Goal: Feedback & Contribution: Contribute content

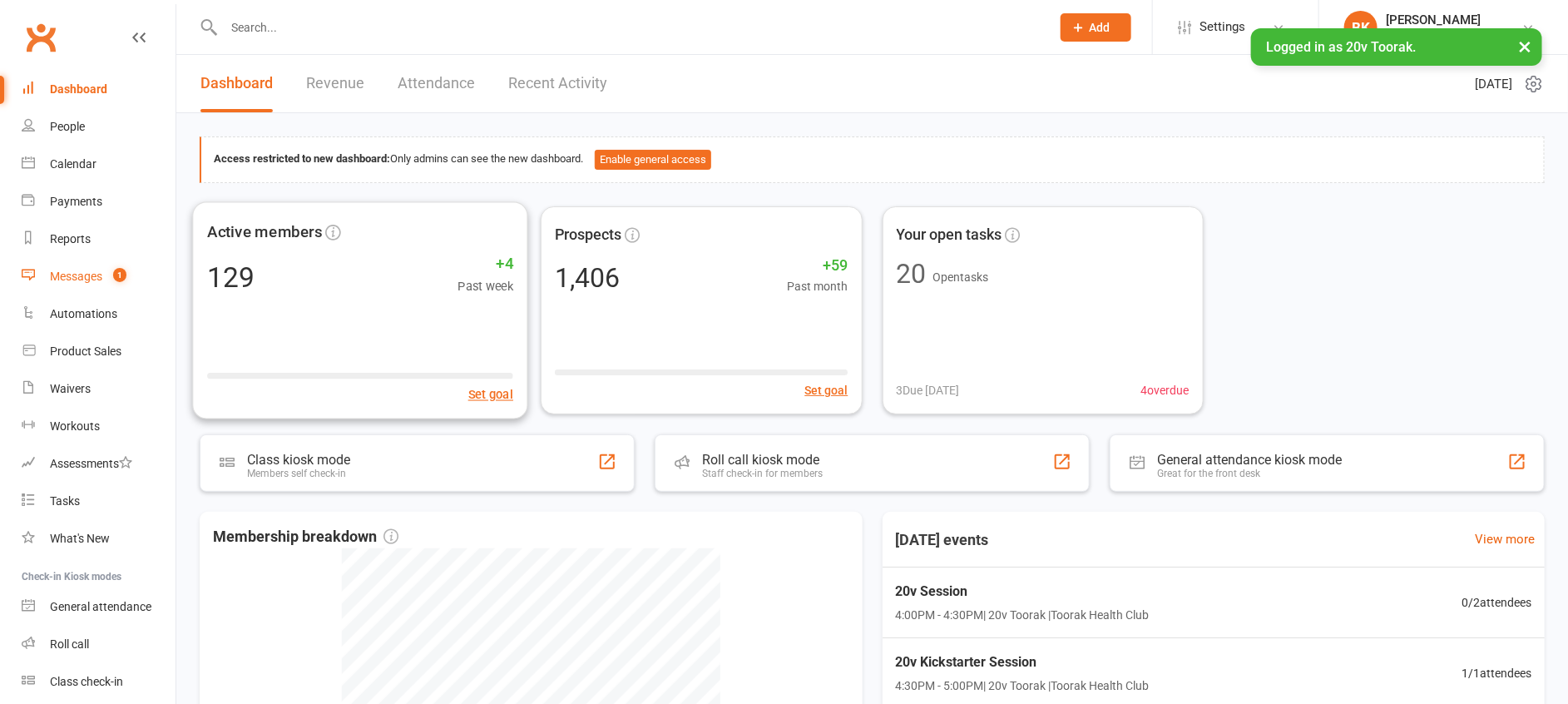
click at [69, 279] on div "Messages" at bounding box center [76, 277] width 53 height 14
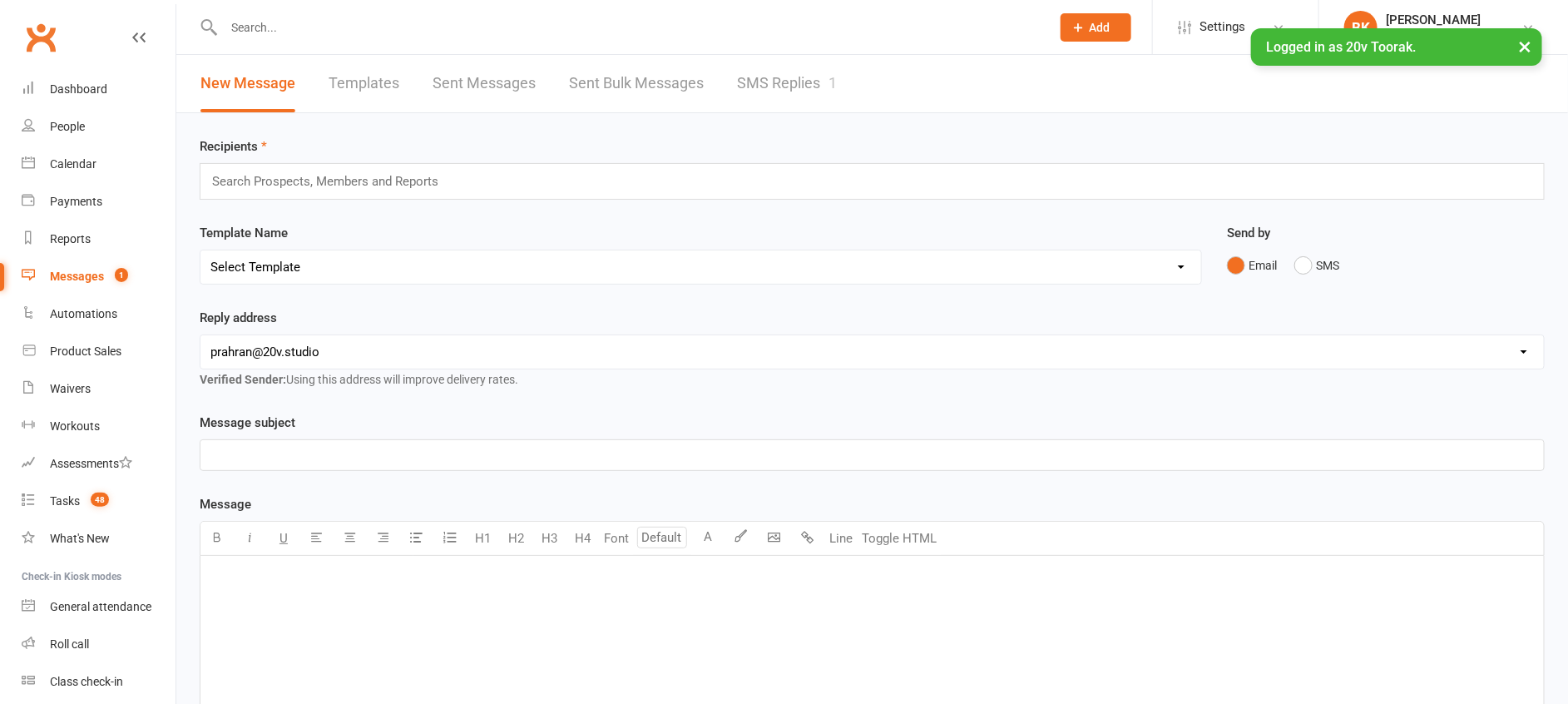
click at [792, 77] on link "SMS Replies 1" at bounding box center [787, 83] width 99 height 57
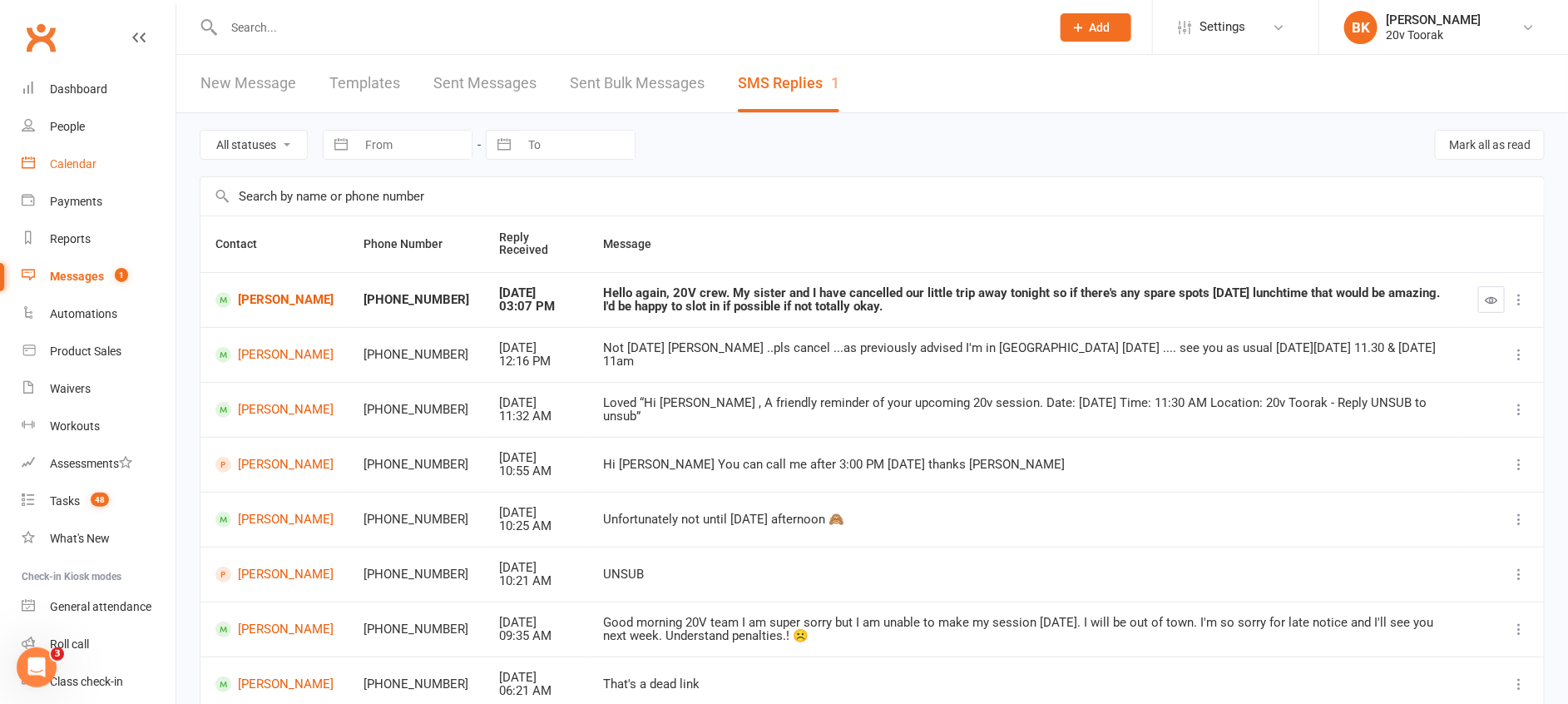
click at [85, 157] on div "Calendar" at bounding box center [73, 164] width 47 height 14
click at [255, 298] on link "[PERSON_NAME]" at bounding box center [274, 300] width 118 height 16
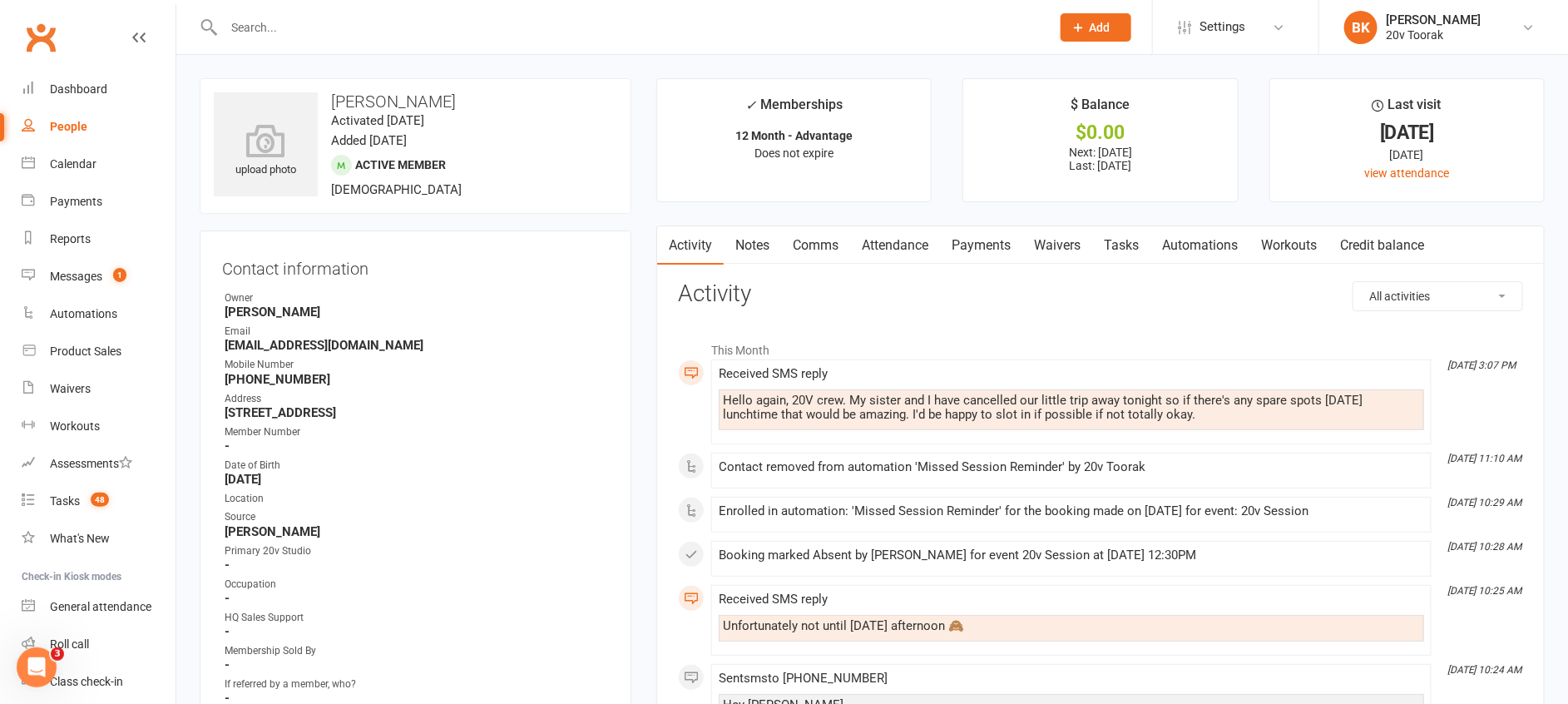
click at [816, 251] on link "Comms" at bounding box center [815, 244] width 69 height 38
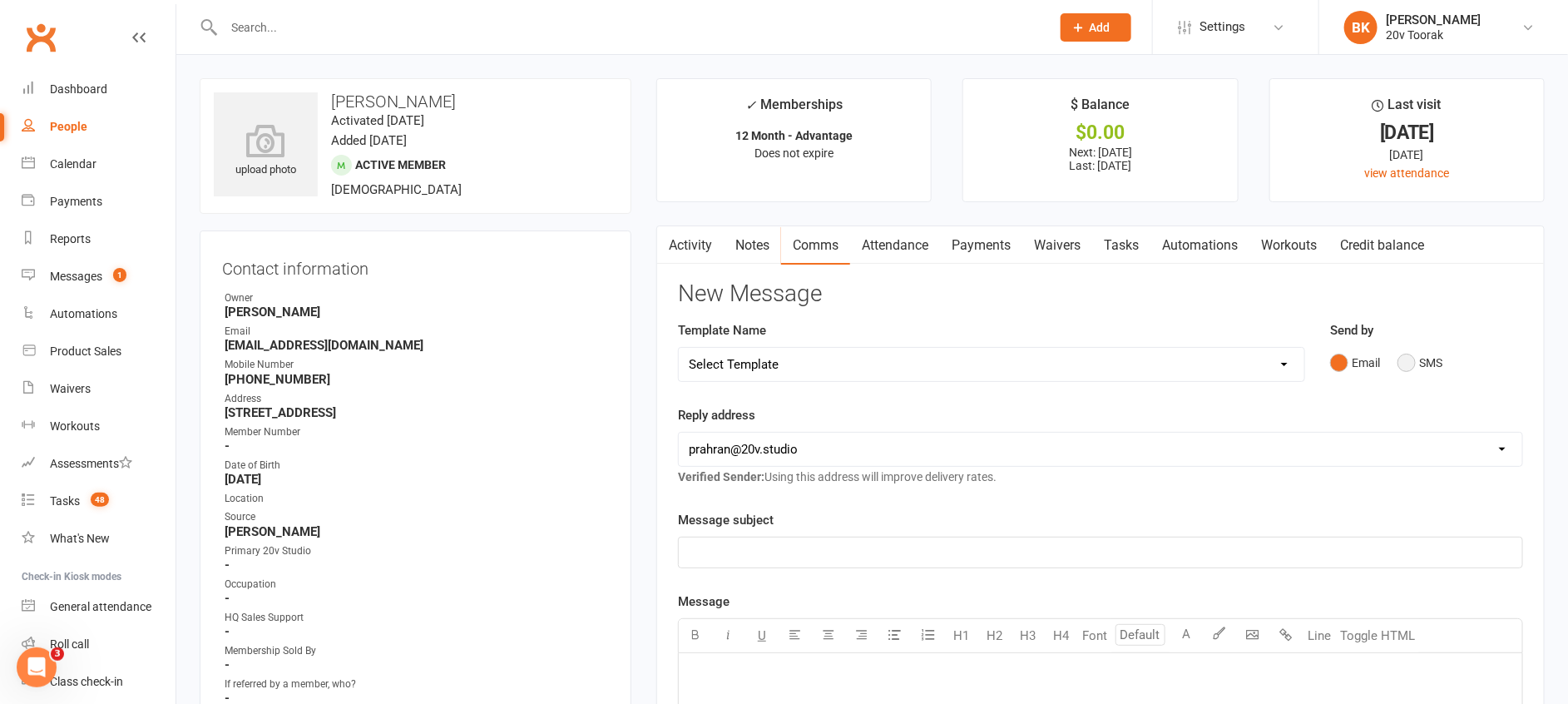
click at [1400, 359] on button "SMS" at bounding box center [1420, 362] width 45 height 31
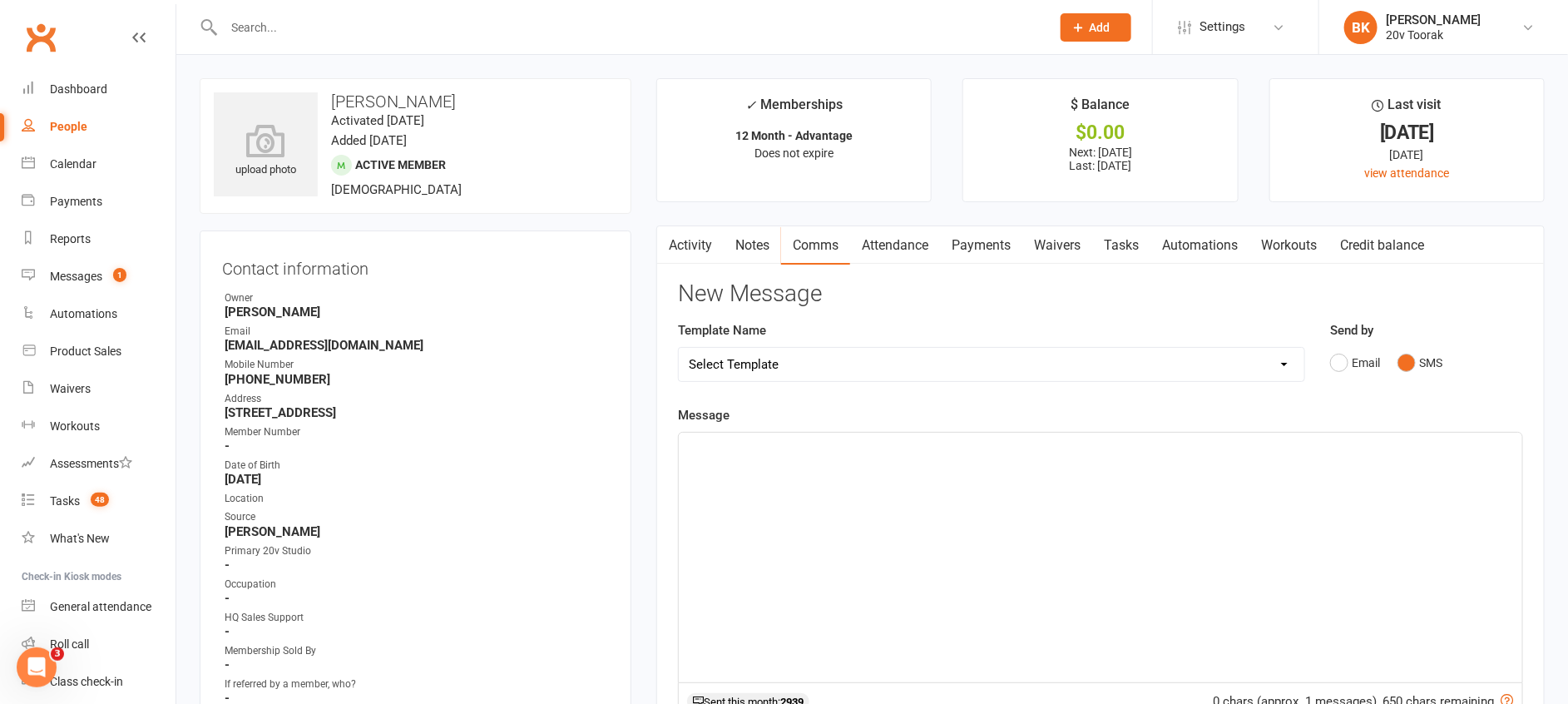
click at [1366, 477] on div "﻿" at bounding box center [1101, 557] width 843 height 249
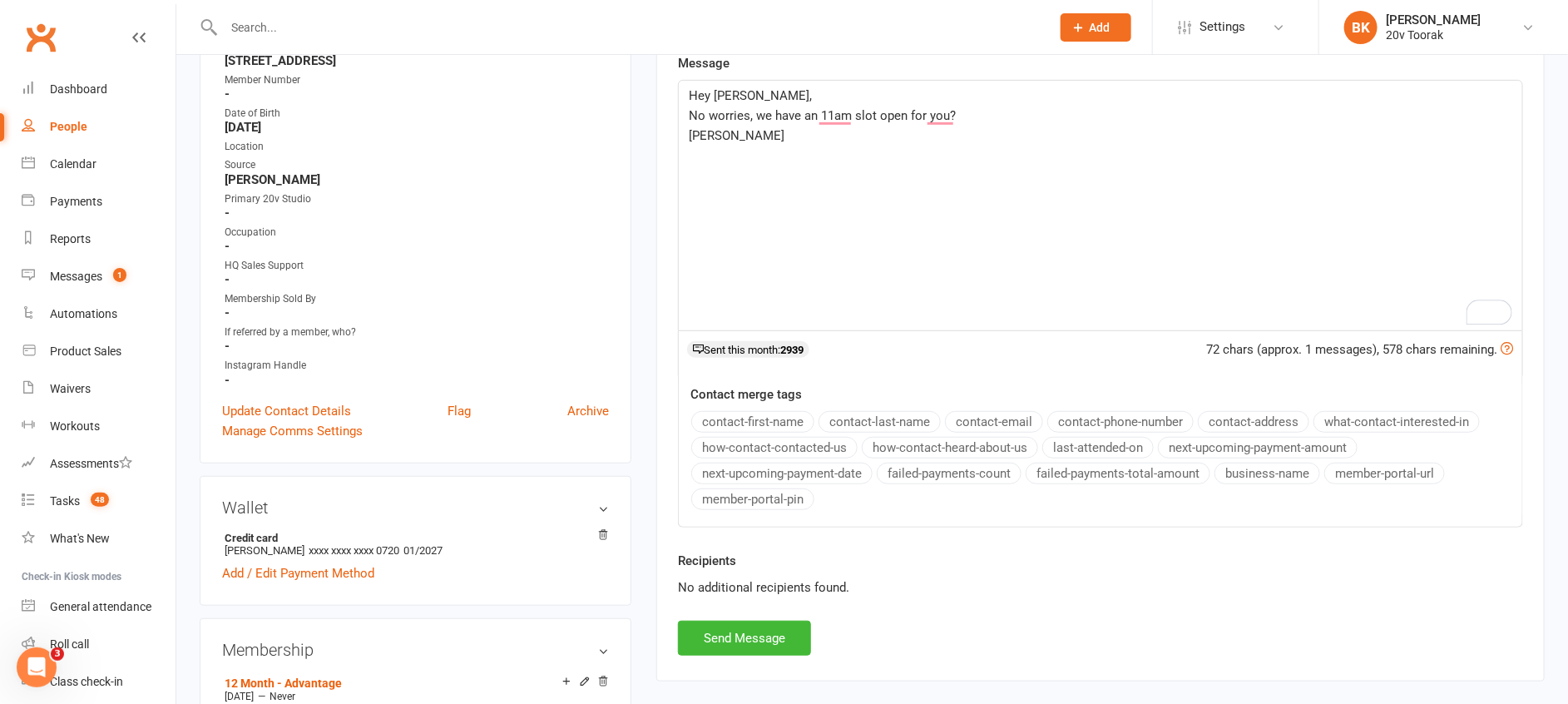
click at [706, 137] on span "Byron" at bounding box center [736, 135] width 95 height 15
click at [706, 137] on span "[PERSON_NAME]" at bounding box center [736, 135] width 95 height 15
click at [787, 641] on button "Send Message" at bounding box center [744, 638] width 133 height 35
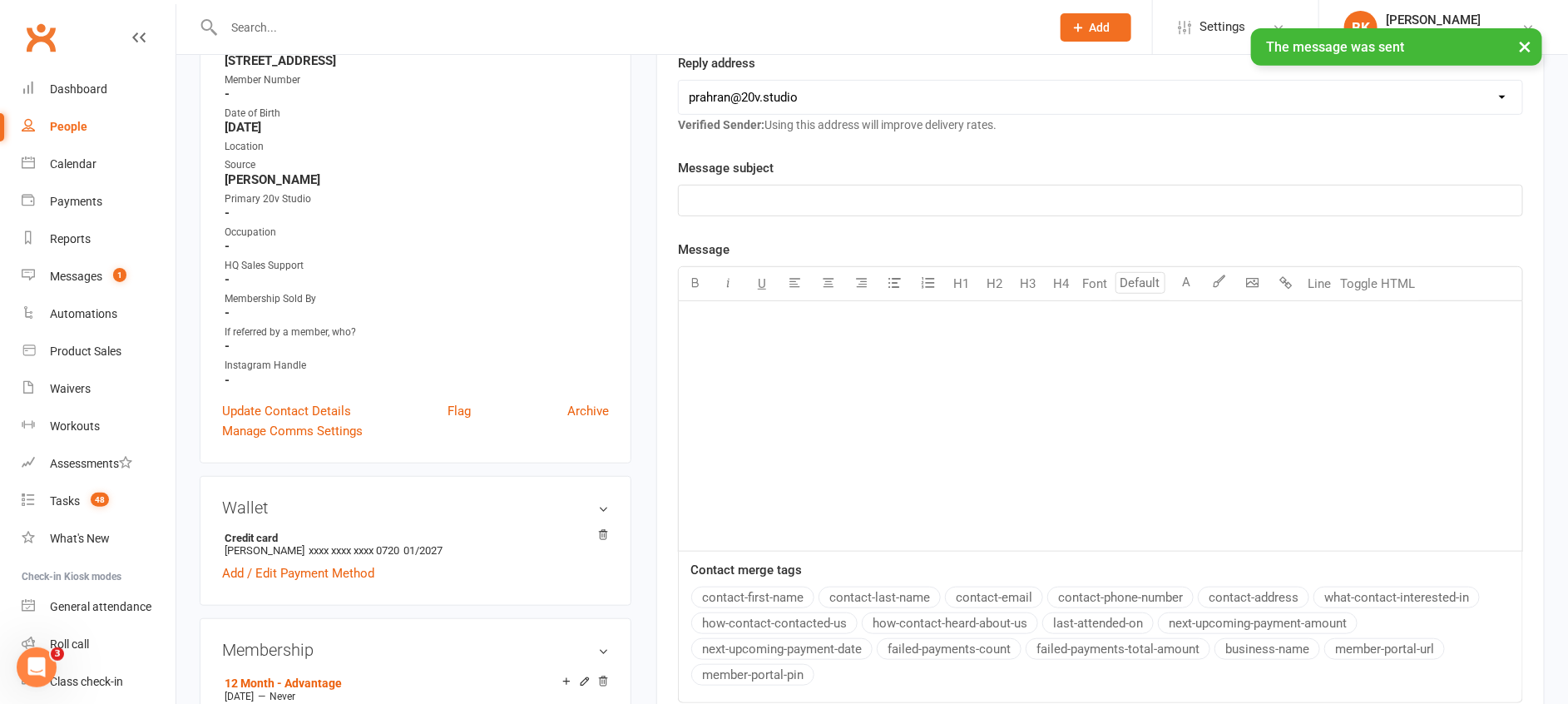
click at [2, 271] on li "Messages 1" at bounding box center [88, 277] width 175 height 37
click at [94, 284] on link "Messages 1" at bounding box center [98, 277] width 154 height 37
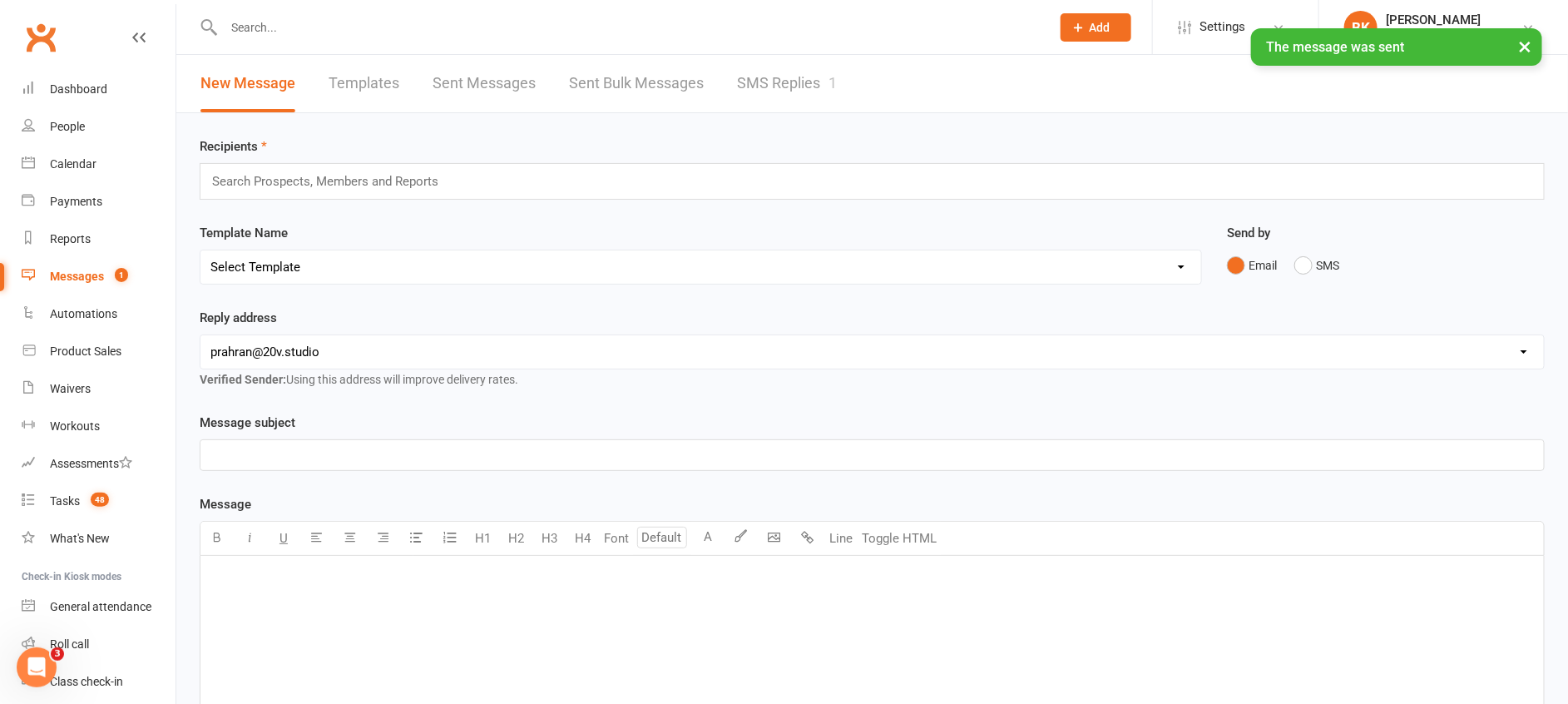
click at [825, 97] on link "SMS Replies 1" at bounding box center [787, 83] width 99 height 57
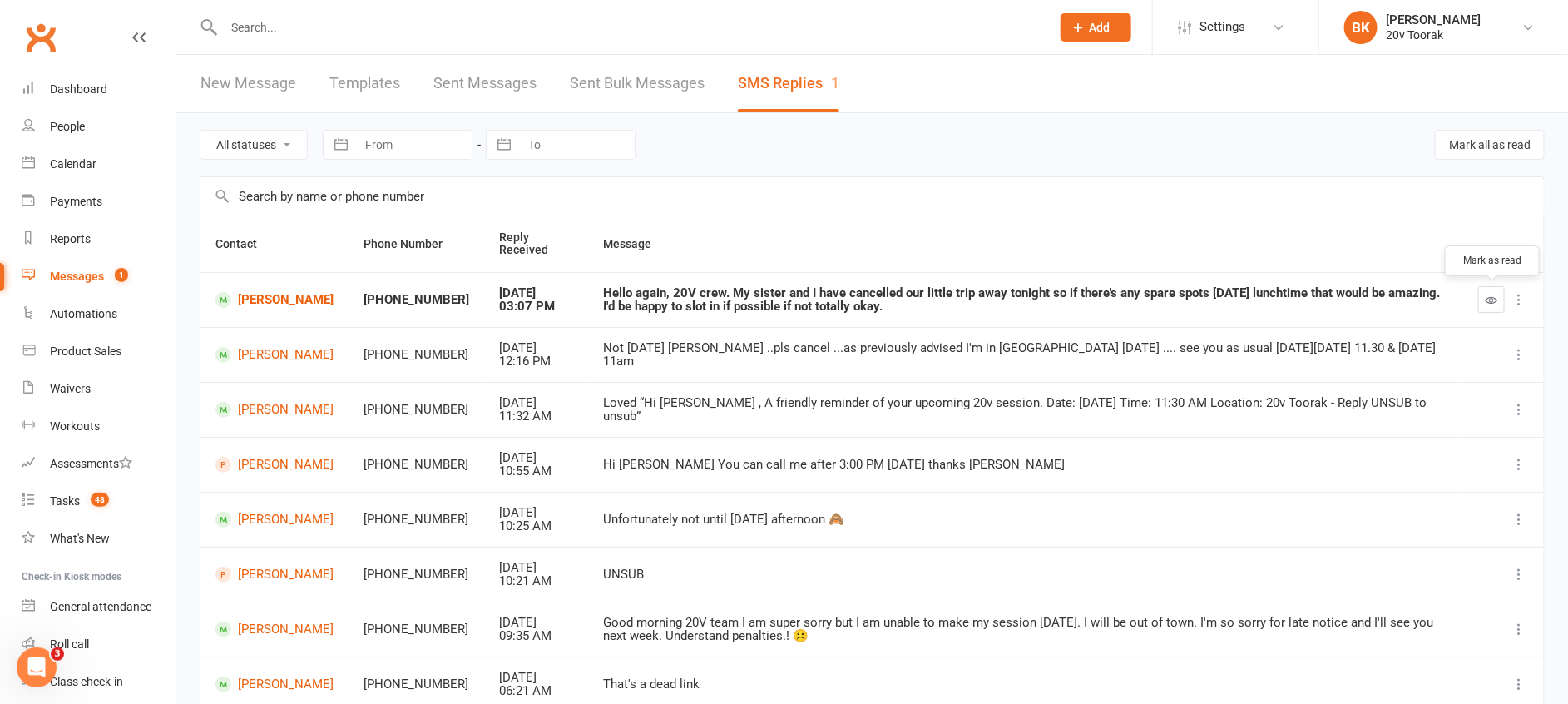
click at [1498, 302] on button "button" at bounding box center [1491, 299] width 26 height 26
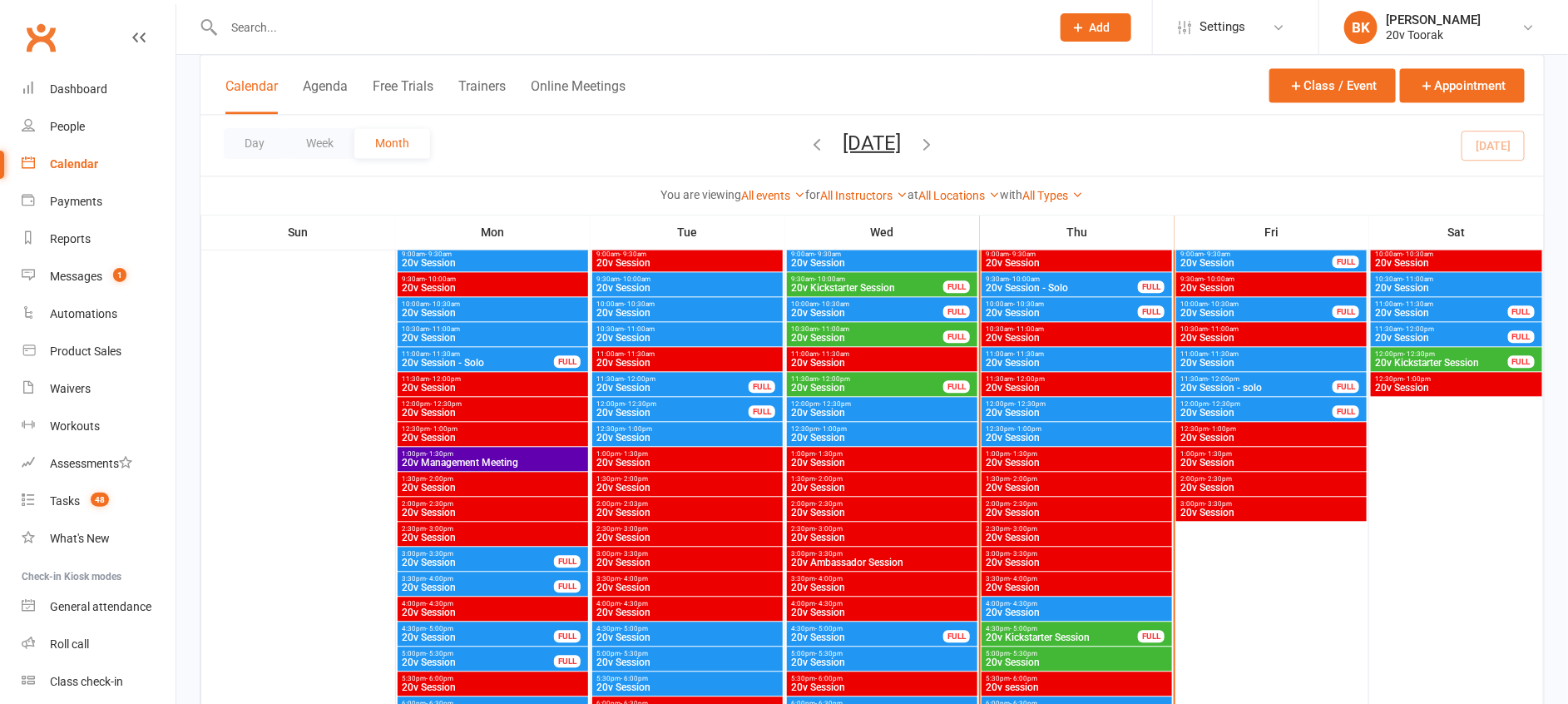
scroll to position [1744, 0]
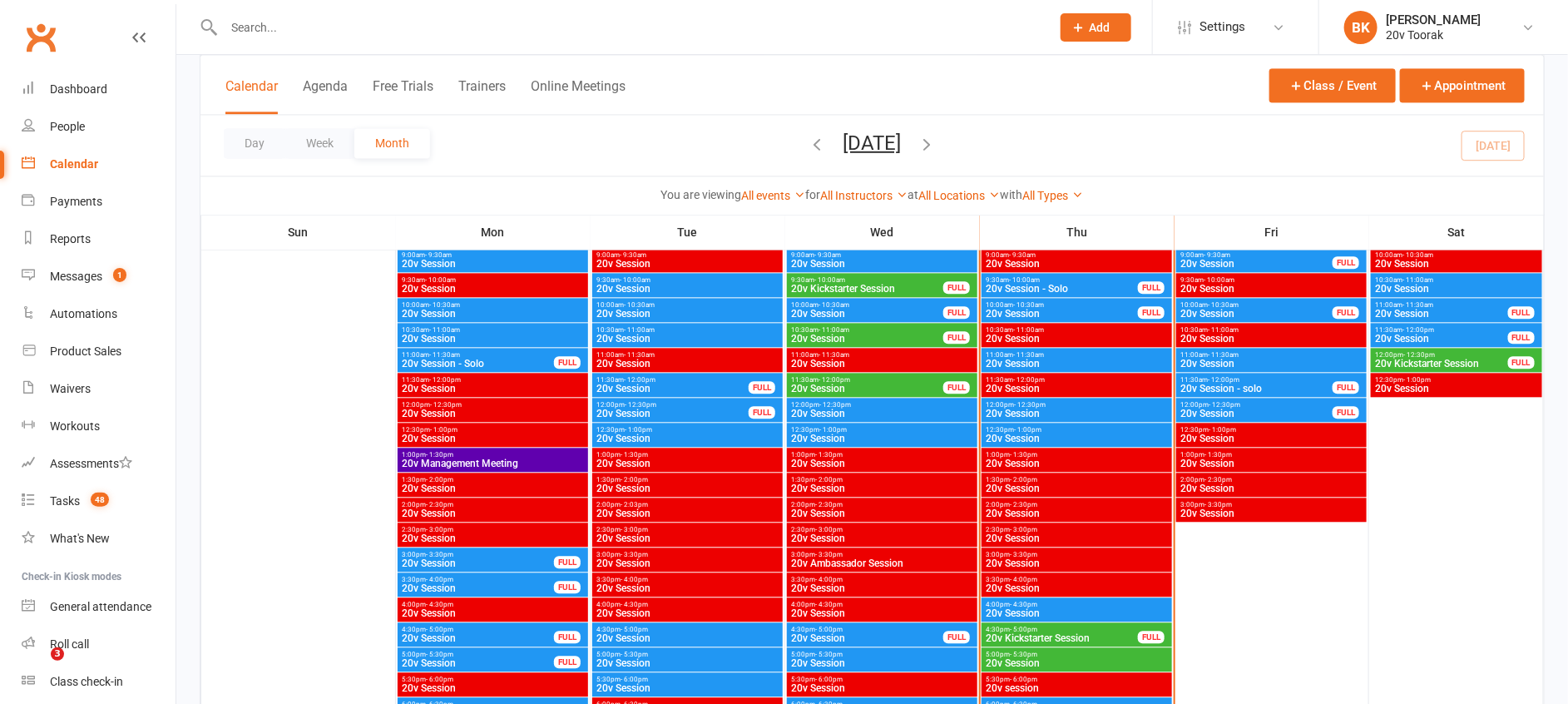
click at [1253, 356] on span "11:00am - 11:30am" at bounding box center [1271, 354] width 184 height 8
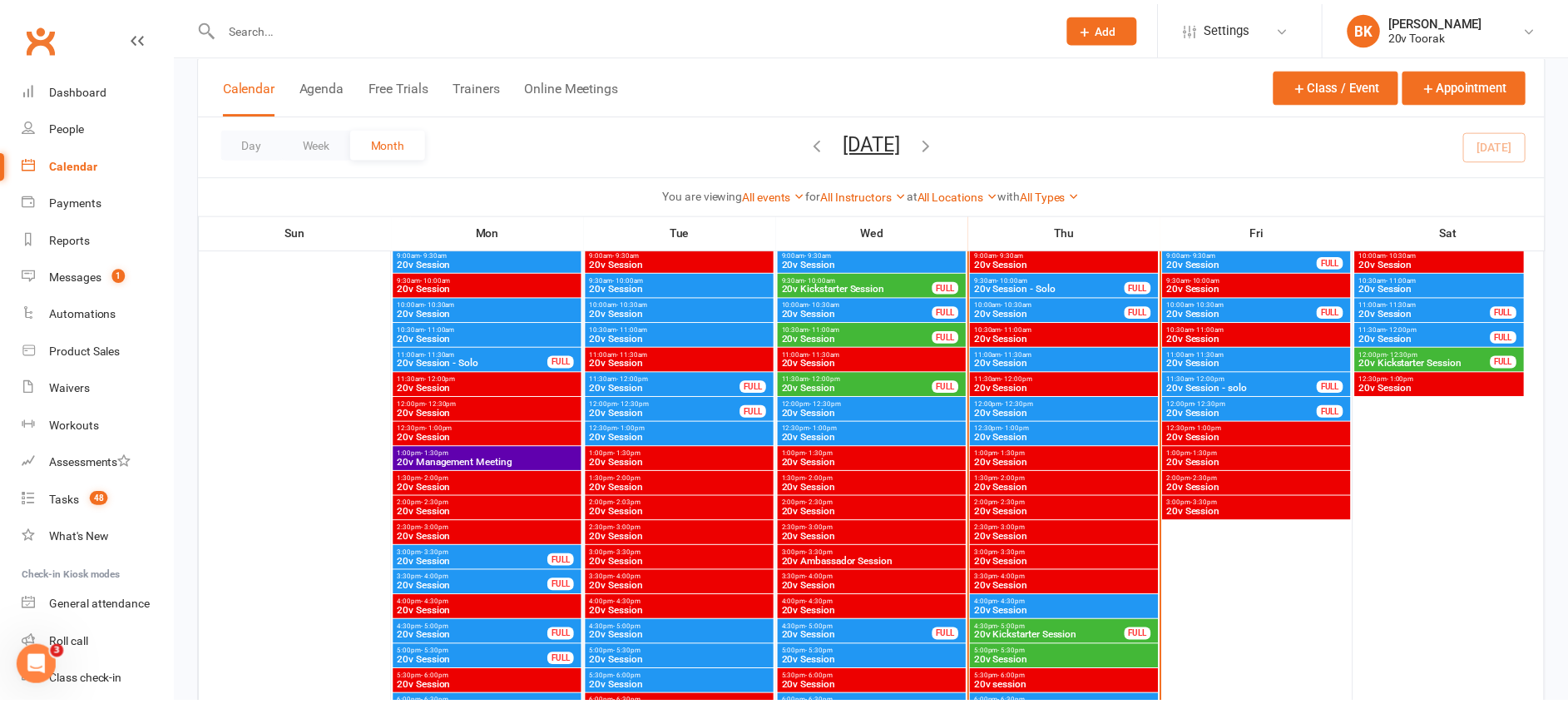
scroll to position [0, 0]
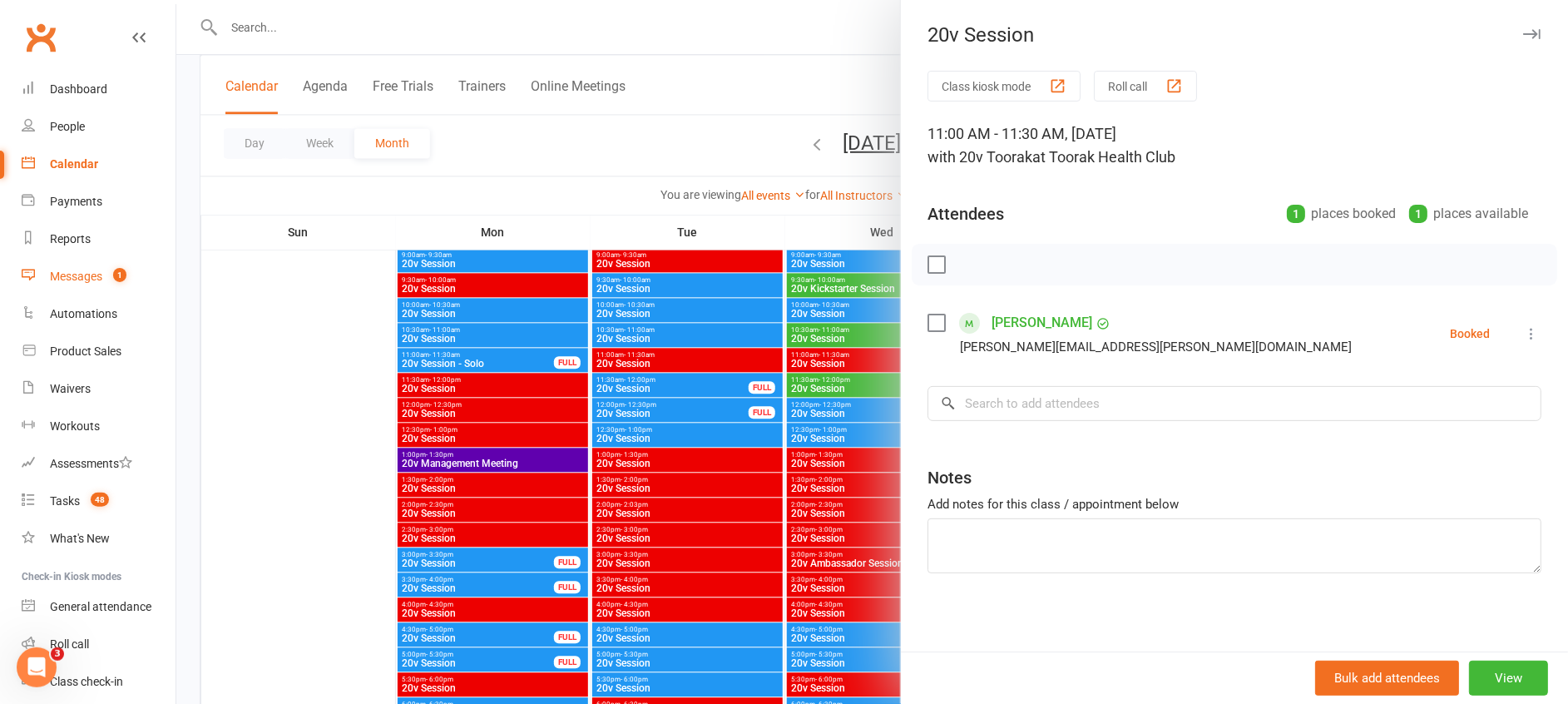
click at [111, 290] on link "Messages 1" at bounding box center [98, 277] width 154 height 37
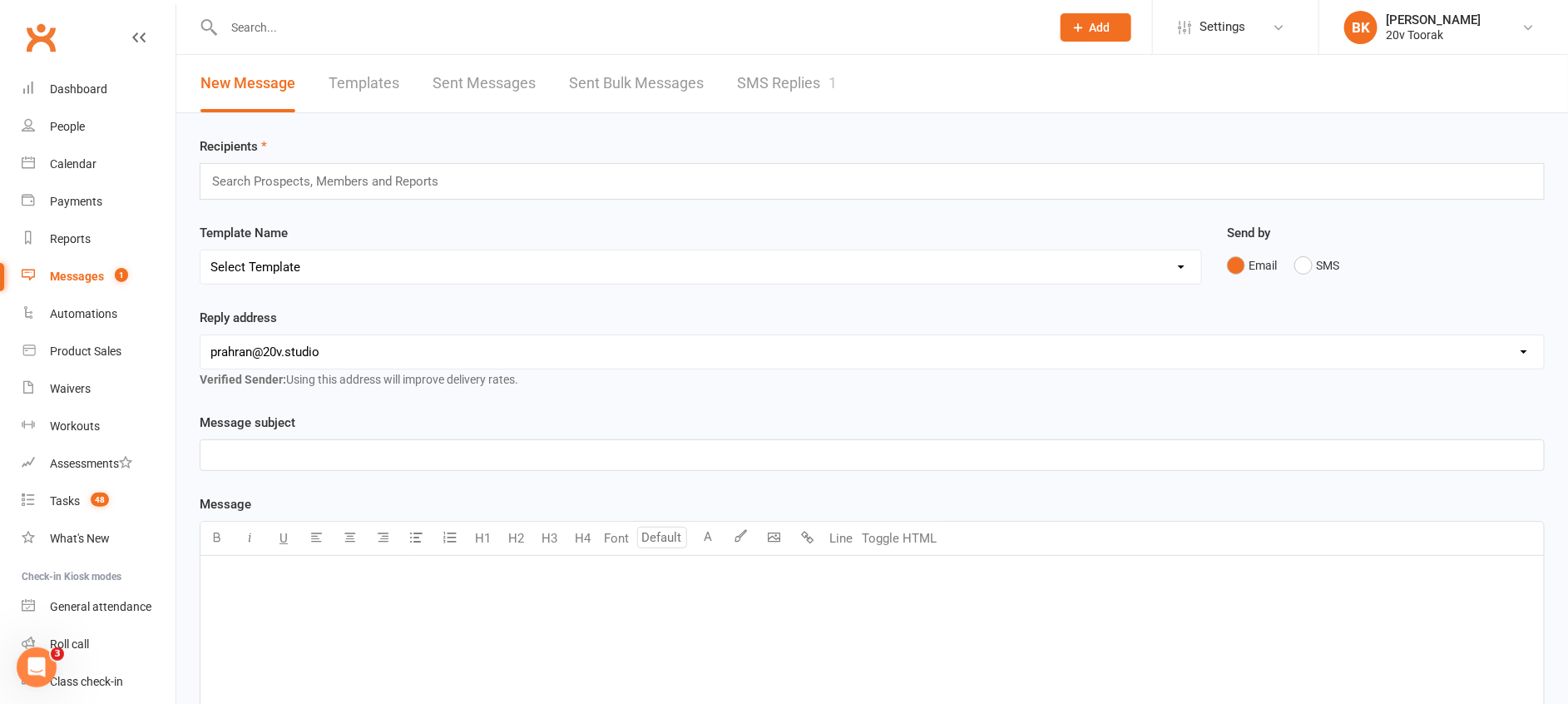
click at [874, 62] on div "New Message Templates Sent Messages Sent Bulk Messages SMS Replies 1" at bounding box center [872, 84] width 1392 height 58
click at [778, 94] on link "SMS Replies 1" at bounding box center [787, 83] width 99 height 57
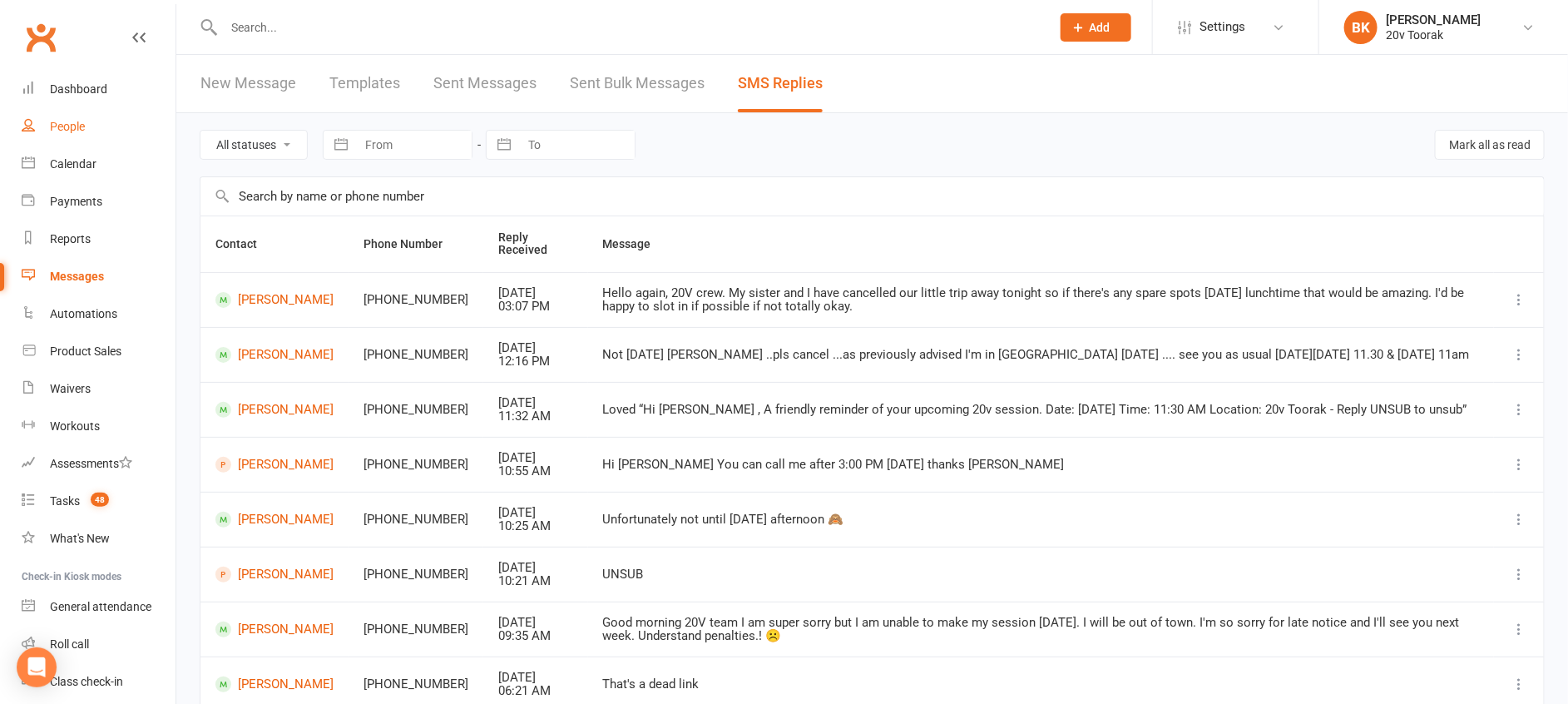
click at [100, 128] on link "People" at bounding box center [98, 127] width 154 height 37
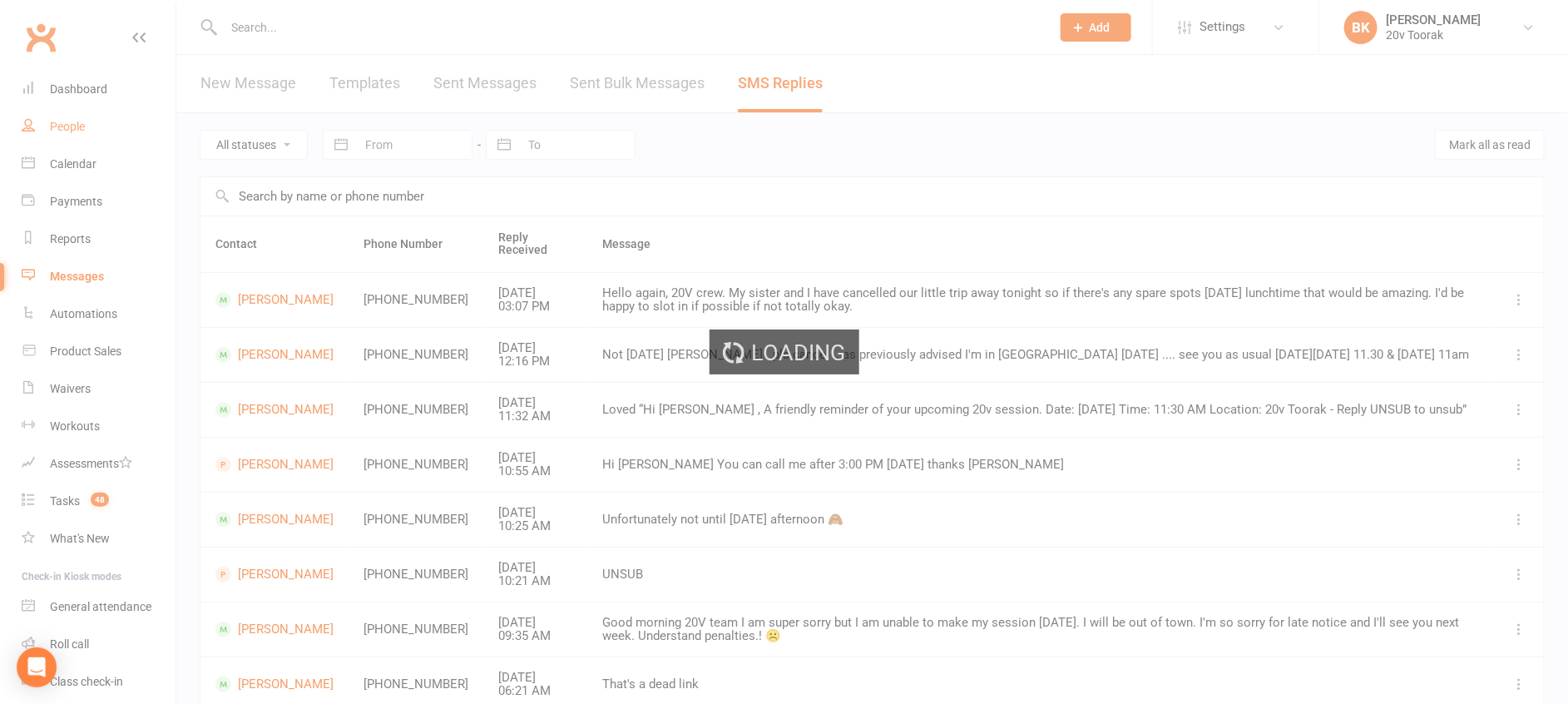
select select "100"
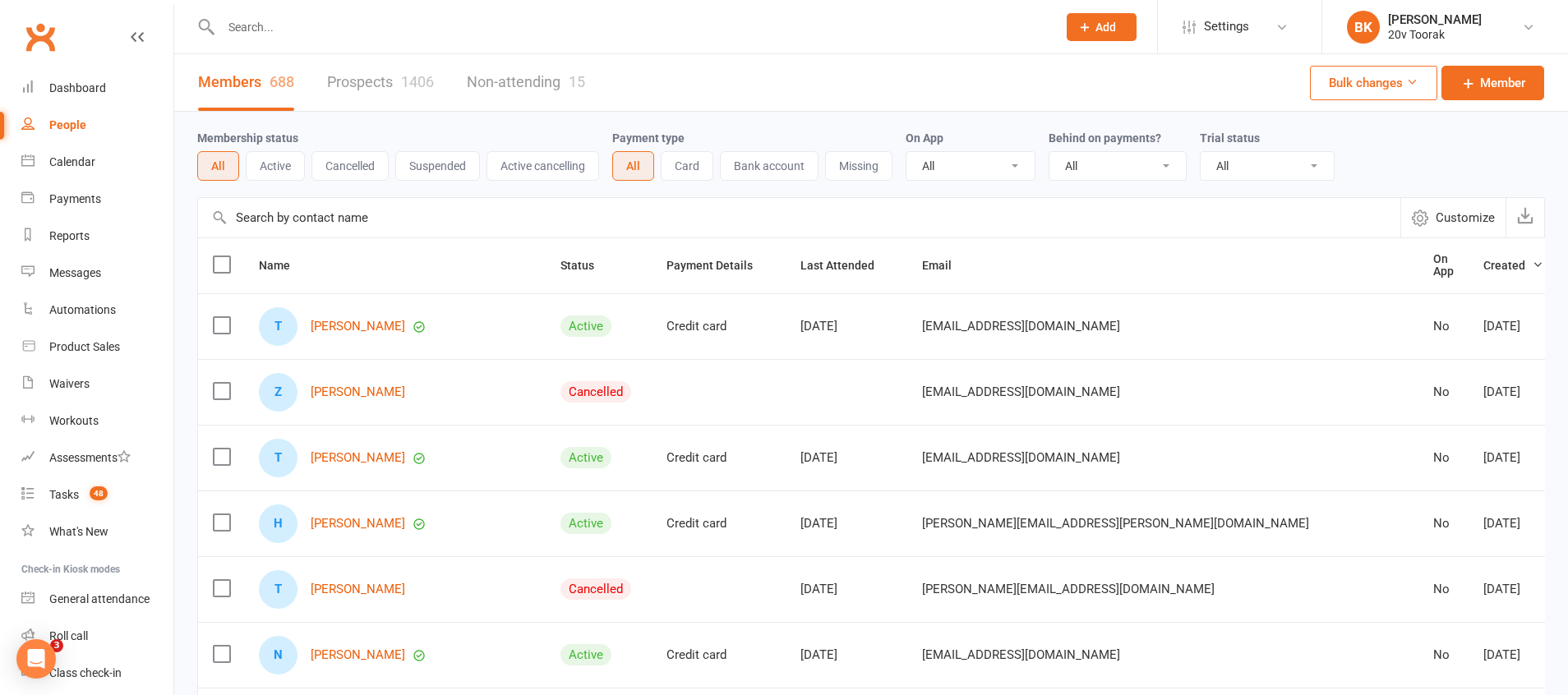
click at [397, 84] on link "Prospects 1406" at bounding box center [380, 82] width 107 height 57
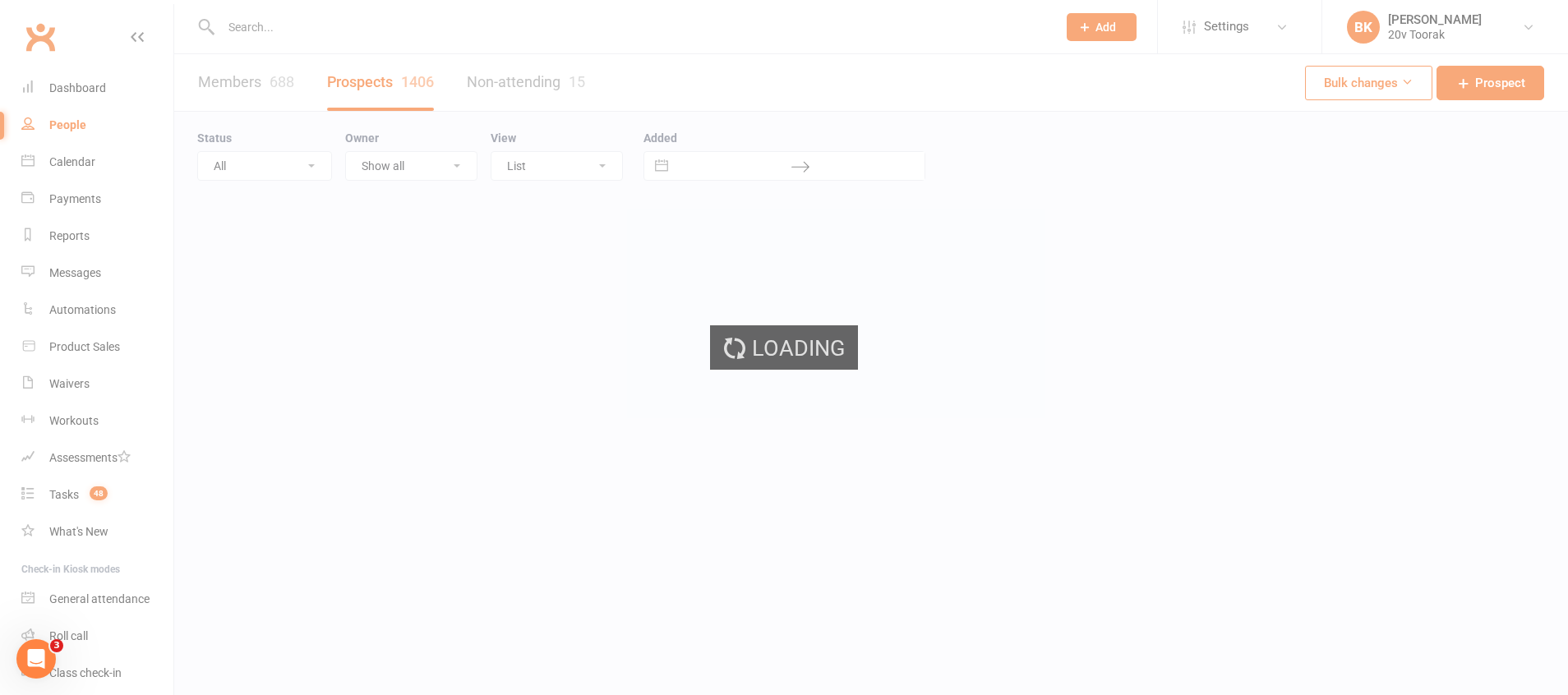
select select "100"
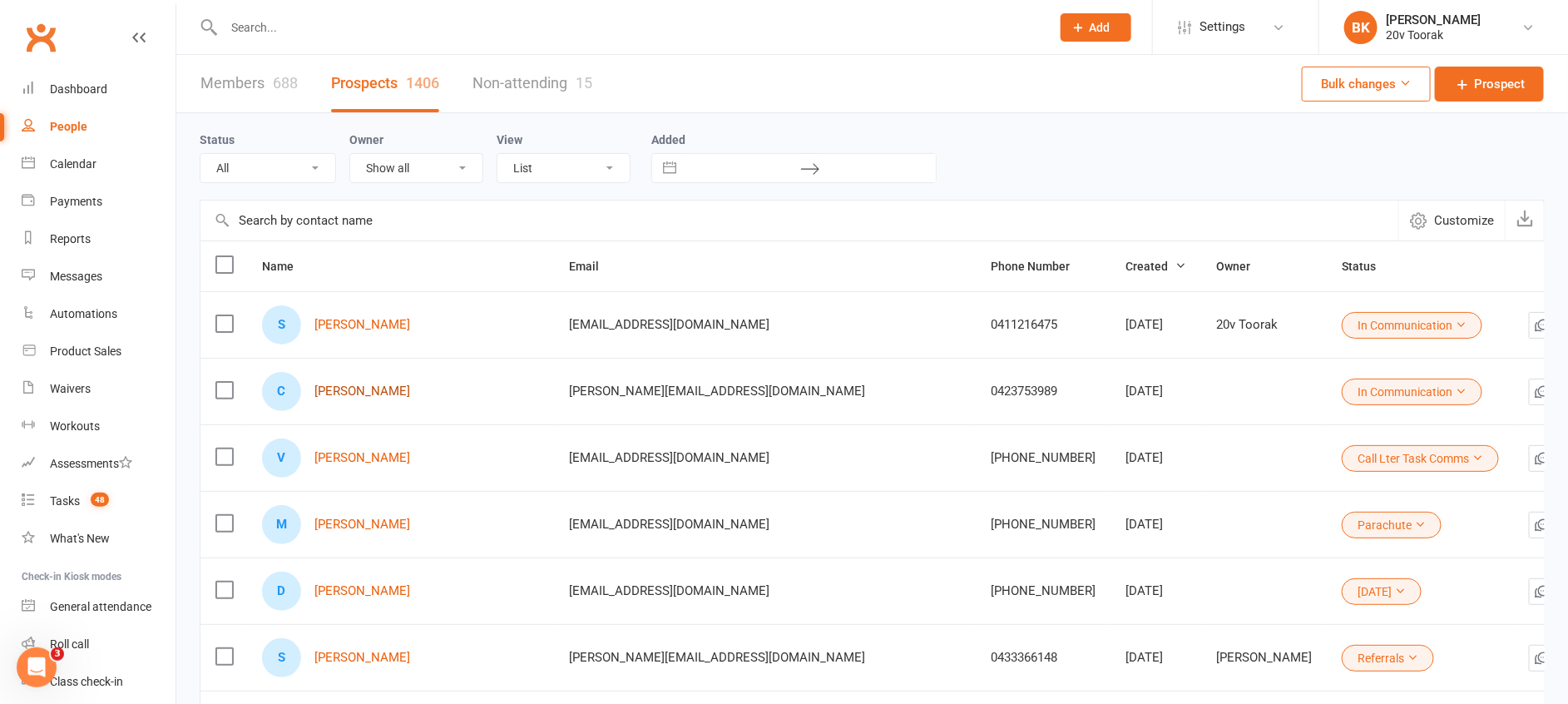
click at [373, 390] on link "Catherine Prifti" at bounding box center [362, 391] width 95 height 15
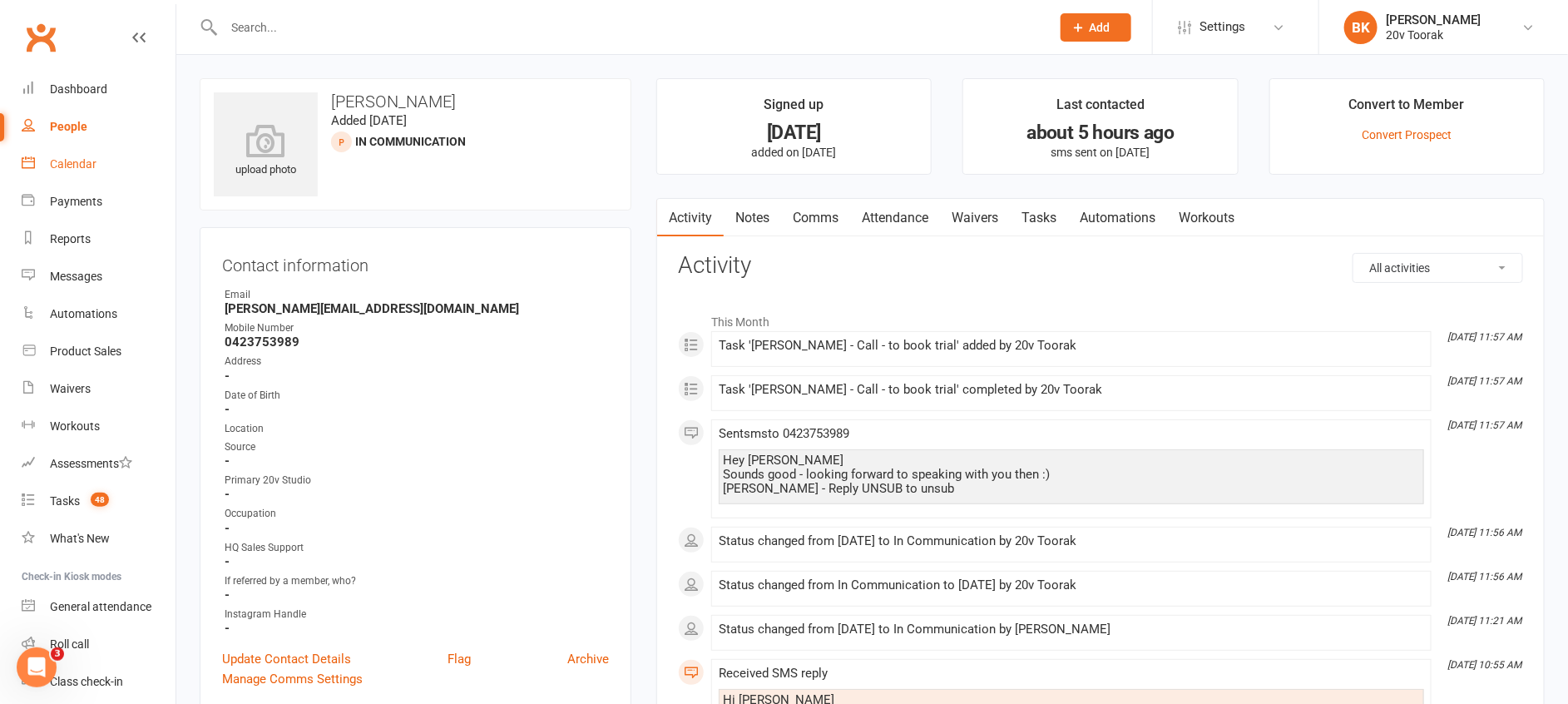
click at [85, 150] on link "Calendar" at bounding box center [98, 164] width 154 height 37
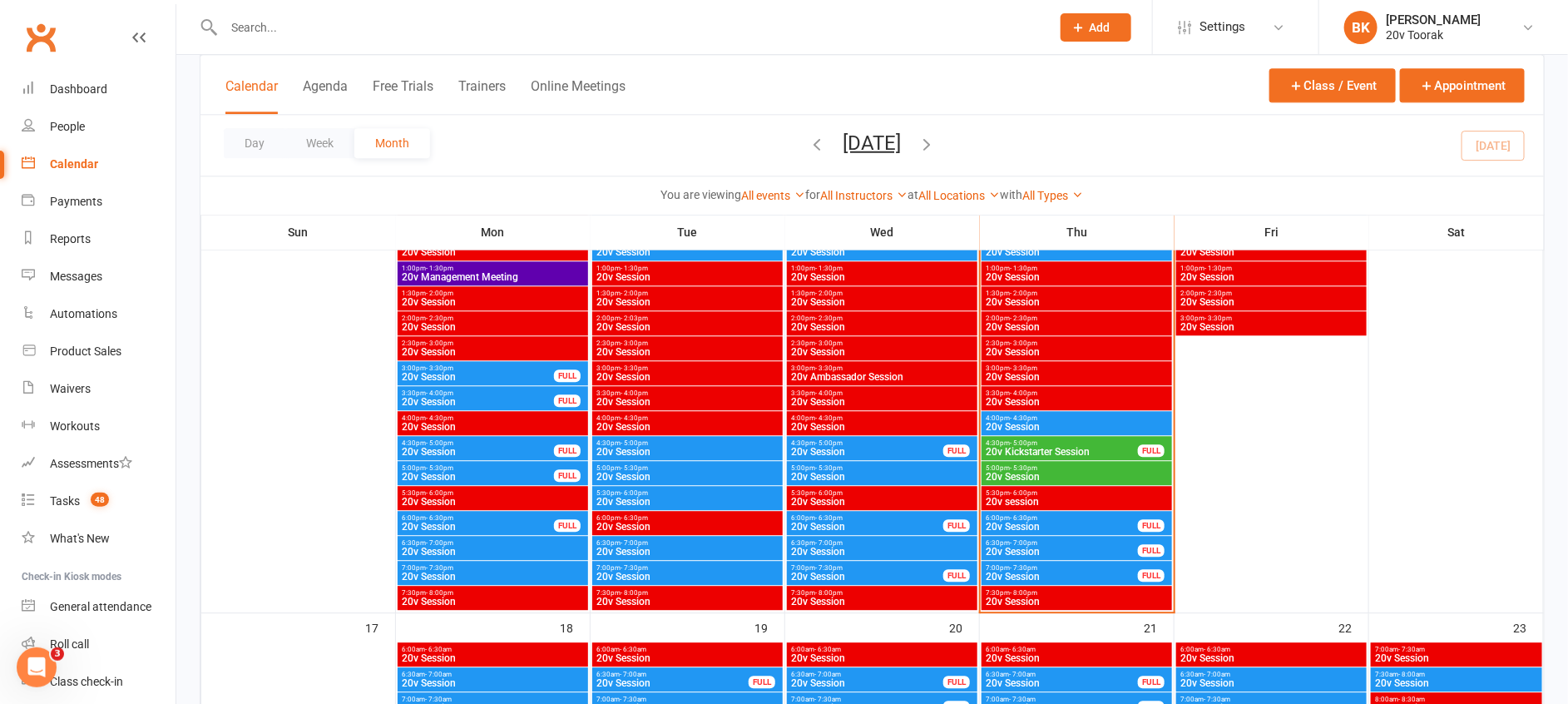
scroll to position [1932, 0]
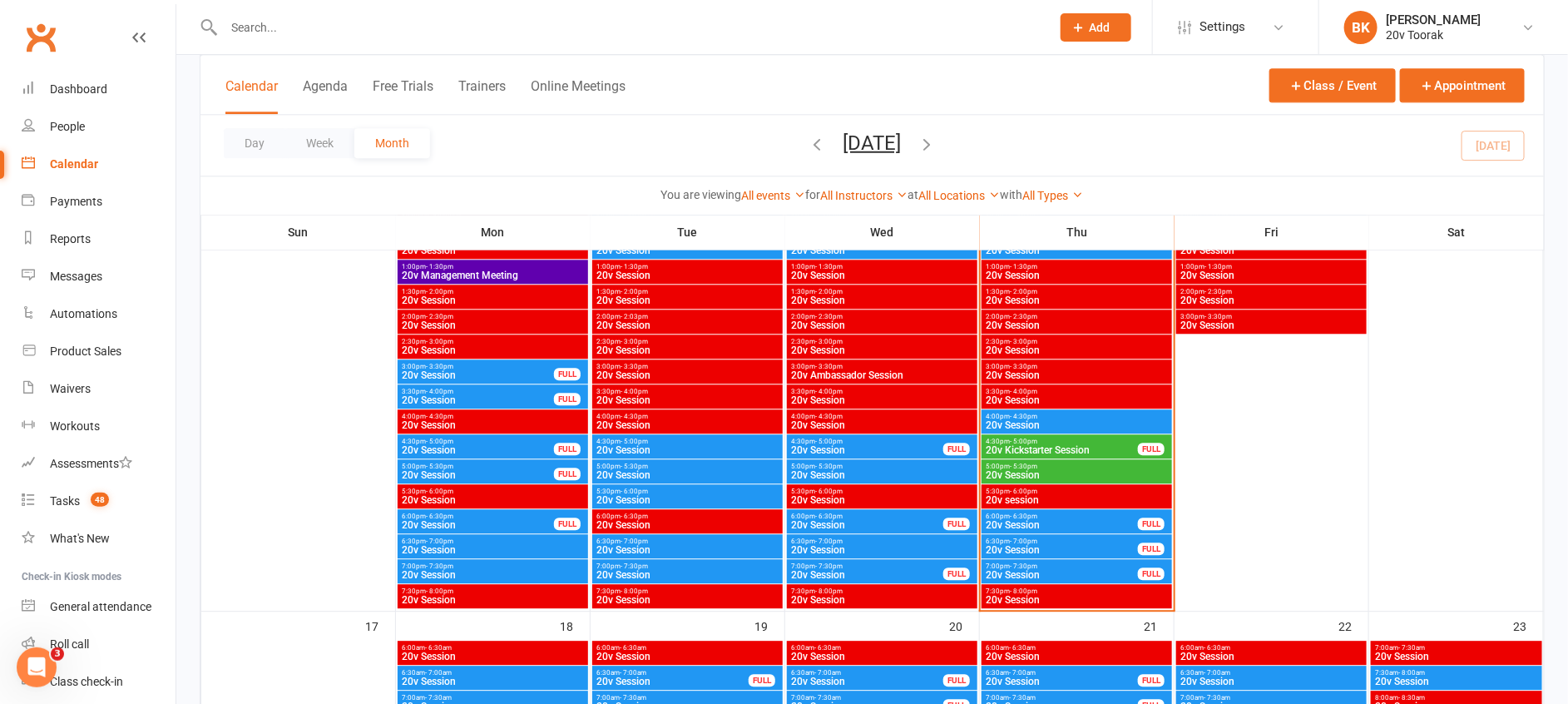
click at [1046, 416] on span "4:00pm - 4:30pm" at bounding box center [1076, 417] width 184 height 8
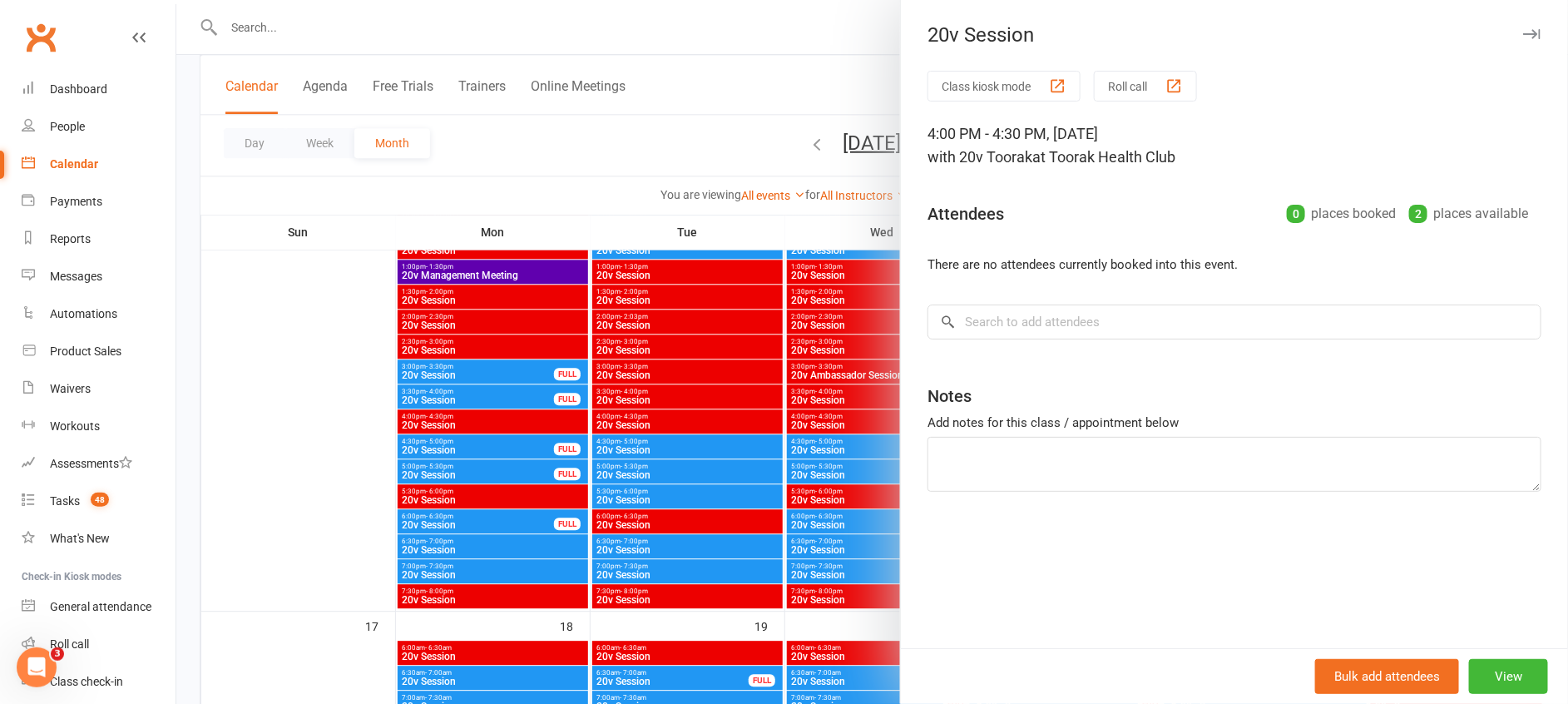
click at [835, 429] on div at bounding box center [872, 352] width 1392 height 704
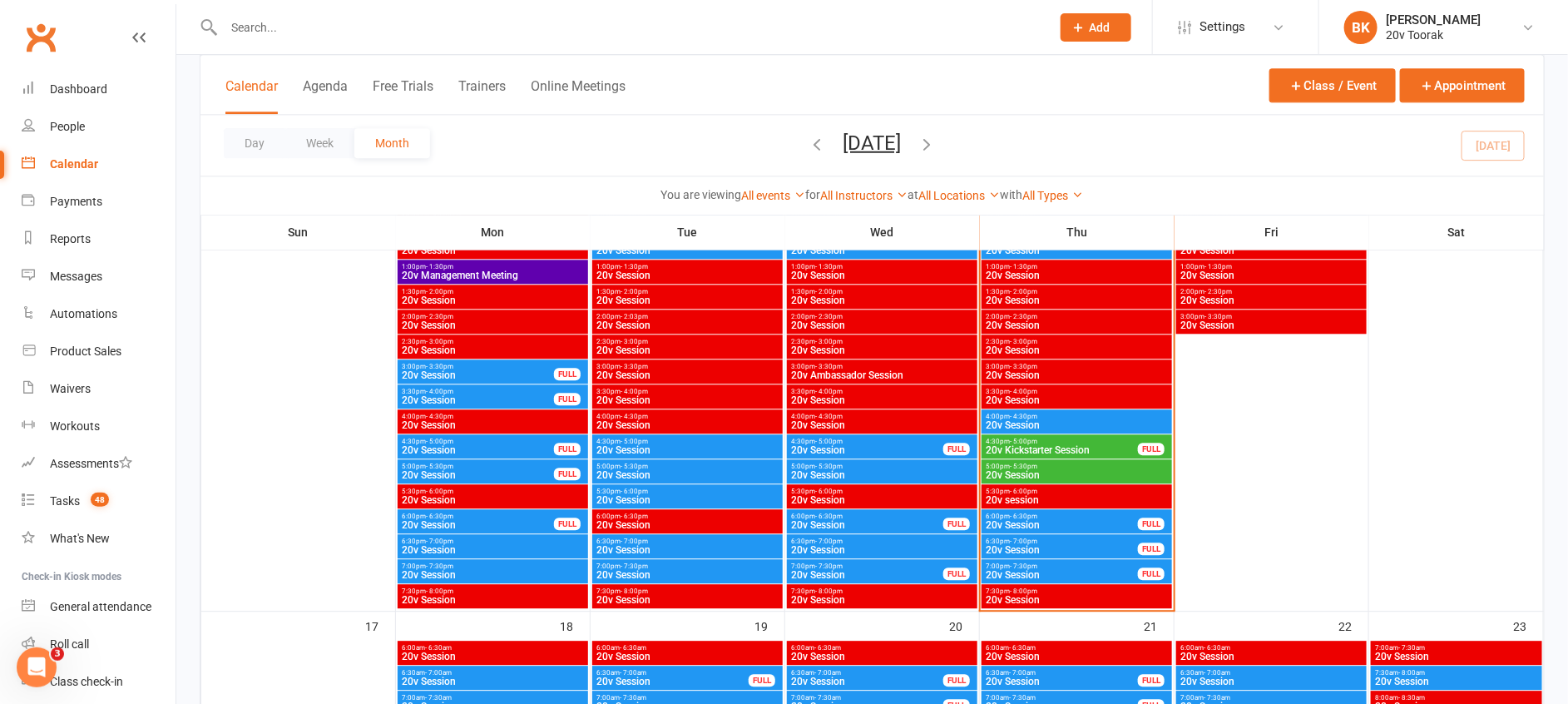
click at [1034, 439] on span "- 5:00pm" at bounding box center [1024, 441] width 27 height 8
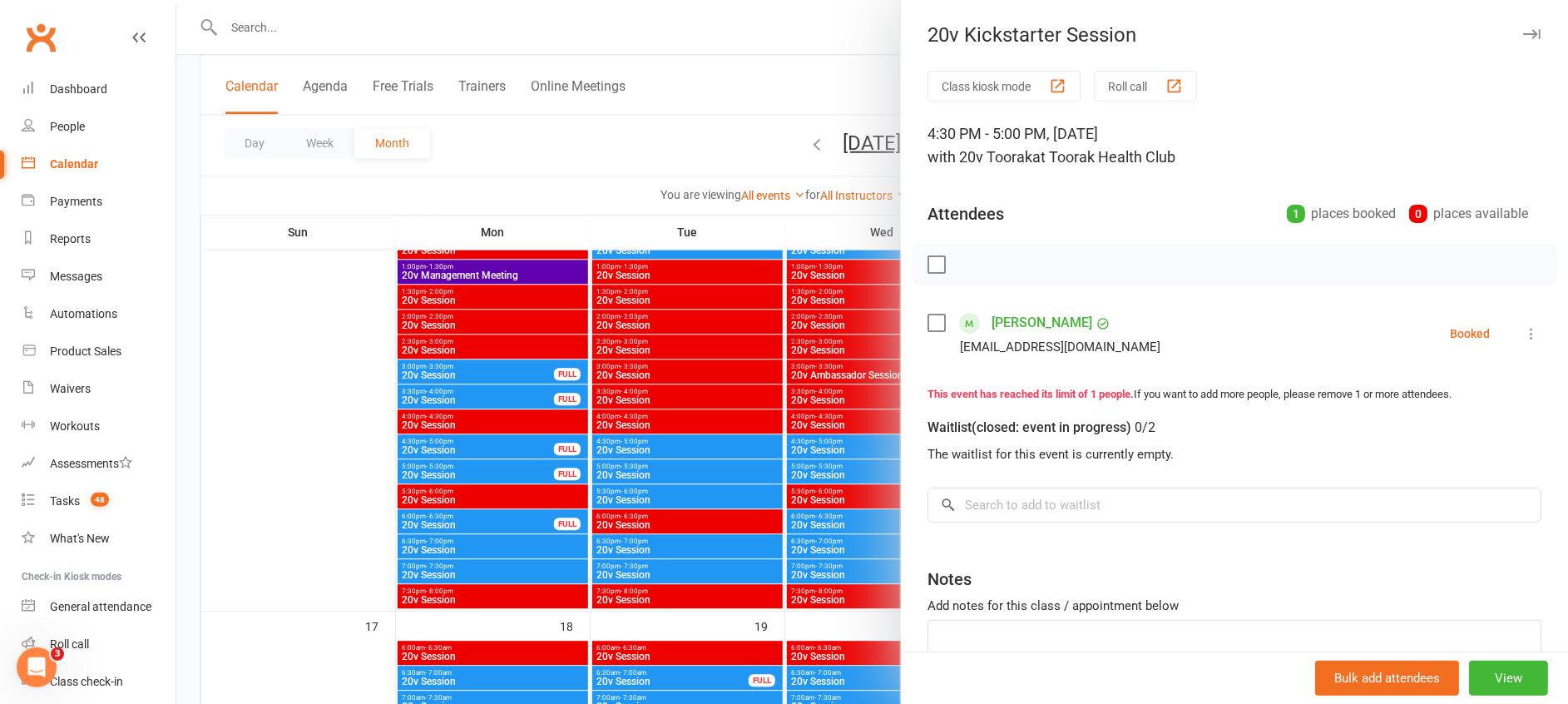
click at [858, 420] on div at bounding box center [872, 352] width 1392 height 704
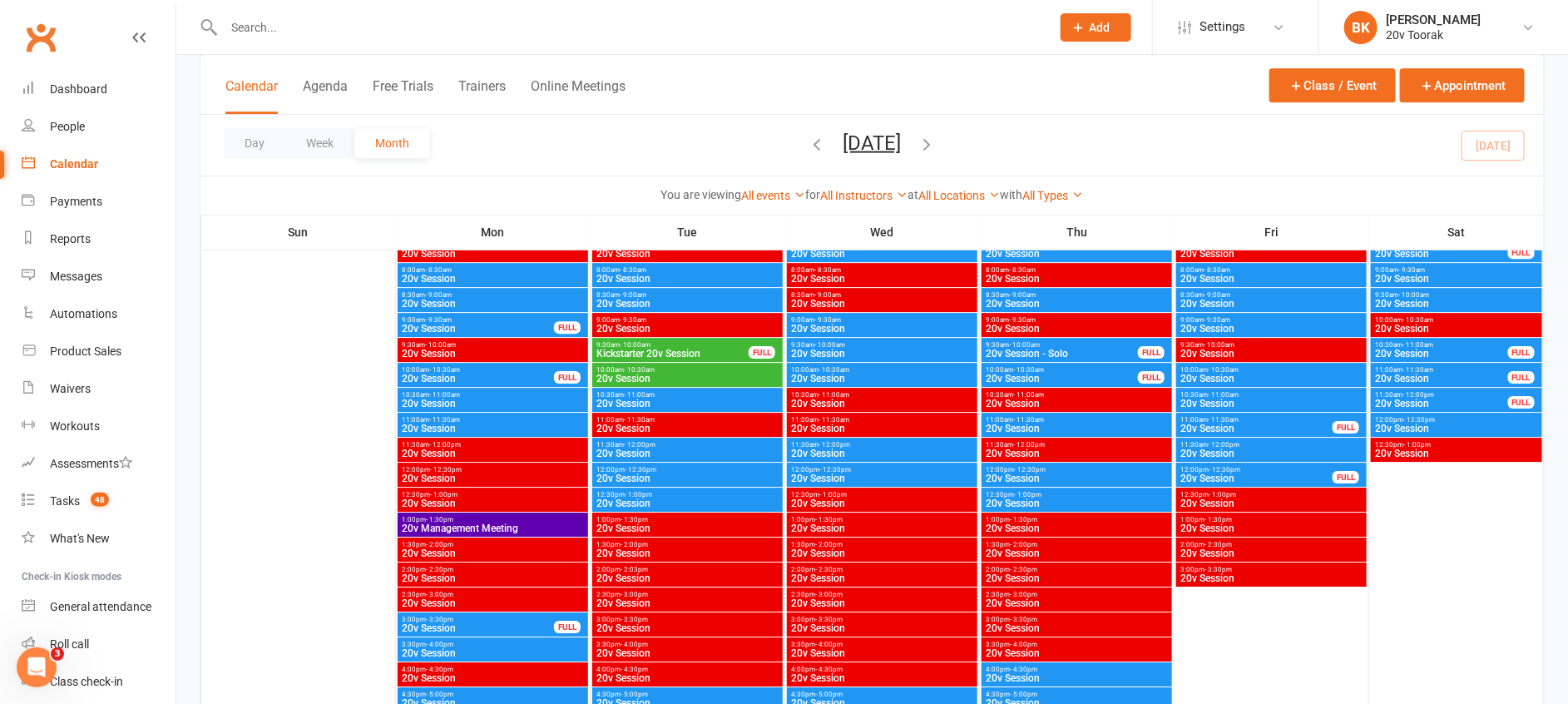
scroll to position [2411, 0]
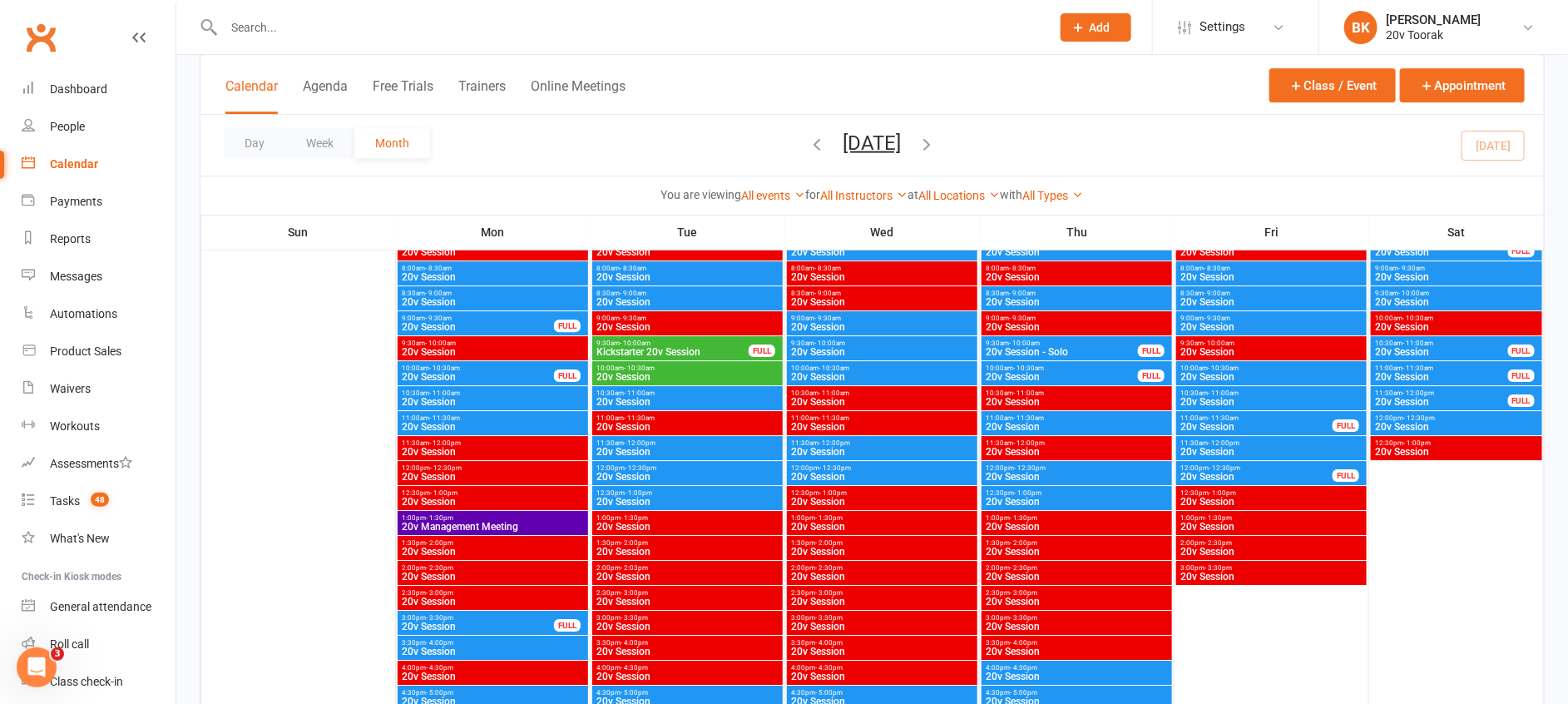
click at [1008, 656] on div "3:30pm - 4:00pm 20v Session" at bounding box center [1077, 647] width 191 height 24
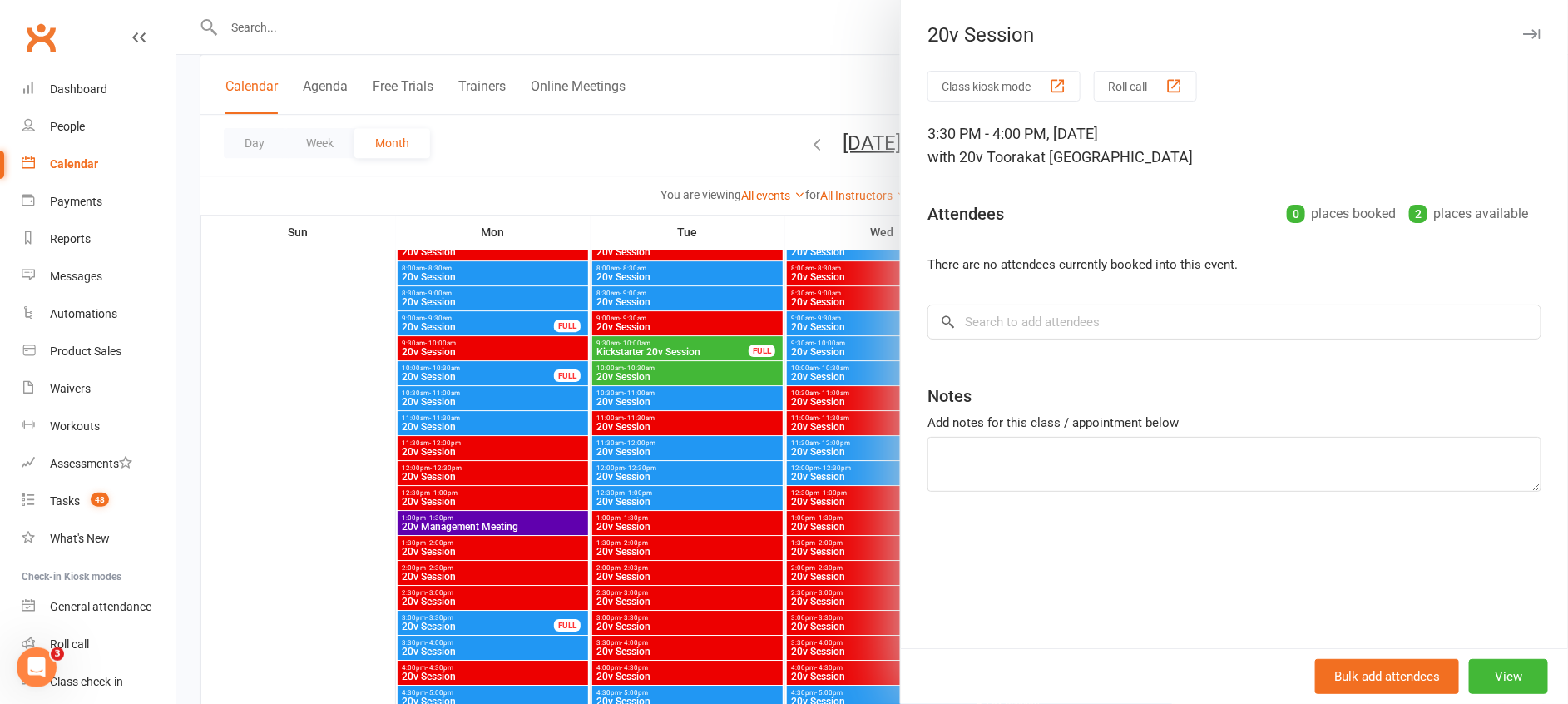
click at [1008, 656] on div "Bulk add attendees View" at bounding box center [1234, 675] width 667 height 56
click at [840, 630] on div at bounding box center [872, 352] width 1392 height 704
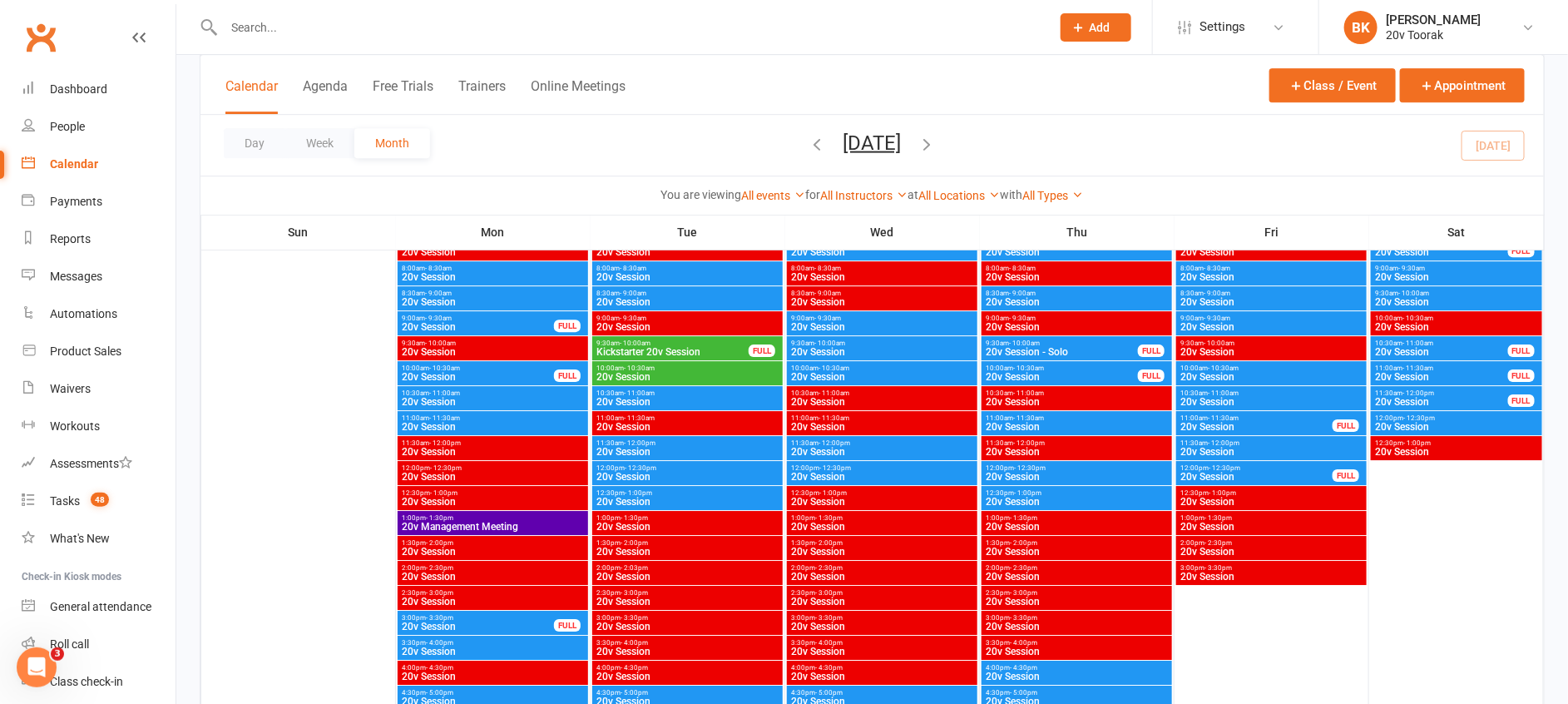
click at [1010, 668] on span "- 4:30pm" at bounding box center [1024, 668] width 27 height 8
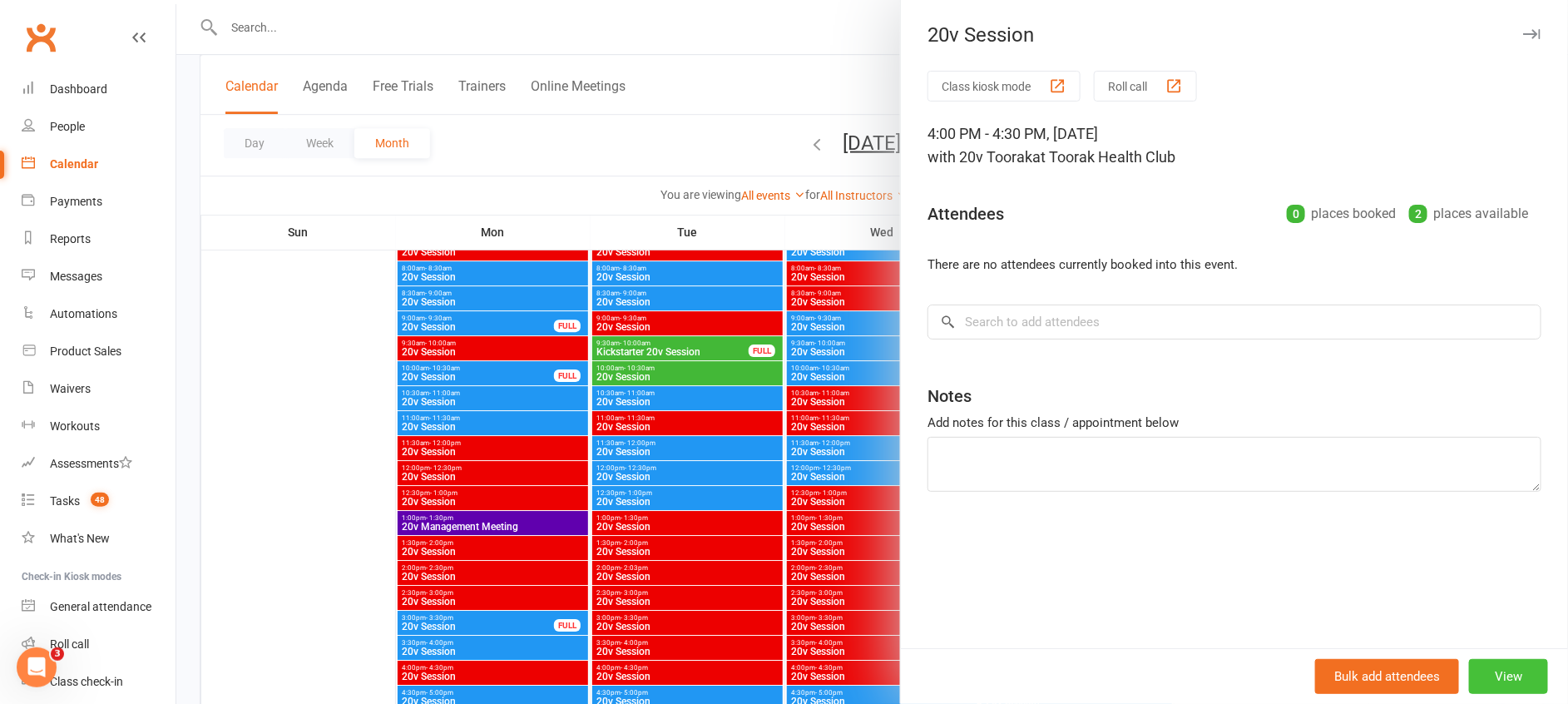
click at [1498, 670] on button "View" at bounding box center [1508, 676] width 79 height 35
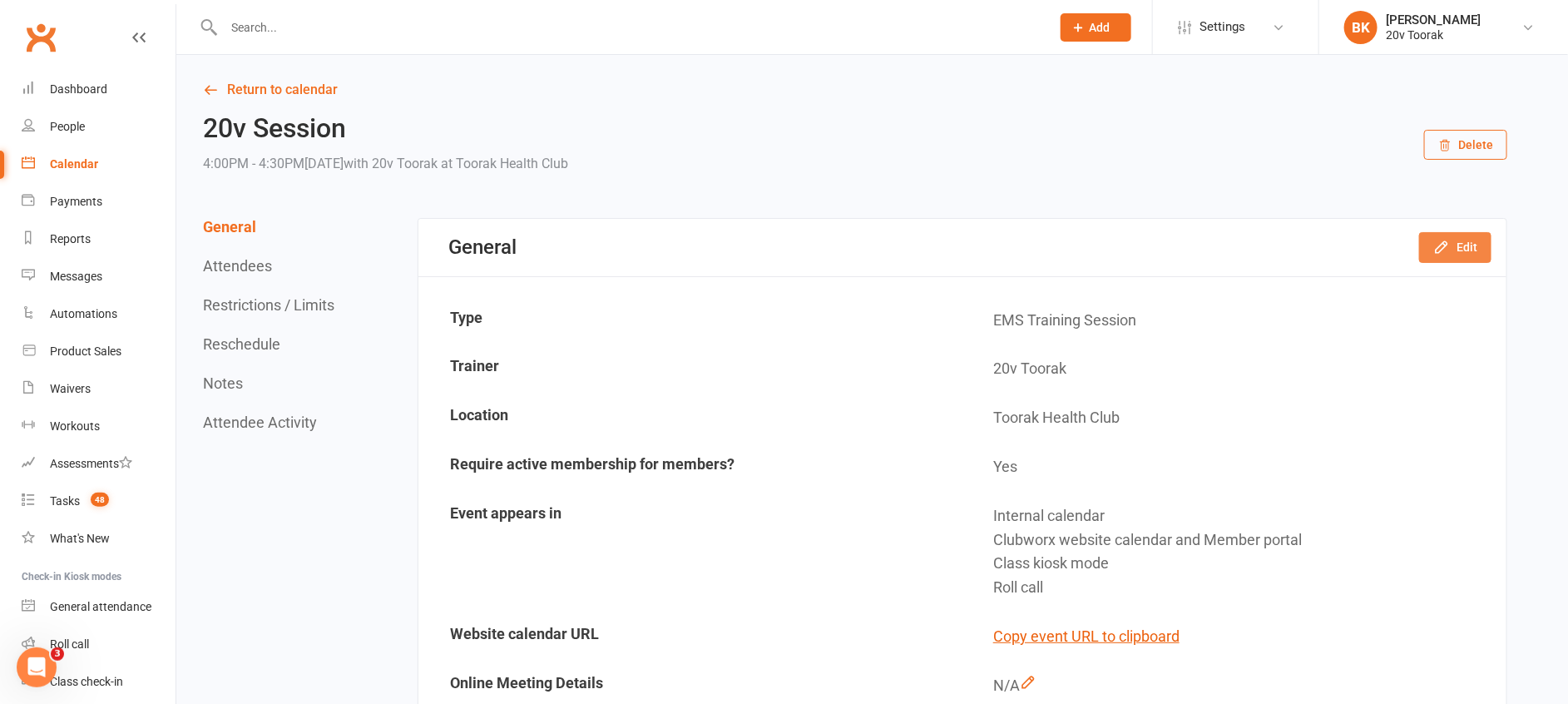
click at [1471, 242] on button "Edit" at bounding box center [1455, 246] width 72 height 30
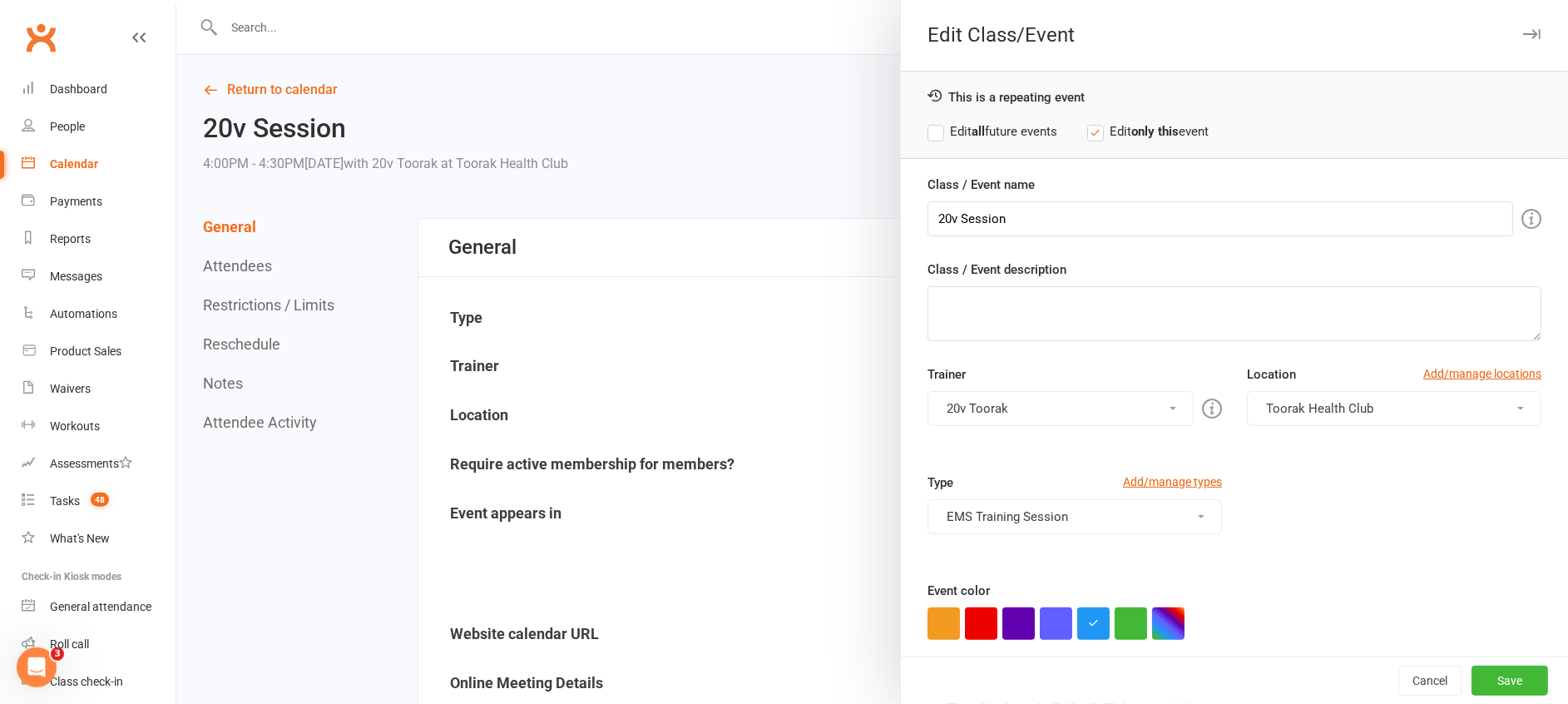
click at [940, 120] on div "This is a repeating event Edit all future events Edit only this event" at bounding box center [1234, 115] width 667 height 89
click at [927, 134] on label "Edit all future events" at bounding box center [991, 131] width 130 height 19
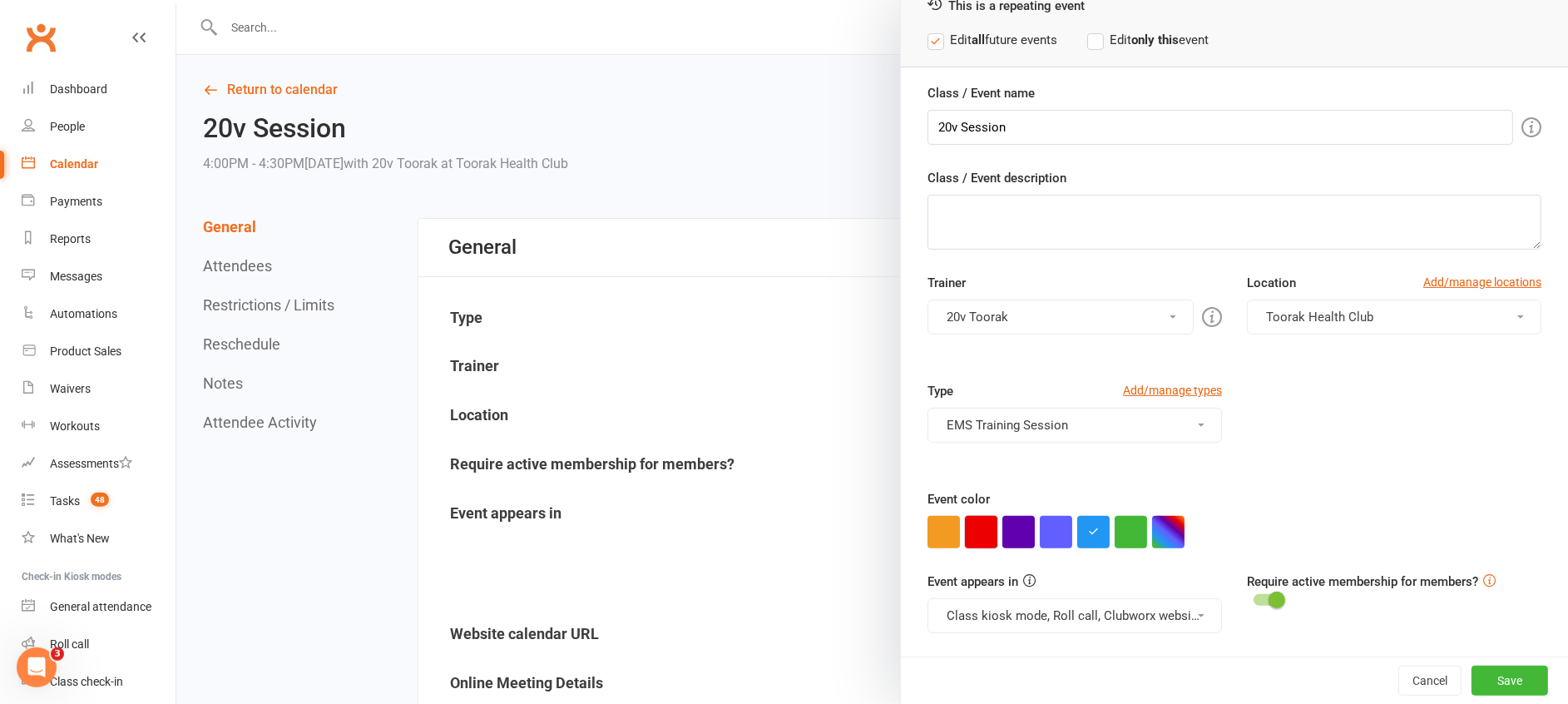
click at [975, 533] on button "button" at bounding box center [981, 532] width 32 height 32
click at [1048, 609] on button "Class kiosk mode, Roll call, Clubworx website calendar and Member portal" at bounding box center [1074, 615] width 294 height 35
click at [1076, 662] on link "Clubworx website calendar and Member portal" at bounding box center [1077, 655] width 299 height 33
click at [1483, 679] on button "Save" at bounding box center [1510, 680] width 77 height 30
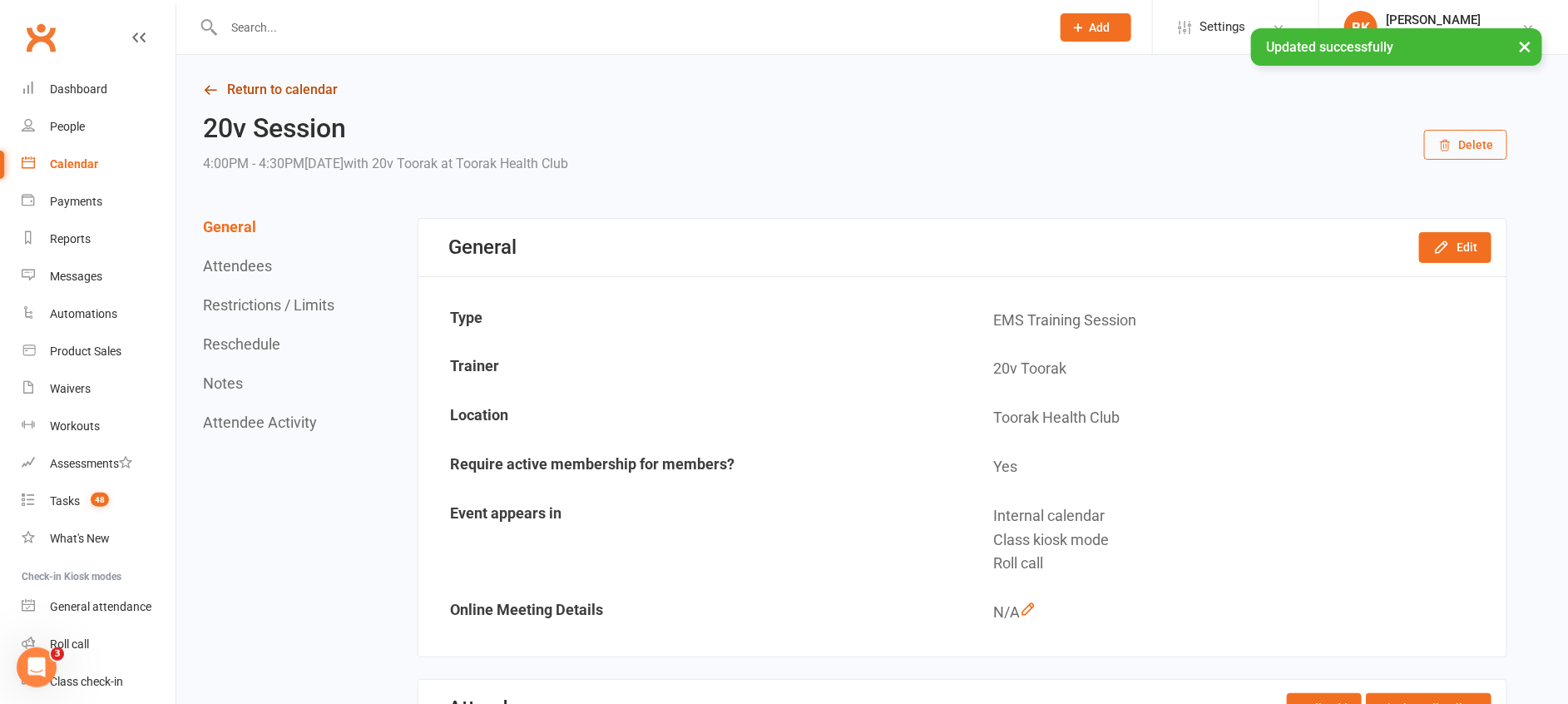
click at [296, 84] on link "Return to calendar" at bounding box center [854, 90] width 1304 height 23
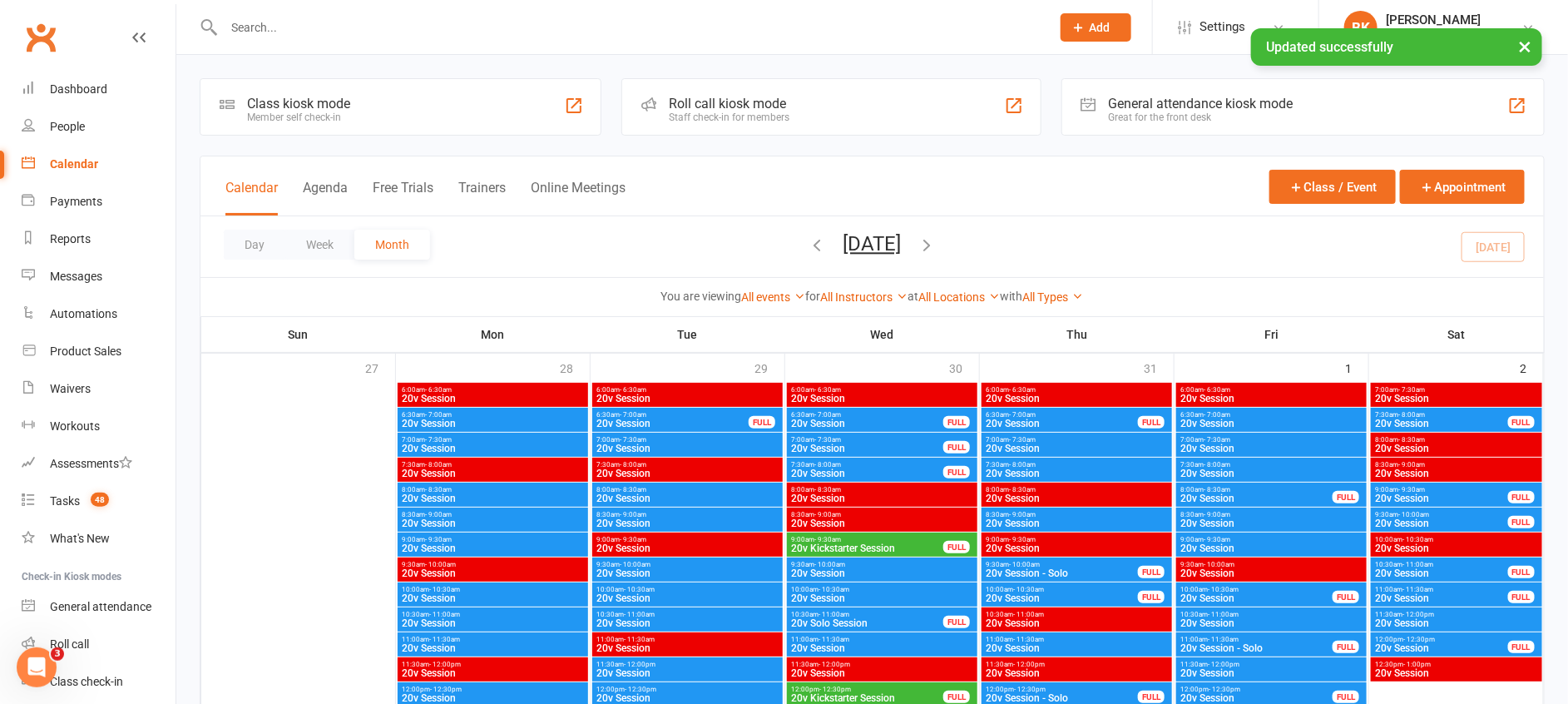
scroll to position [1832, 0]
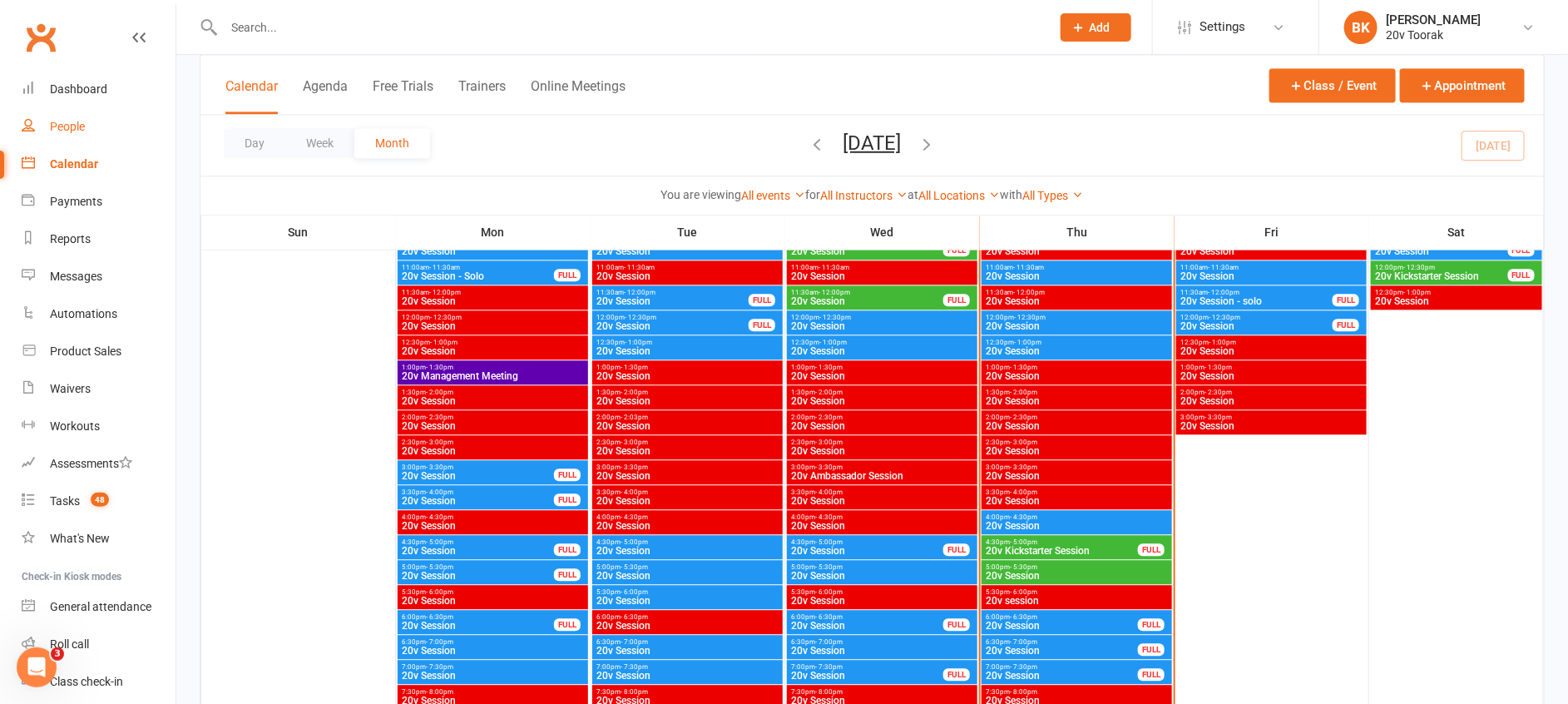
click at [72, 116] on link "People" at bounding box center [98, 127] width 154 height 37
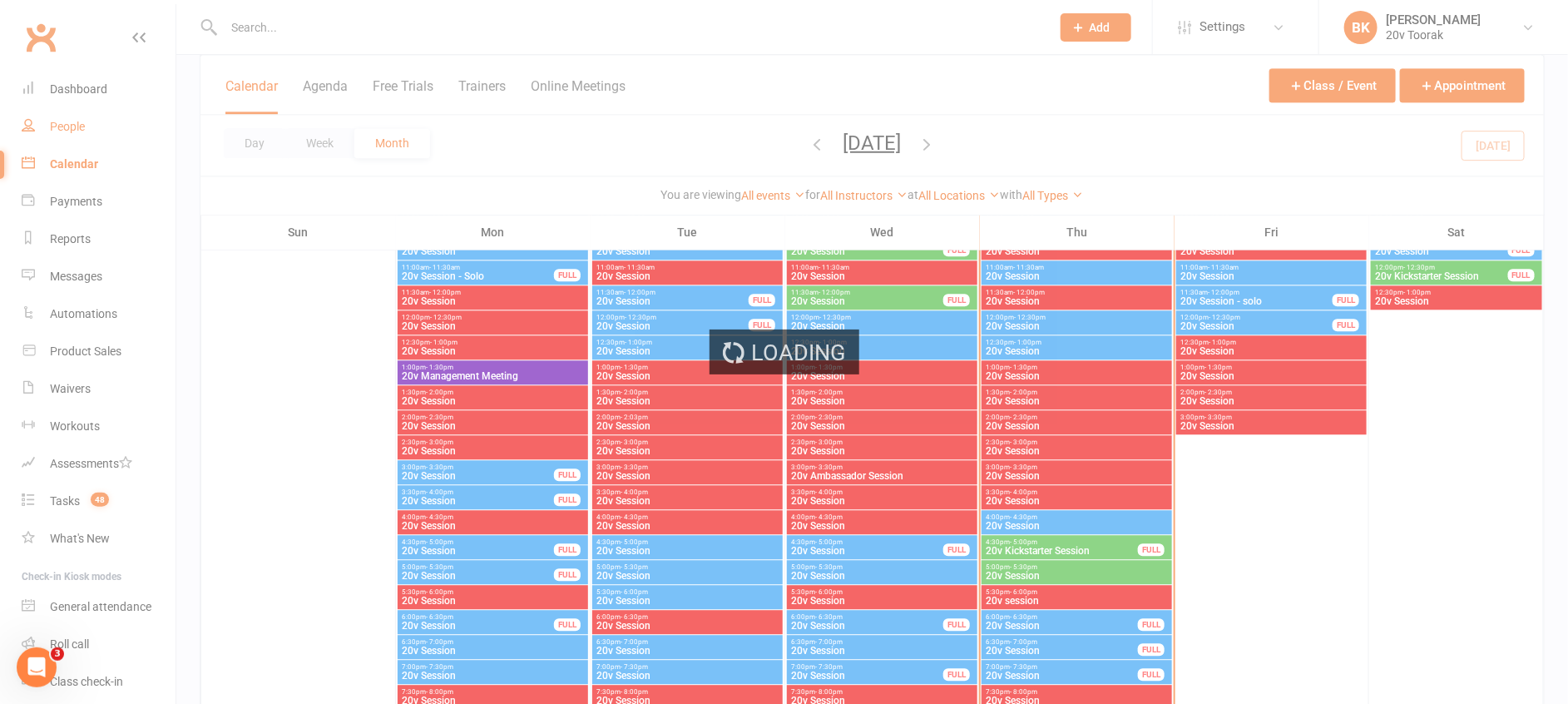
select select "100"
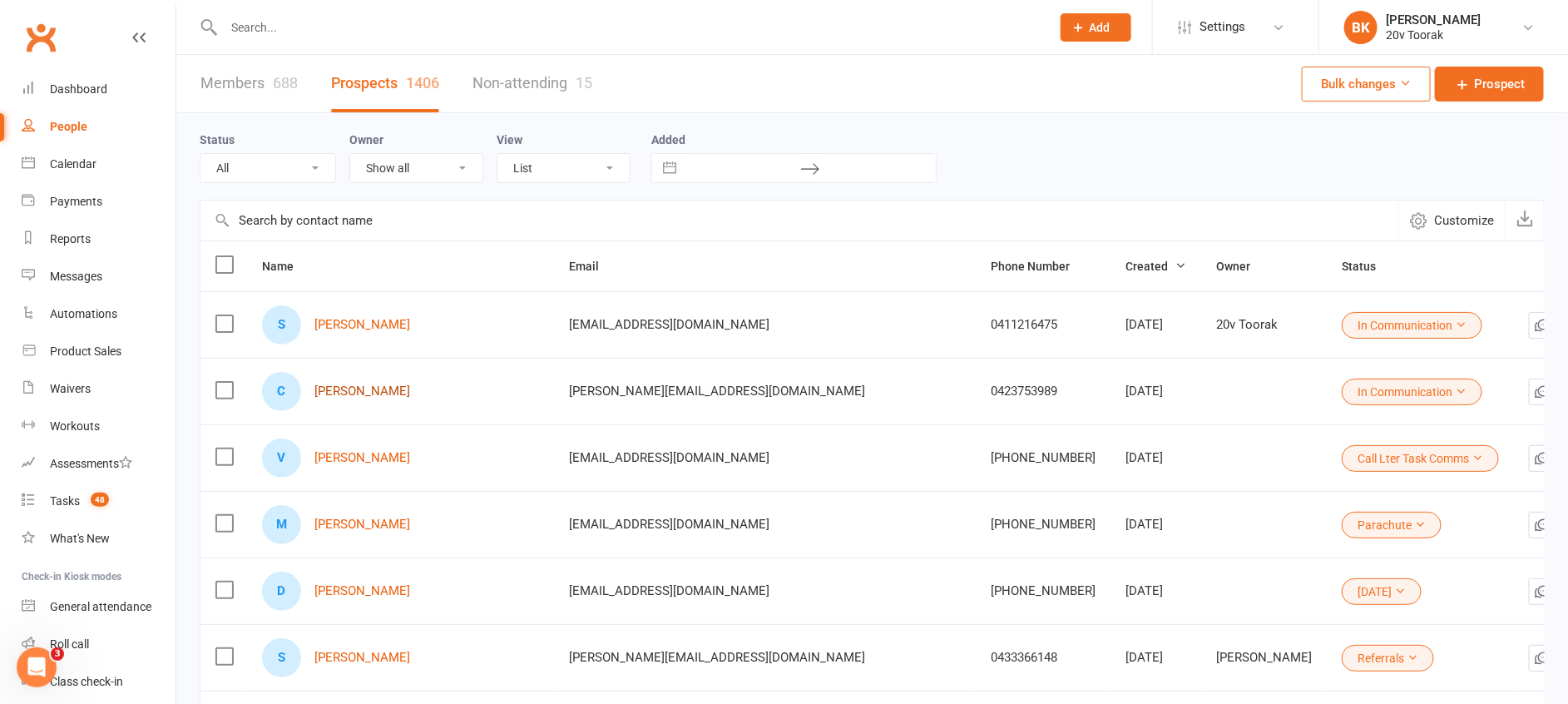
click at [367, 394] on link "Catherine Prifti" at bounding box center [362, 391] width 95 height 15
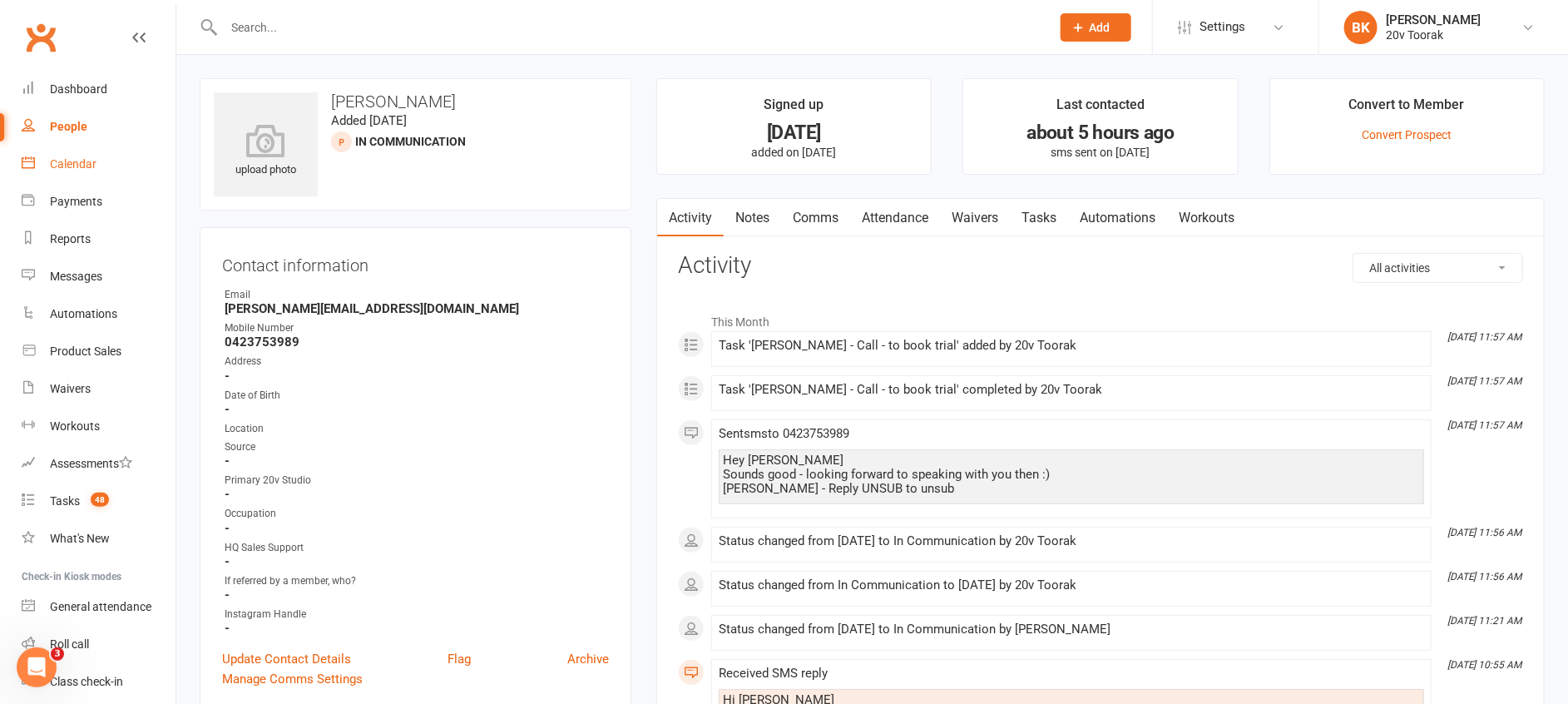
click at [99, 181] on link "Calendar" at bounding box center [98, 164] width 154 height 37
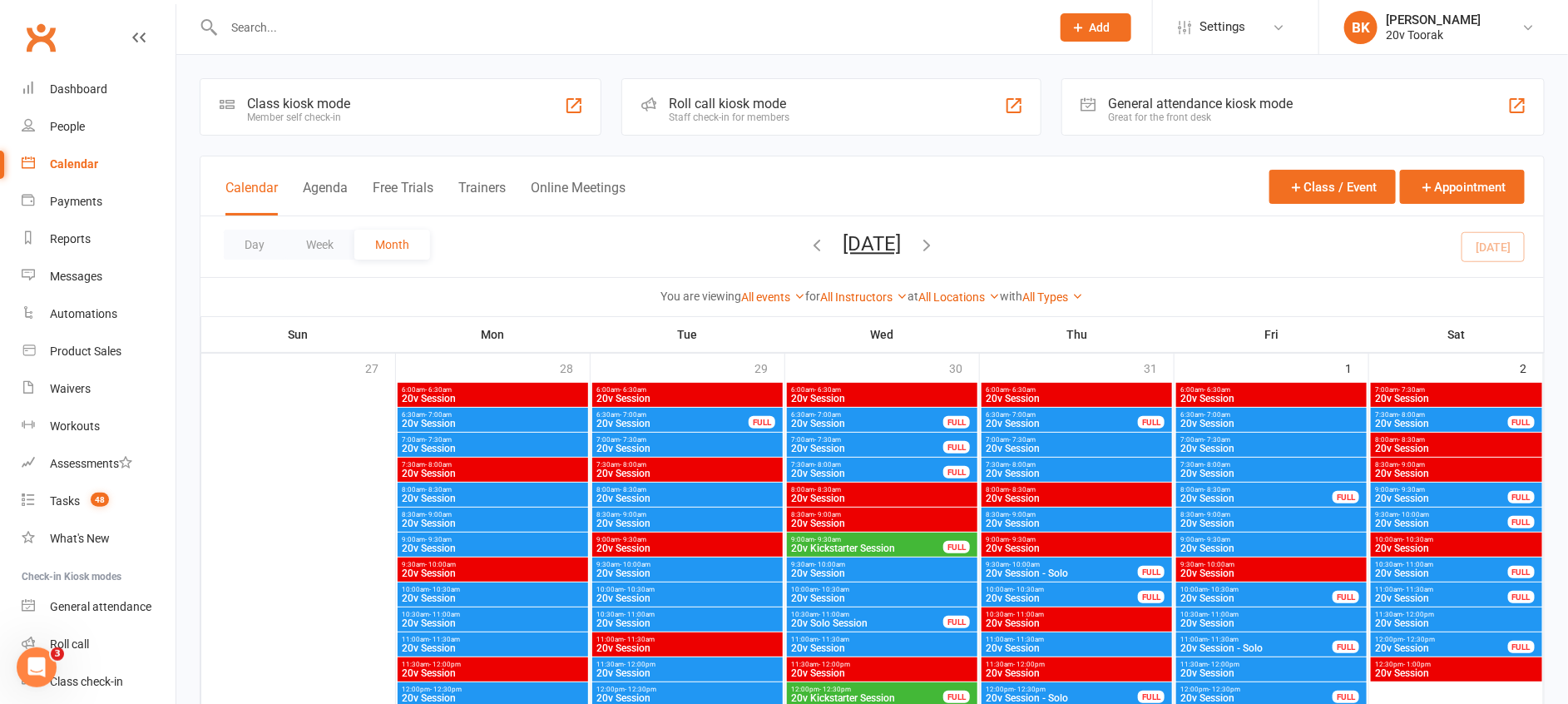
scroll to position [1862, 0]
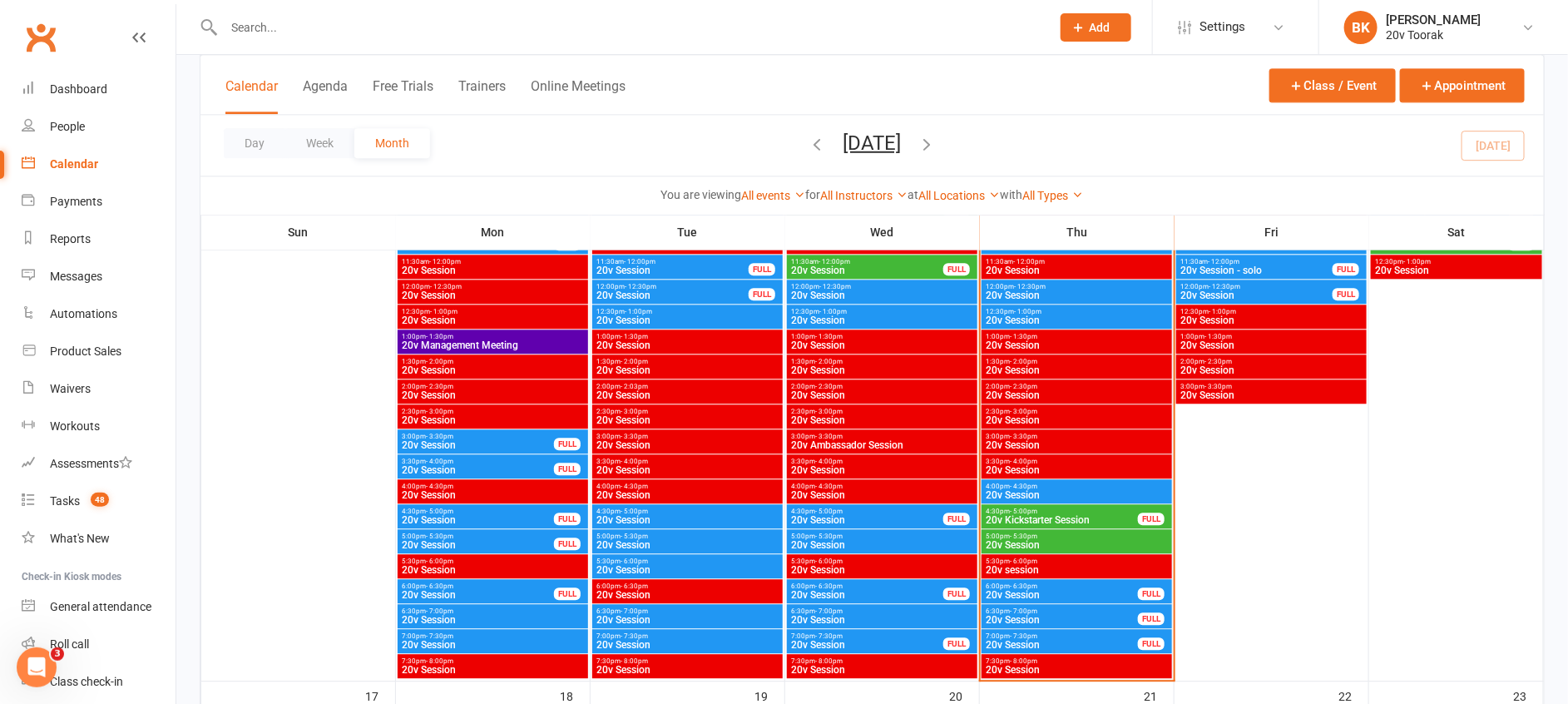
click at [1070, 577] on div at bounding box center [1077, 329] width 190 height 698
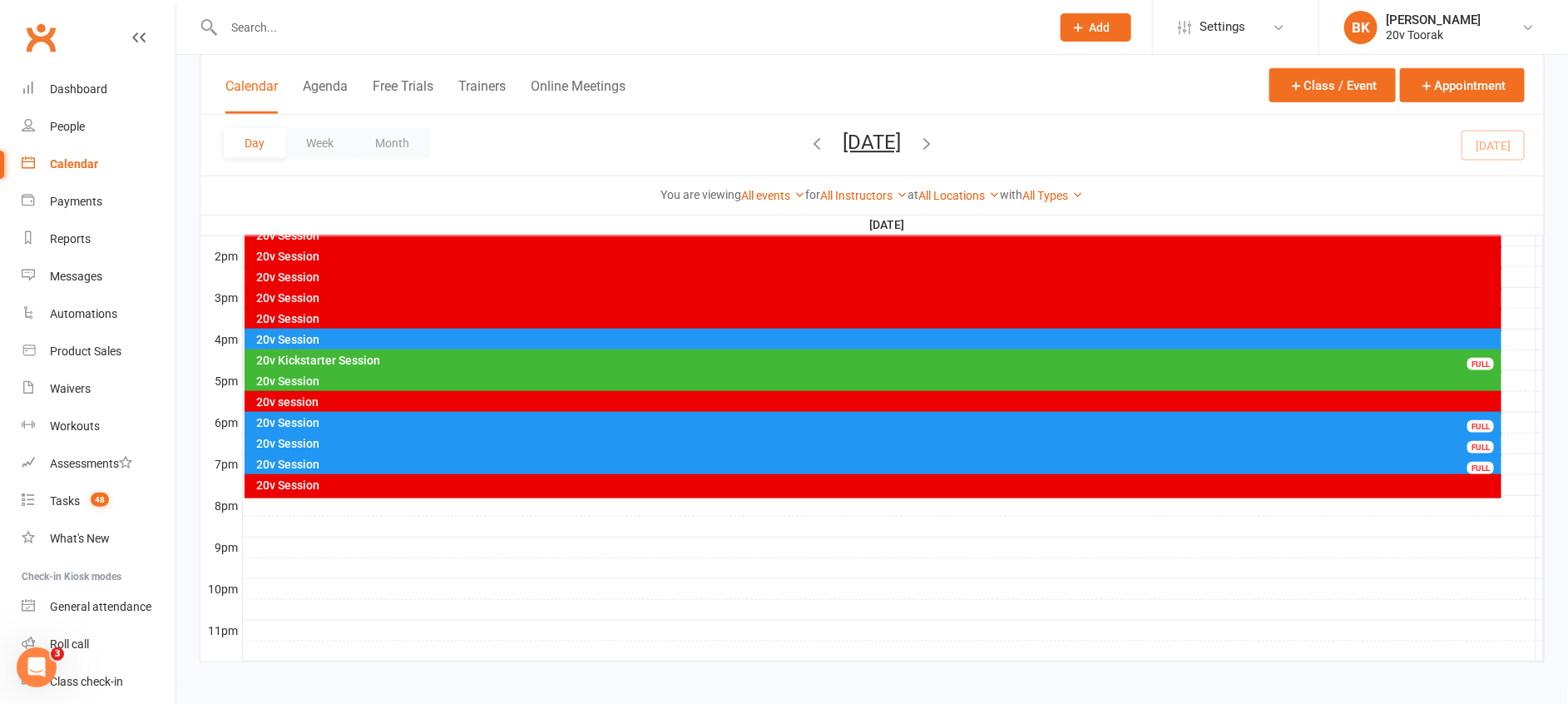
scroll to position [0, 0]
click at [794, 420] on div "20v Session" at bounding box center [877, 423] width 1243 height 12
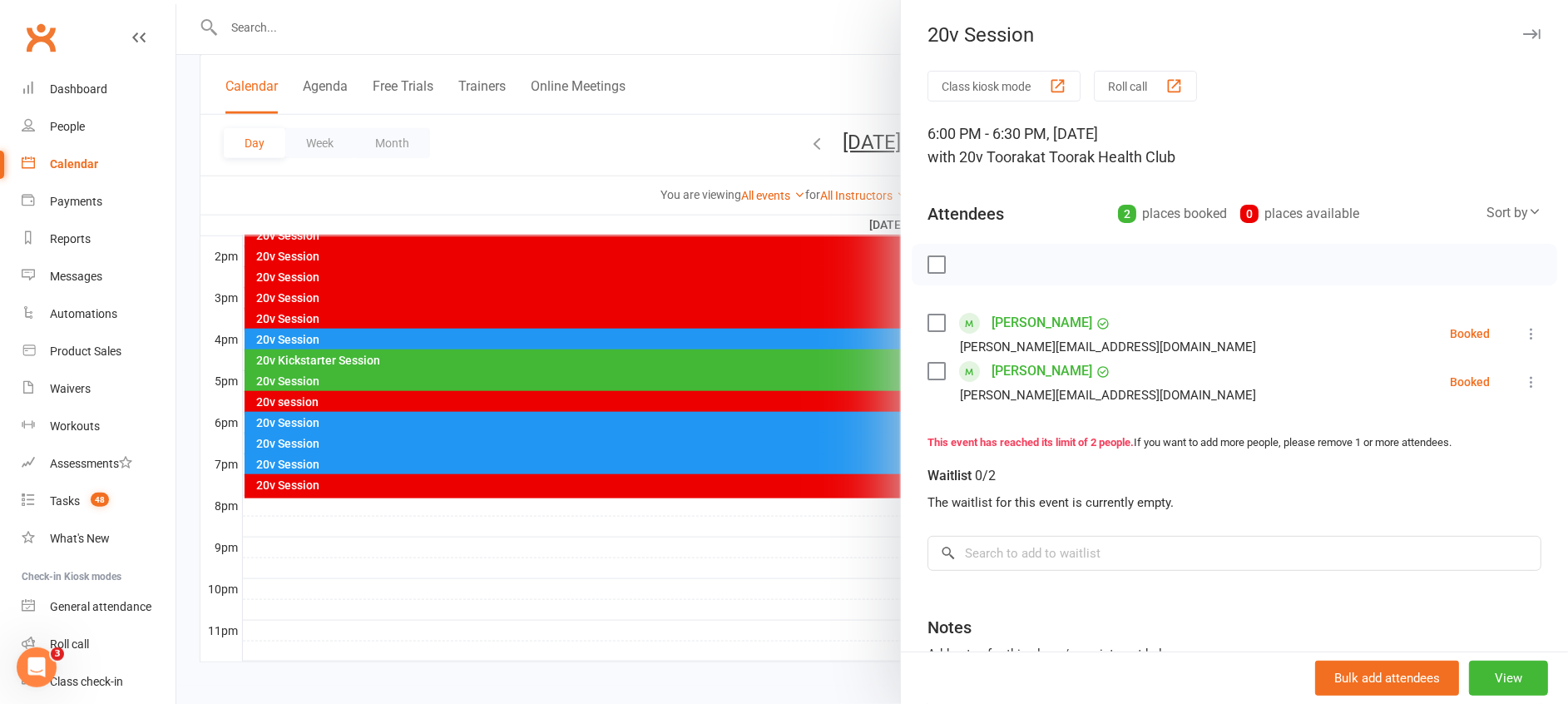
click at [794, 420] on div at bounding box center [872, 352] width 1392 height 704
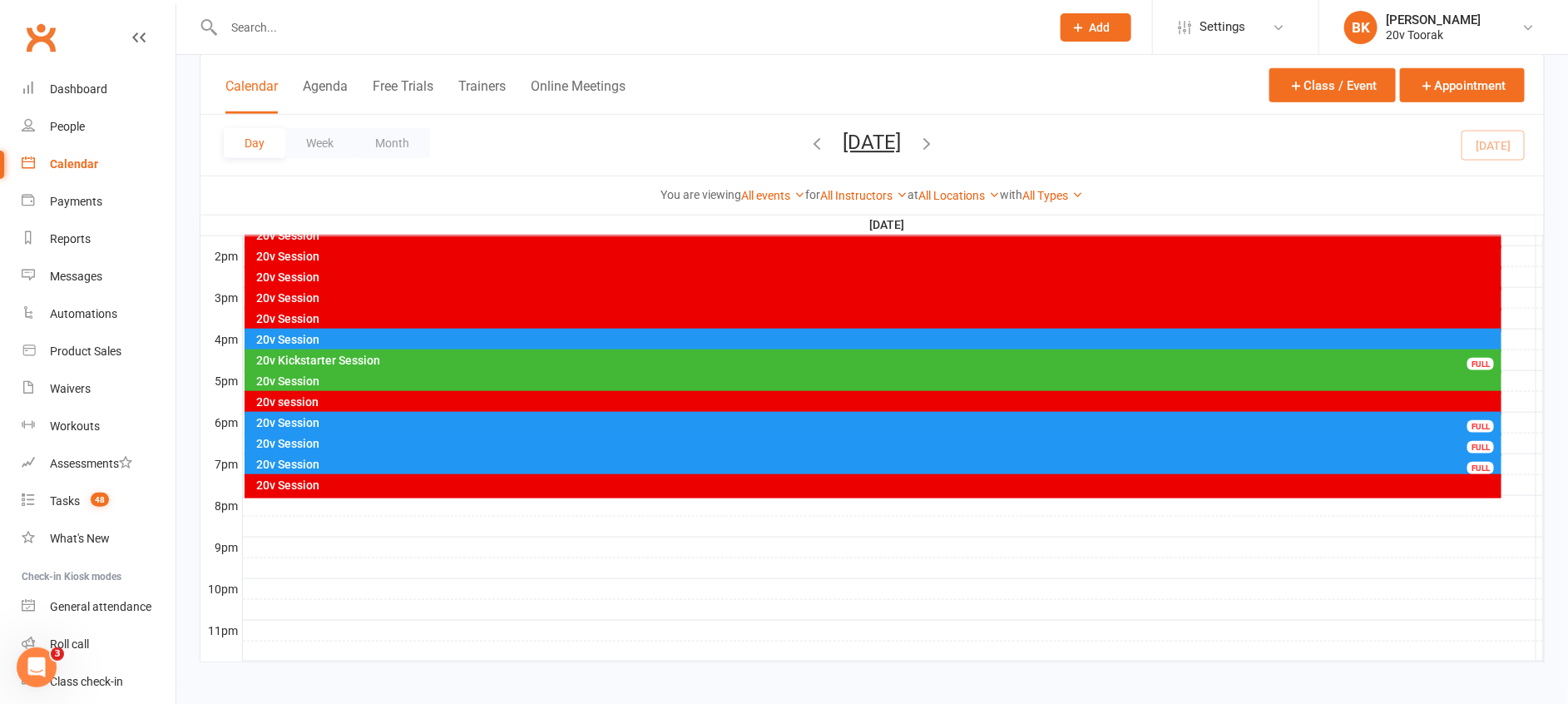
click at [795, 441] on div "20v Session" at bounding box center [877, 443] width 1243 height 12
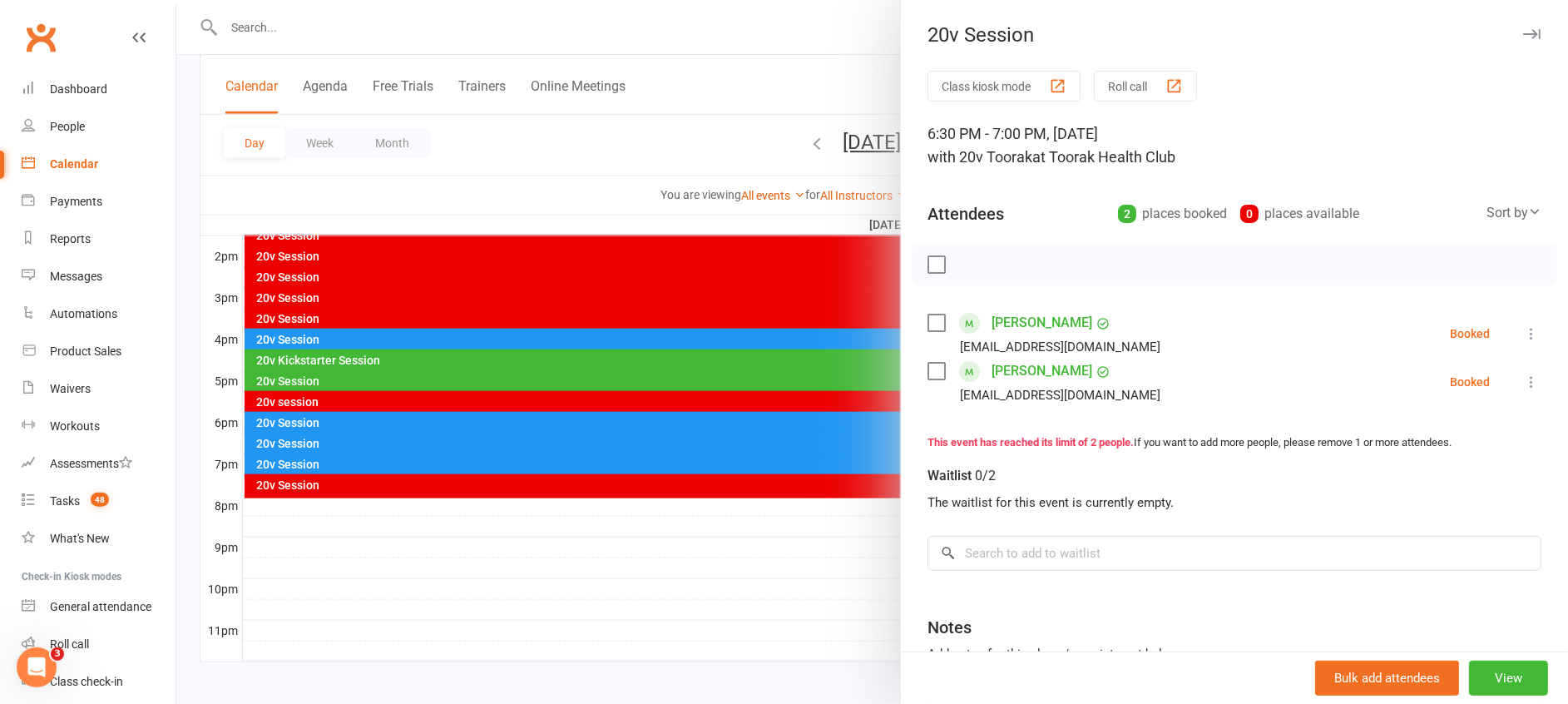
click at [795, 441] on div at bounding box center [872, 352] width 1392 height 704
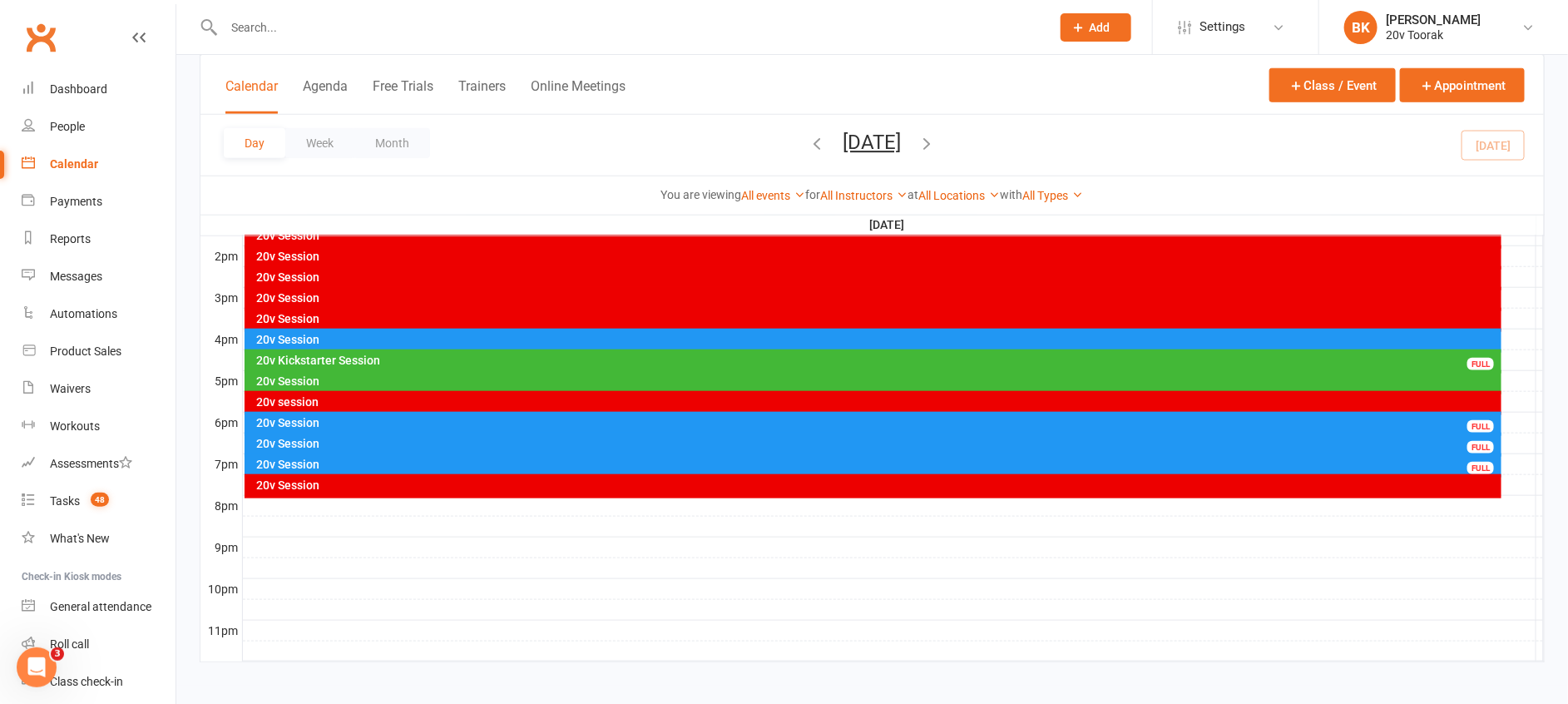
click at [797, 466] on div "20v Session" at bounding box center [877, 464] width 1243 height 12
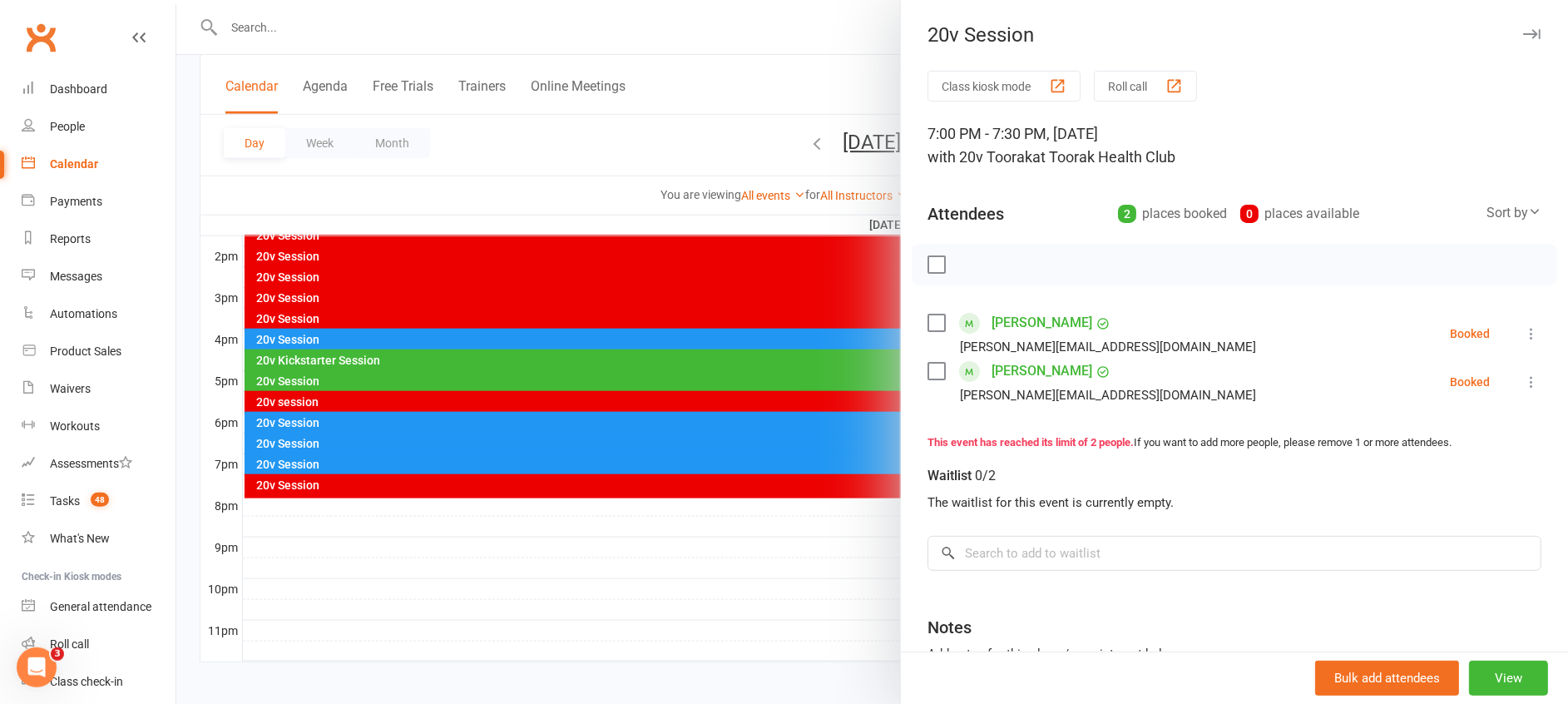
click at [707, 445] on div at bounding box center [872, 352] width 1392 height 704
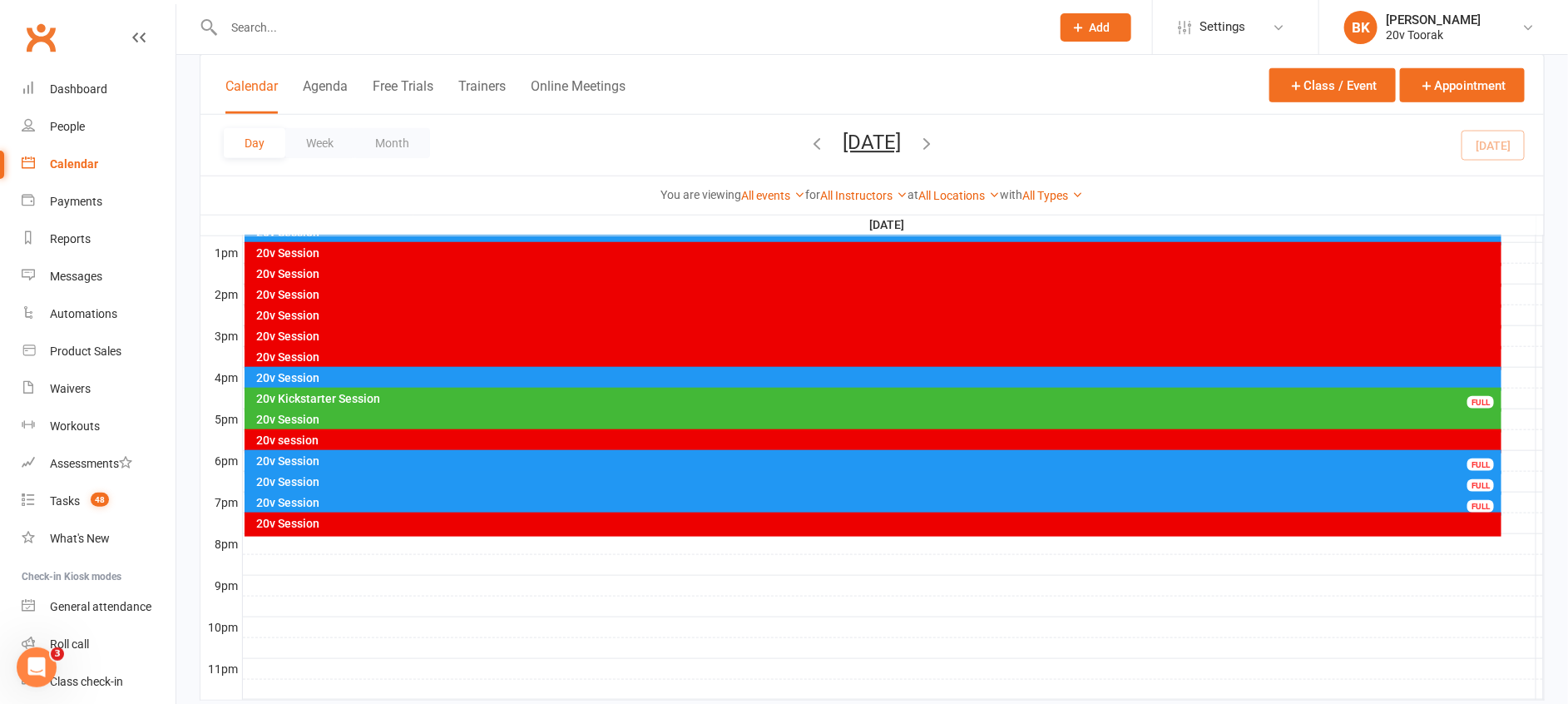
scroll to position [634, 0]
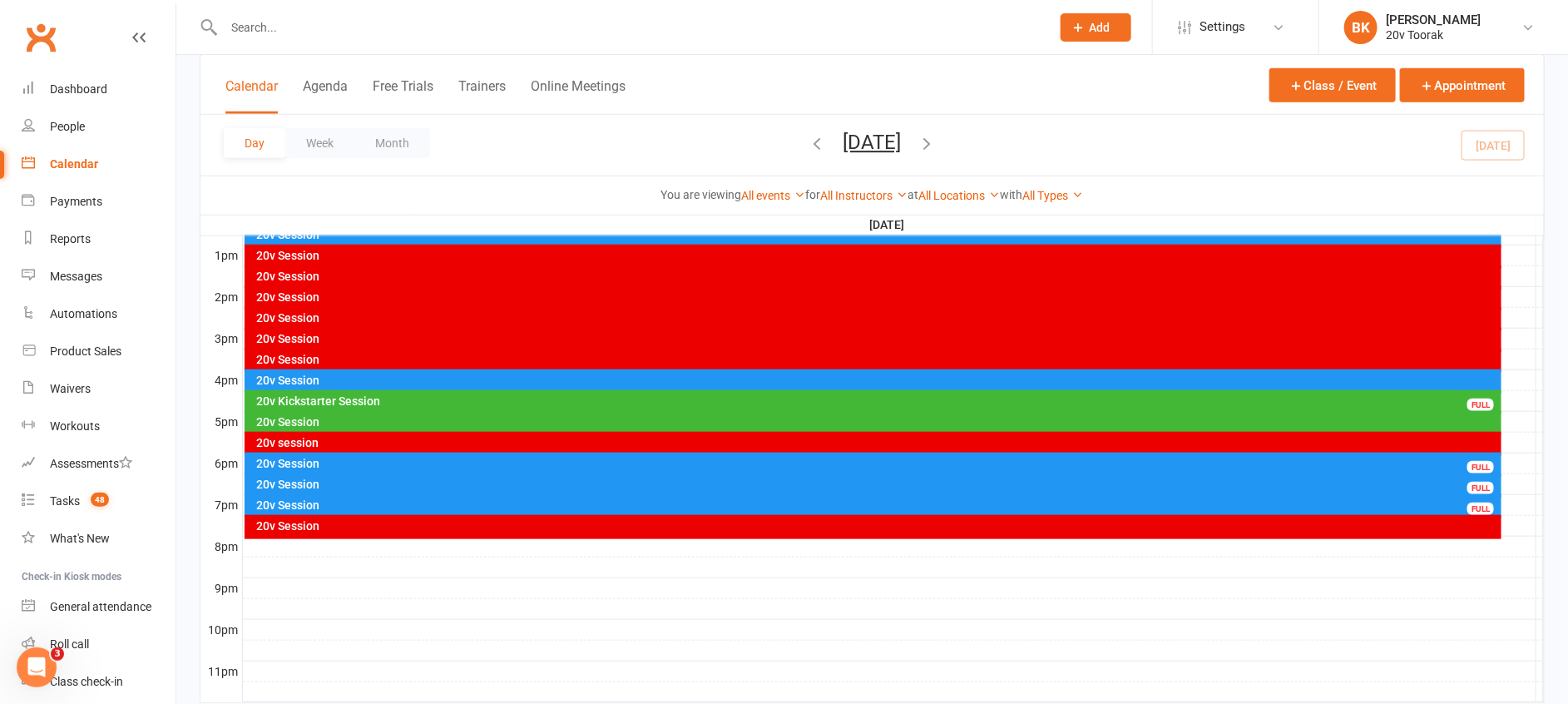
click at [77, 159] on div "Calendar" at bounding box center [74, 164] width 49 height 14
click at [440, 149] on div "Day Week Month Thursday, Aug 14, 2025 August 2025 Sun Mon Tue Wed Thu Fri Sat 2…" at bounding box center [872, 145] width 1343 height 60
click at [389, 148] on button "Month" at bounding box center [392, 143] width 76 height 30
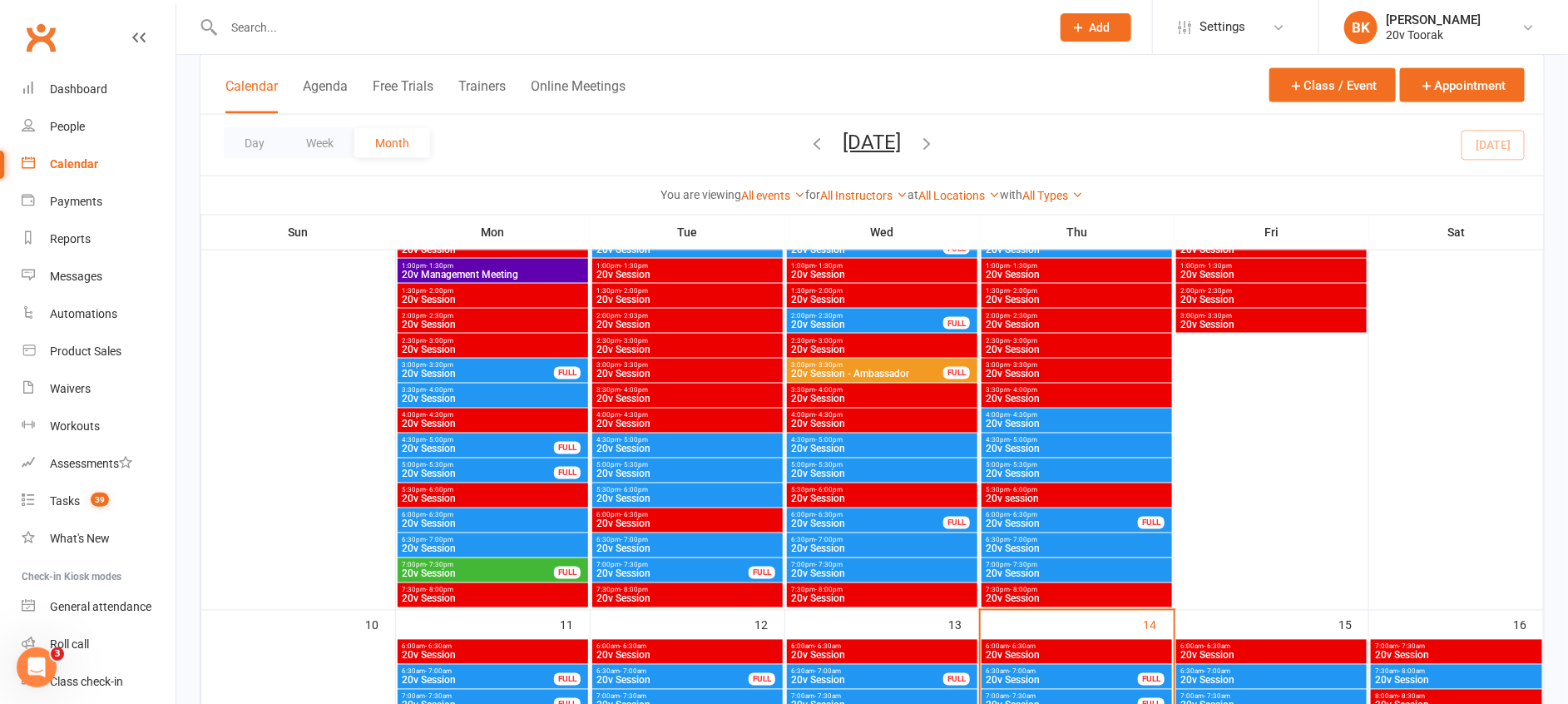
click at [279, 37] on input "text" at bounding box center [629, 27] width 820 height 23
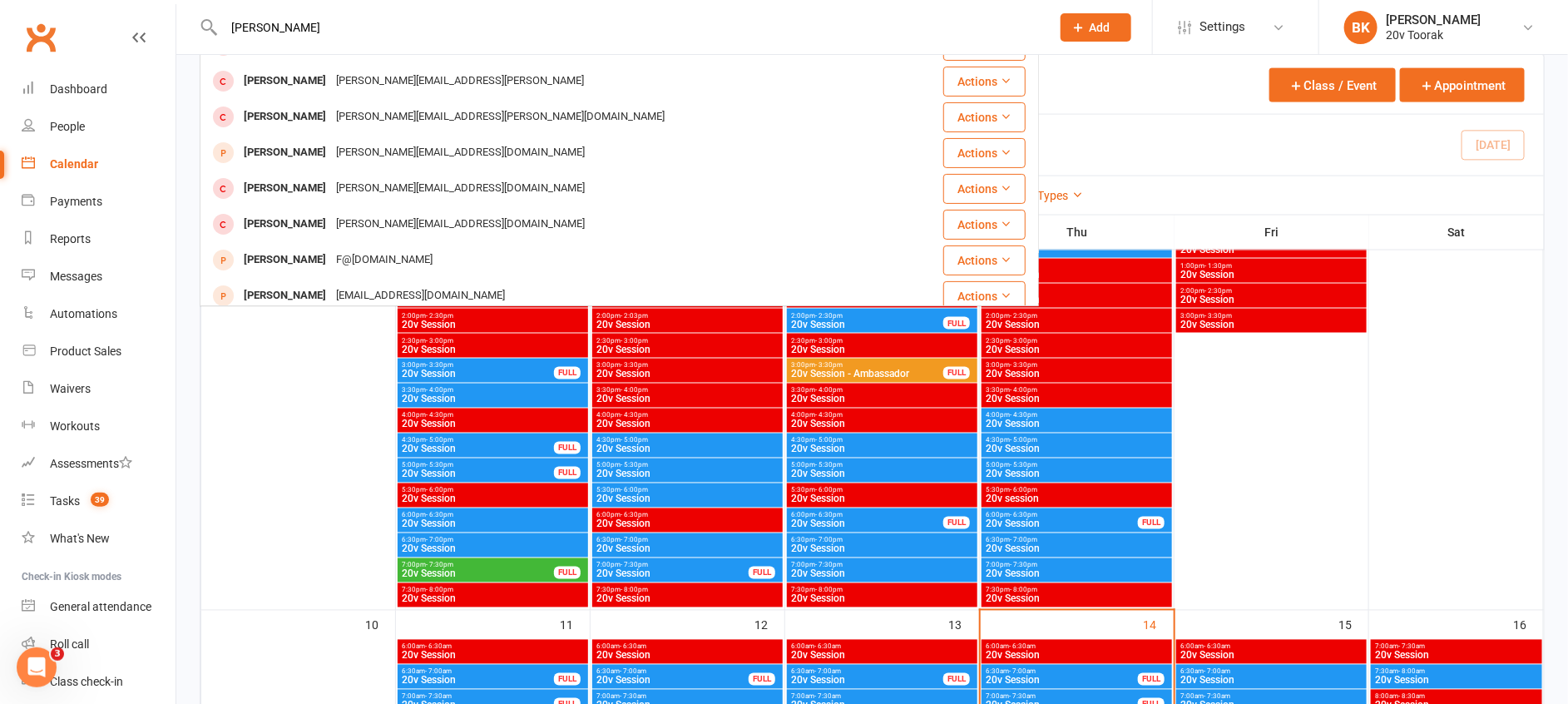
scroll to position [142, 0]
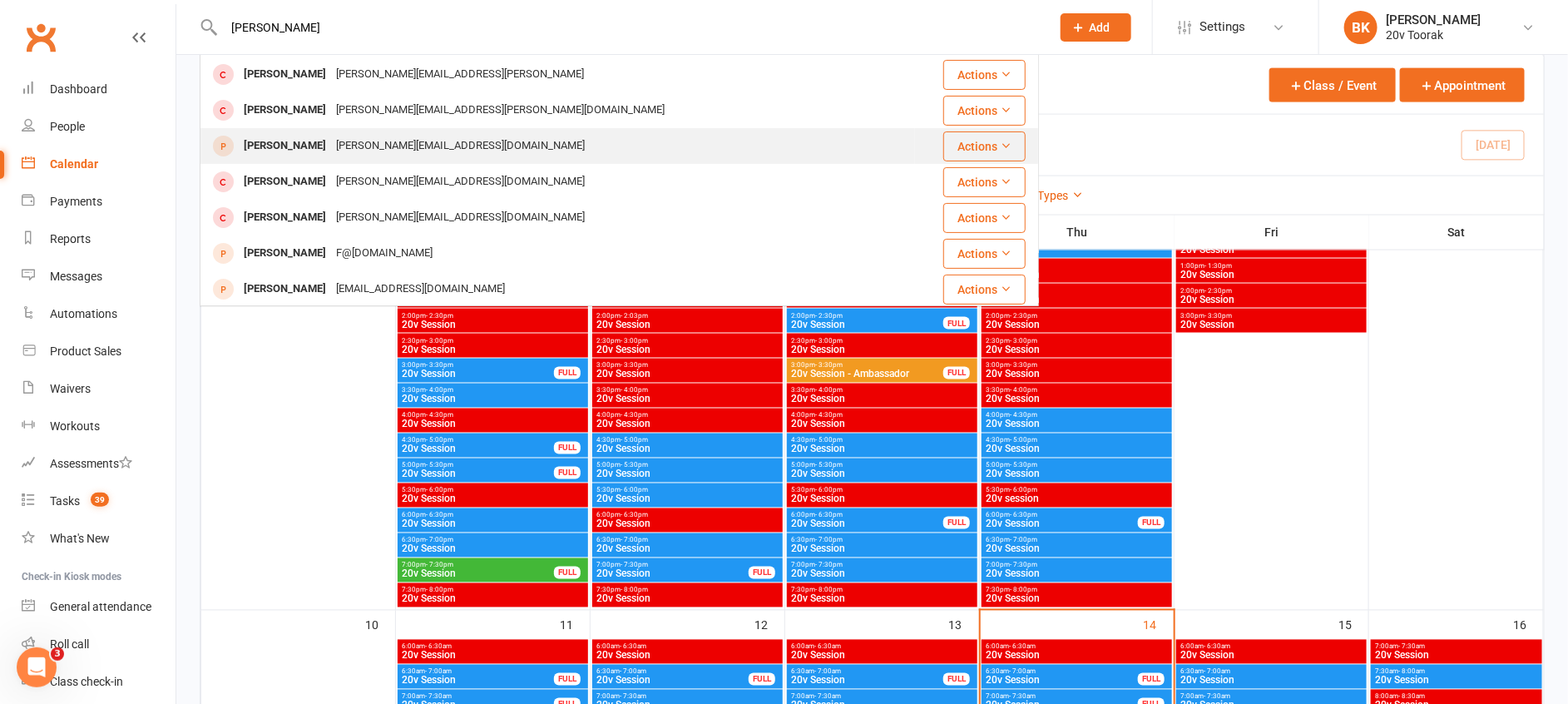
type input "catherine"
click at [294, 157] on div "[PERSON_NAME]" at bounding box center [284, 146] width 93 height 24
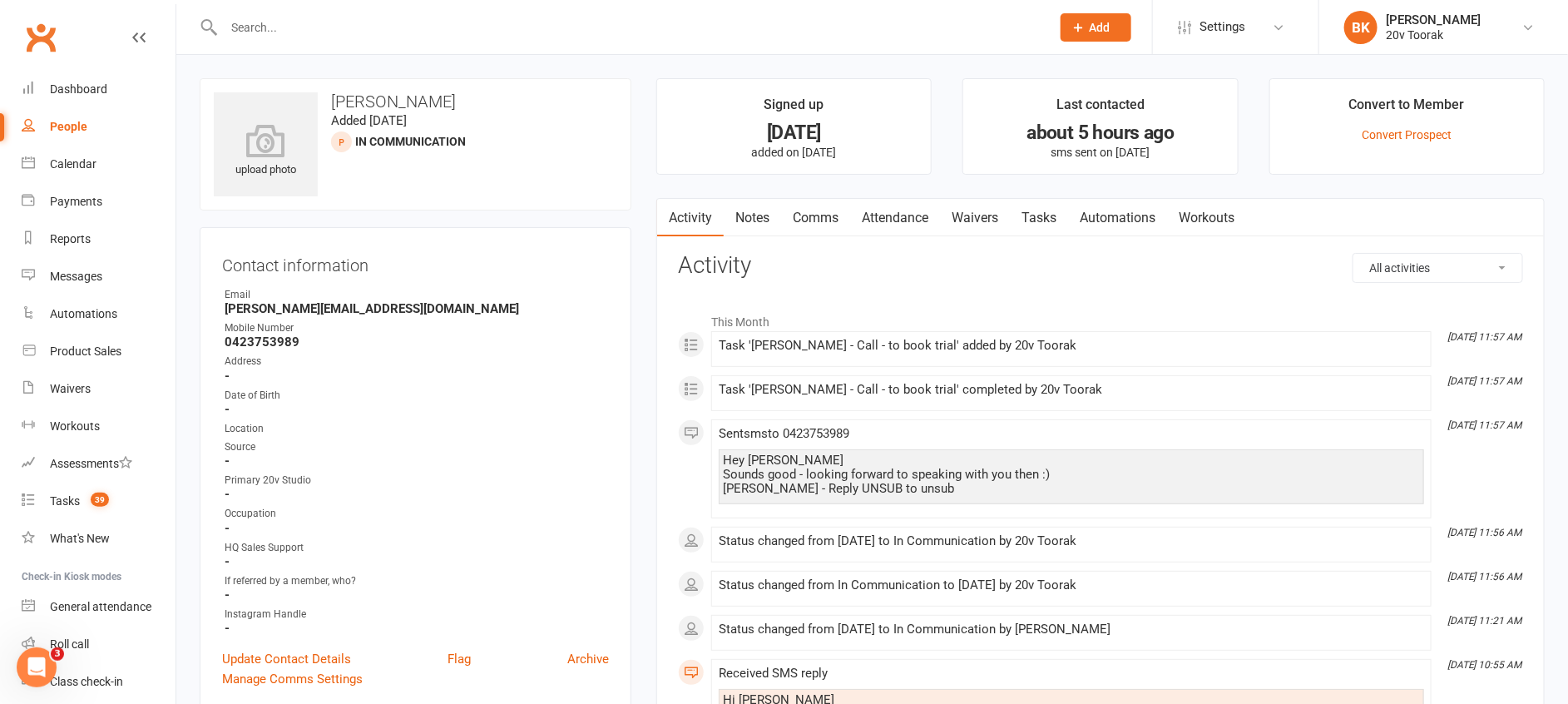
click at [288, 25] on input "text" at bounding box center [629, 27] width 820 height 23
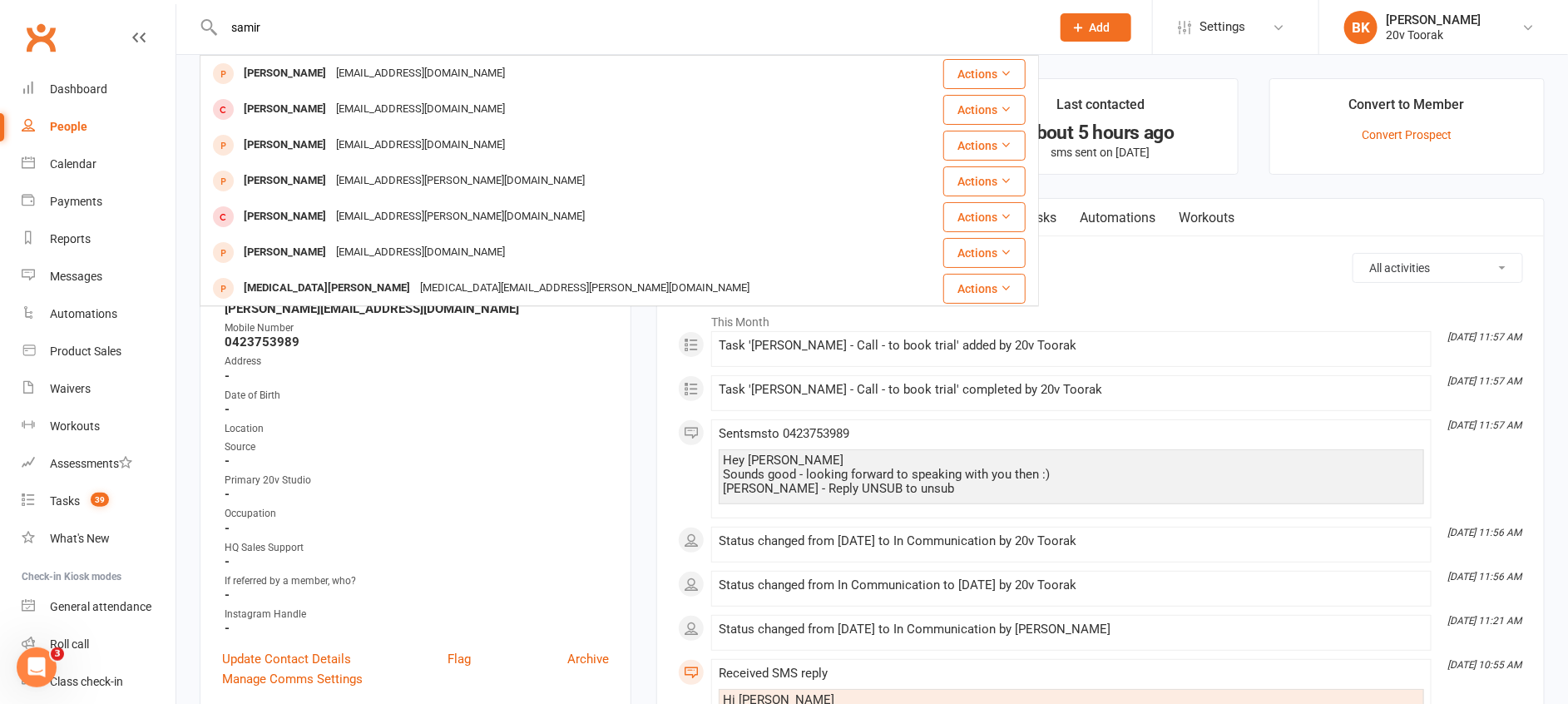
click at [288, 19] on input "samir" at bounding box center [629, 27] width 820 height 23
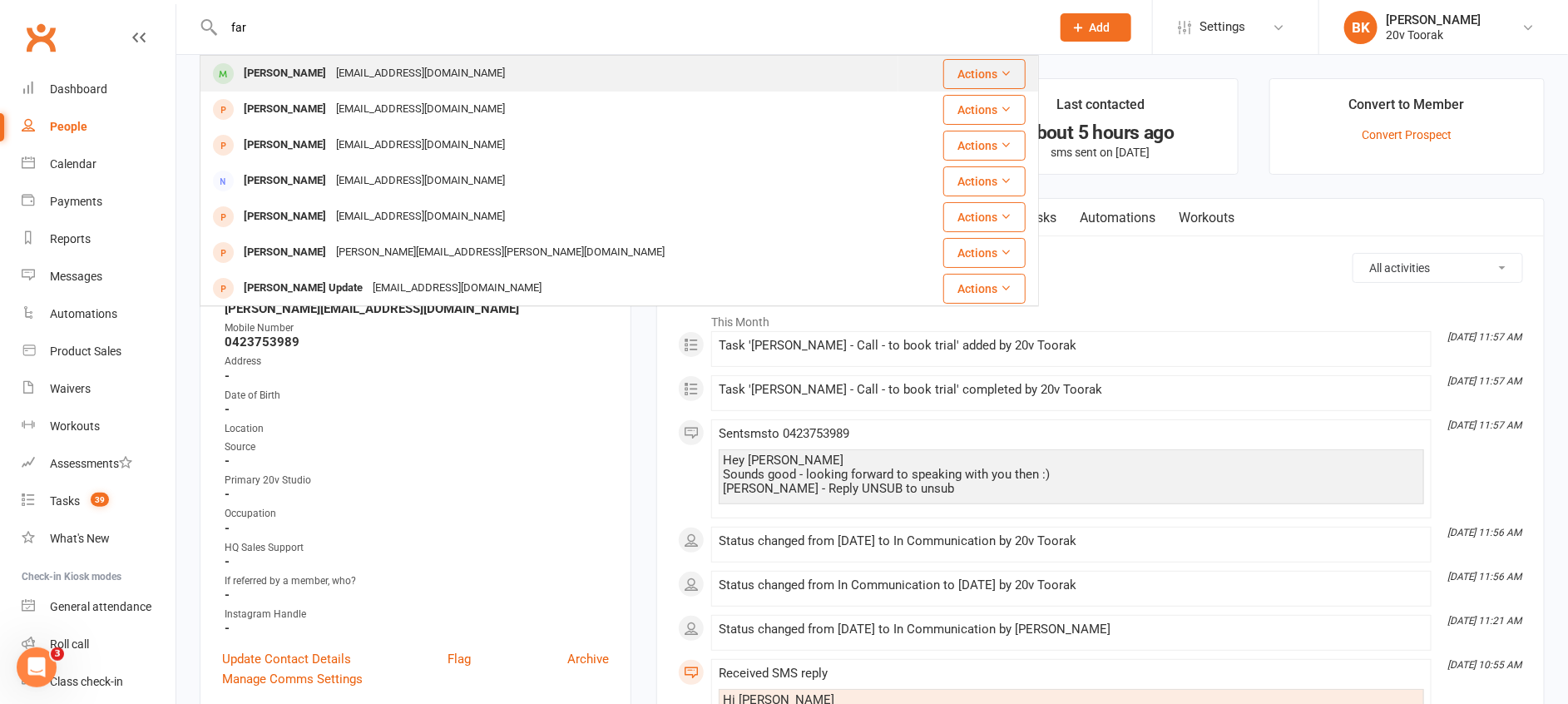
type input "far"
click at [284, 83] on div "Farisa Sajjad" at bounding box center [284, 73] width 93 height 24
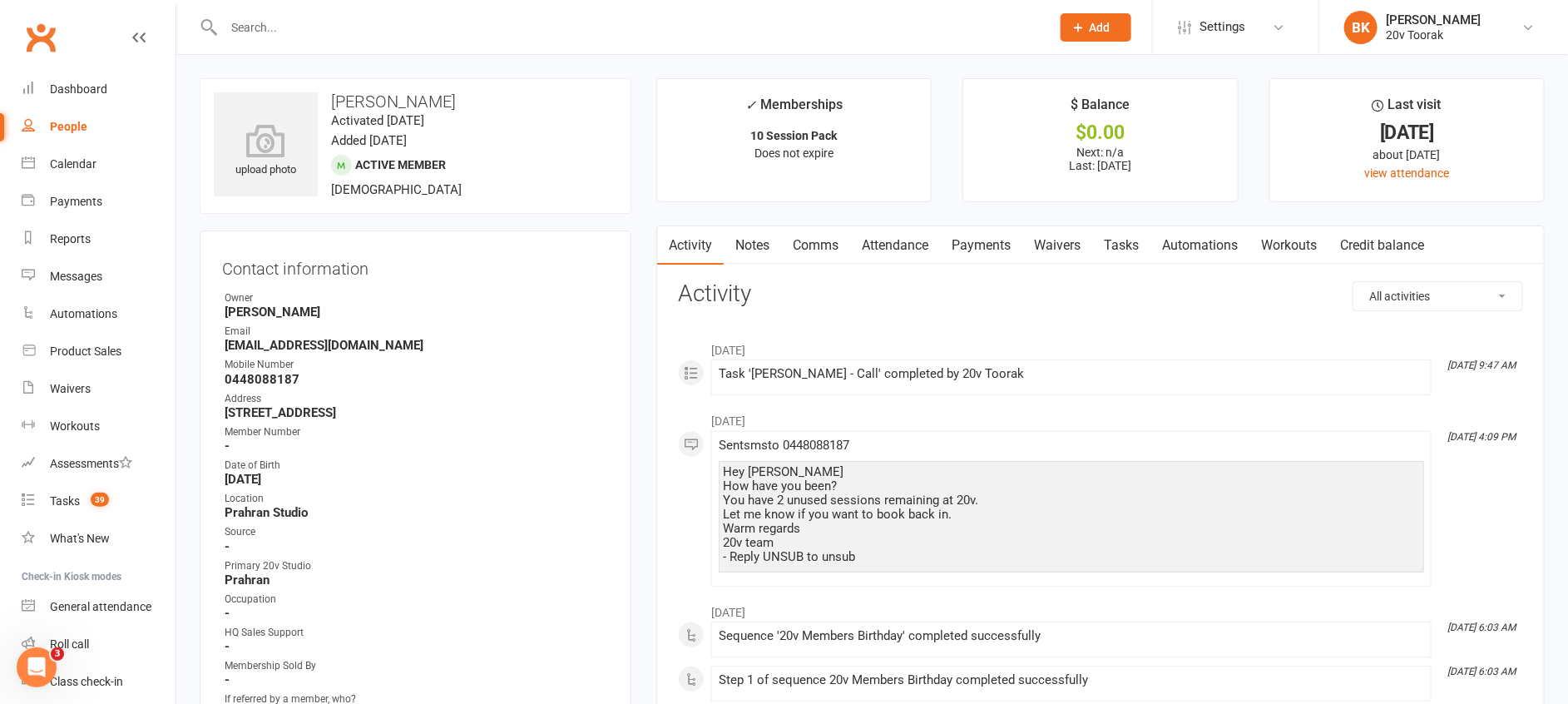
click at [1120, 243] on link "Tasks" at bounding box center [1121, 244] width 58 height 38
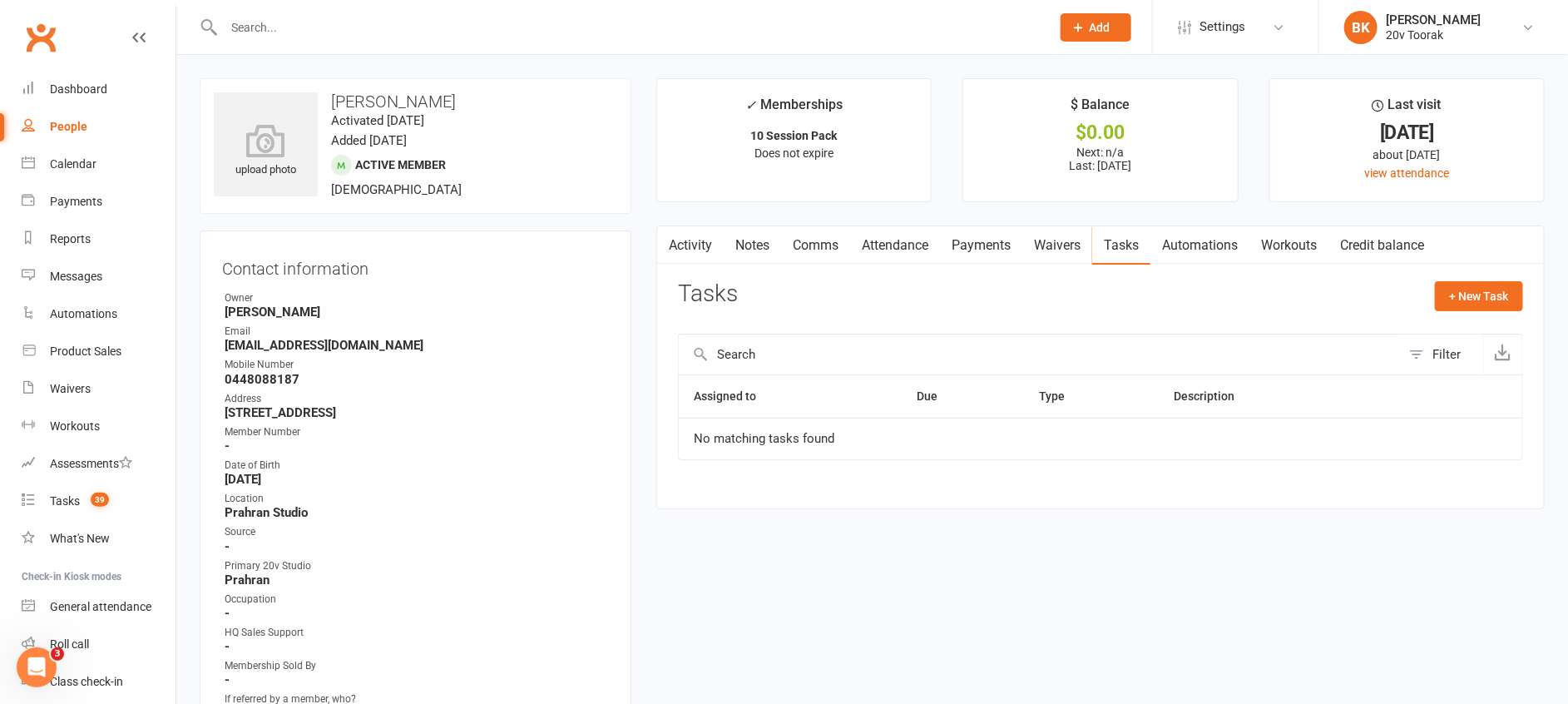
click at [754, 259] on link "Notes" at bounding box center [752, 244] width 57 height 38
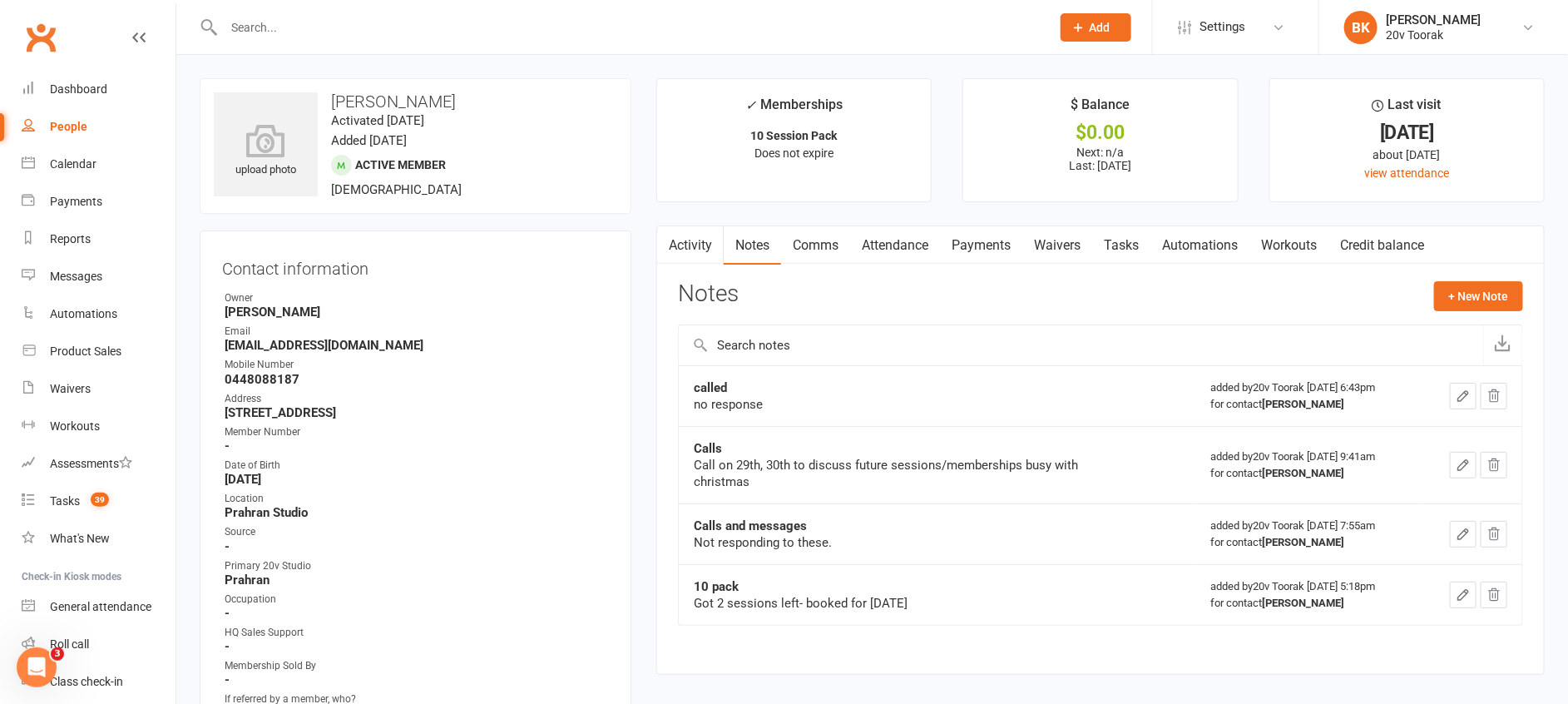
scroll to position [591, 0]
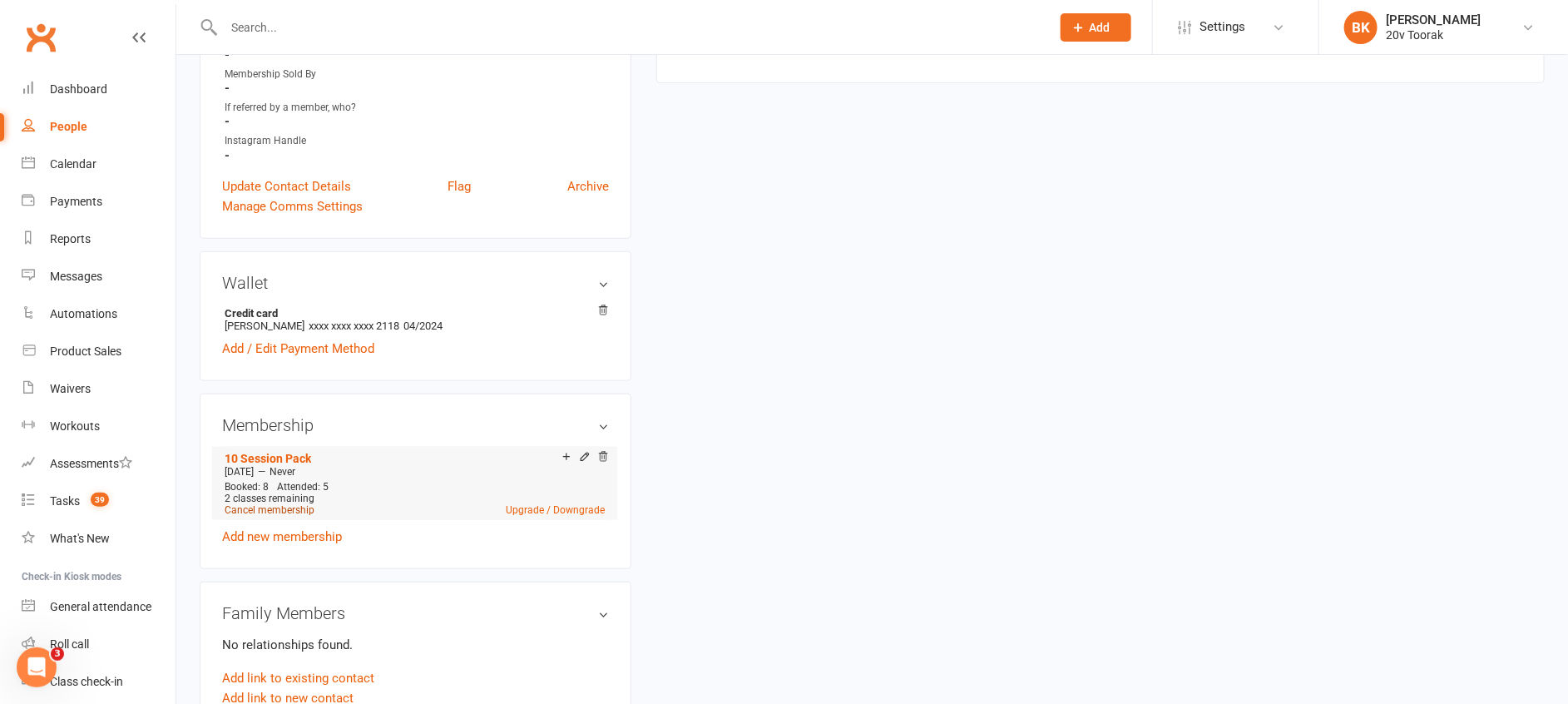
click at [265, 515] on link "Cancel membership" at bounding box center [270, 510] width 90 height 12
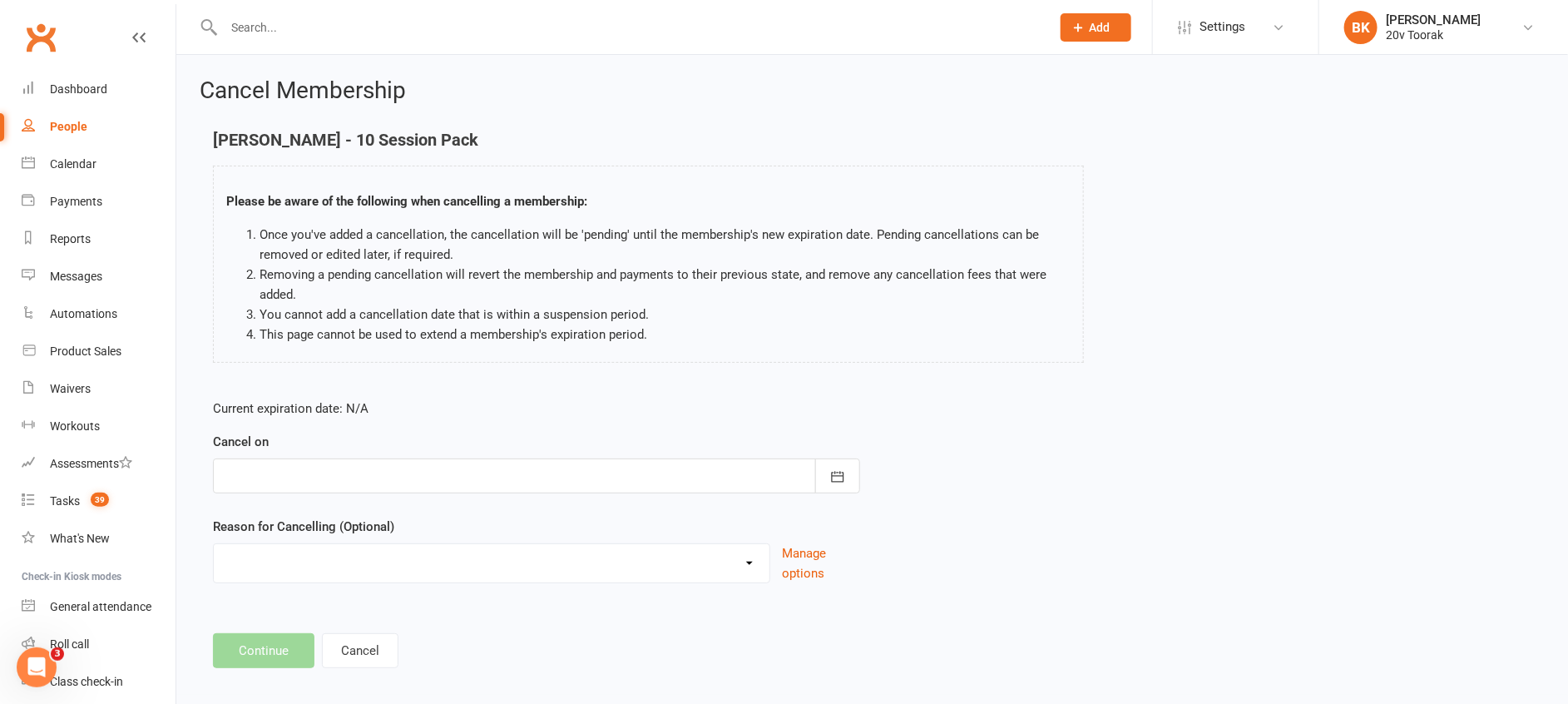
click at [835, 493] on form "Current expiration date: N/A Cancel on August 2025 Sun Mon Tue Wed Thu Fri Sat …" at bounding box center [537, 491] width 647 height 185
click at [837, 488] on button "button" at bounding box center [838, 476] width 45 height 35
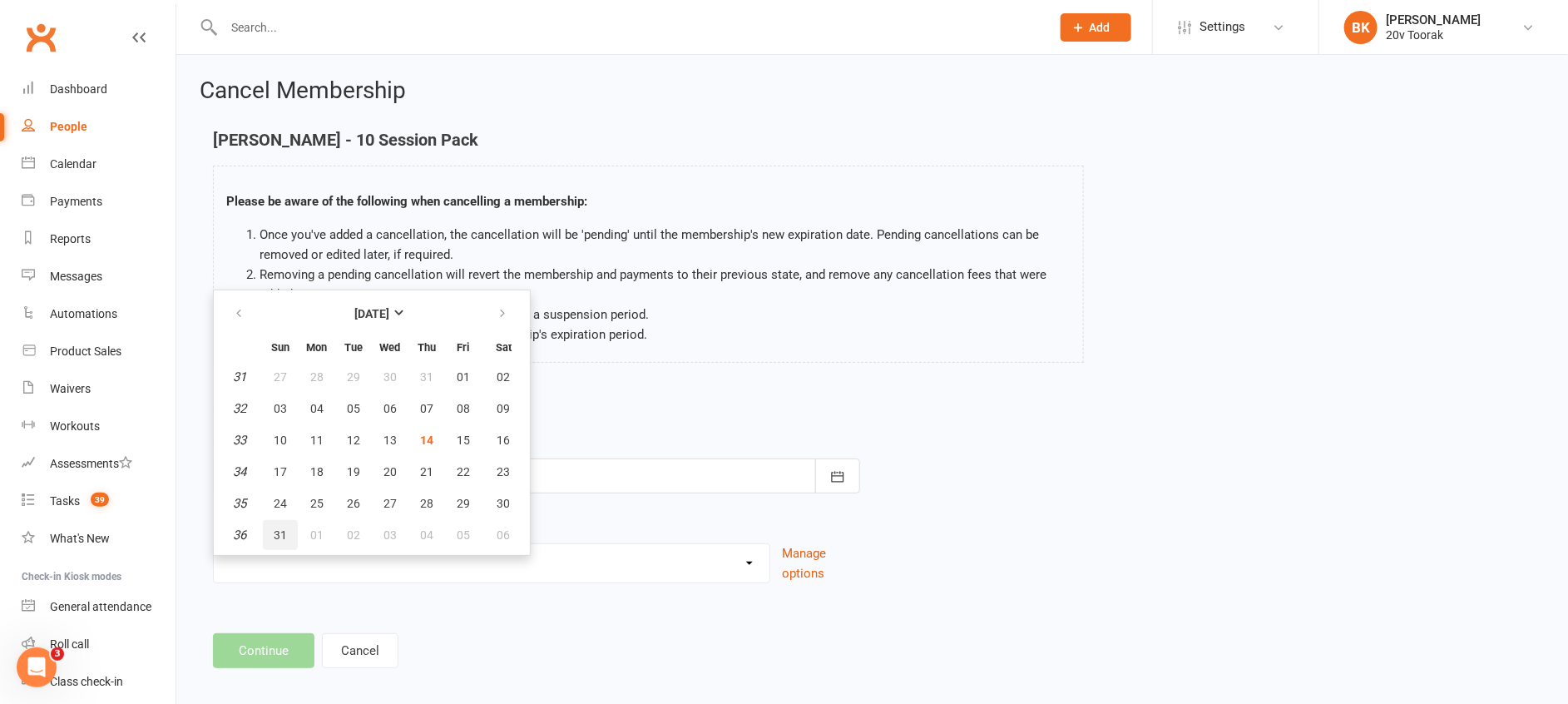
click at [283, 532] on span "31" at bounding box center [280, 535] width 14 height 14
type input "31 Aug 2025"
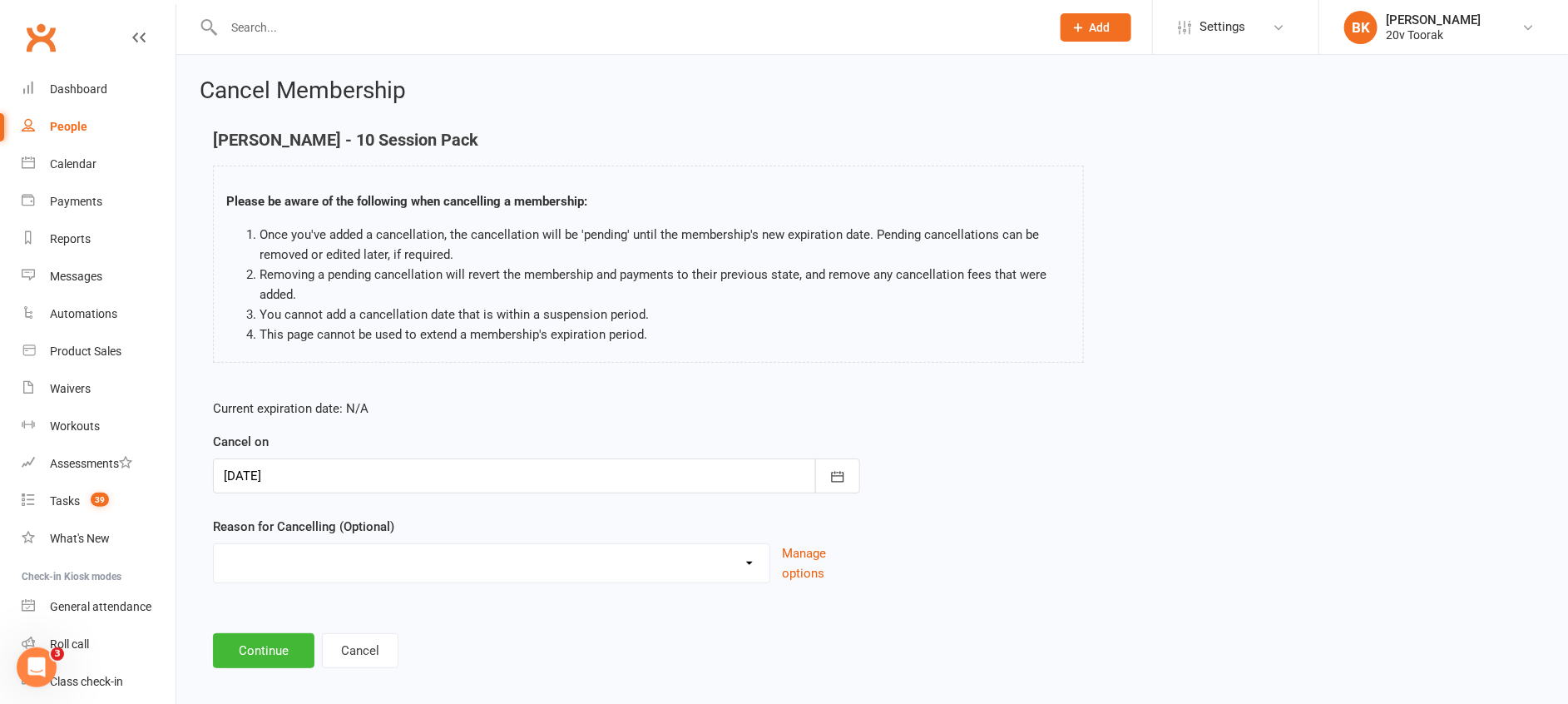
click at [333, 554] on select "Holiday Injury Not Renewing Other reason" at bounding box center [491, 561] width 556 height 33
select select "3"
click at [213, 544] on select "Holiday Injury Not Renewing Other reason" at bounding box center [491, 561] width 556 height 33
click at [317, 633] on input at bounding box center [537, 650] width 647 height 35
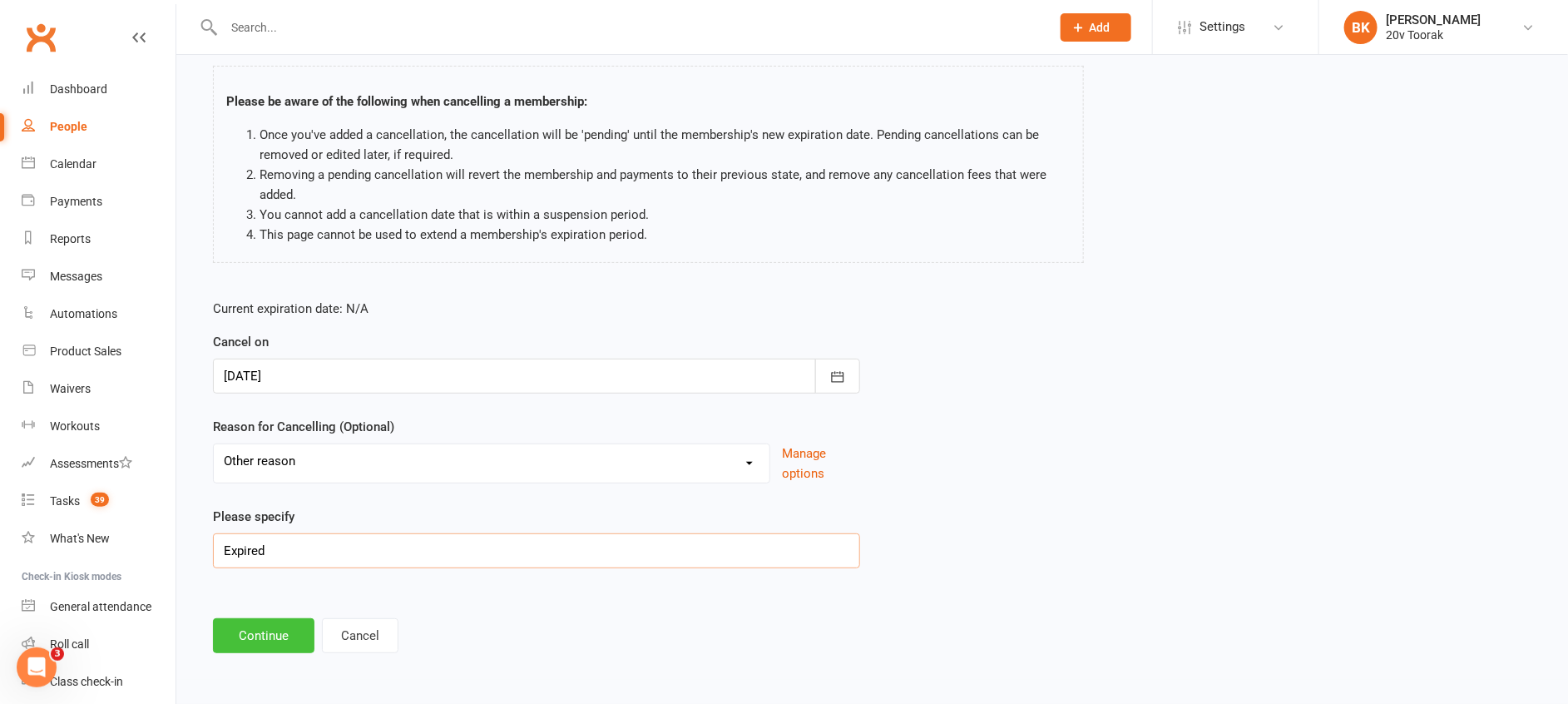
type input "Expired"
click at [267, 625] on button "Continue" at bounding box center [264, 636] width 101 height 35
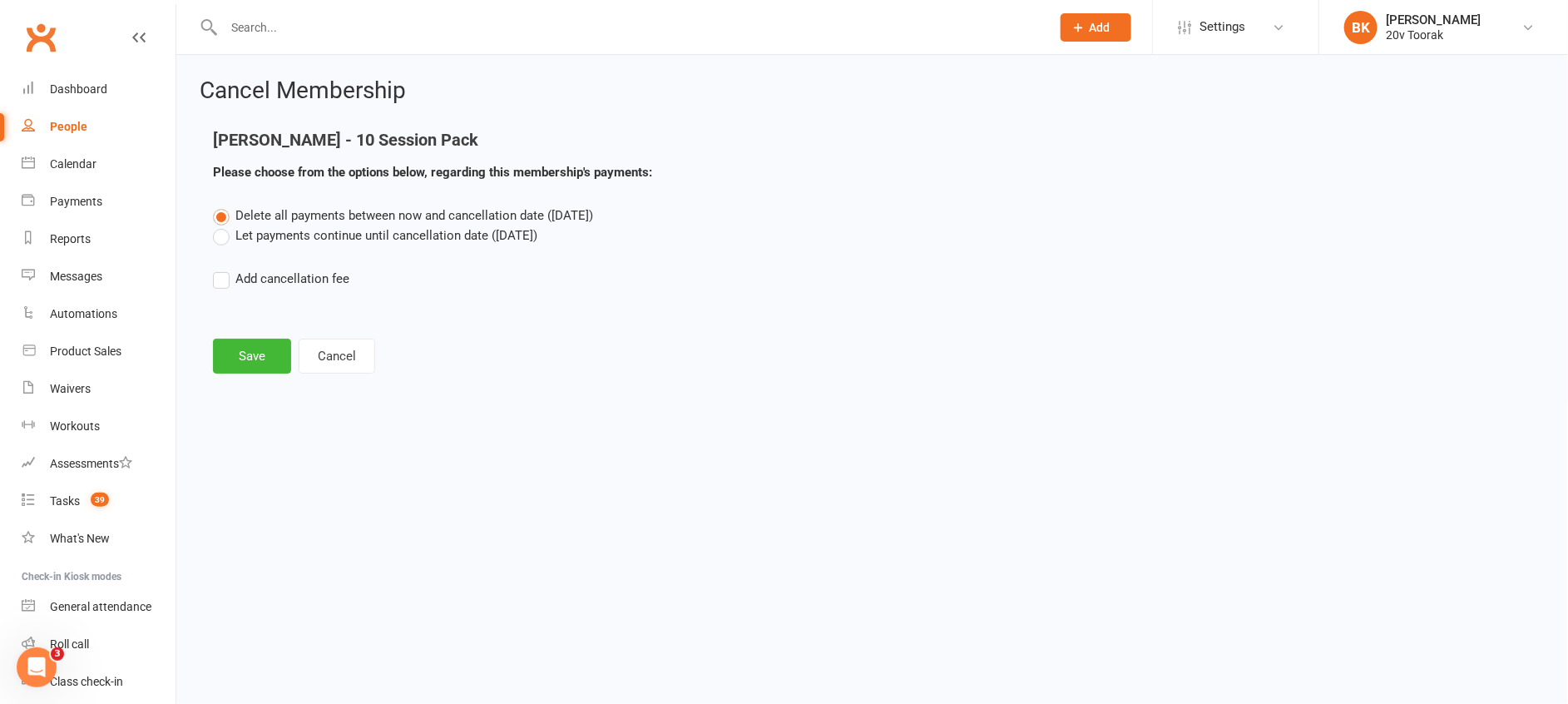
scroll to position [0, 0]
click at [271, 236] on label "Let payments continue until cancellation date (Aug 31, 2025)" at bounding box center [375, 235] width 324 height 19
click at [224, 225] on input "Let payments continue until cancellation date (Aug 31, 2025)" at bounding box center [218, 225] width 11 height 0
click at [231, 373] on button "Save" at bounding box center [252, 356] width 78 height 35
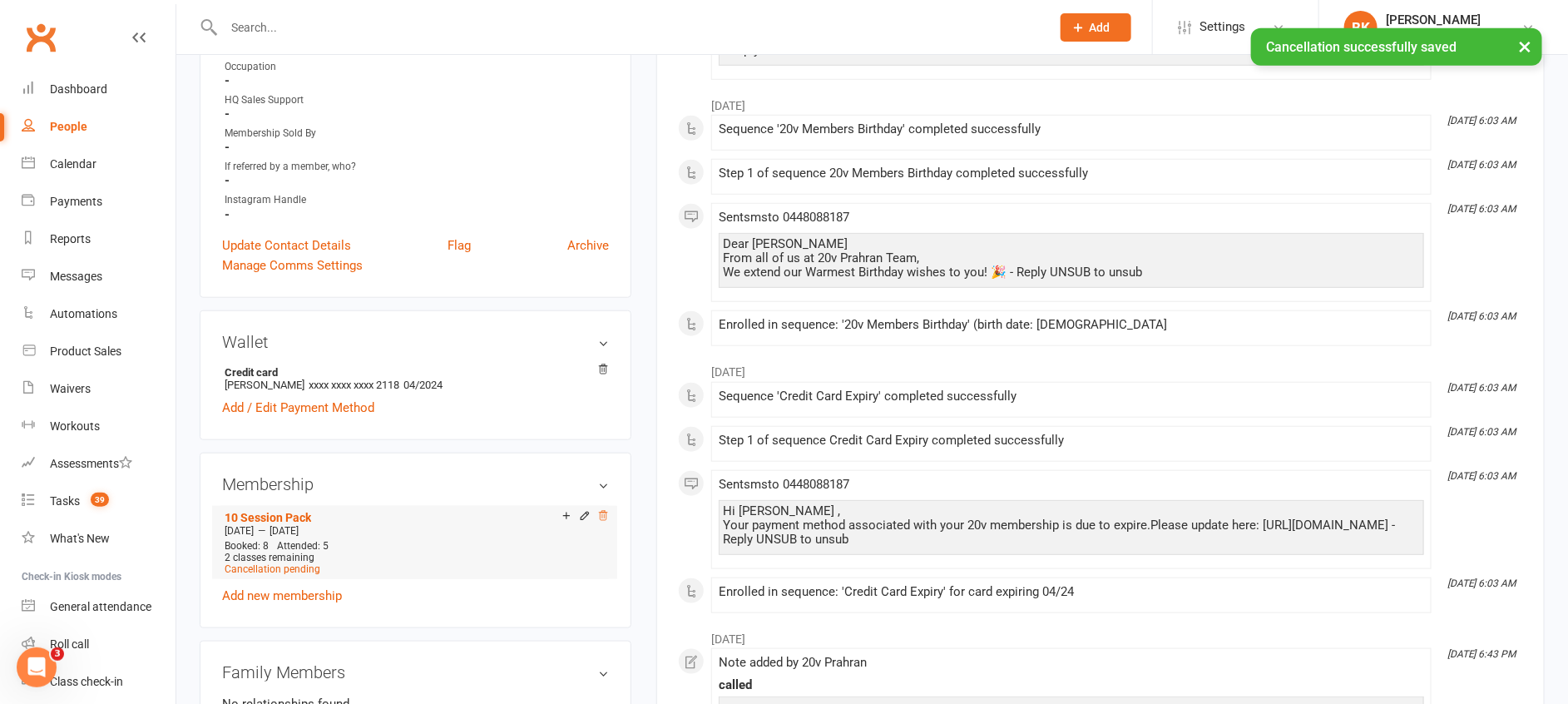
scroll to position [578, 0]
click at [590, 522] on div at bounding box center [582, 515] width 53 height 15
click at [583, 517] on icon at bounding box center [584, 514] width 8 height 8
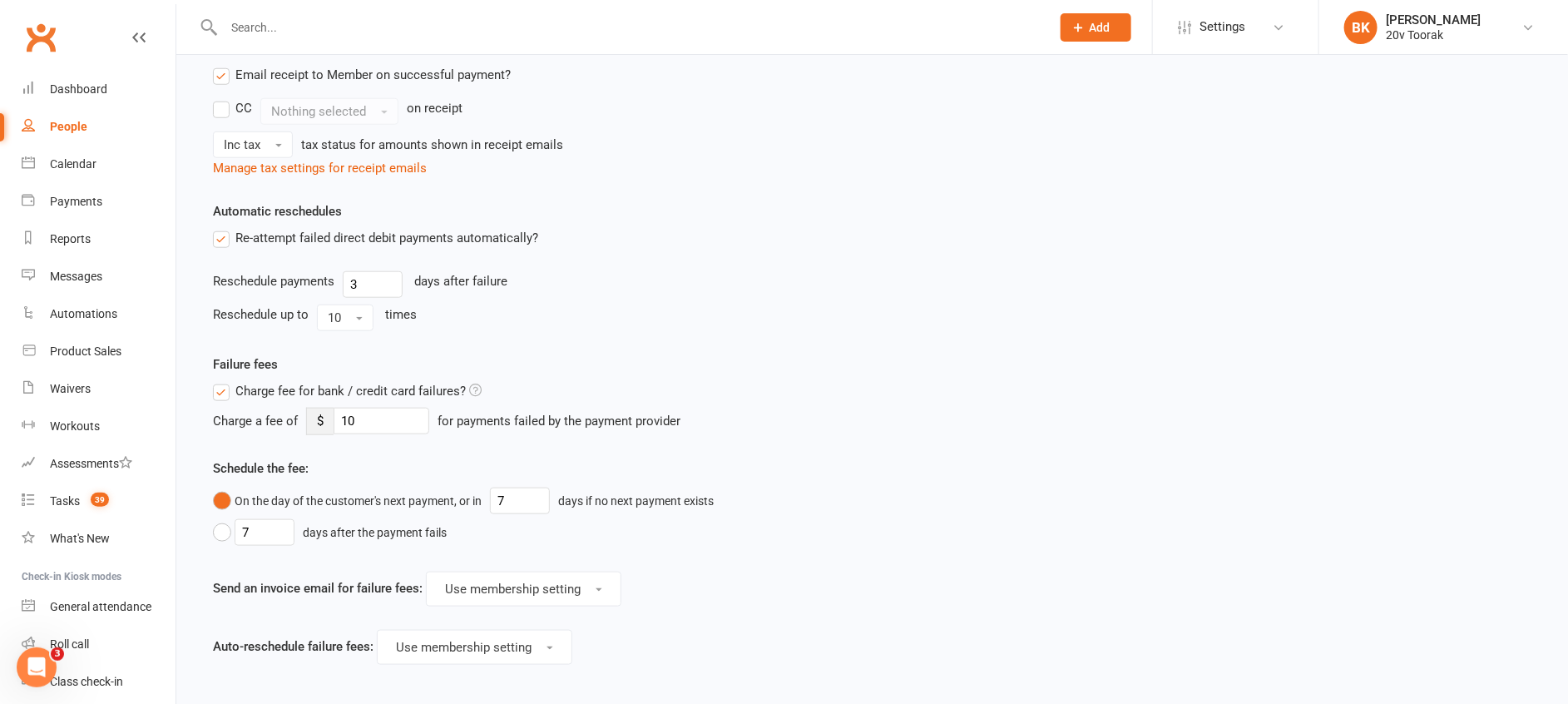
scroll to position [843, 0]
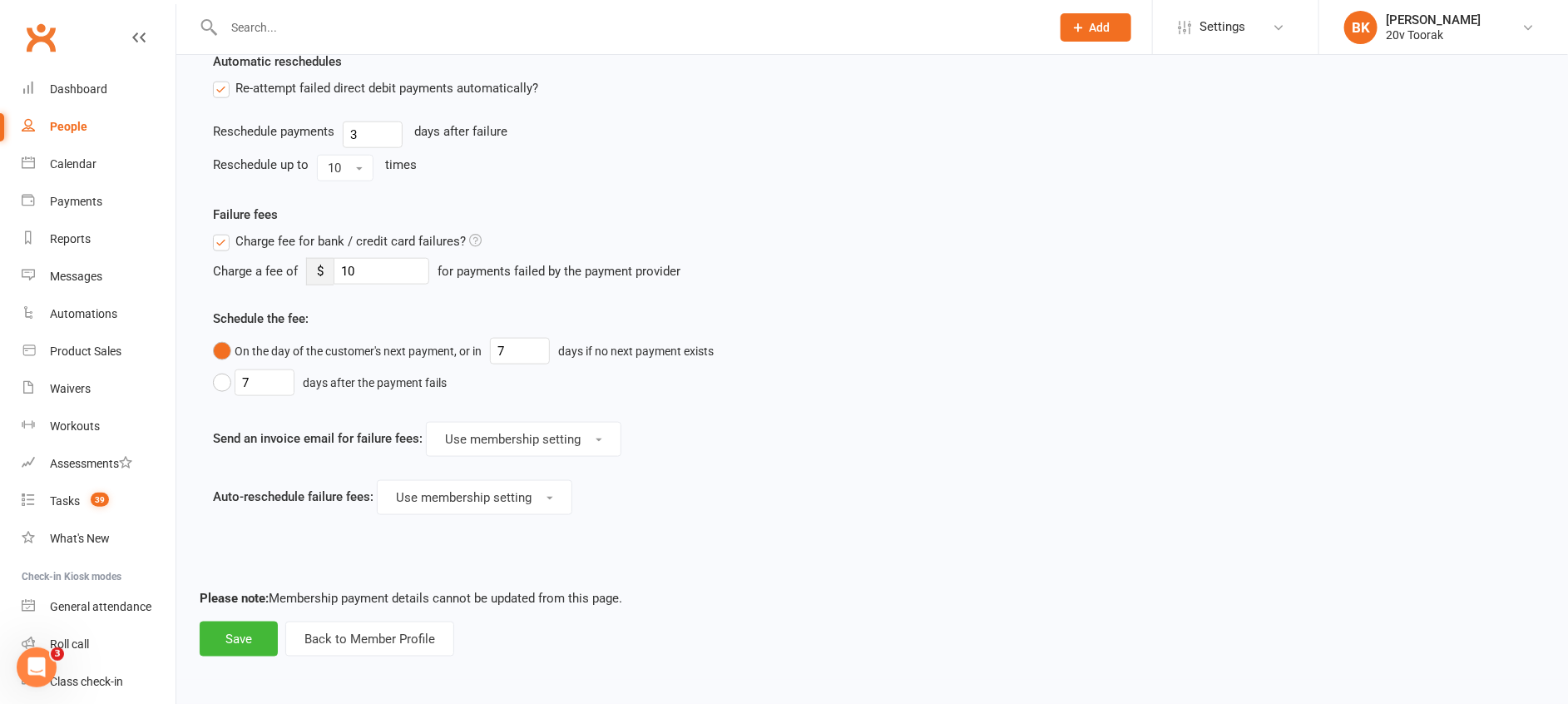
click at [201, 620] on footer "Please note: Membership payment details cannot be updated from this page. Save …" at bounding box center [872, 622] width 1345 height 68
click at [254, 644] on button "Save" at bounding box center [239, 639] width 78 height 35
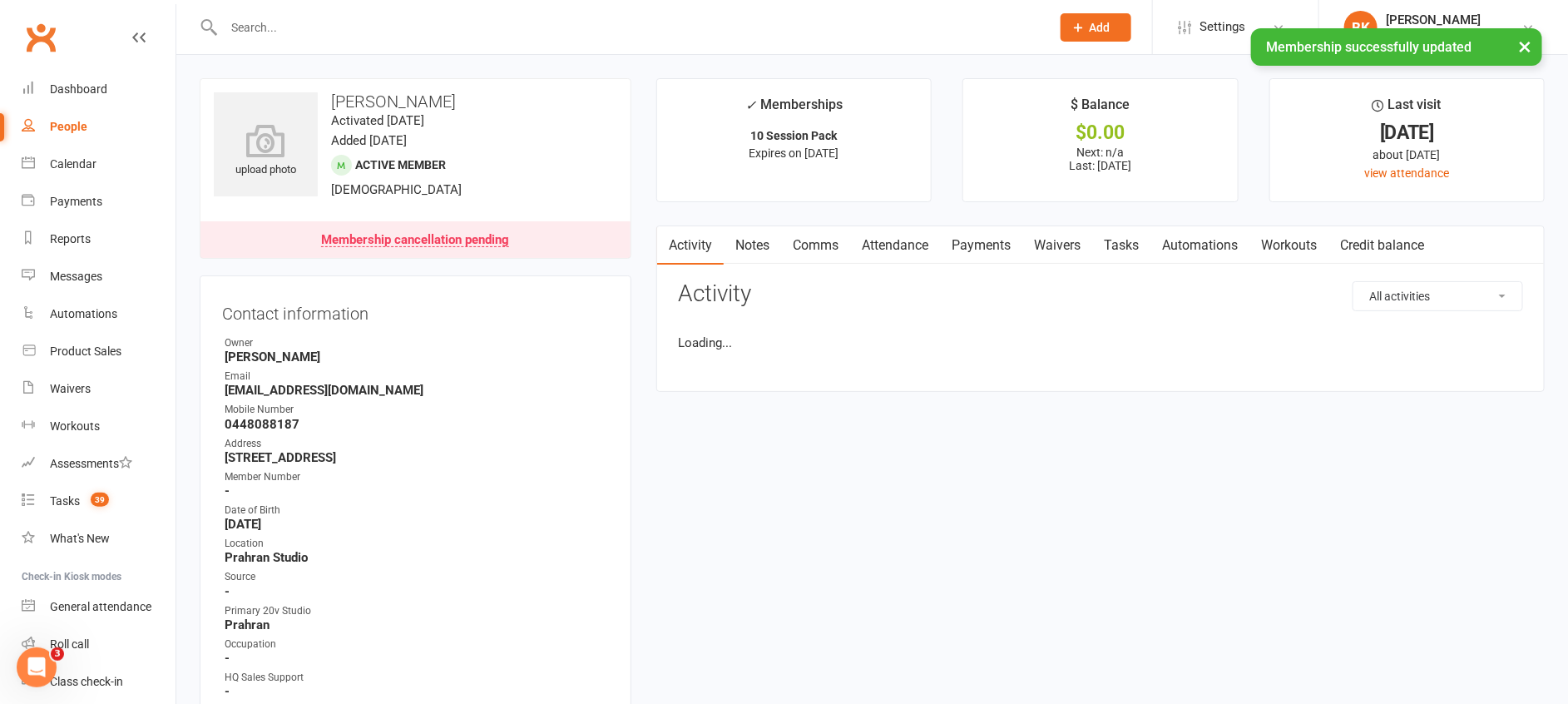
click at [774, 242] on link "Notes" at bounding box center [752, 244] width 57 height 38
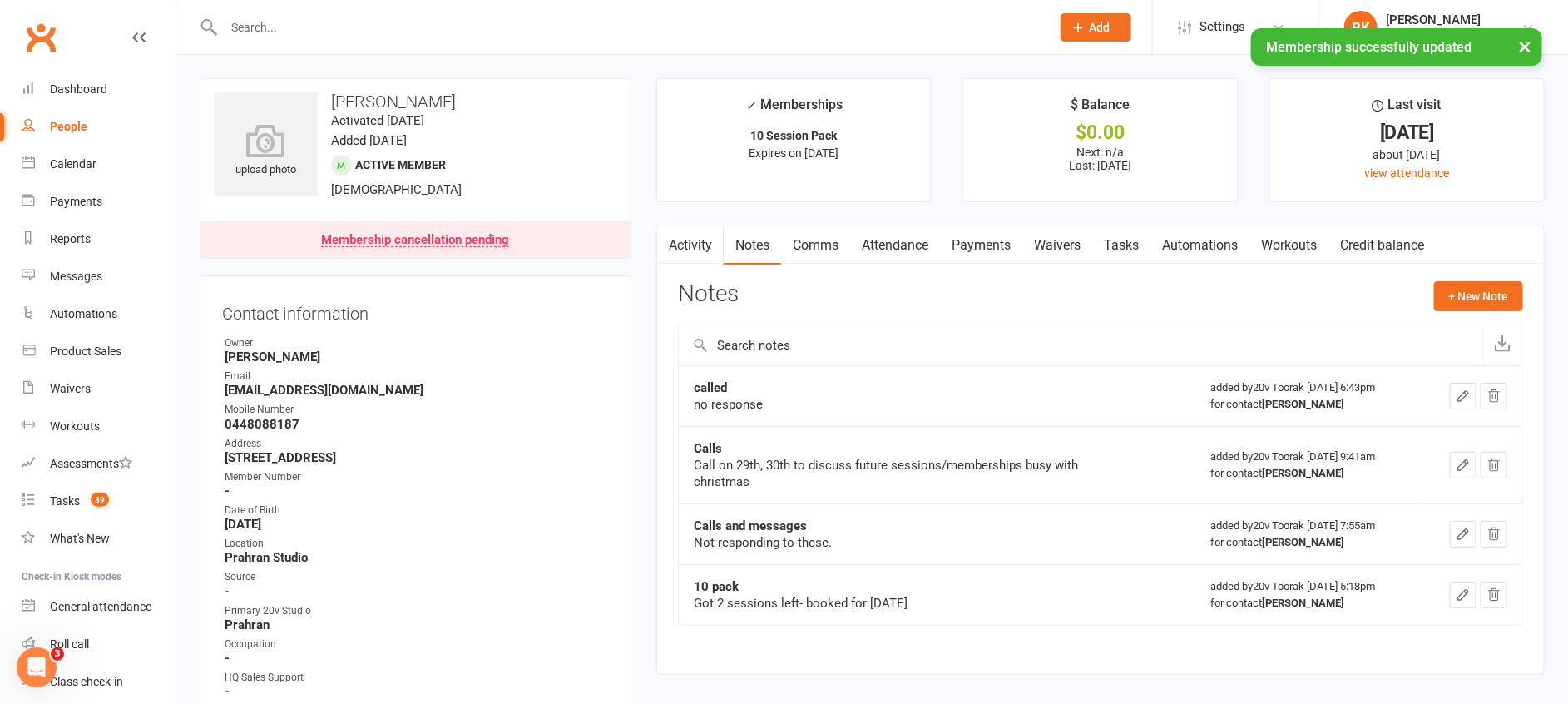
click at [1129, 252] on link "Tasks" at bounding box center [1121, 244] width 58 height 38
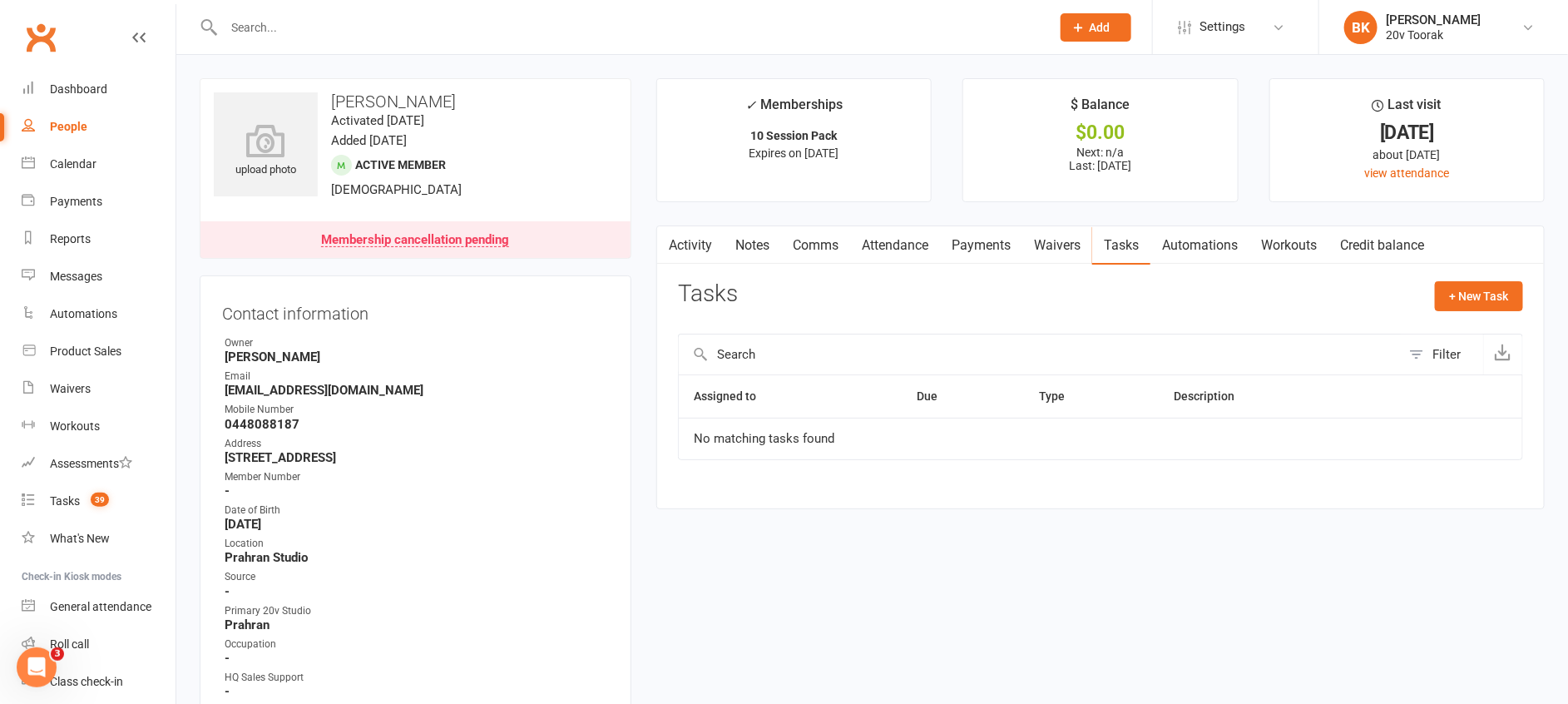
click at [260, 32] on input "text" at bounding box center [629, 27] width 820 height 23
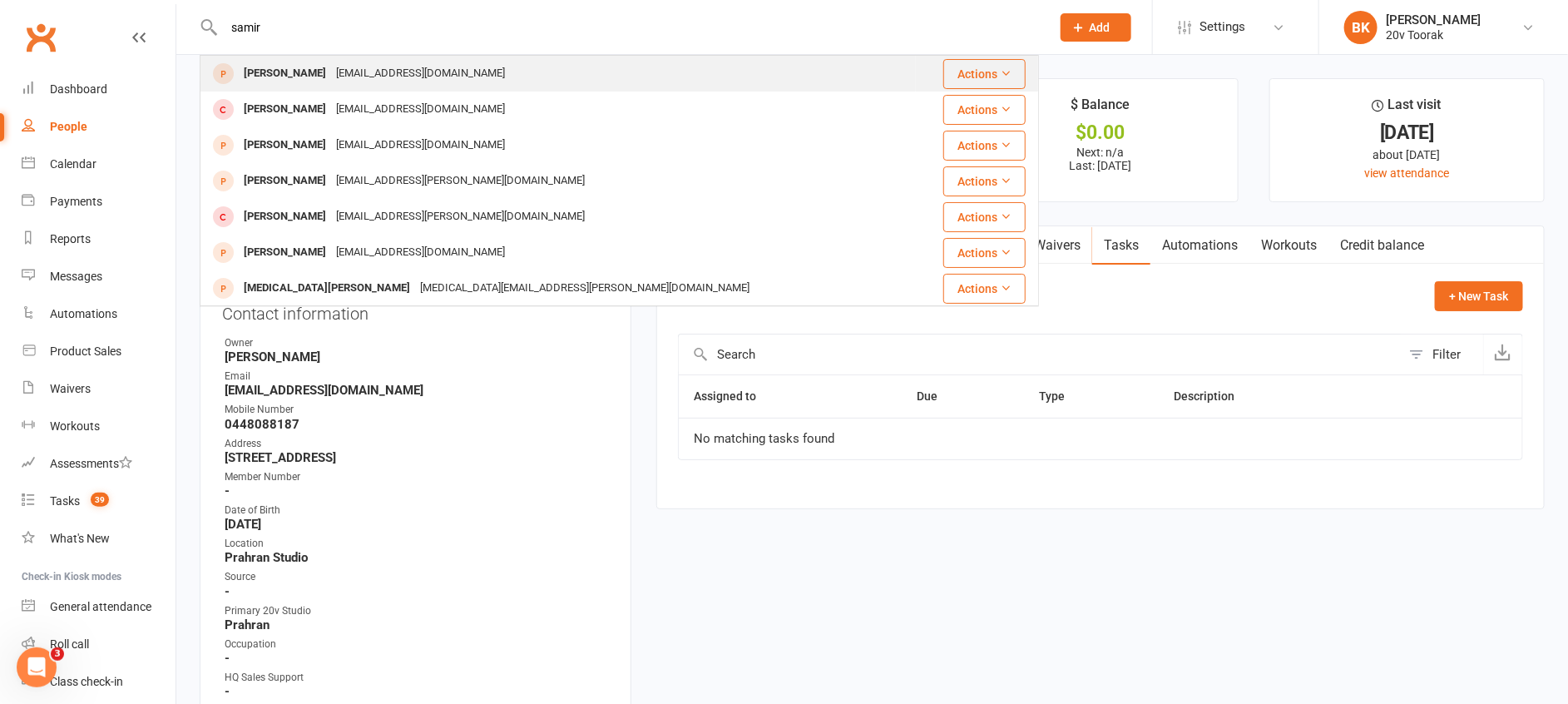
type input "samir"
click at [267, 78] on div "[PERSON_NAME]" at bounding box center [284, 73] width 93 height 24
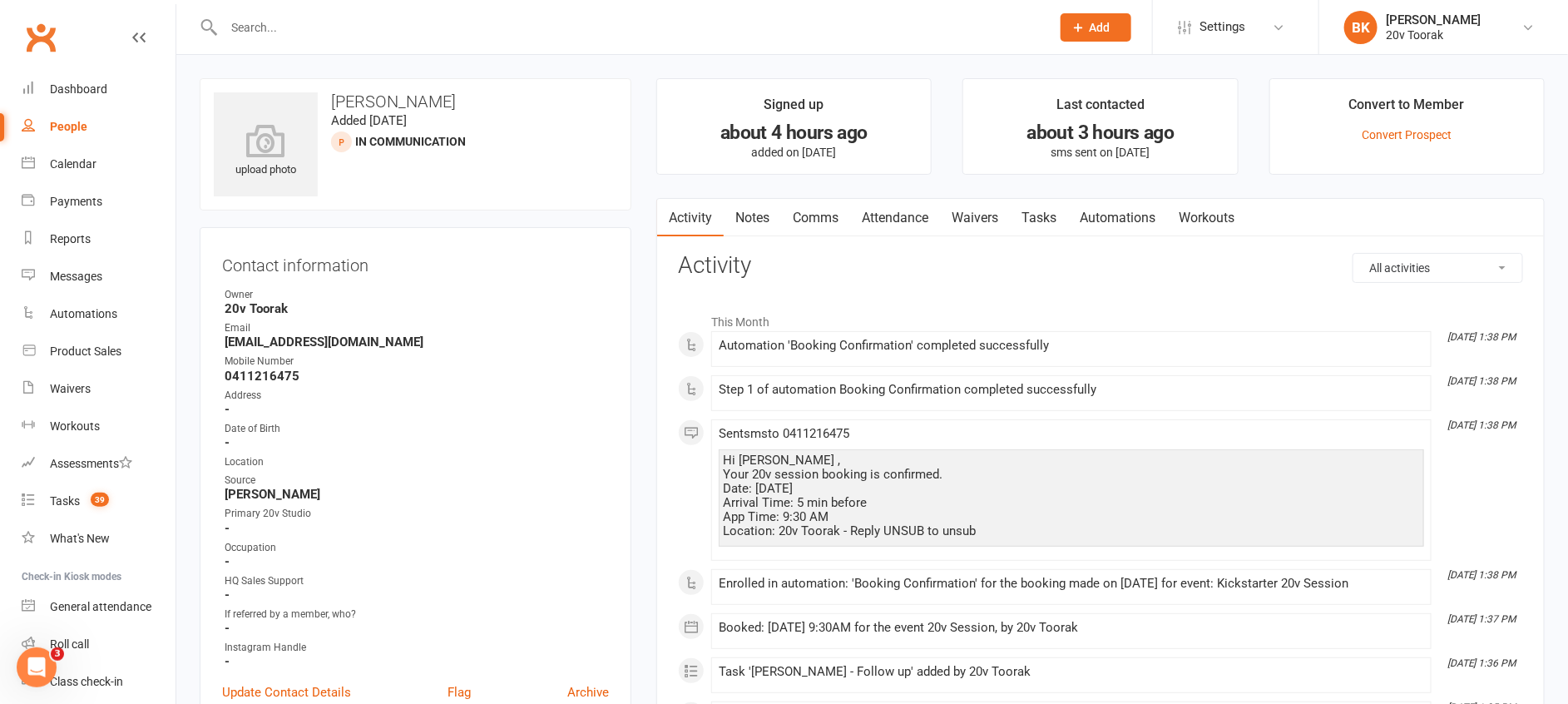
click at [830, 213] on link "Comms" at bounding box center [815, 217] width 69 height 38
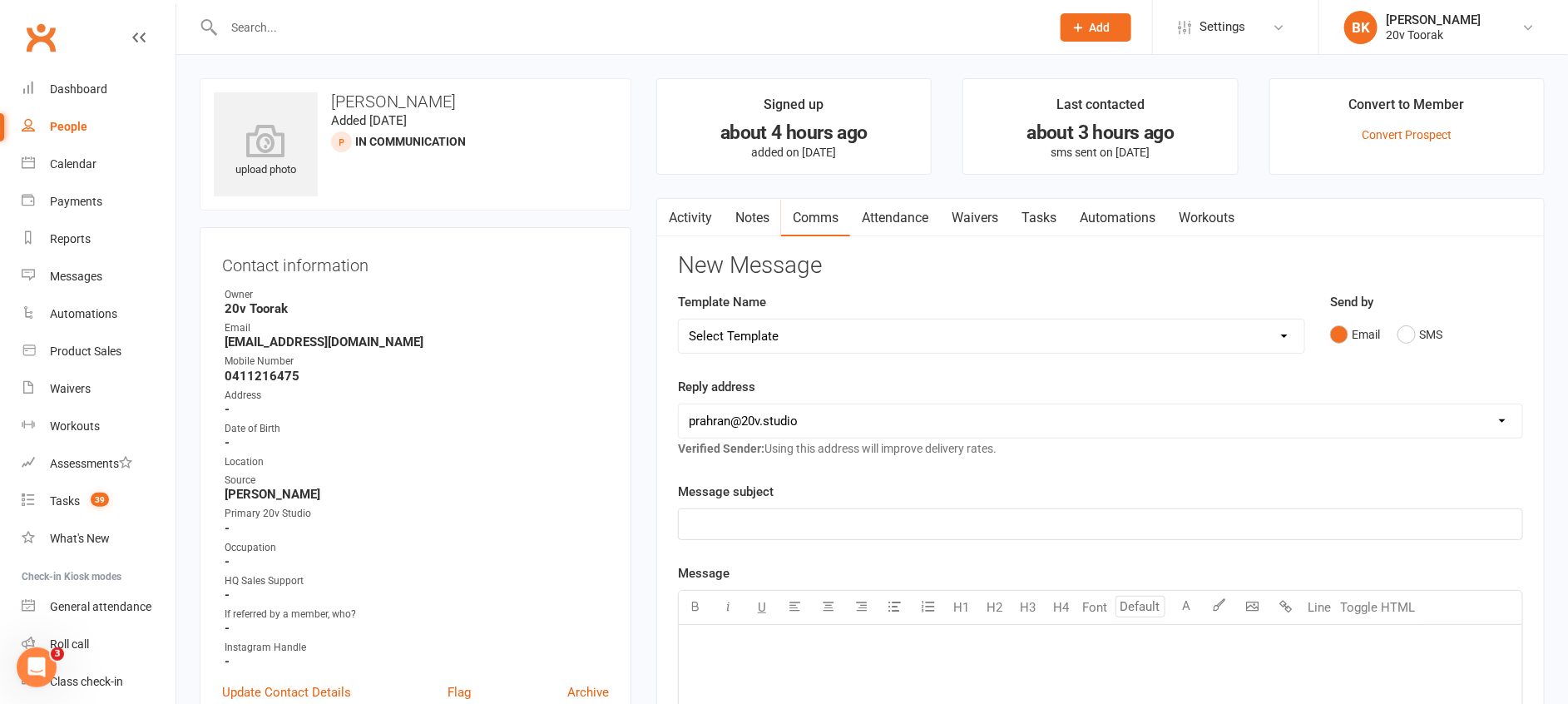
click at [877, 214] on link "Attendance" at bounding box center [895, 217] width 90 height 38
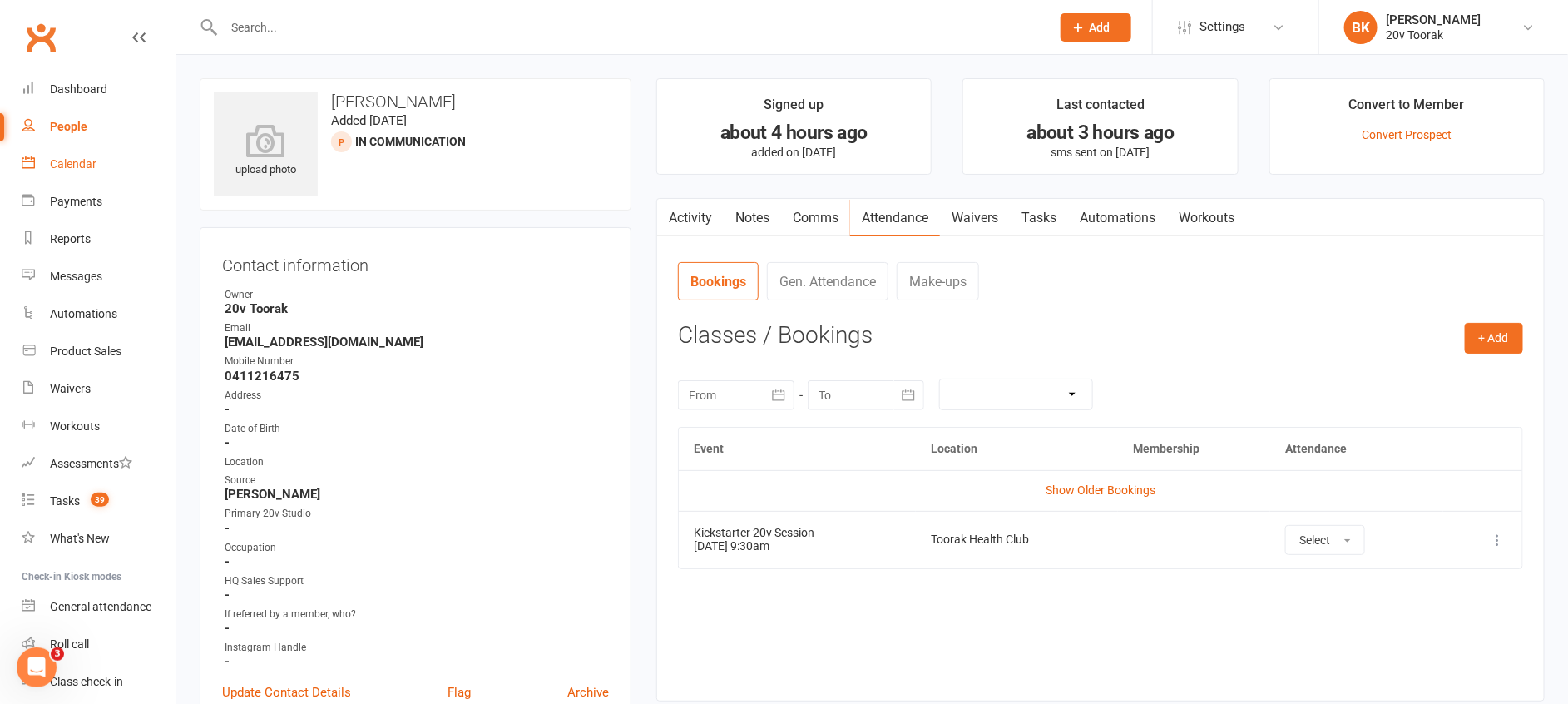
click at [77, 167] on div "Calendar" at bounding box center [73, 164] width 47 height 14
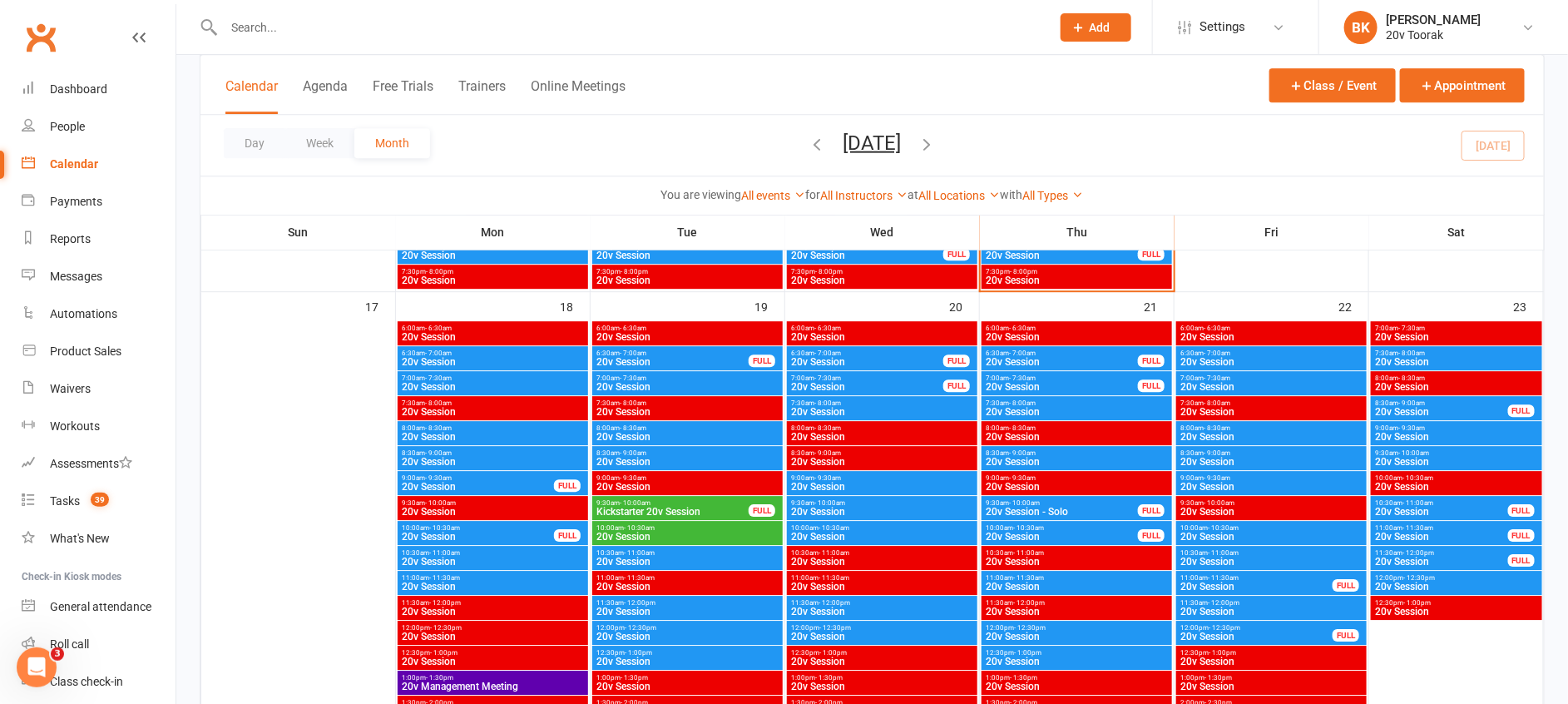
scroll to position [2253, 0]
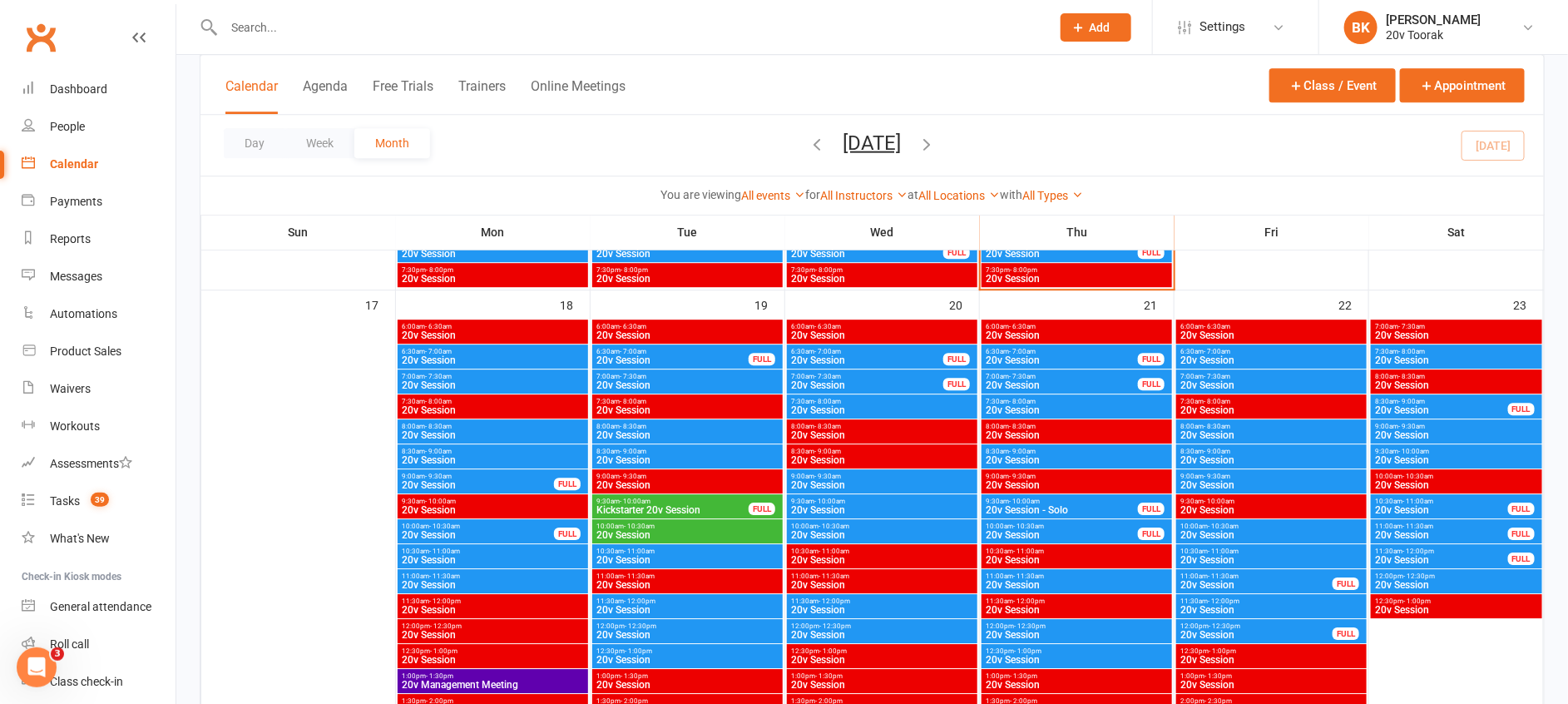
click at [682, 506] on span "Kickstarter 20v Session" at bounding box center [672, 509] width 154 height 10
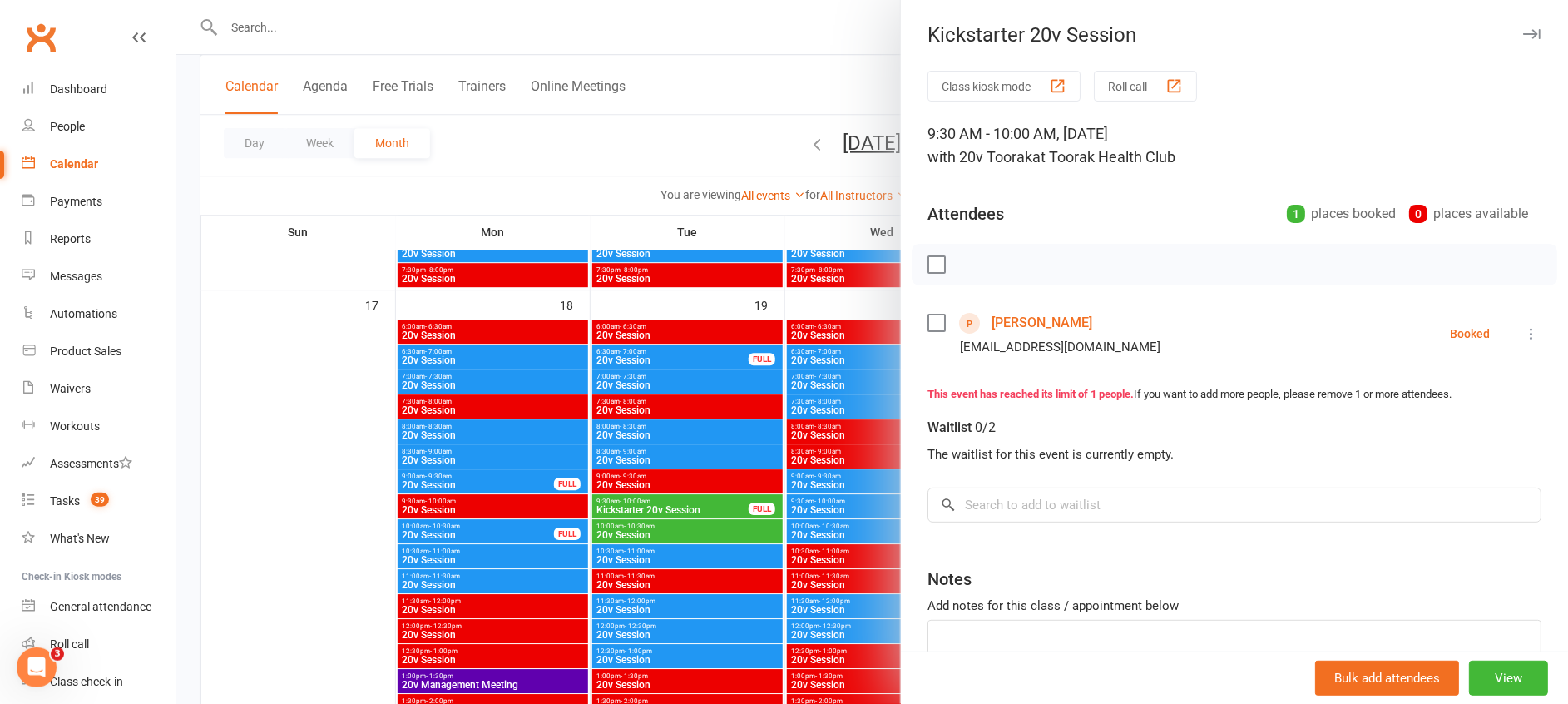
click at [682, 506] on div at bounding box center [872, 352] width 1392 height 704
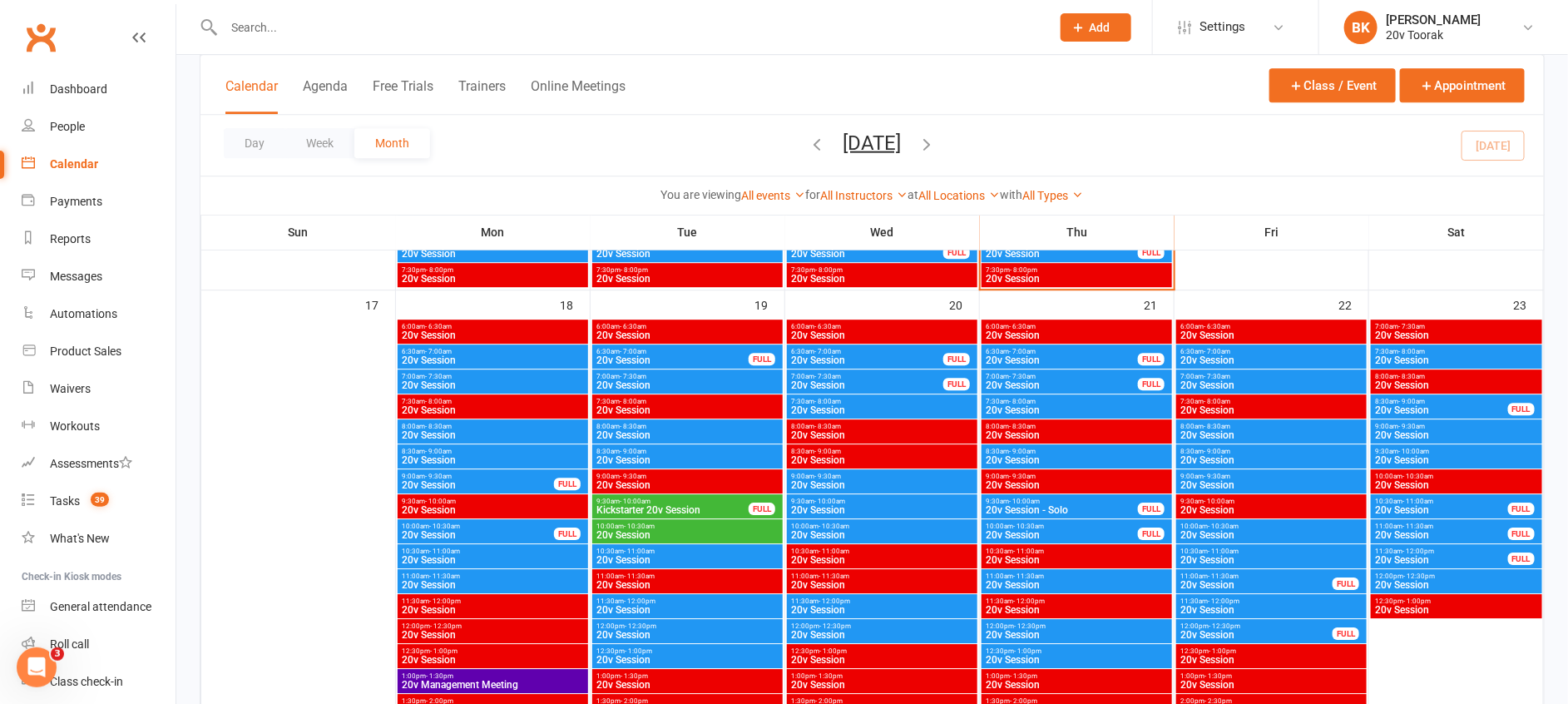
click at [657, 527] on span "10:00am - 10:30am" at bounding box center [687, 526] width 184 height 8
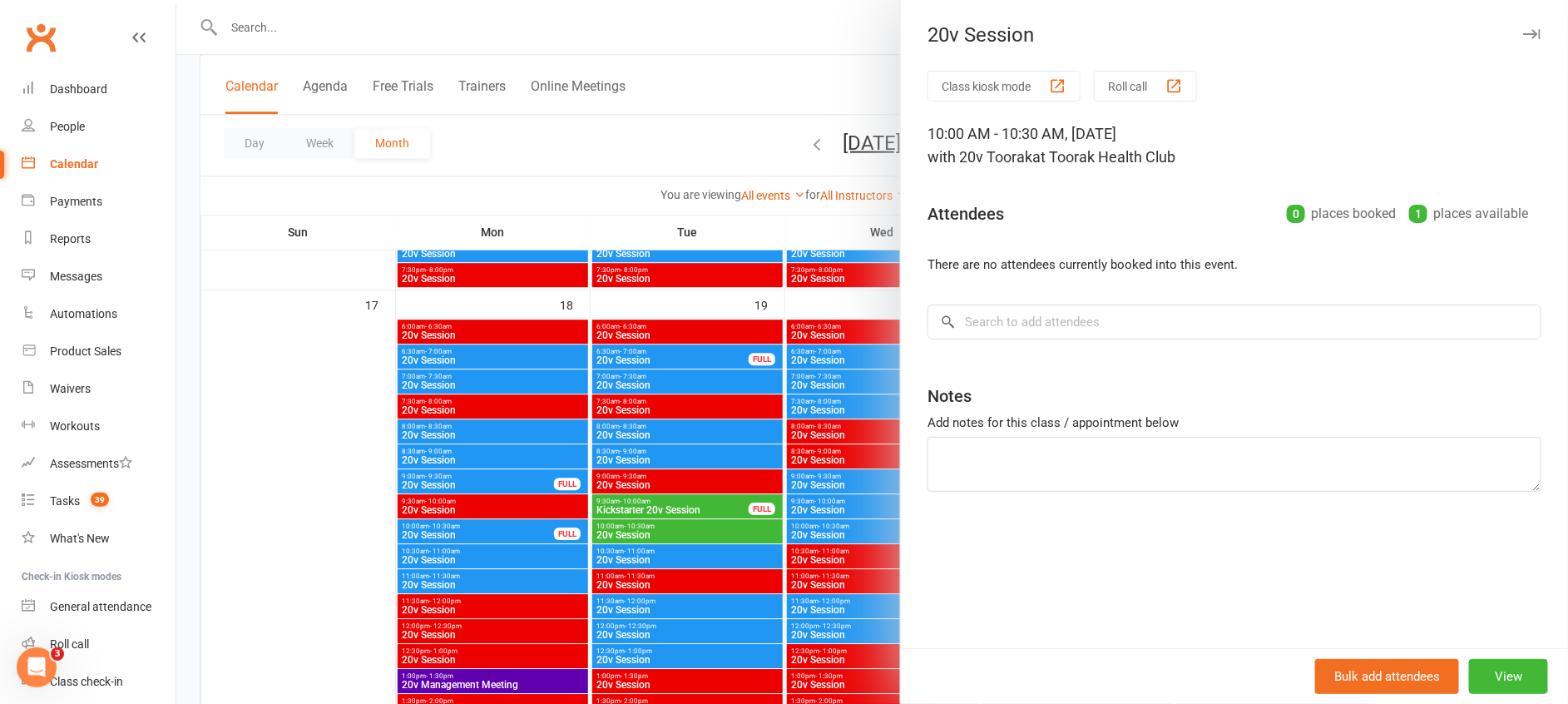
click at [657, 527] on div at bounding box center [872, 352] width 1392 height 704
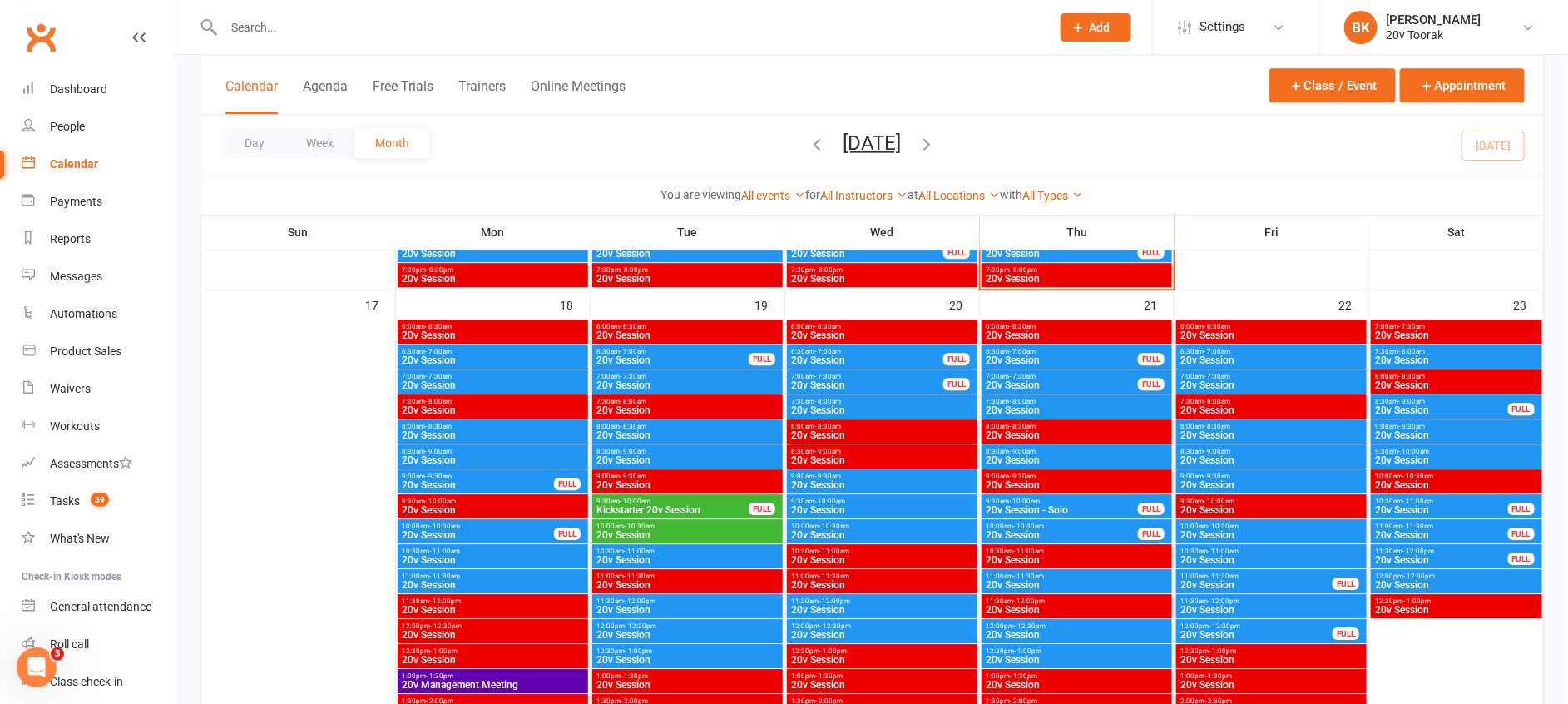
click at [654, 555] on span "20v Session" at bounding box center [687, 560] width 184 height 10
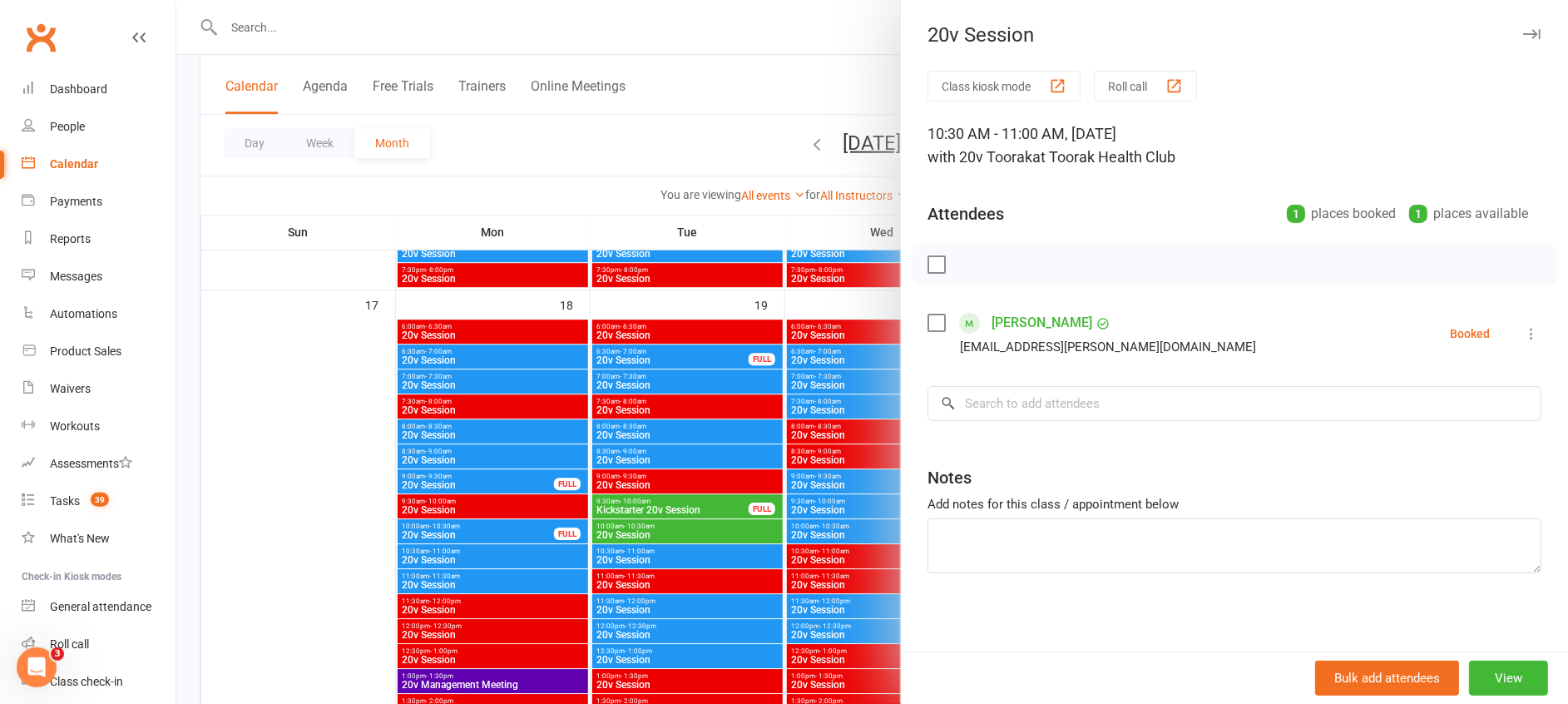
click at [654, 555] on div at bounding box center [872, 352] width 1392 height 704
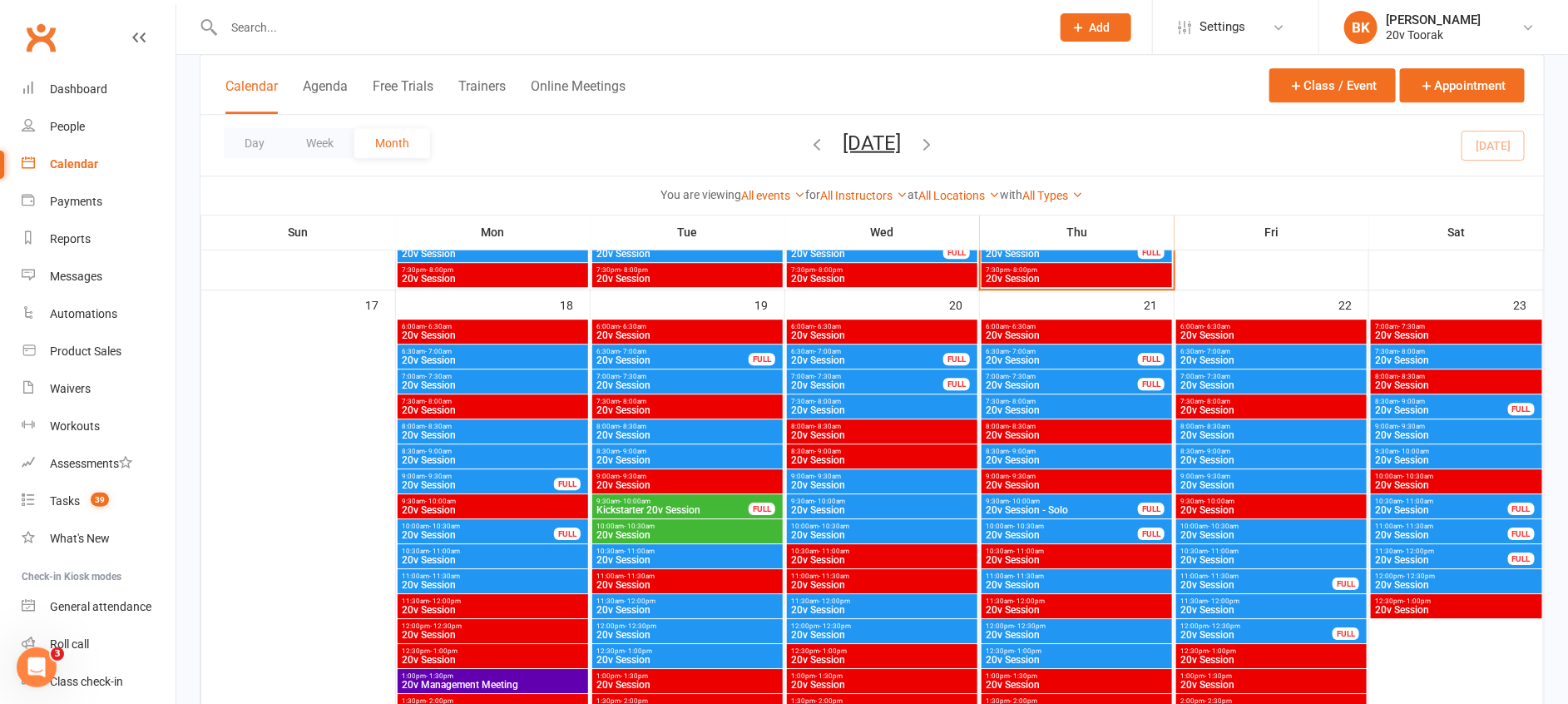
click at [671, 527] on span "10:00am - 10:30am" at bounding box center [687, 526] width 184 height 8
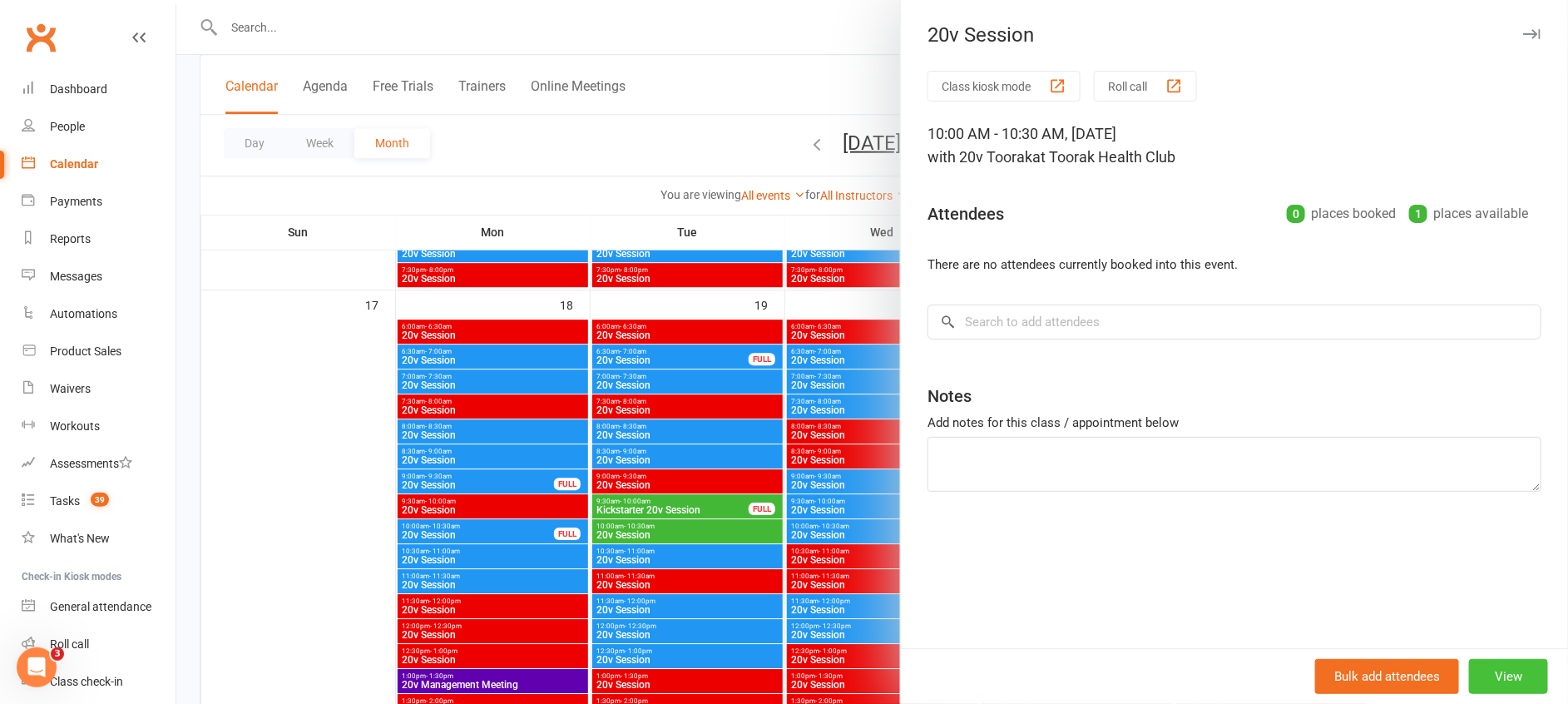
click at [1473, 680] on button "View" at bounding box center [1508, 676] width 79 height 35
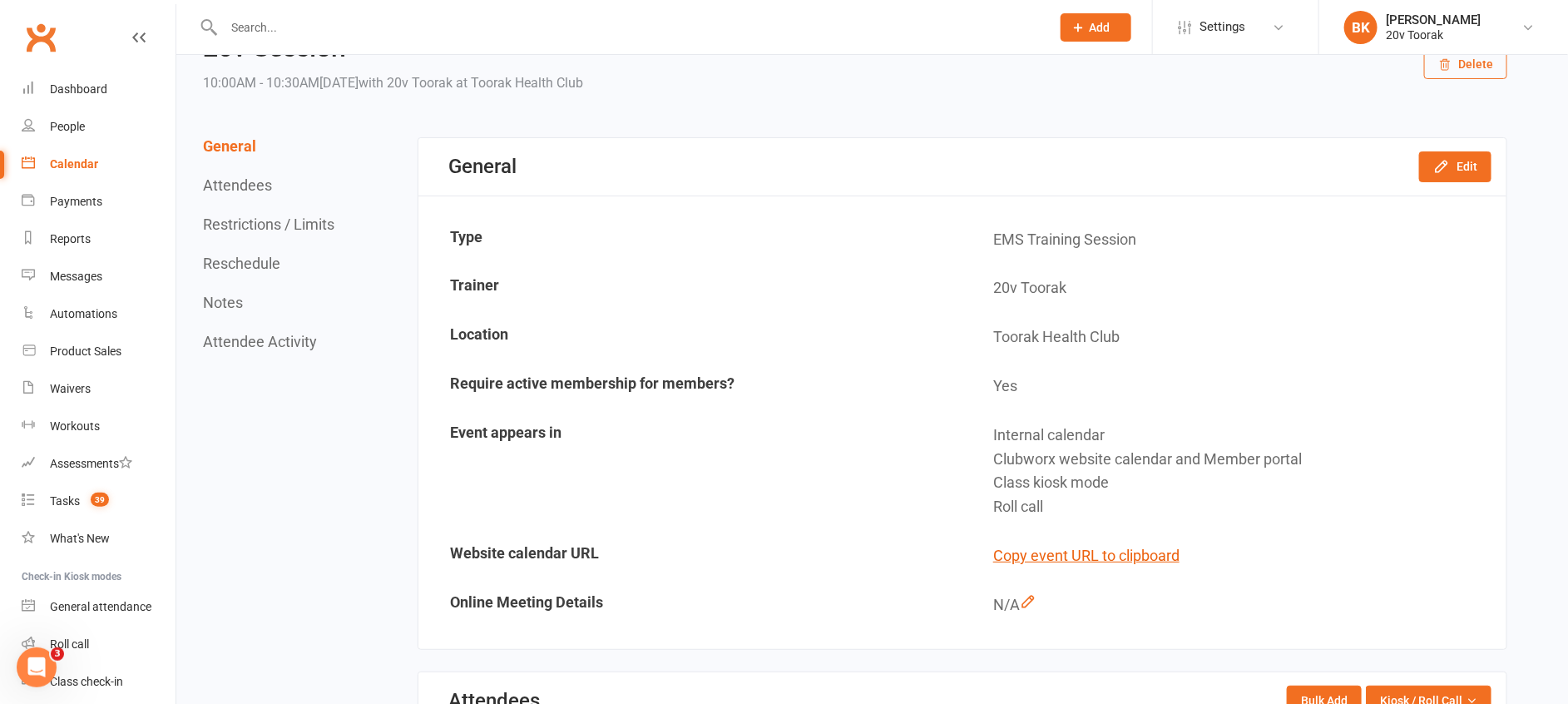
scroll to position [77, 0]
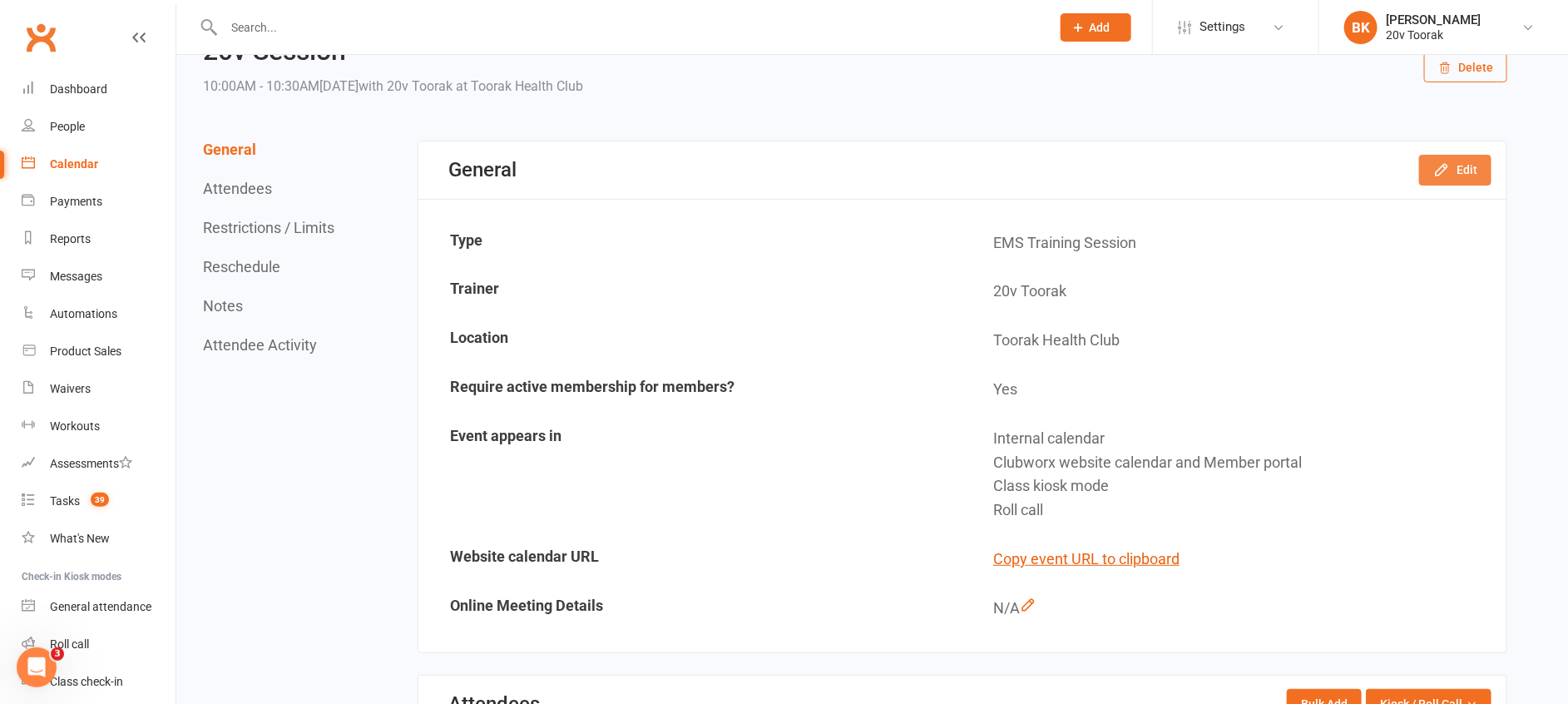
click at [1474, 167] on button "Edit" at bounding box center [1455, 169] width 72 height 30
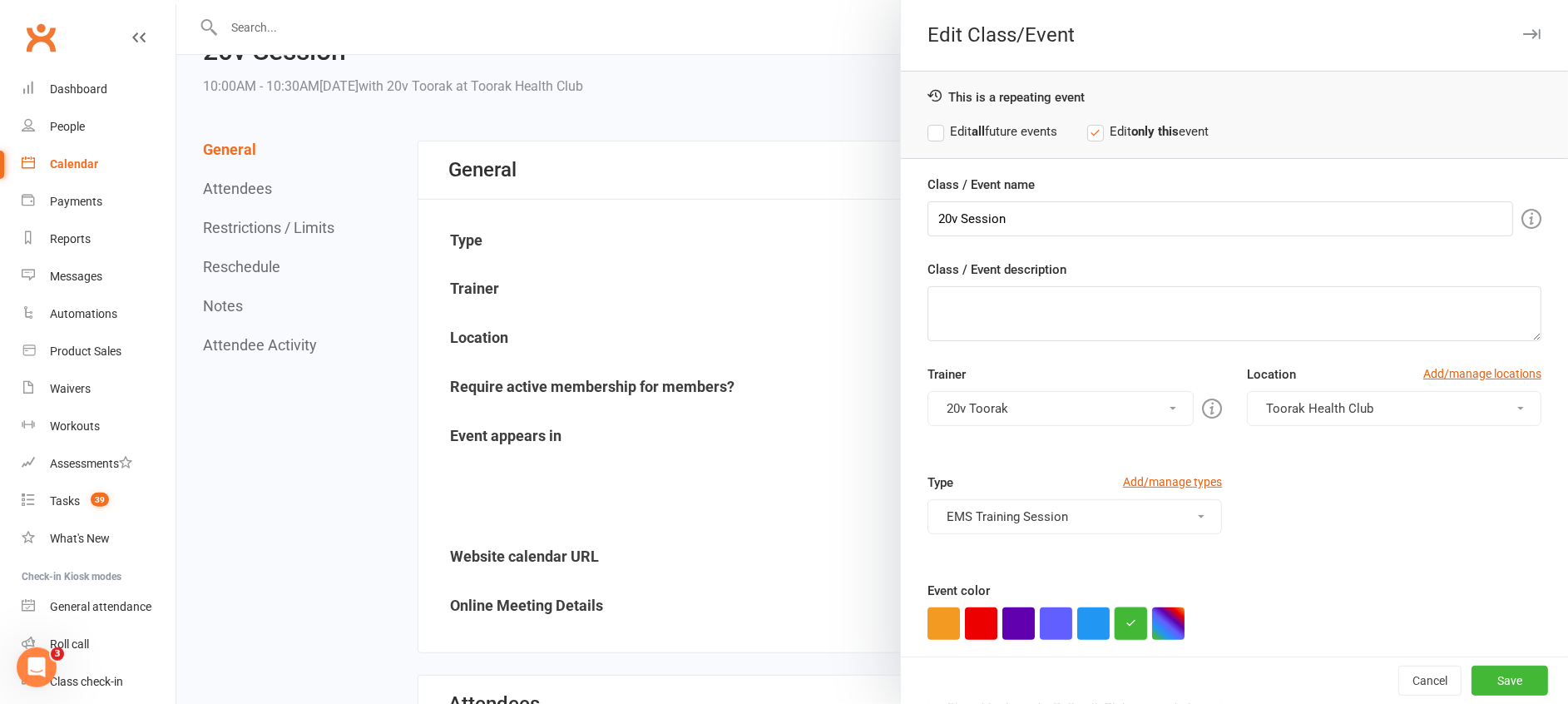
scroll to position [92, 0]
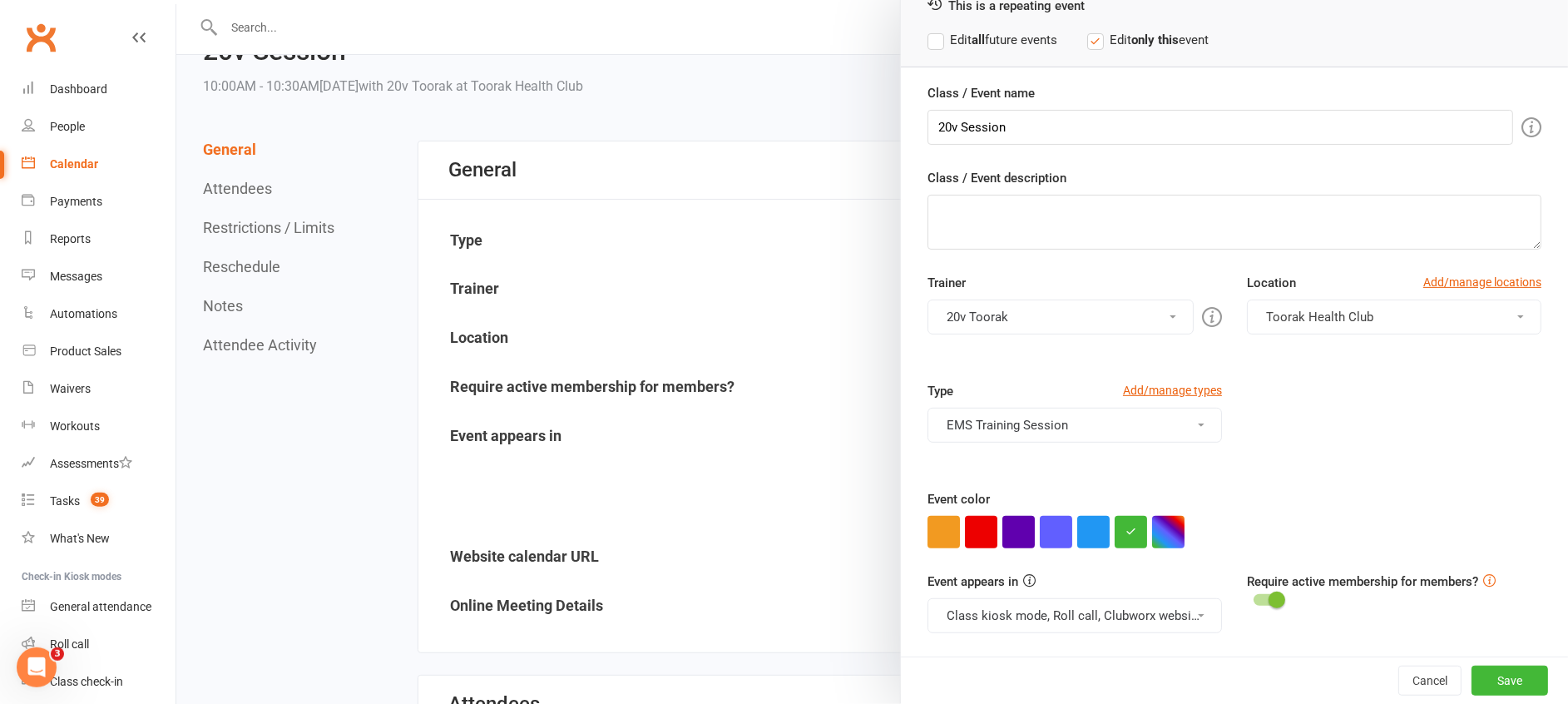
click at [1116, 612] on button "Class kiosk mode, Roll call, Clubworx website calendar and Member portal" at bounding box center [1074, 615] width 294 height 35
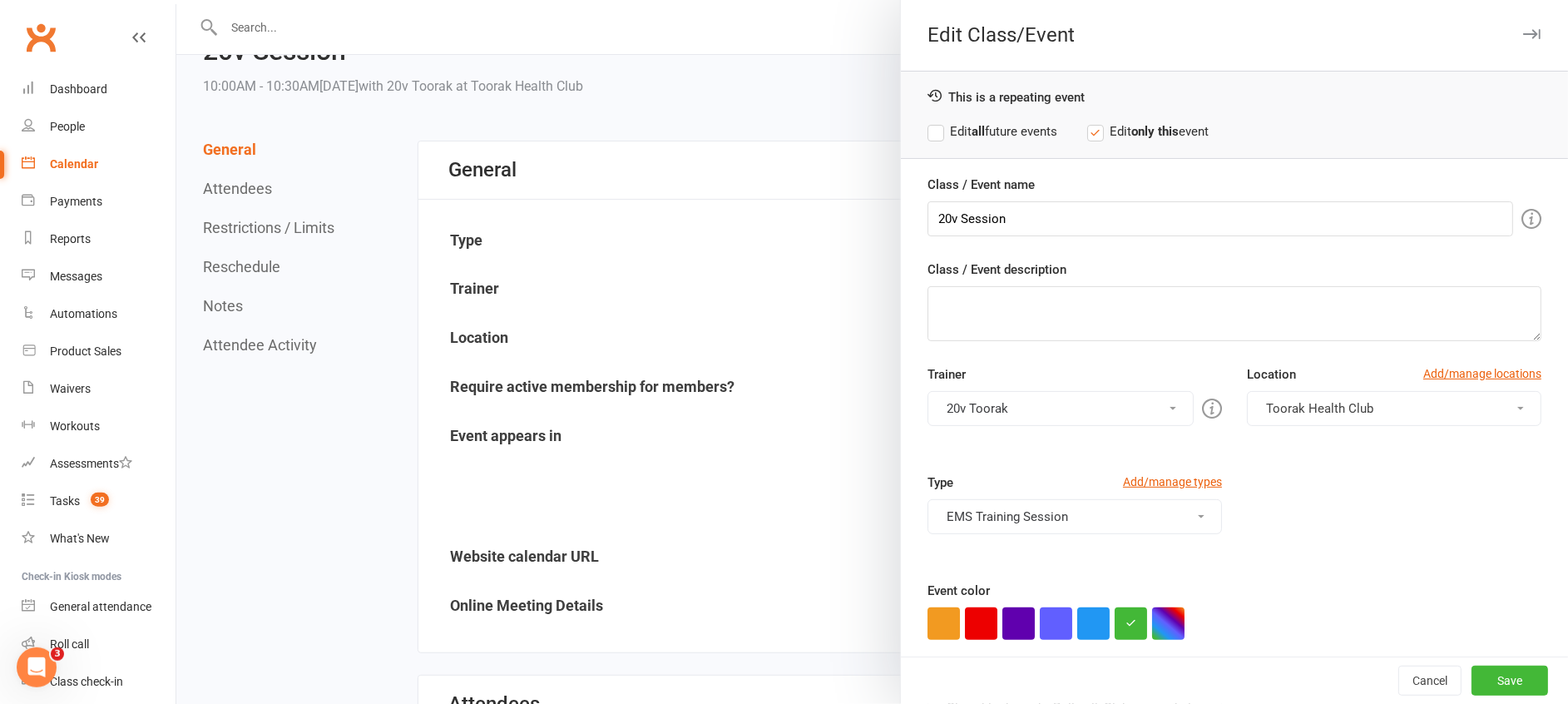
click at [1523, 35] on icon "button" at bounding box center [1532, 34] width 18 height 10
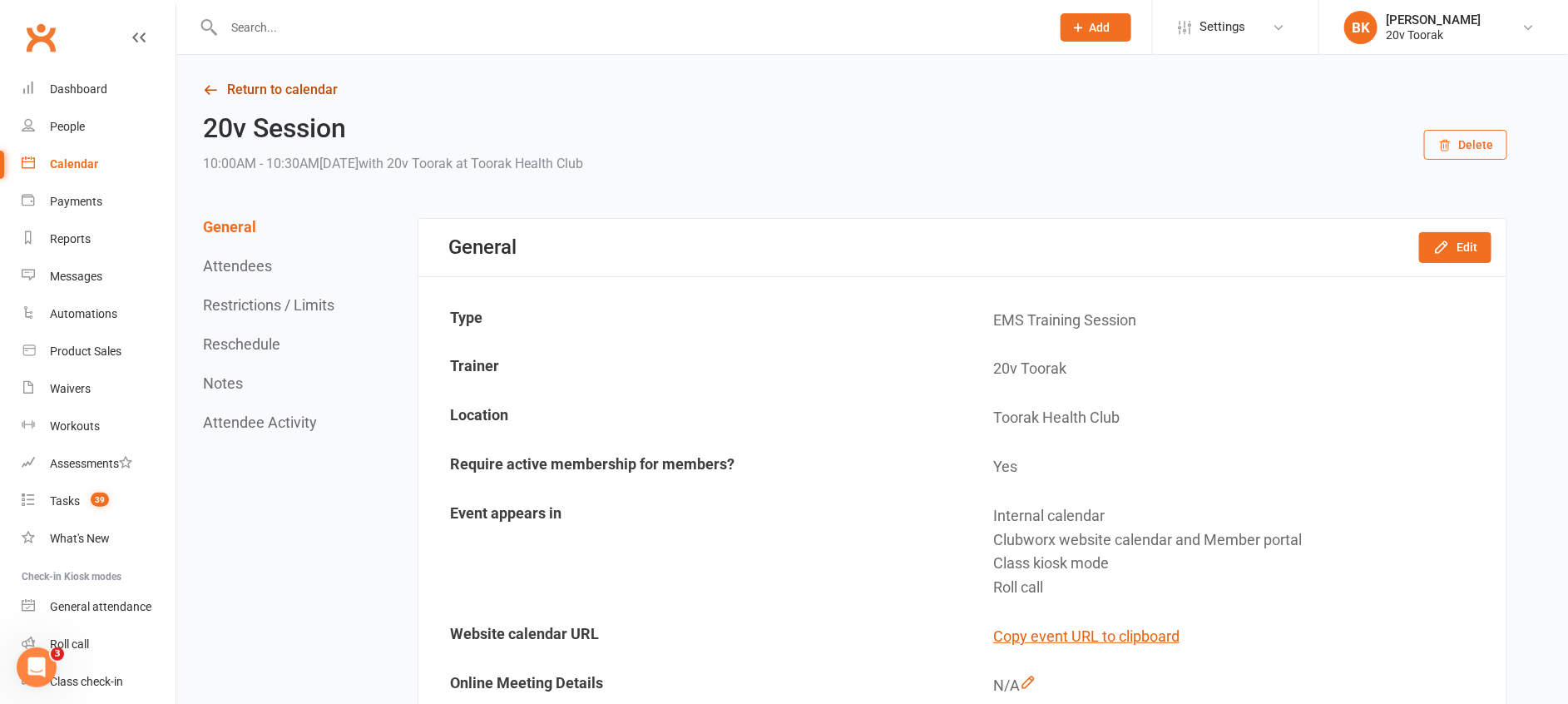
click at [323, 91] on link "Return to calendar" at bounding box center [854, 90] width 1304 height 23
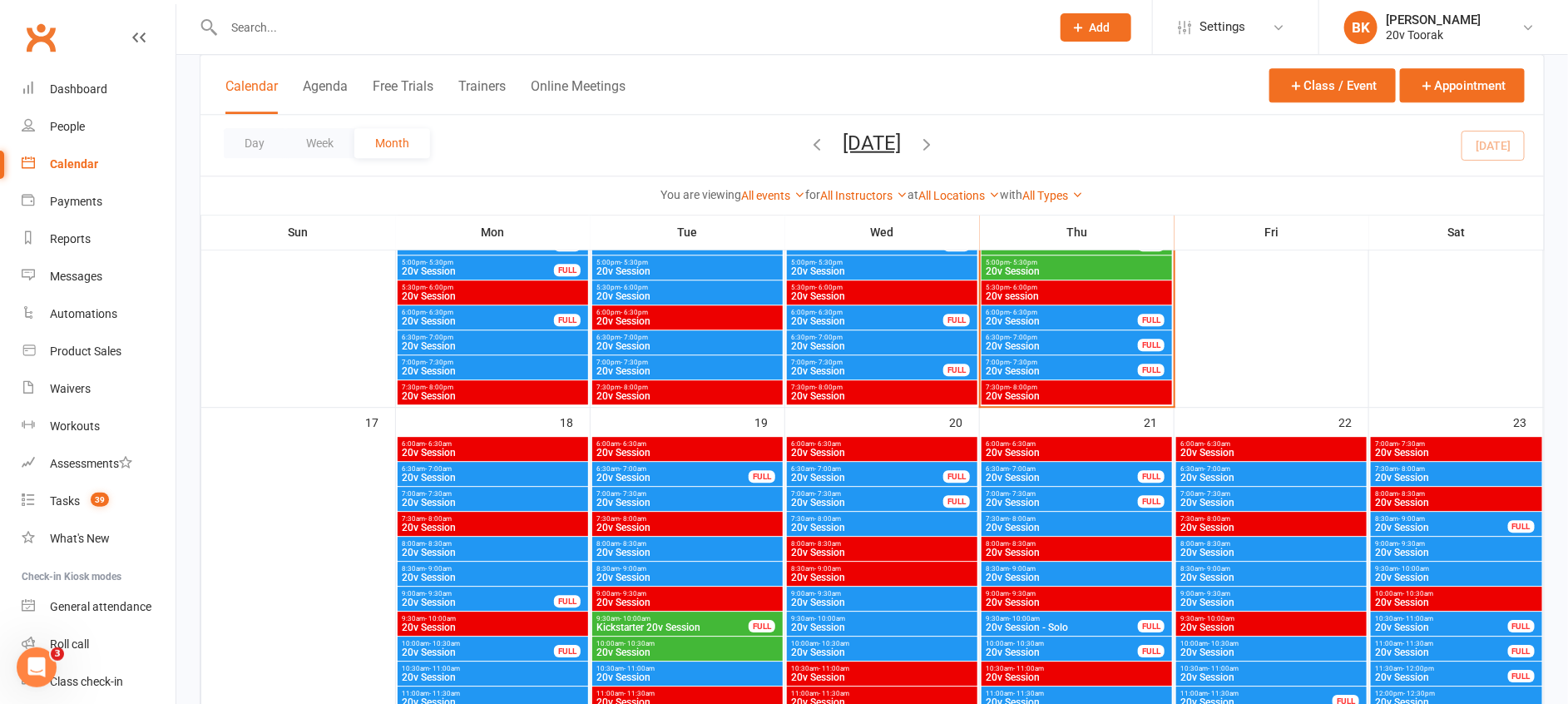
scroll to position [2288, 0]
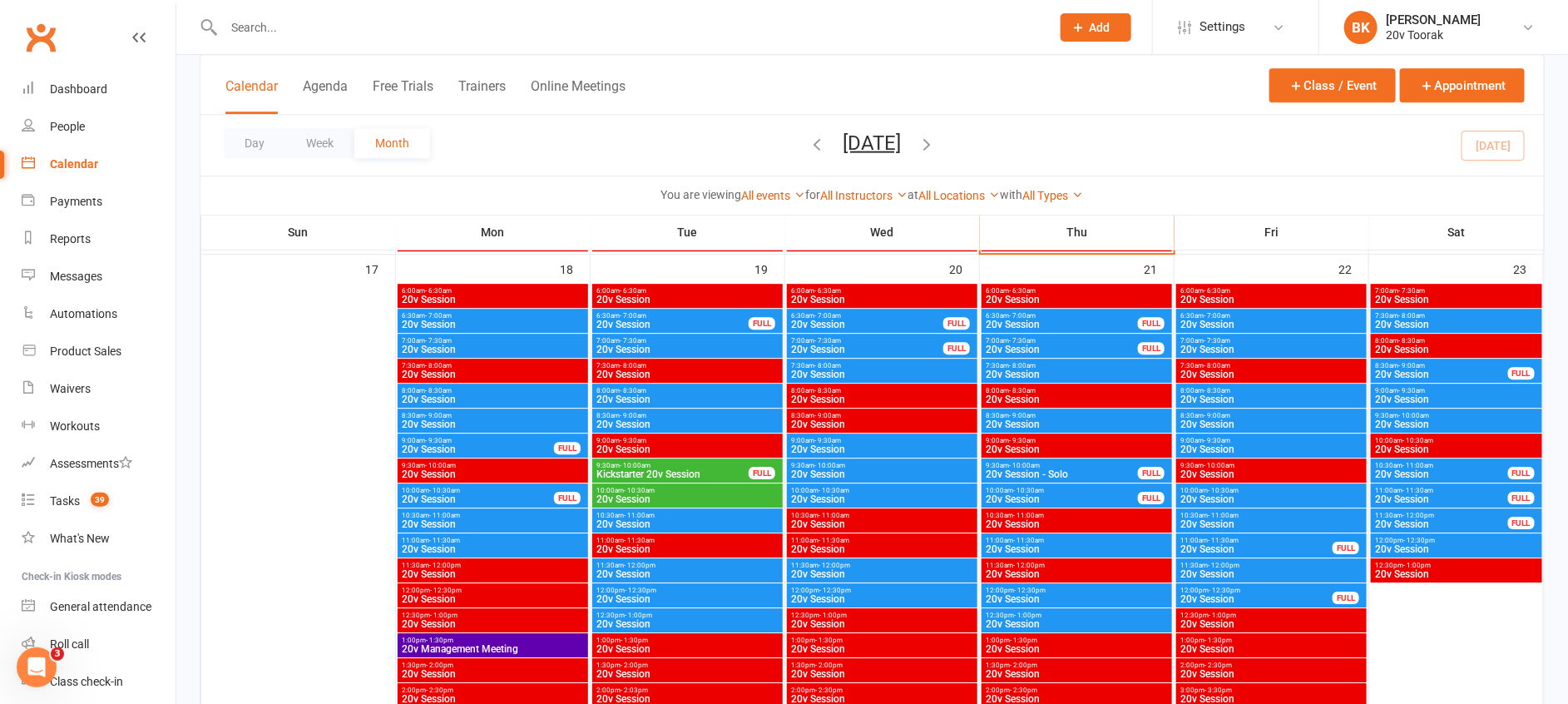
click at [641, 487] on span "- 10:30am" at bounding box center [640, 491] width 31 height 8
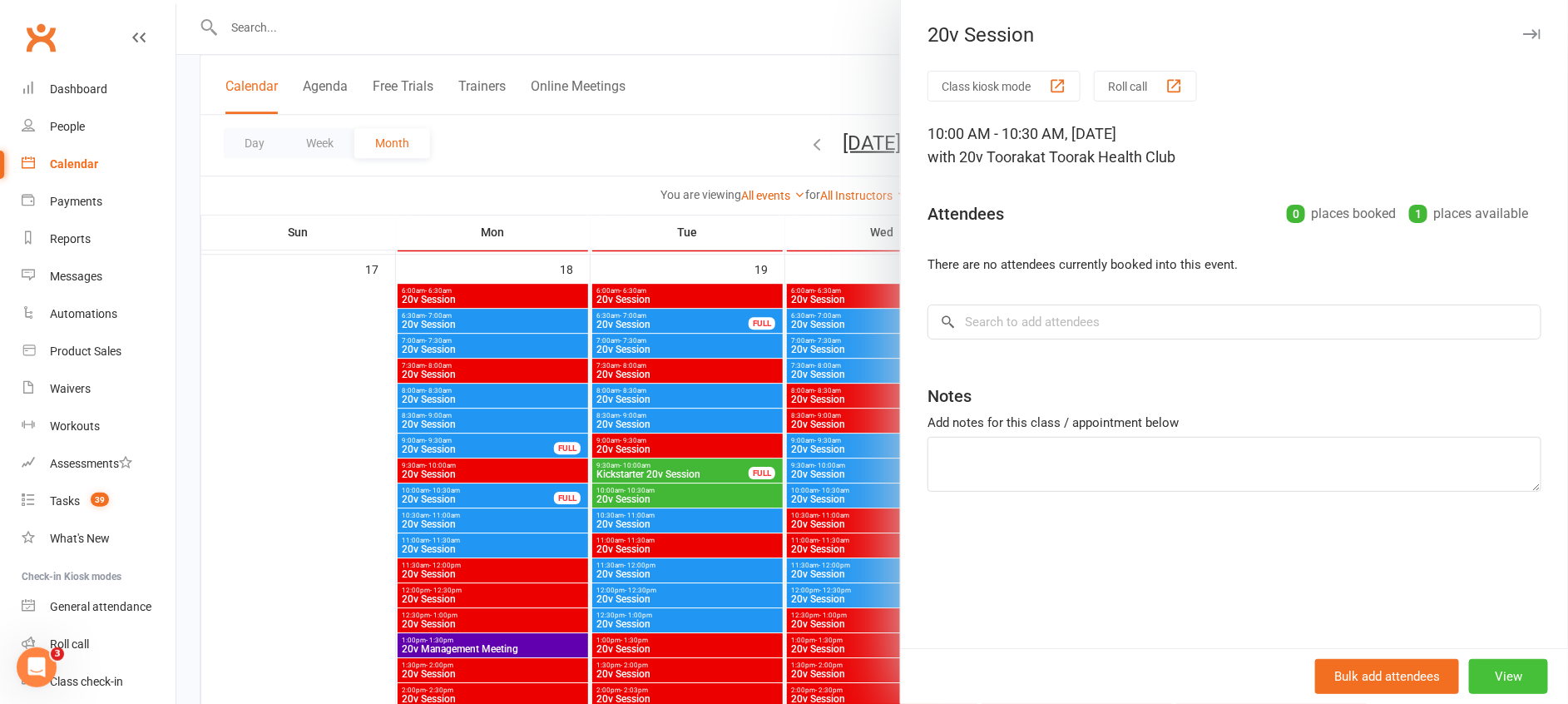
click at [1496, 676] on button "View" at bounding box center [1508, 676] width 79 height 35
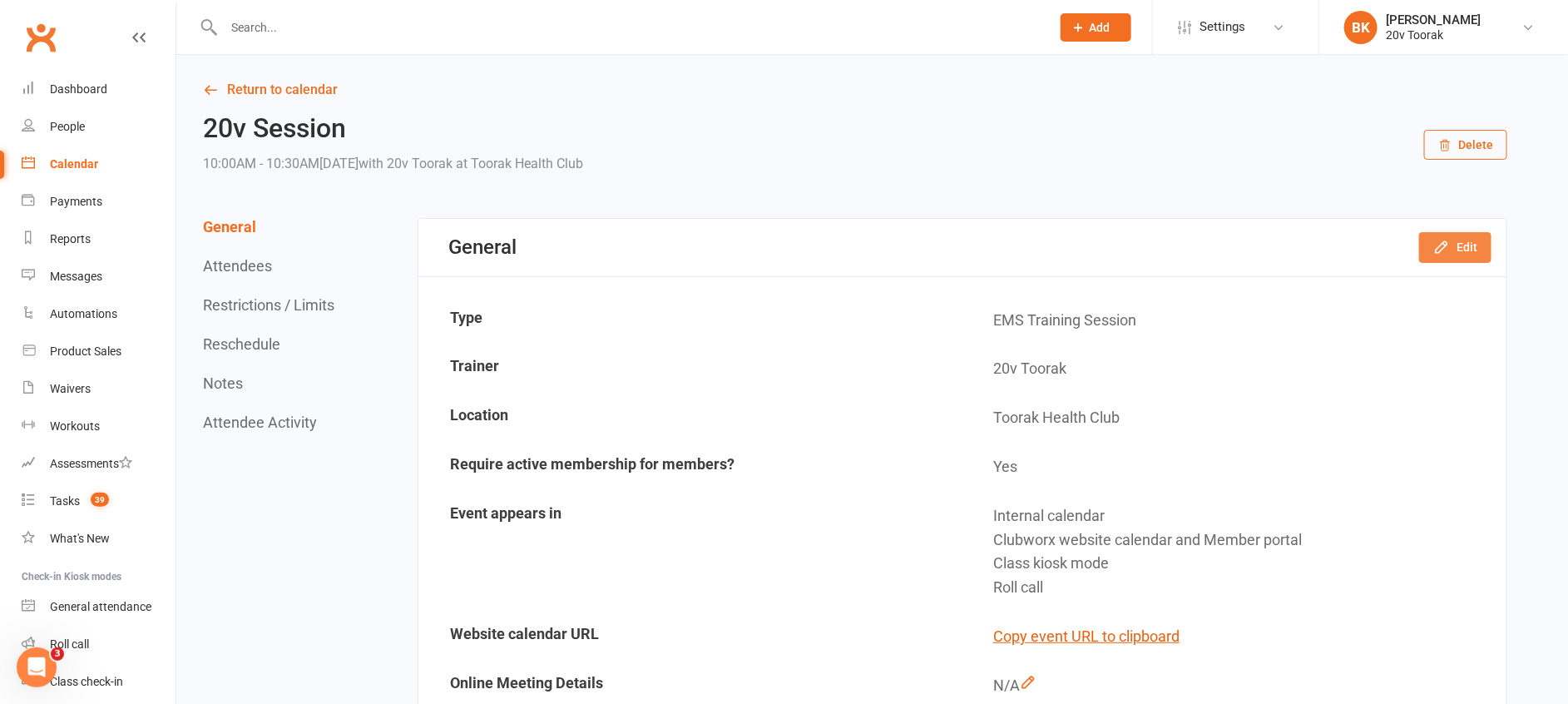
click at [1461, 247] on button "Edit" at bounding box center [1455, 246] width 72 height 30
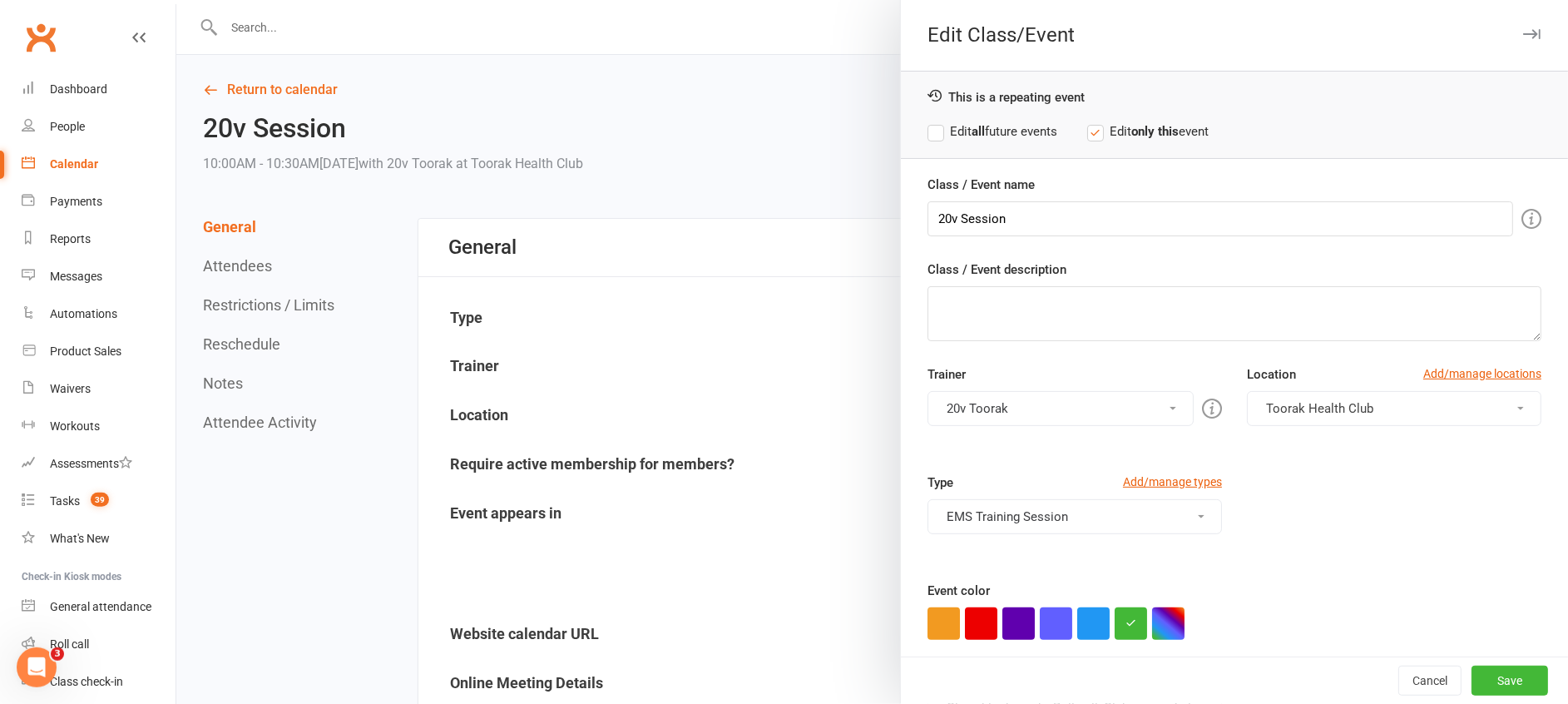
scroll to position [92, 0]
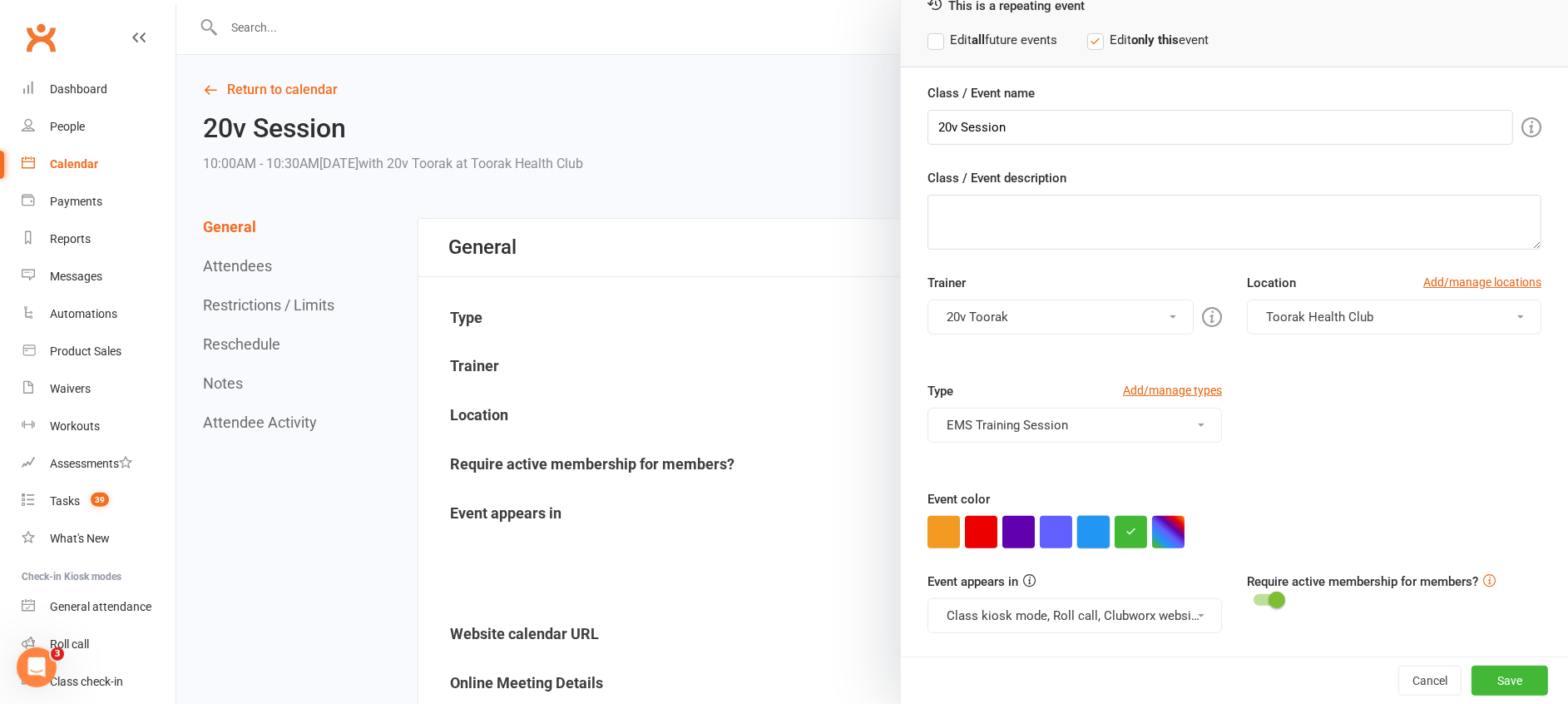
click at [1092, 529] on button "button" at bounding box center [1093, 532] width 32 height 32
click at [1089, 630] on button "Class kiosk mode, Roll call, Clubworx website calendar and Member portal" at bounding box center [1074, 615] width 294 height 35
click at [1472, 672] on button "Save" at bounding box center [1510, 680] width 77 height 30
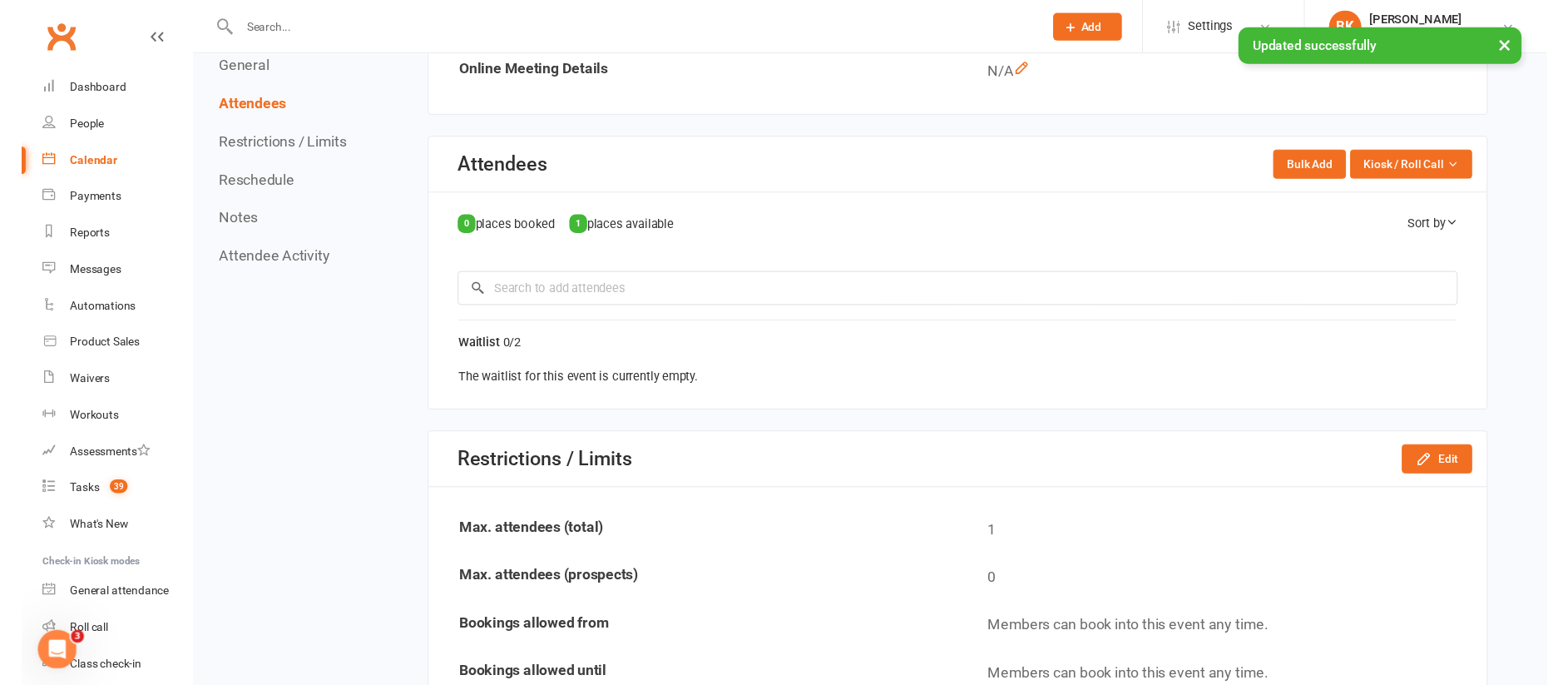
scroll to position [620, 0]
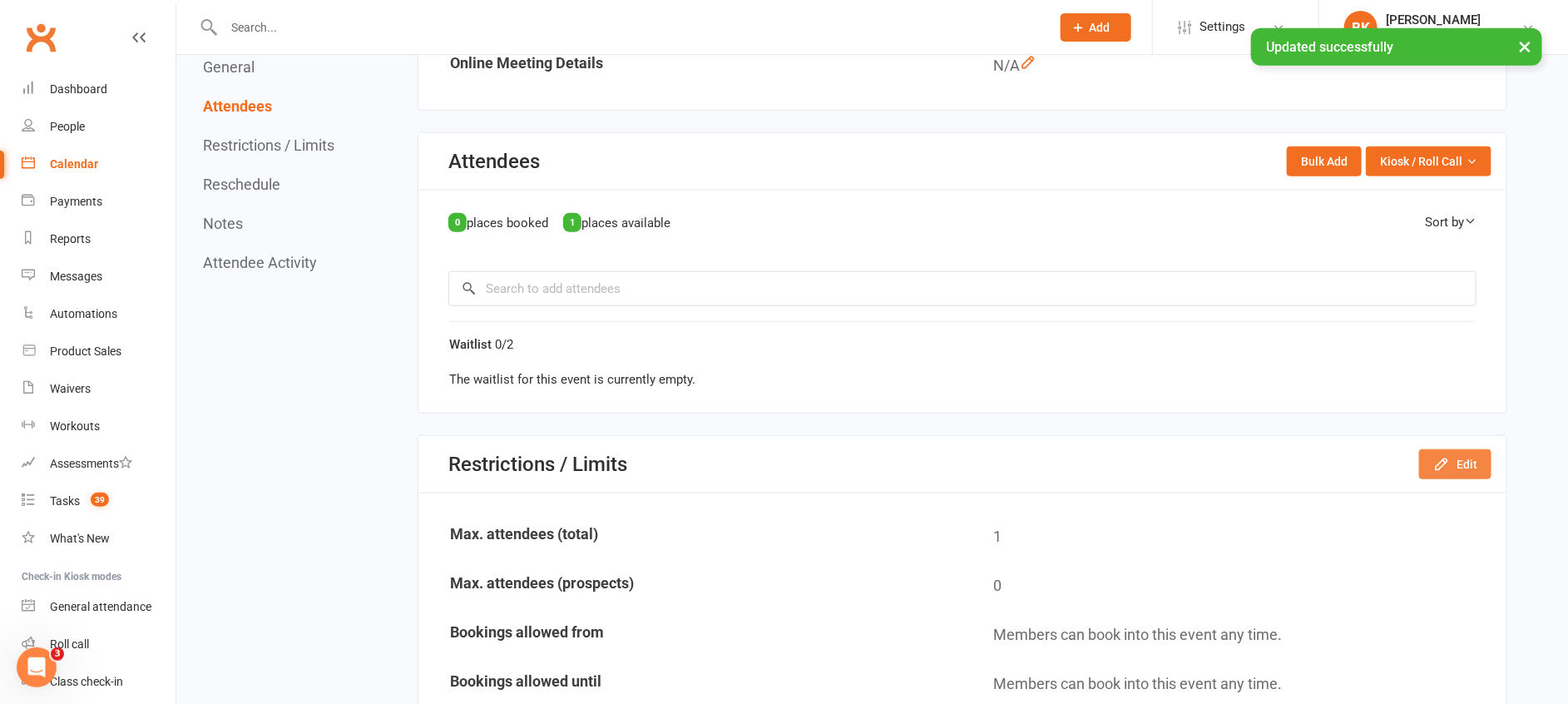
click at [1454, 456] on button "Edit" at bounding box center [1455, 463] width 72 height 30
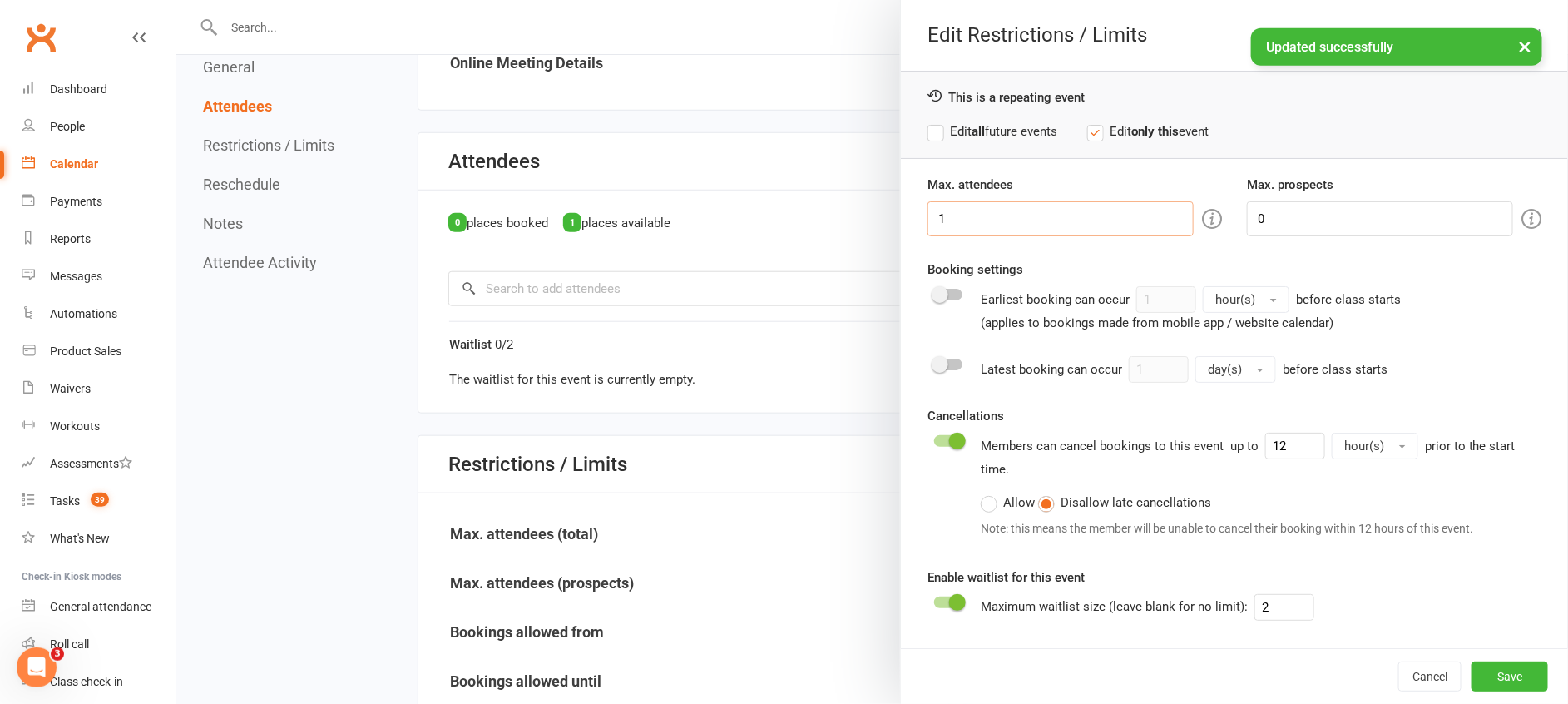
click at [1020, 209] on input "1" at bounding box center [1060, 219] width 266 height 35
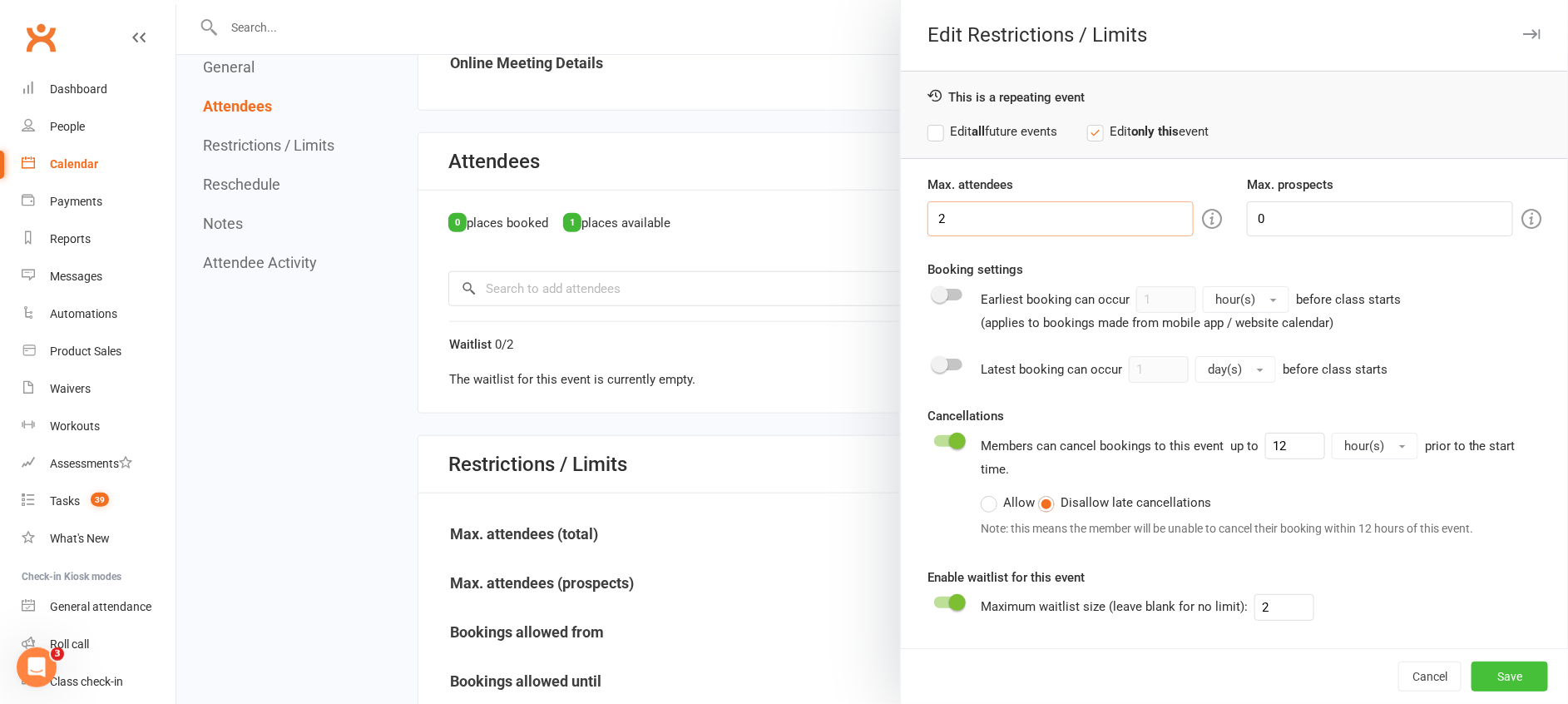
type input "2"
click at [1490, 689] on button "Save" at bounding box center [1510, 676] width 77 height 30
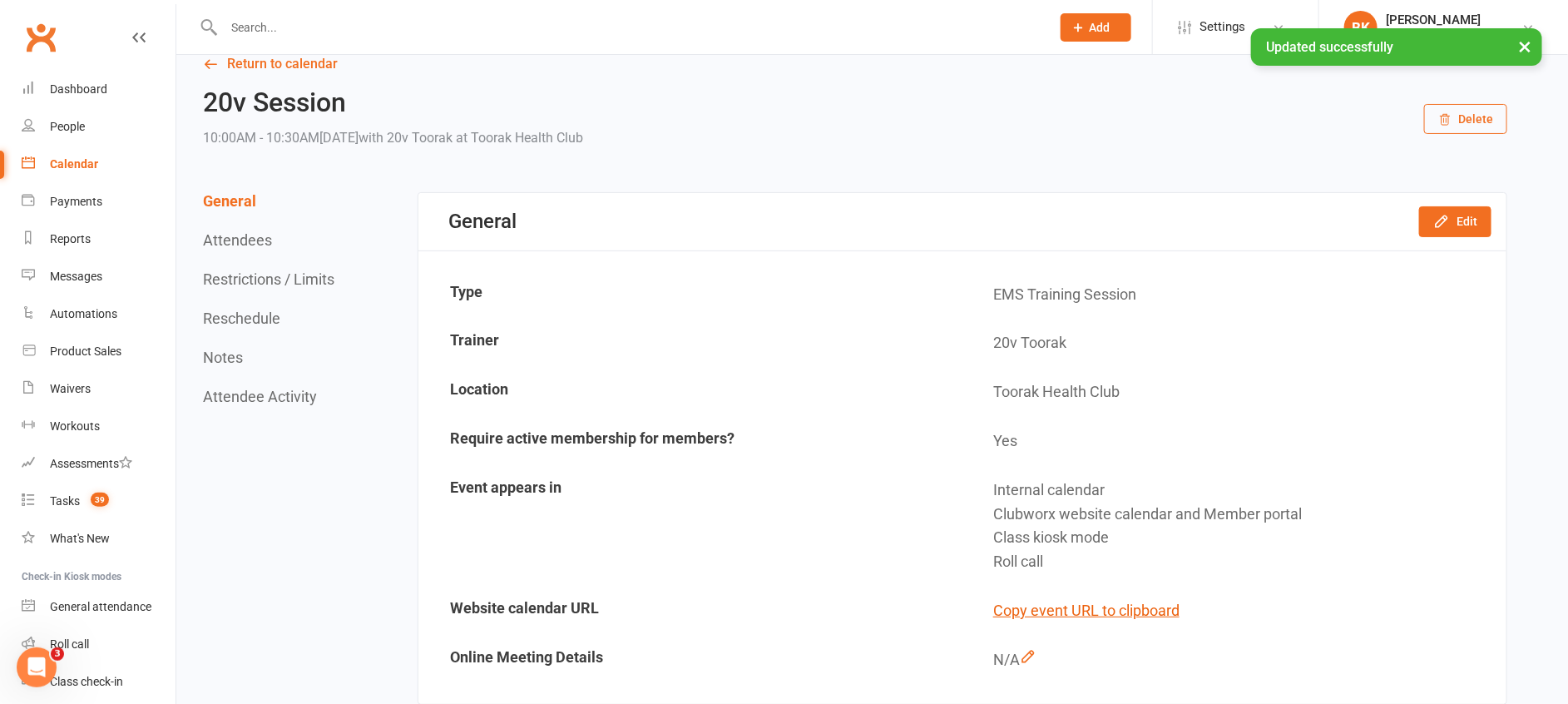
scroll to position [0, 0]
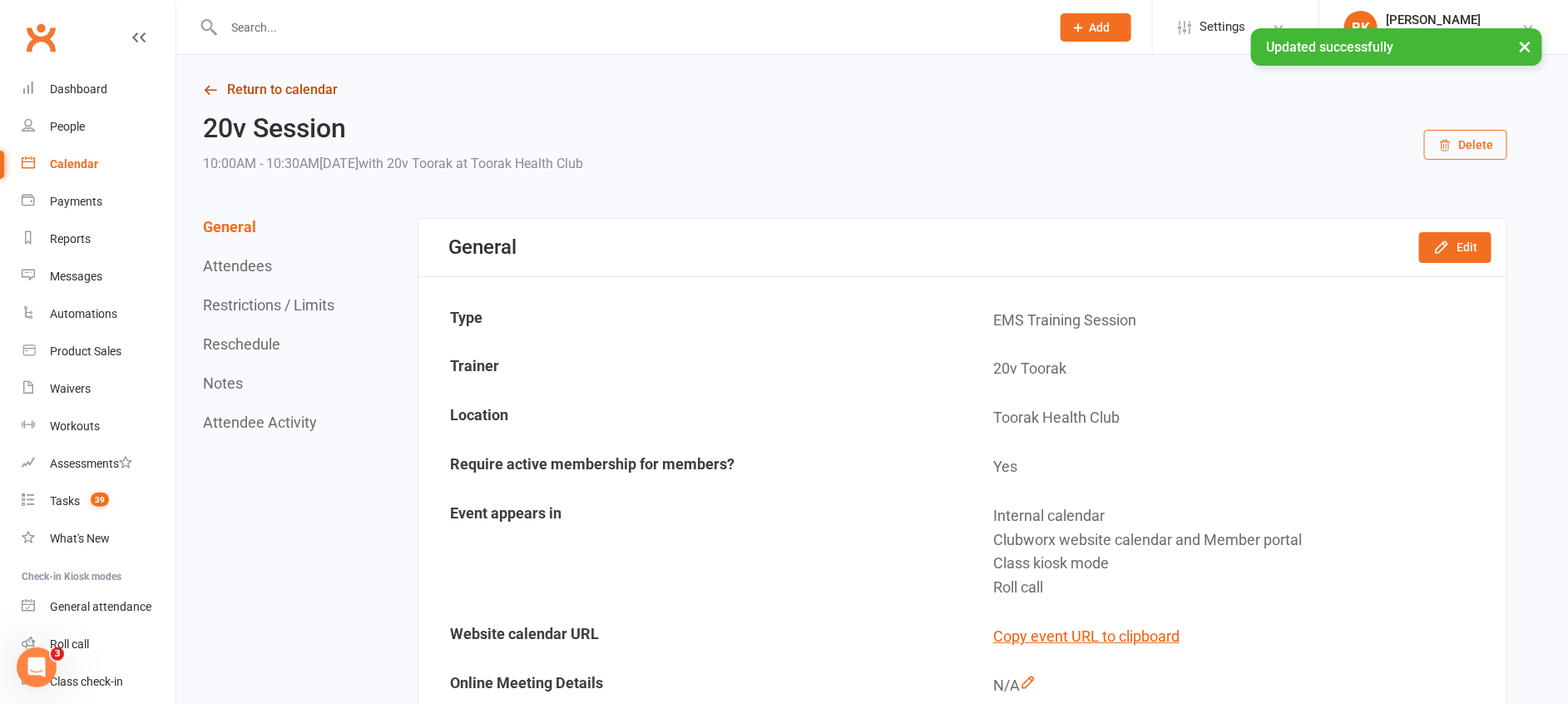
click at [264, 91] on link "Return to calendar" at bounding box center [854, 90] width 1304 height 23
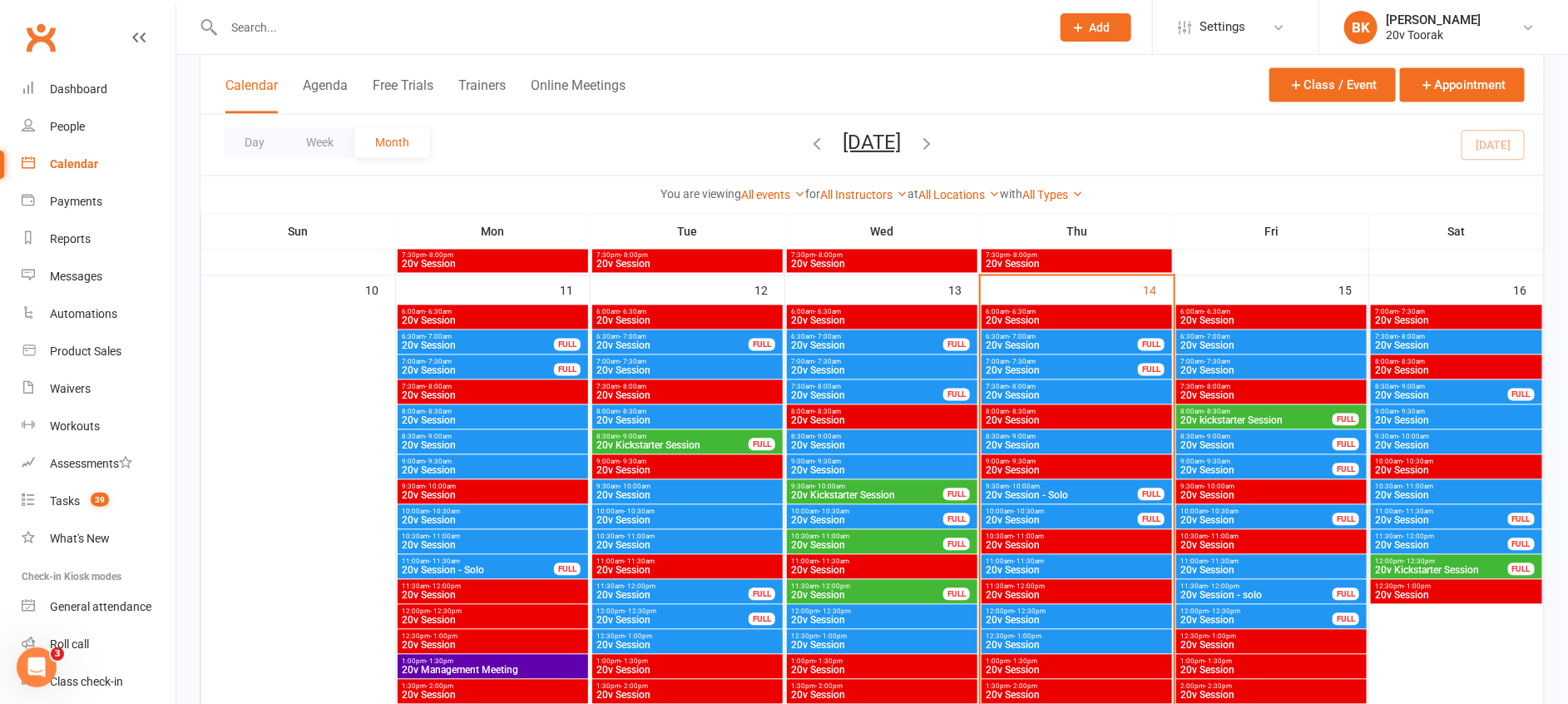
scroll to position [1536, 0]
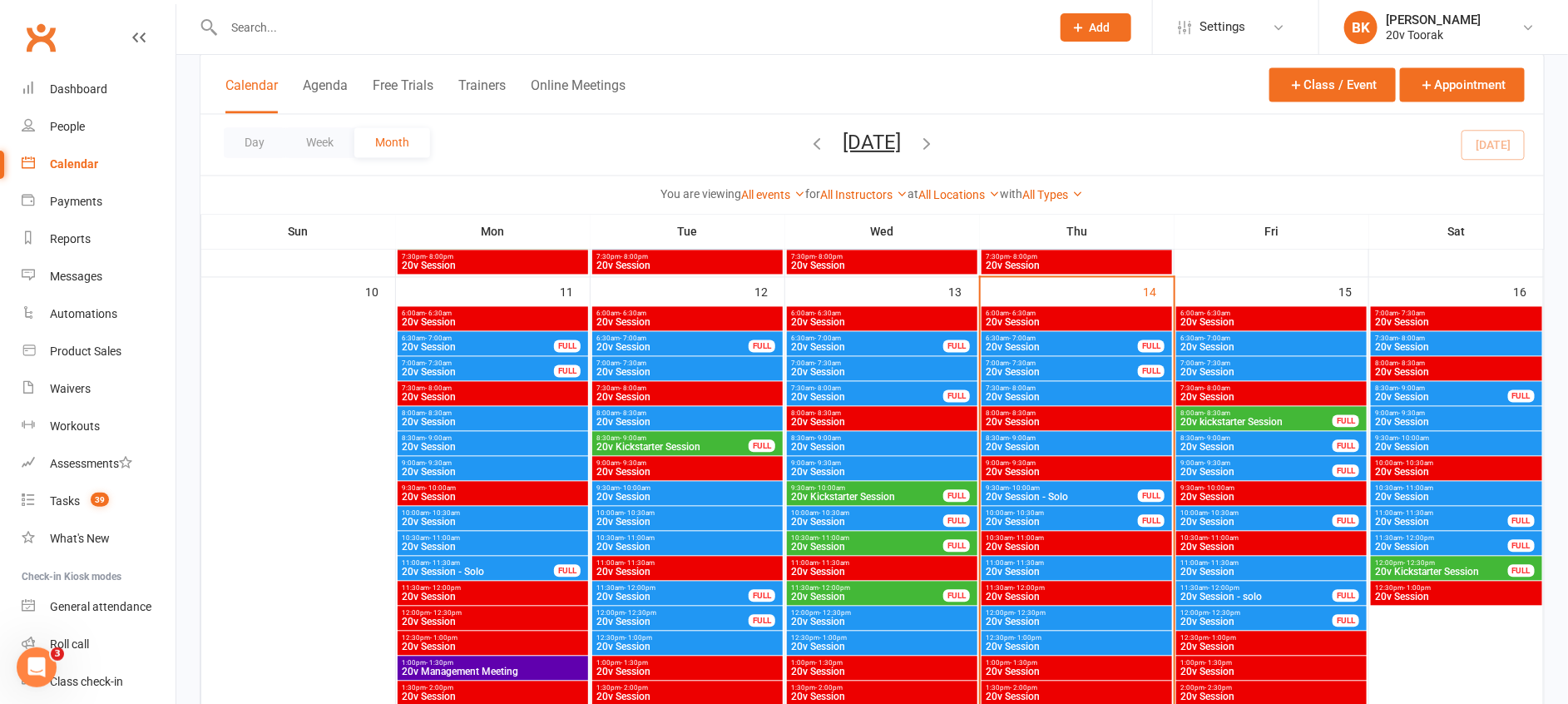
click at [1045, 636] on span "12:30pm - 1:00pm" at bounding box center [1076, 639] width 184 height 8
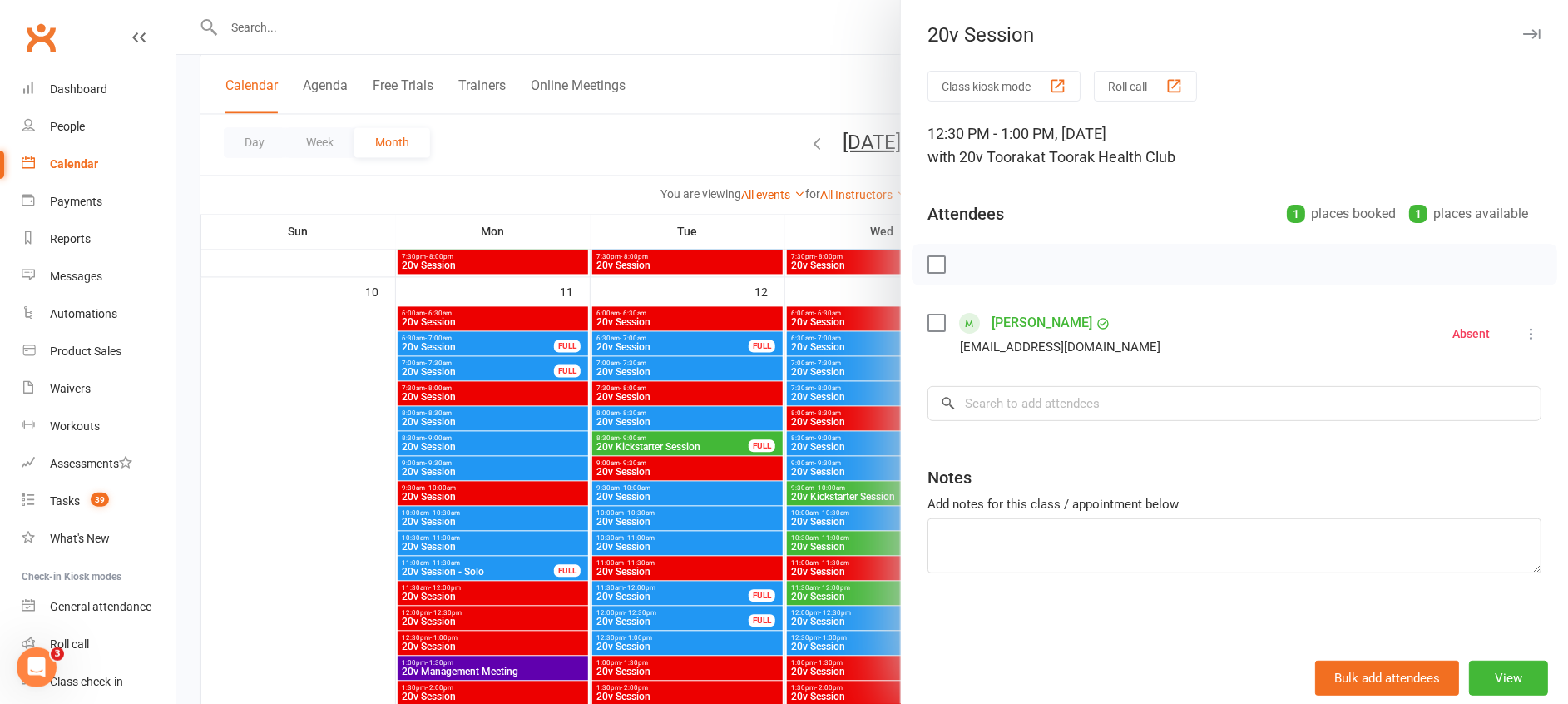
click at [839, 577] on div at bounding box center [872, 352] width 1392 height 704
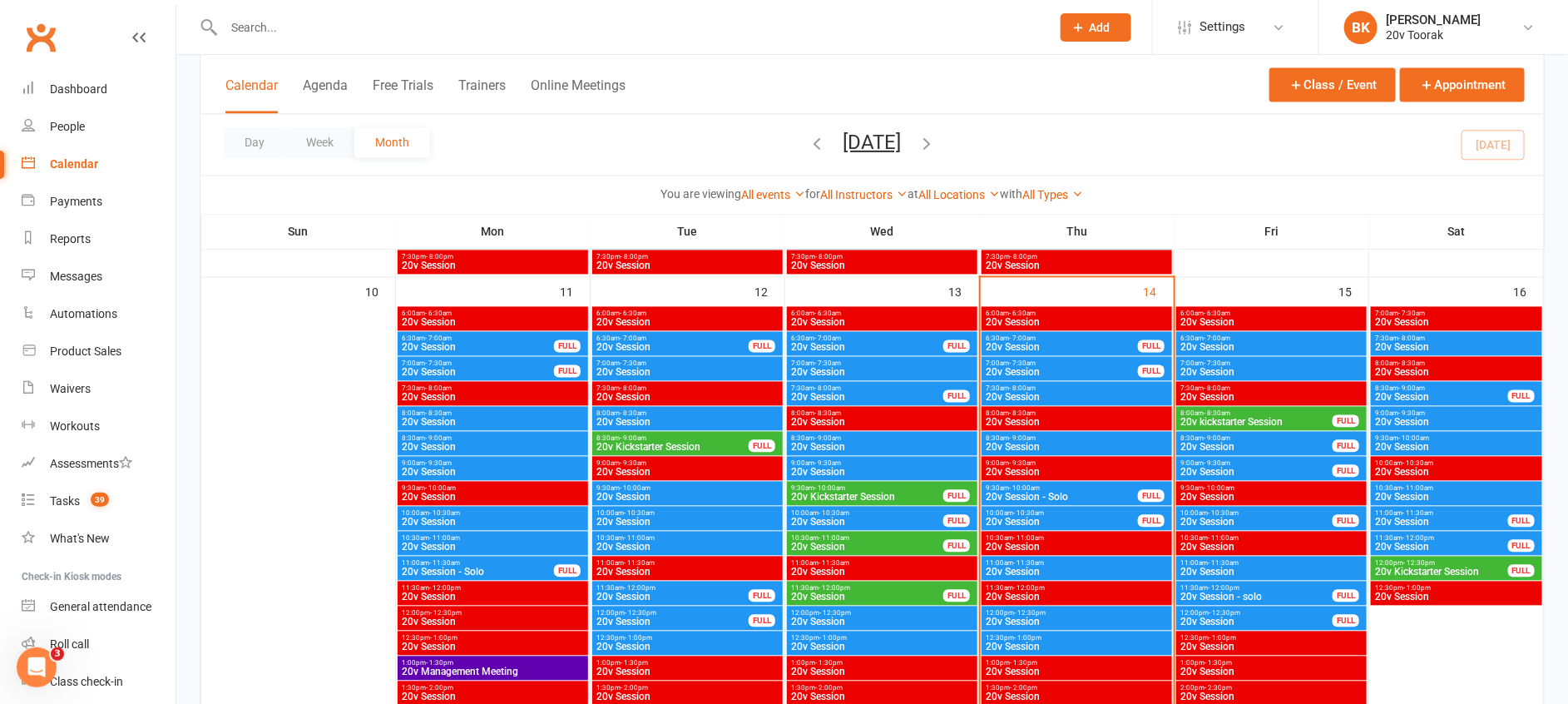
click at [1006, 613] on span "12:00pm - 12:30pm" at bounding box center [1076, 613] width 184 height 8
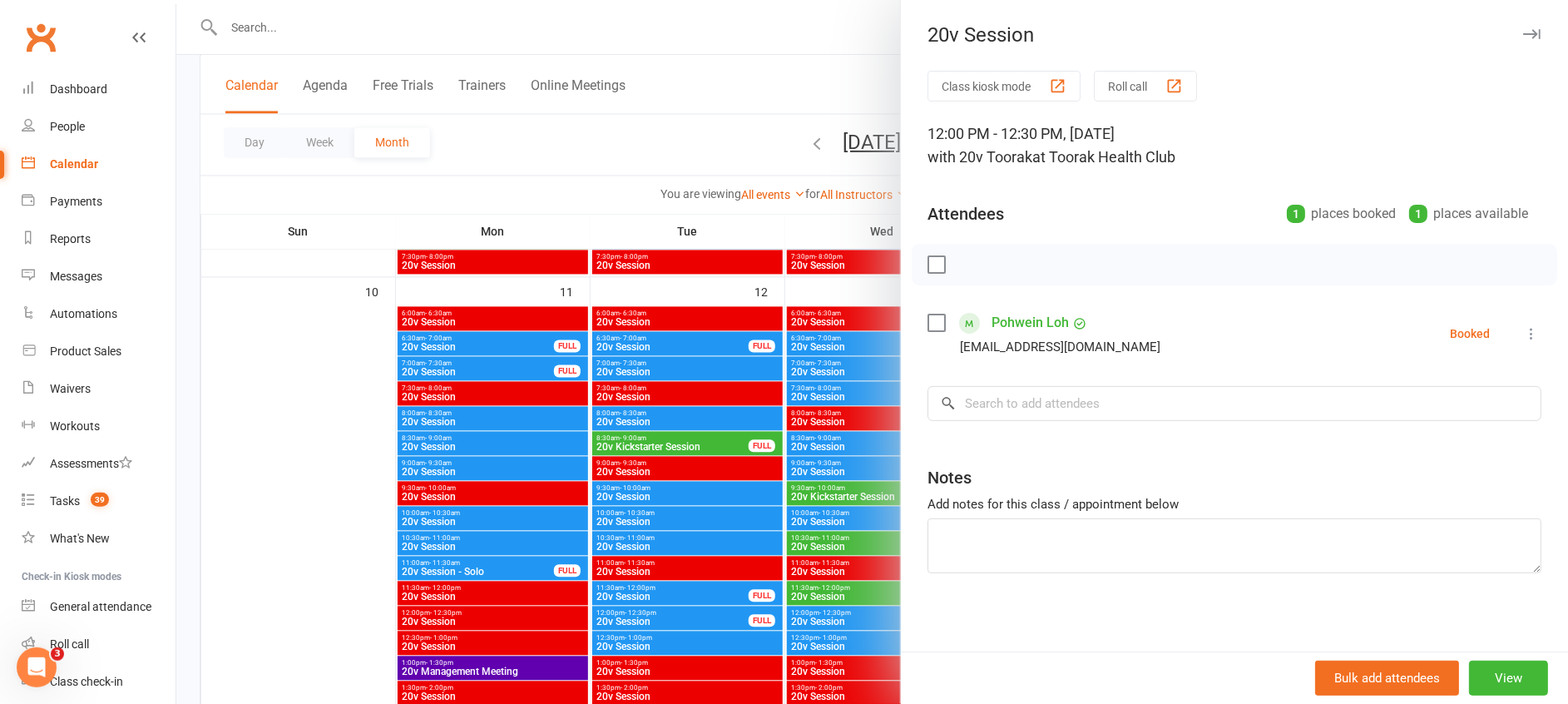
click at [1523, 337] on icon at bounding box center [1531, 333] width 17 height 17
click at [1426, 422] on link "Check in" at bounding box center [1451, 432] width 179 height 33
click at [865, 560] on div at bounding box center [872, 352] width 1392 height 704
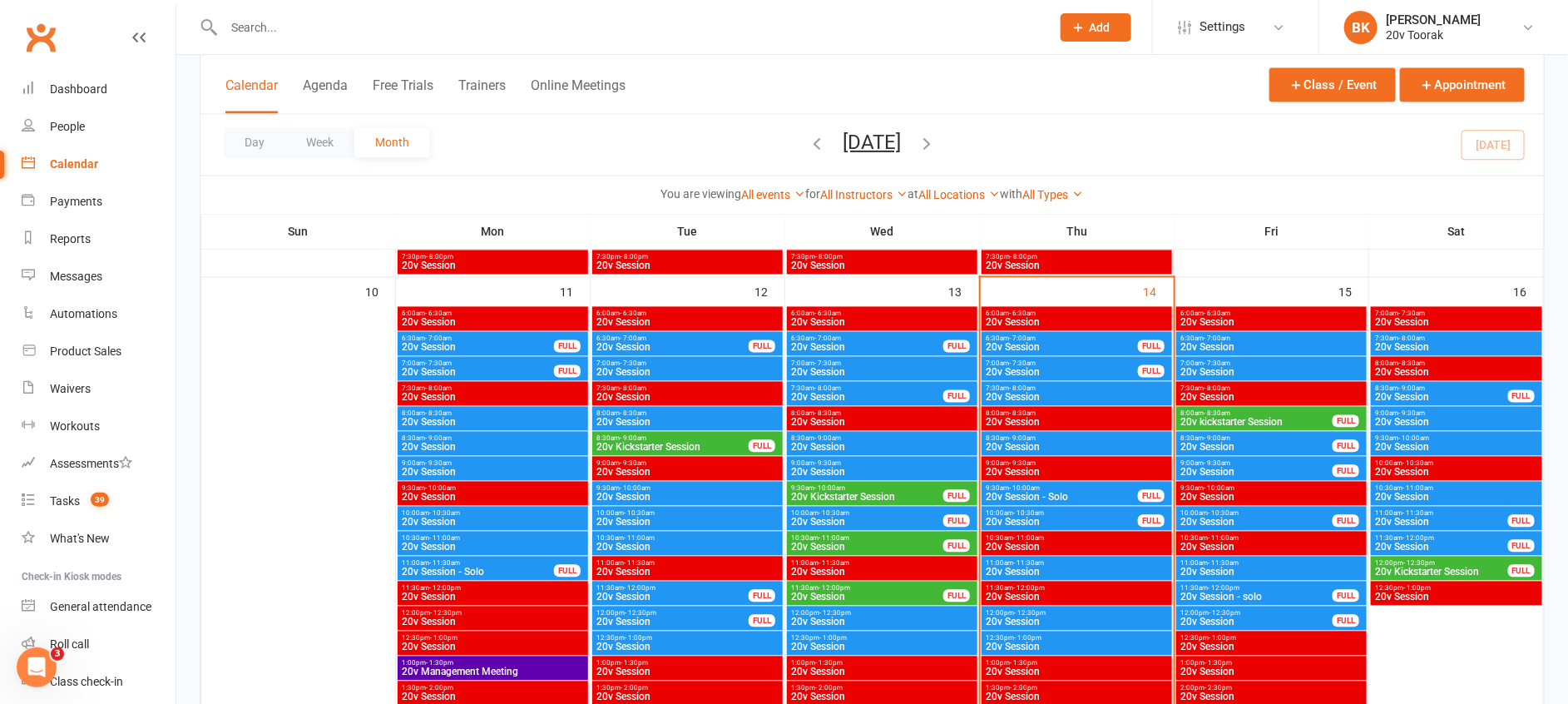
click at [1017, 567] on span "20v Session" at bounding box center [1076, 572] width 184 height 10
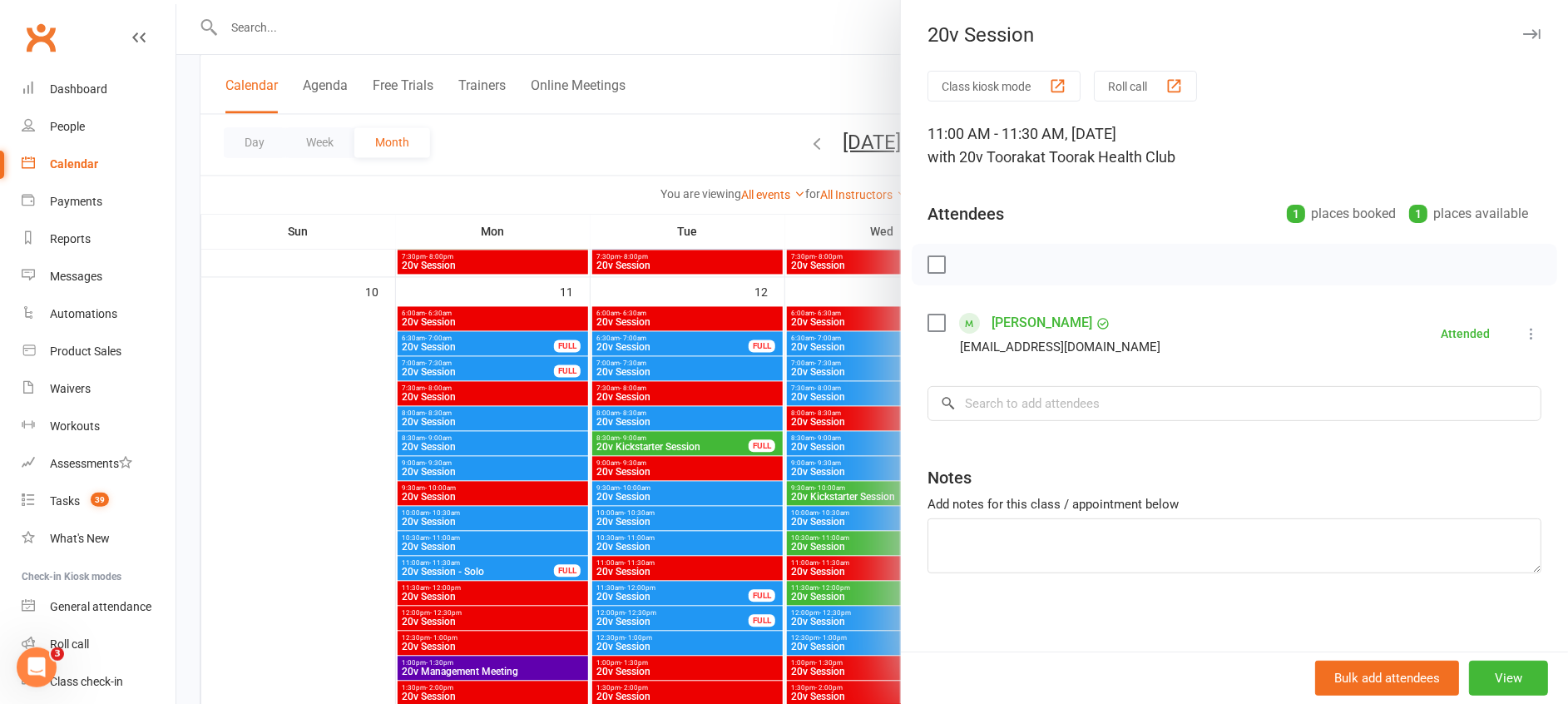
click at [814, 557] on div at bounding box center [872, 352] width 1392 height 704
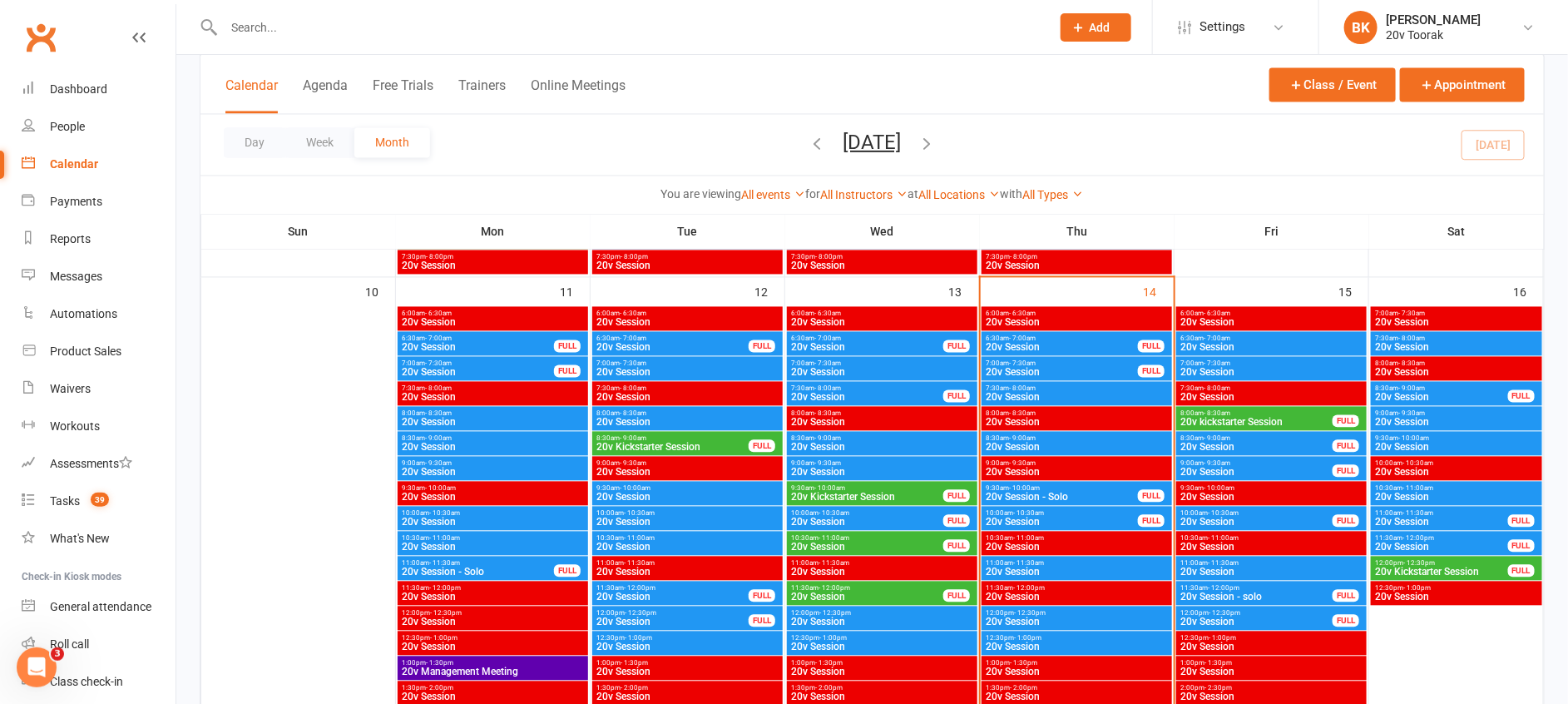
click at [1021, 511] on span "- 10:30am" at bounding box center [1028, 514] width 31 height 8
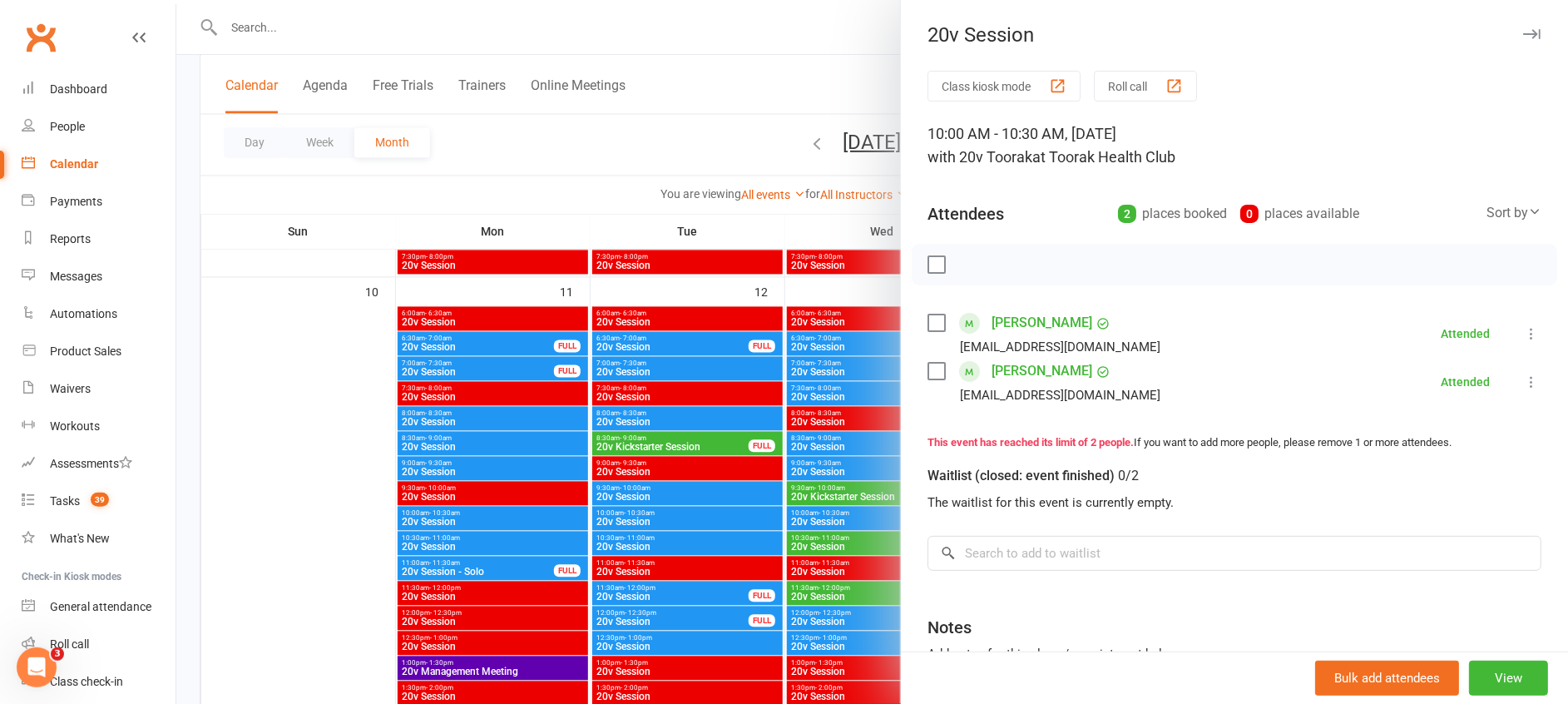
click at [838, 539] on div at bounding box center [872, 352] width 1392 height 704
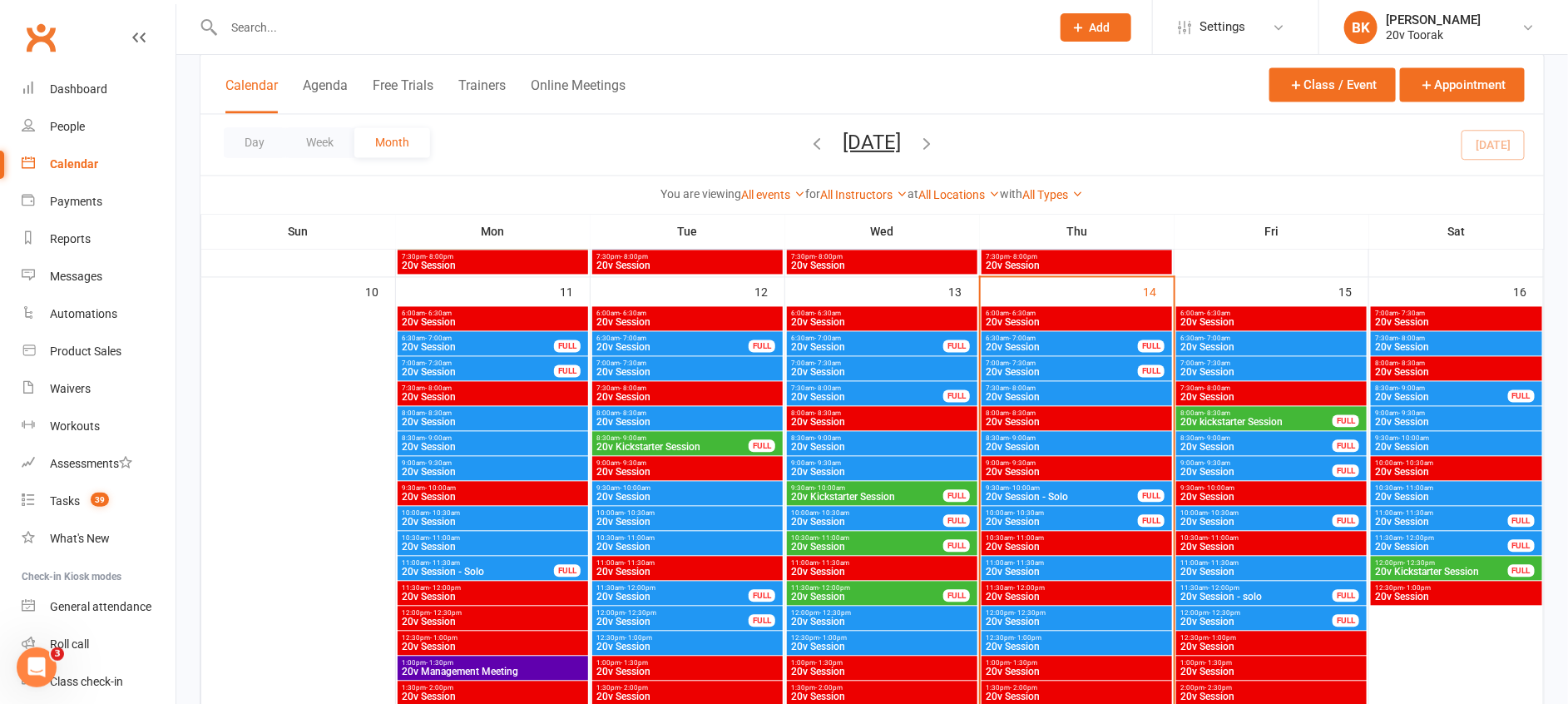
click at [997, 494] on span "20v Session - Solo" at bounding box center [1062, 498] width 154 height 10
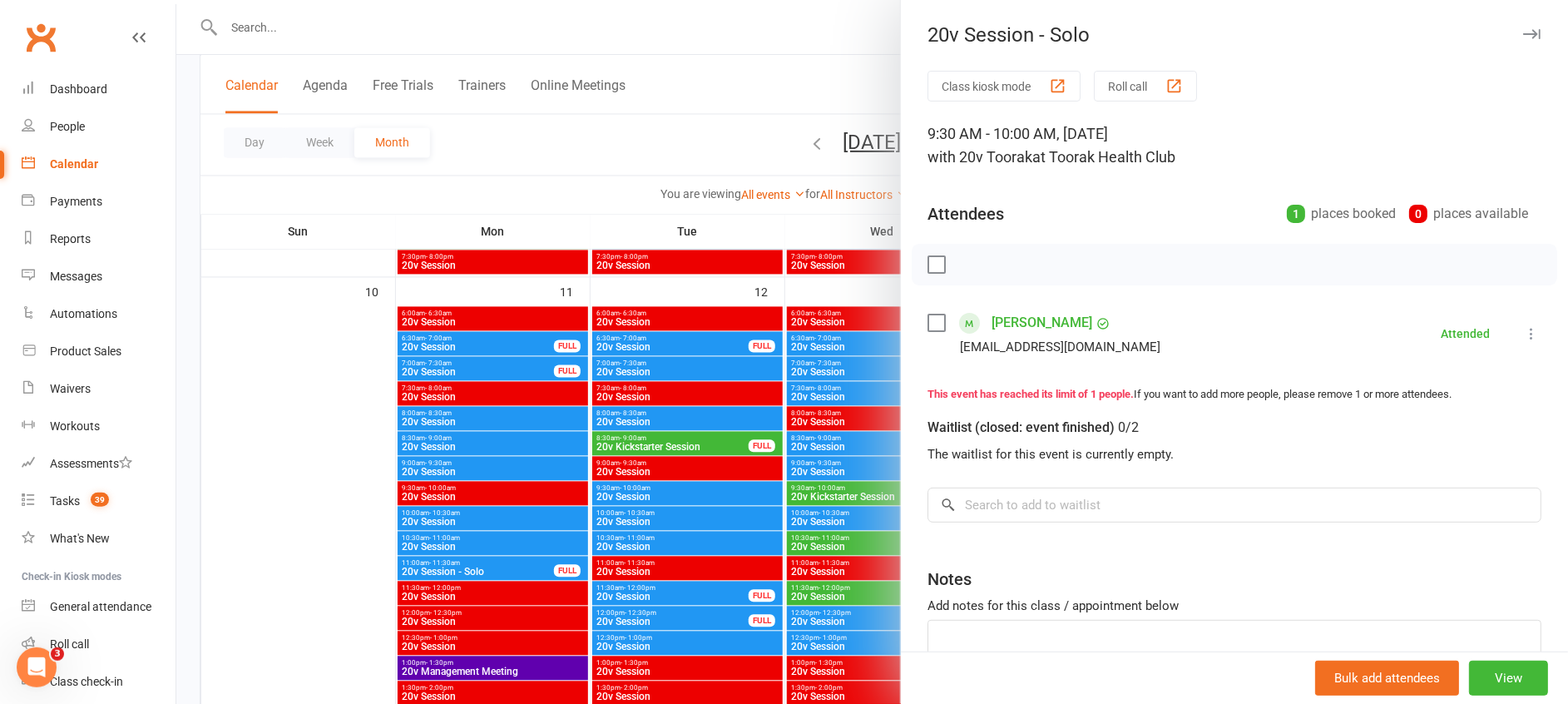
click at [835, 507] on div at bounding box center [872, 352] width 1392 height 704
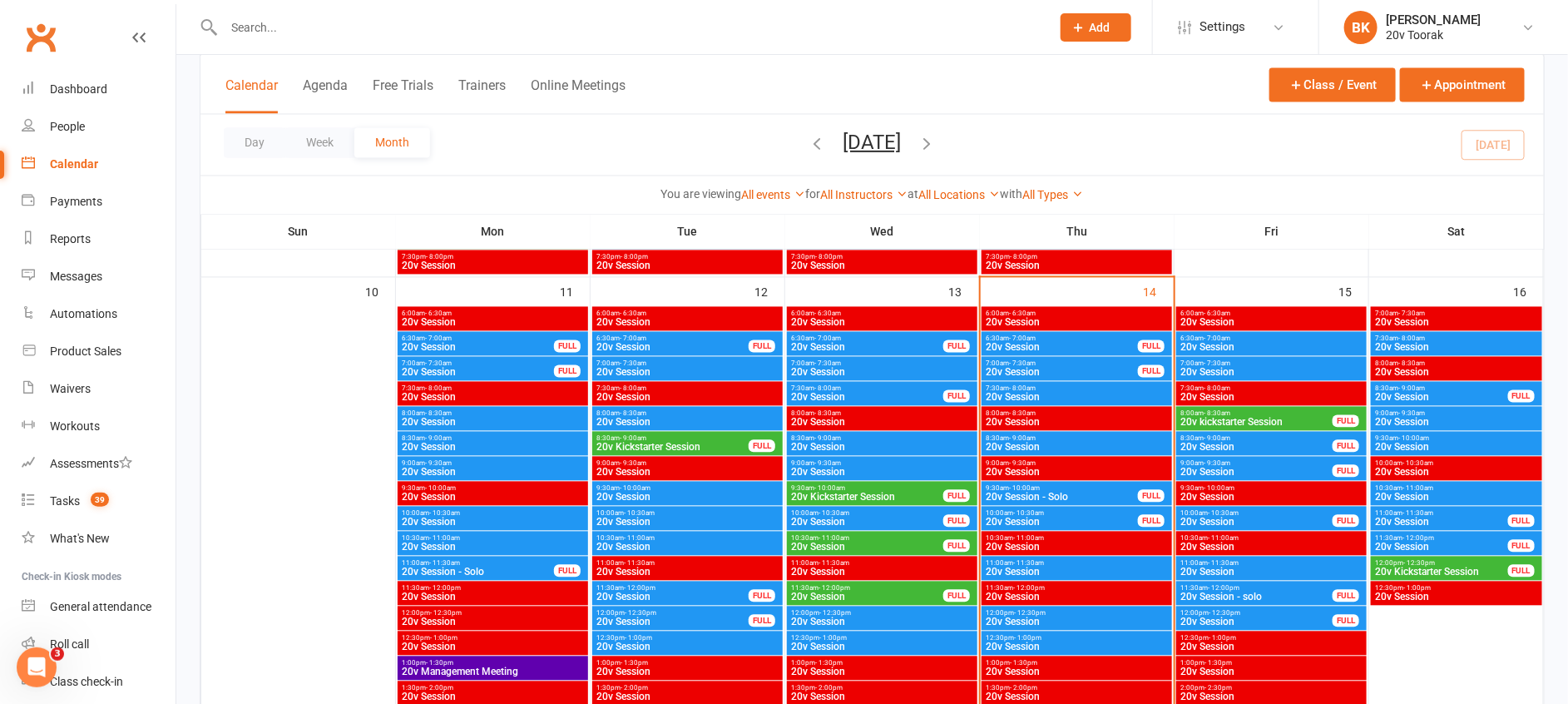
click at [1010, 436] on span "- 9:00am" at bounding box center [1022, 439] width 26 height 8
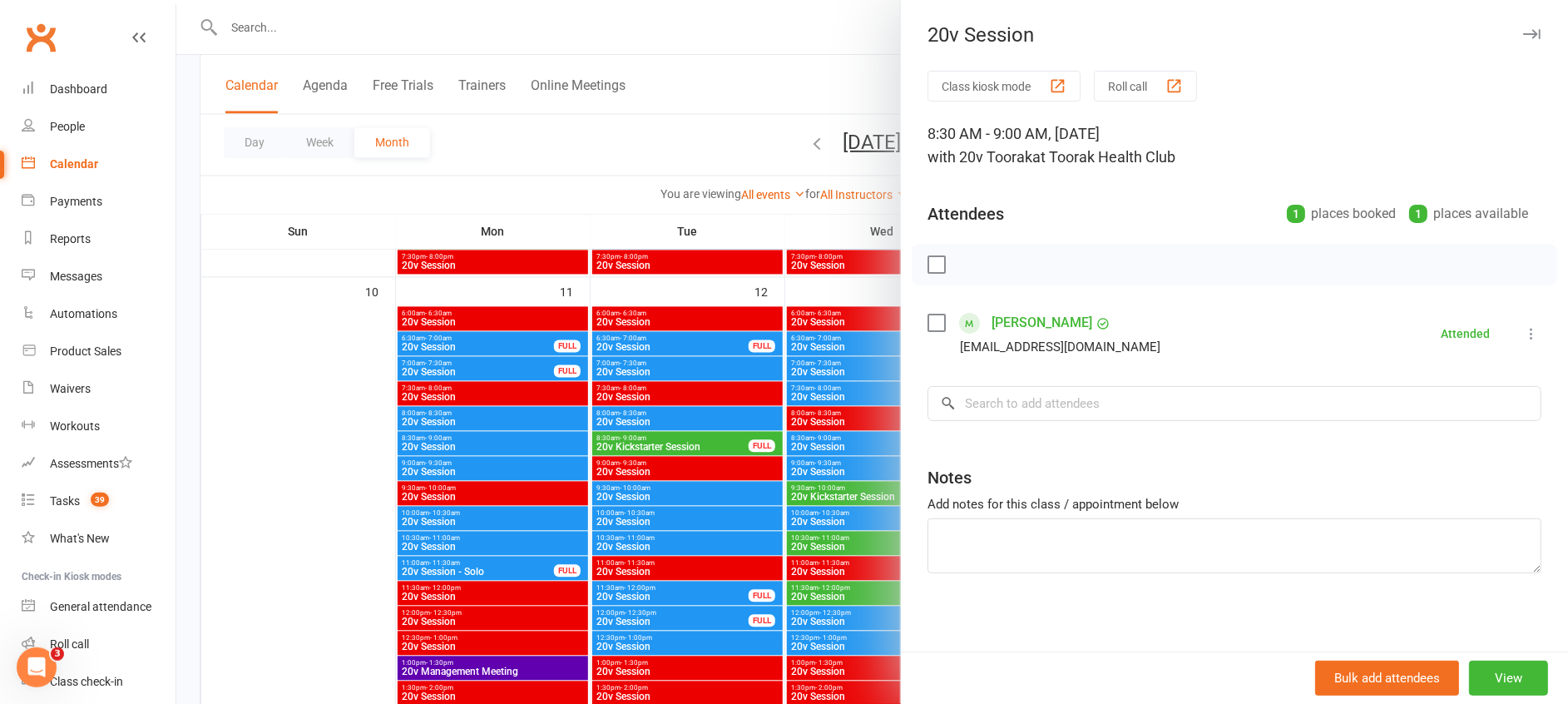
click at [852, 489] on div at bounding box center [872, 352] width 1392 height 704
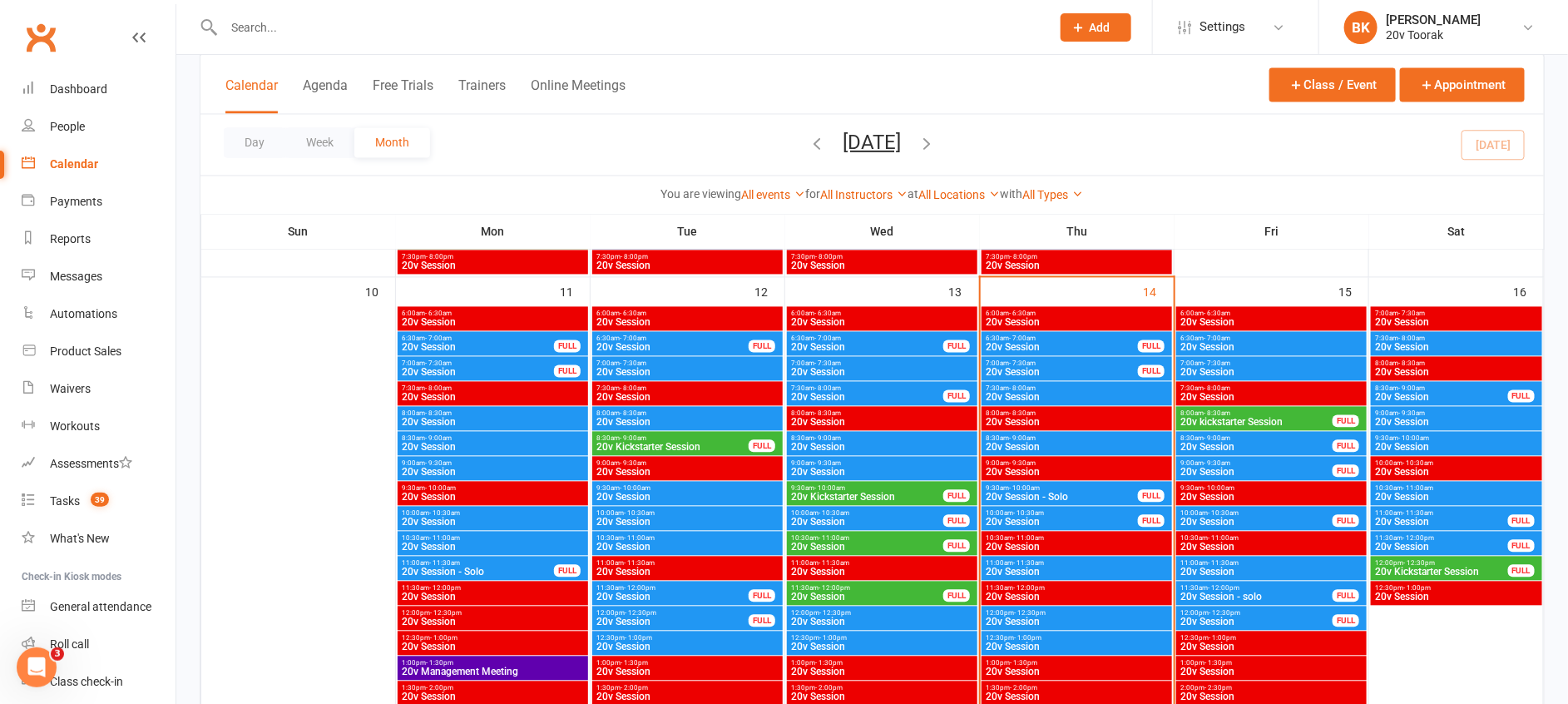
click at [999, 389] on span "7:30am - 8:00am" at bounding box center [1076, 389] width 184 height 8
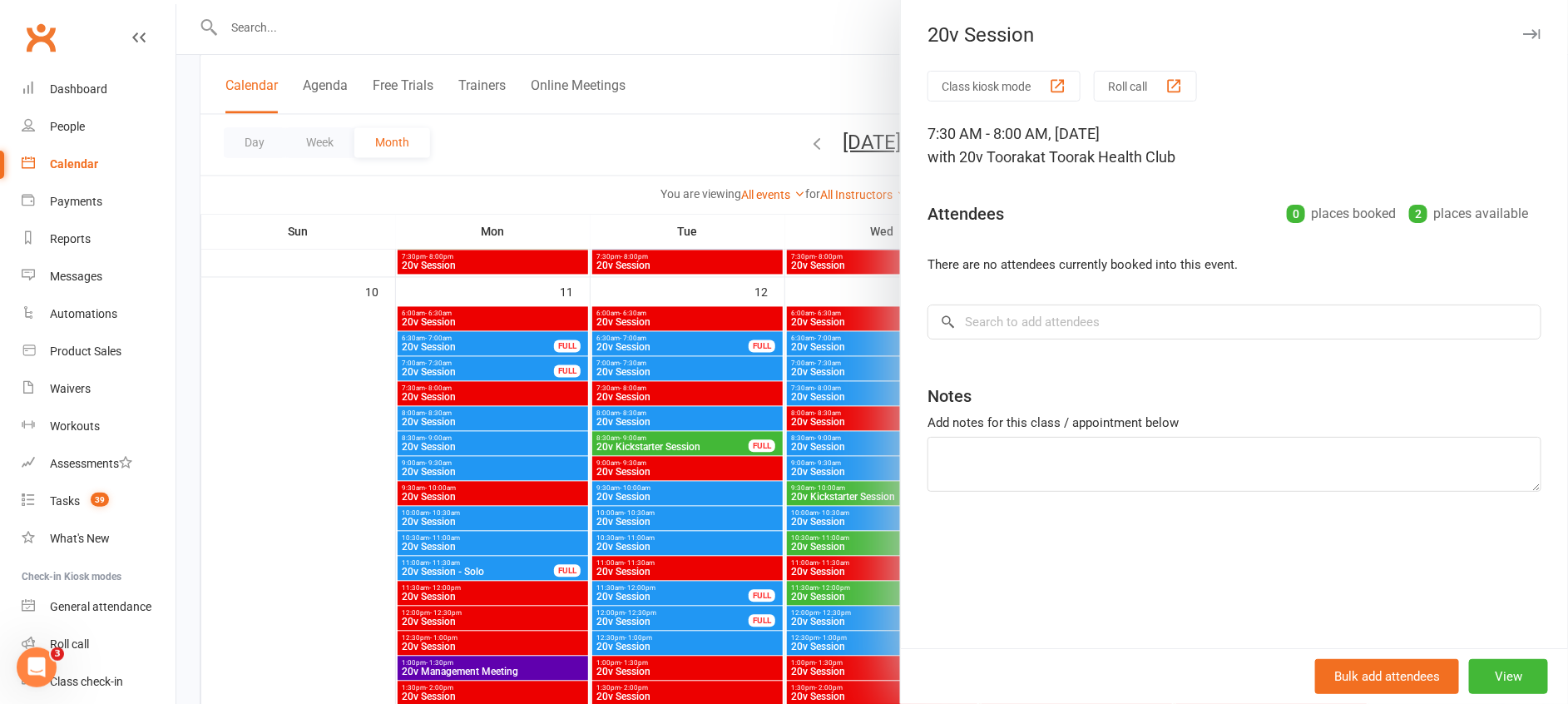
click at [831, 481] on div at bounding box center [872, 352] width 1392 height 704
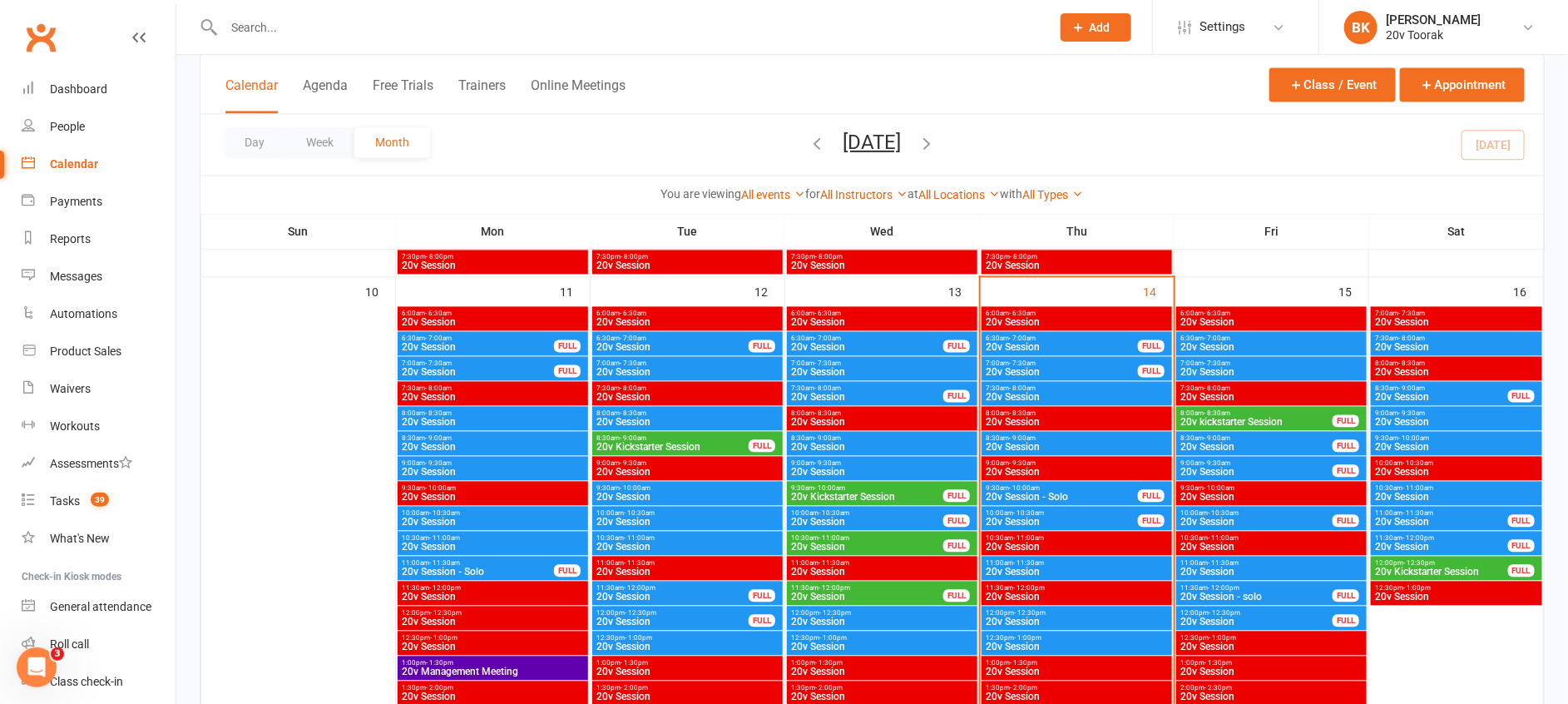
click at [1017, 367] on span "20v Session" at bounding box center [1062, 372] width 154 height 10
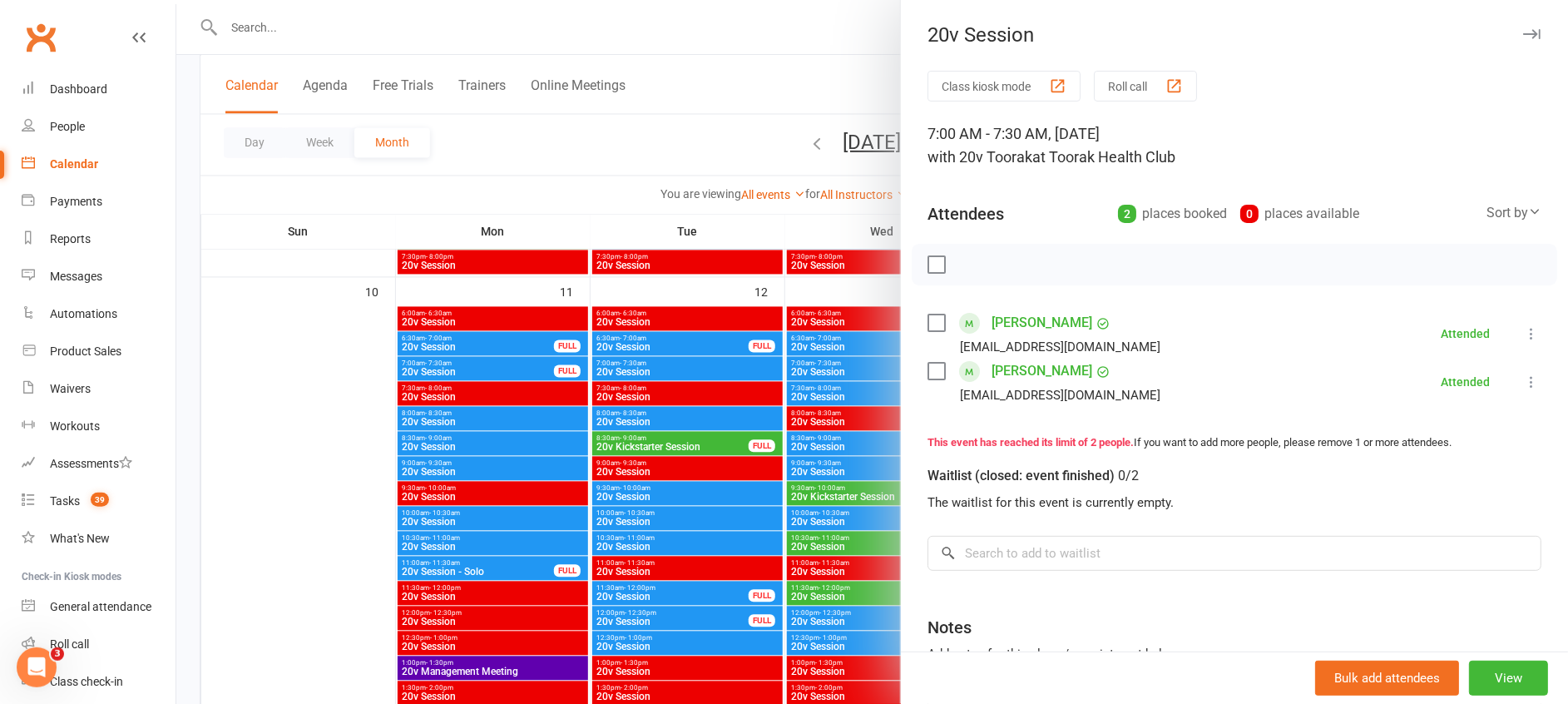
click at [880, 434] on div at bounding box center [872, 352] width 1392 height 704
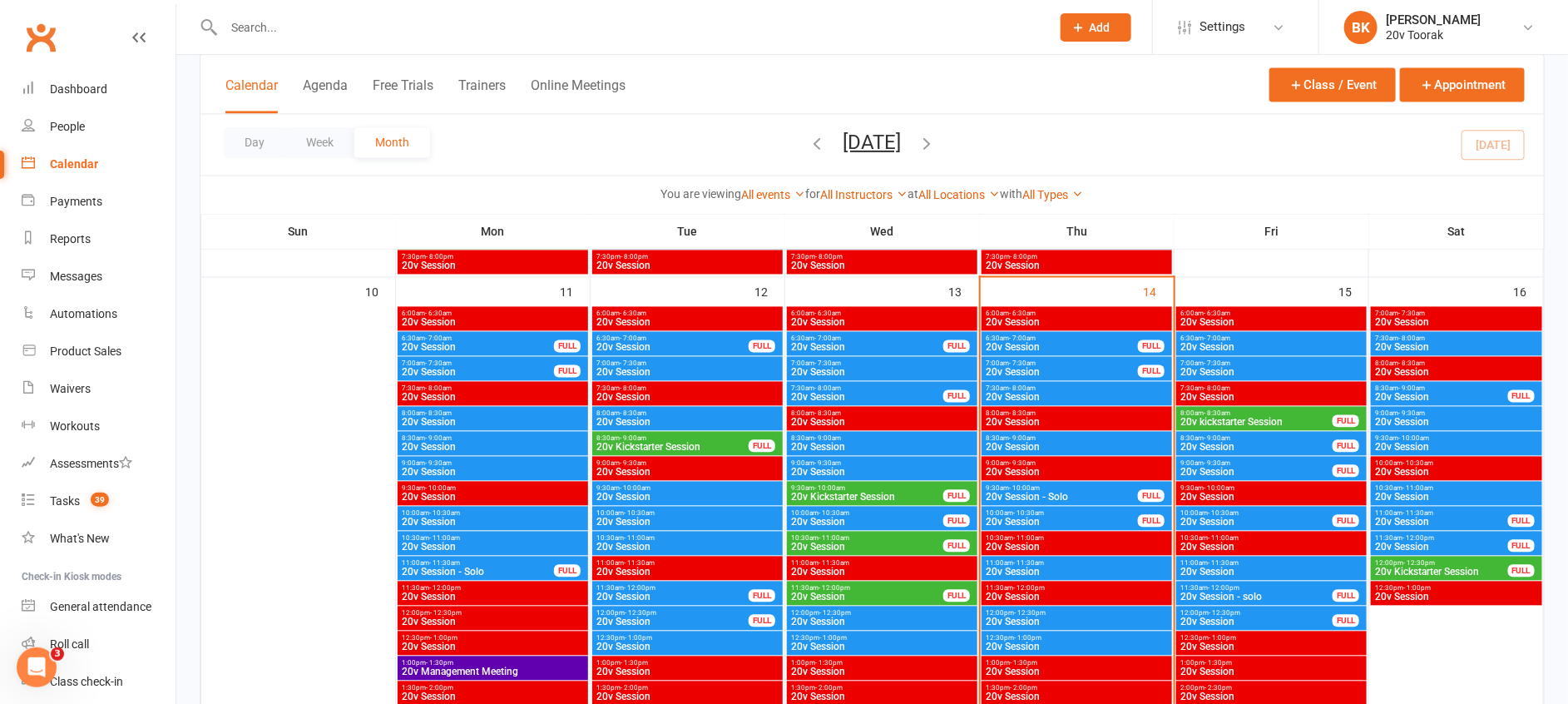
click at [1019, 343] on span "20v Session" at bounding box center [1062, 348] width 154 height 10
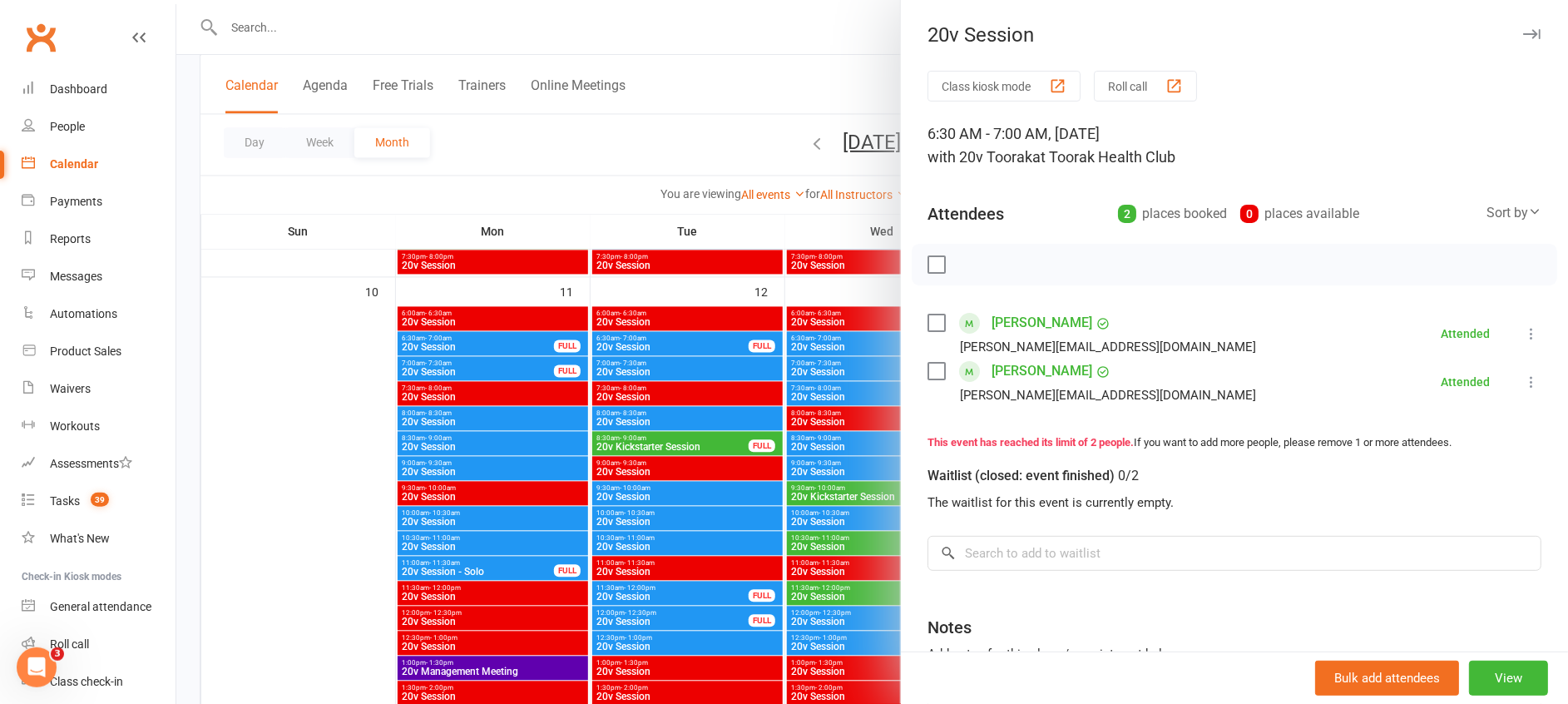
click at [901, 429] on div "Class kiosk mode Roll call 6:30 AM - 7:00 AM, Thursday, August, 14, 2025 with 2…" at bounding box center [1234, 438] width 667 height 735
click at [886, 454] on div at bounding box center [872, 352] width 1392 height 704
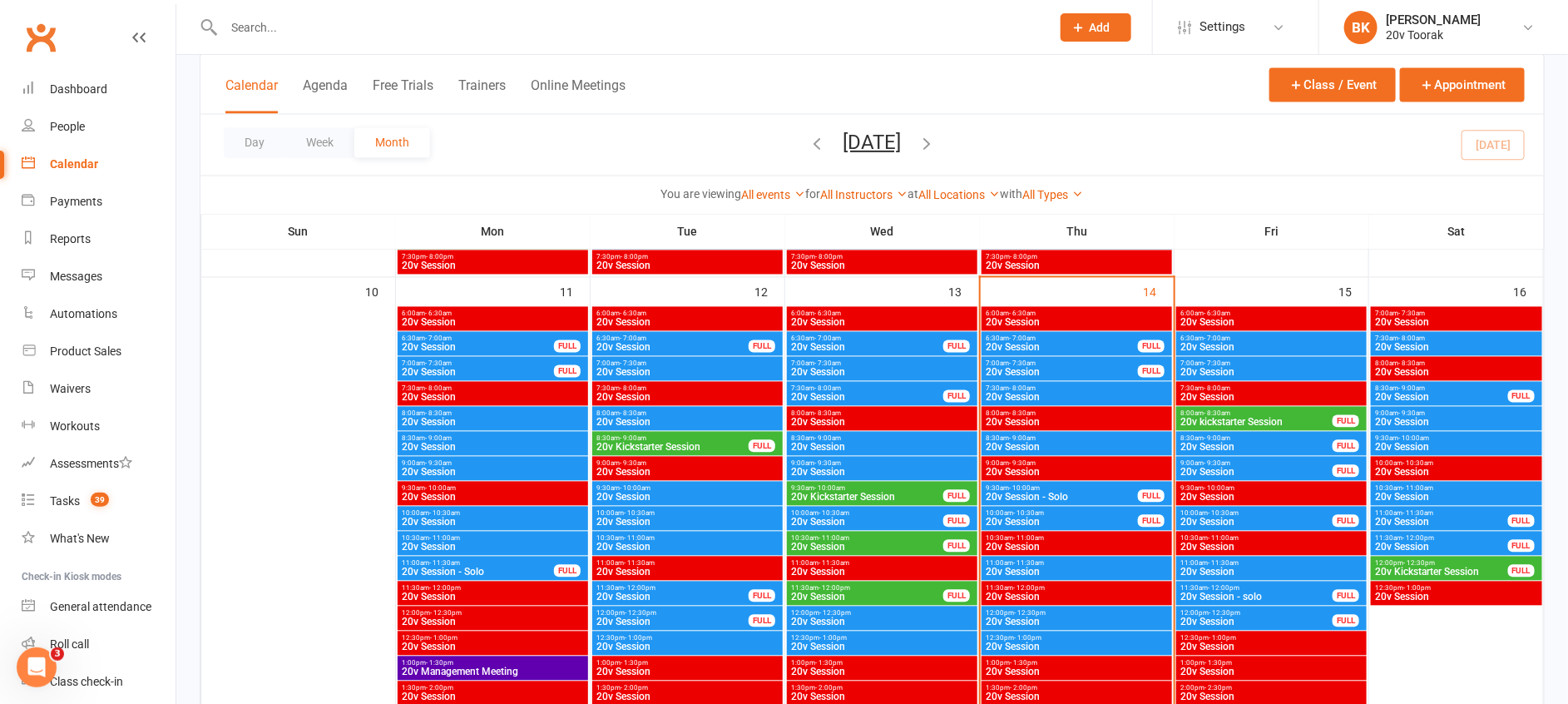
click at [1213, 336] on span "- 7:00am" at bounding box center [1216, 339] width 26 height 8
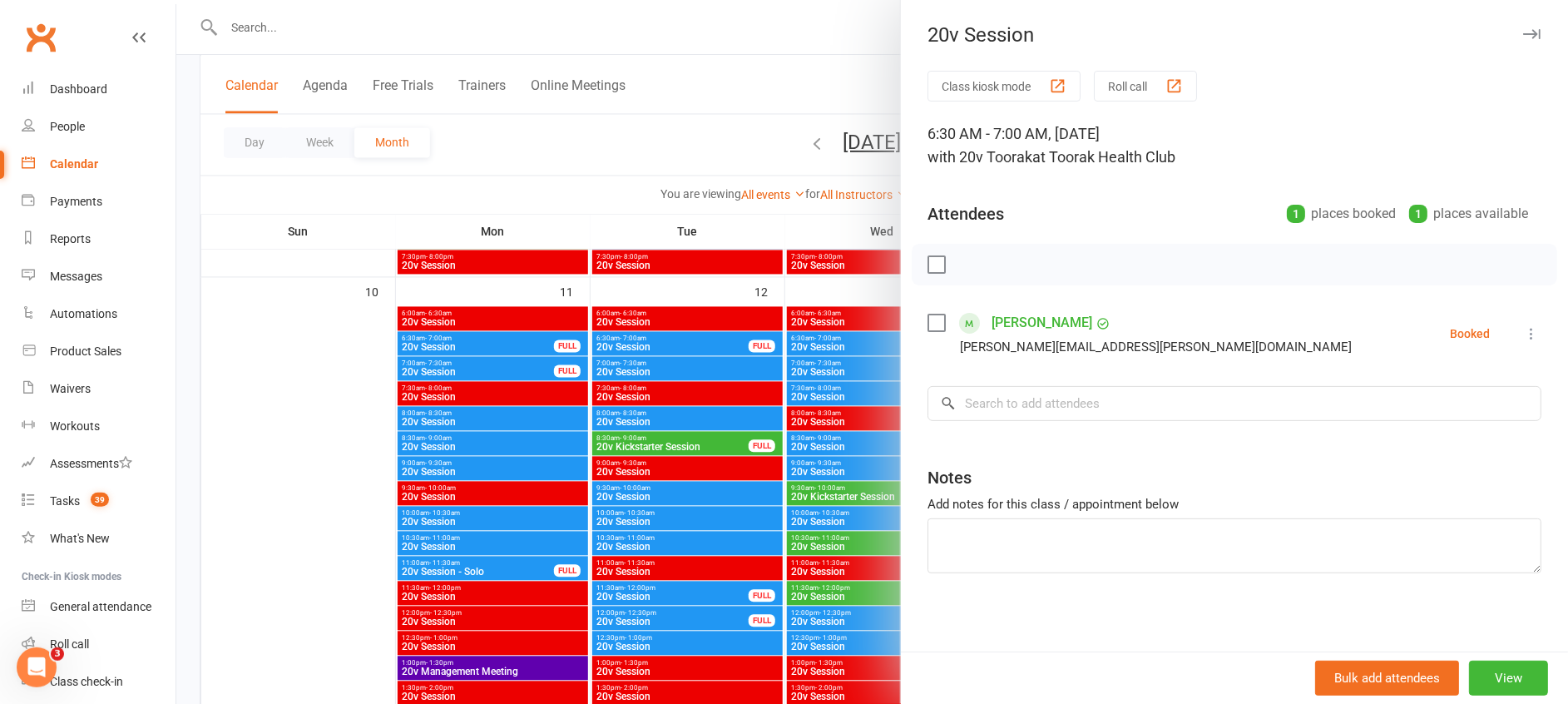
click at [880, 488] on div at bounding box center [872, 352] width 1392 height 704
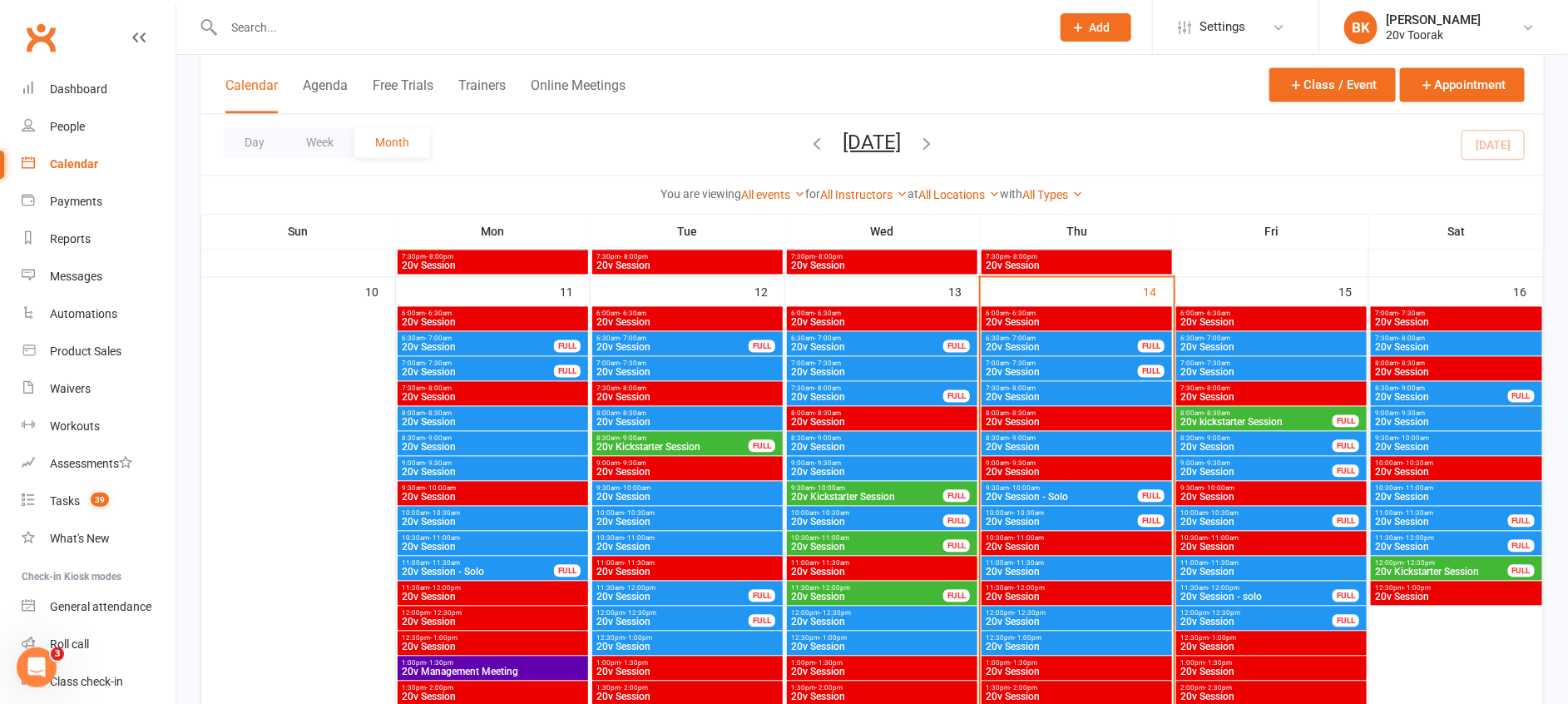
click at [1229, 364] on span "- 7:30am" at bounding box center [1216, 364] width 26 height 8
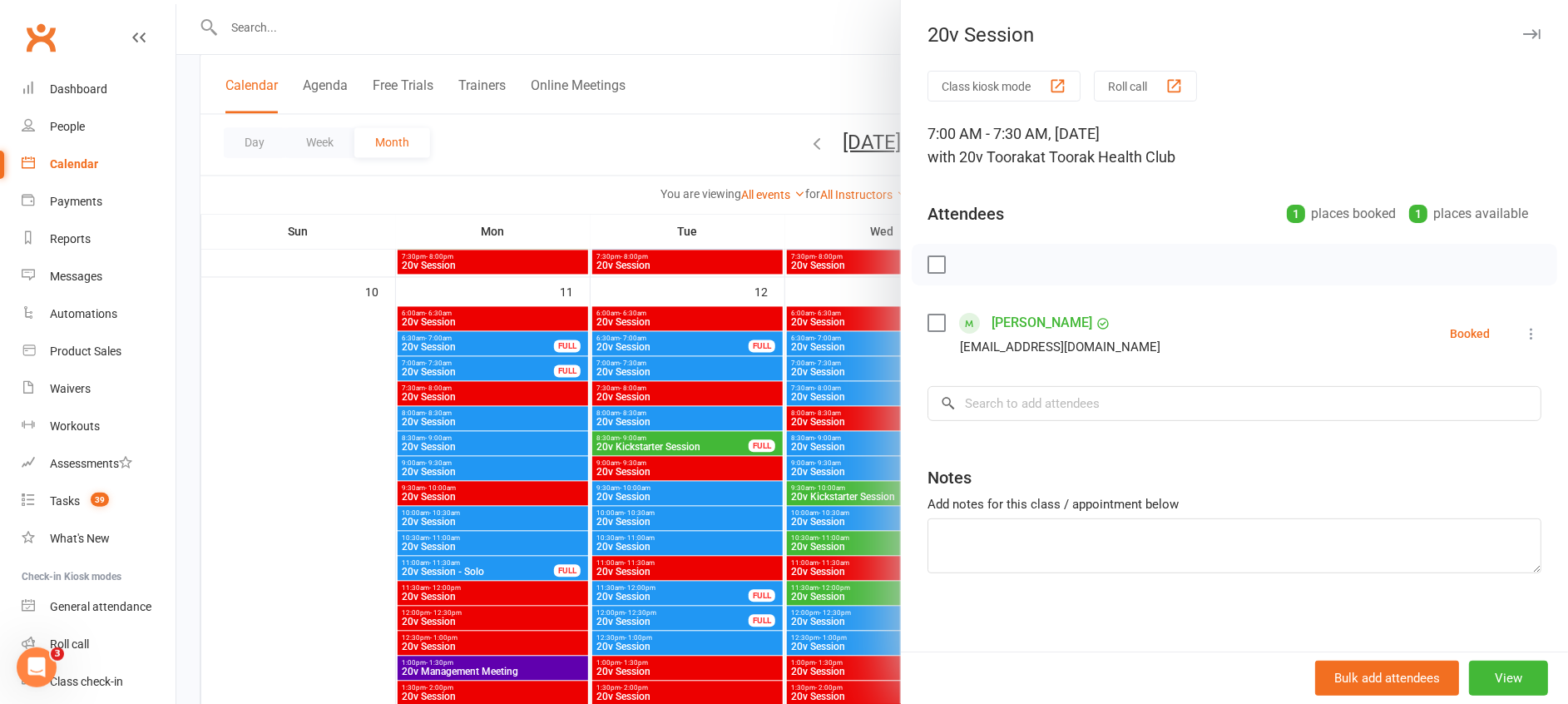
click at [886, 481] on div at bounding box center [872, 352] width 1392 height 704
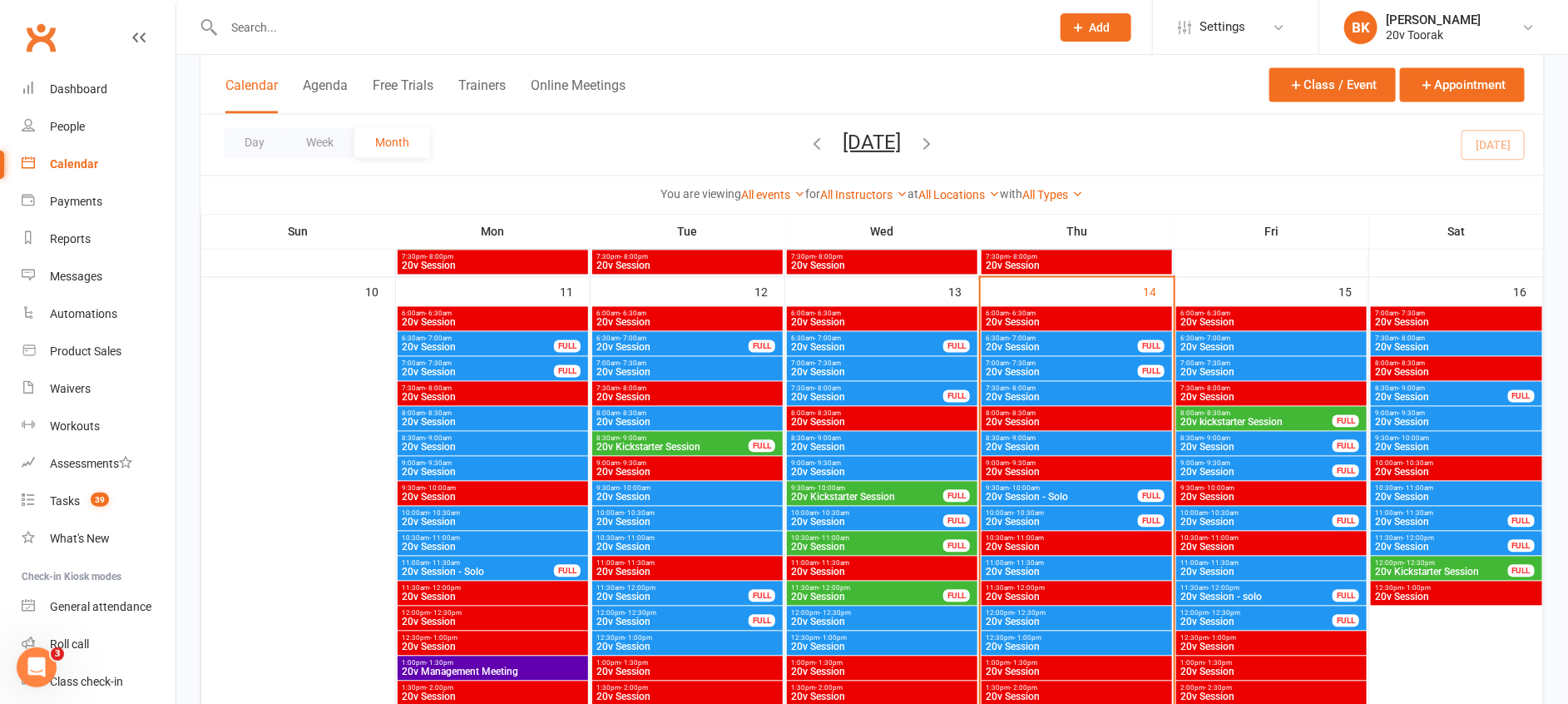
click at [1218, 333] on div "6:30am - 7:00am 20v Session" at bounding box center [1272, 344] width 191 height 24
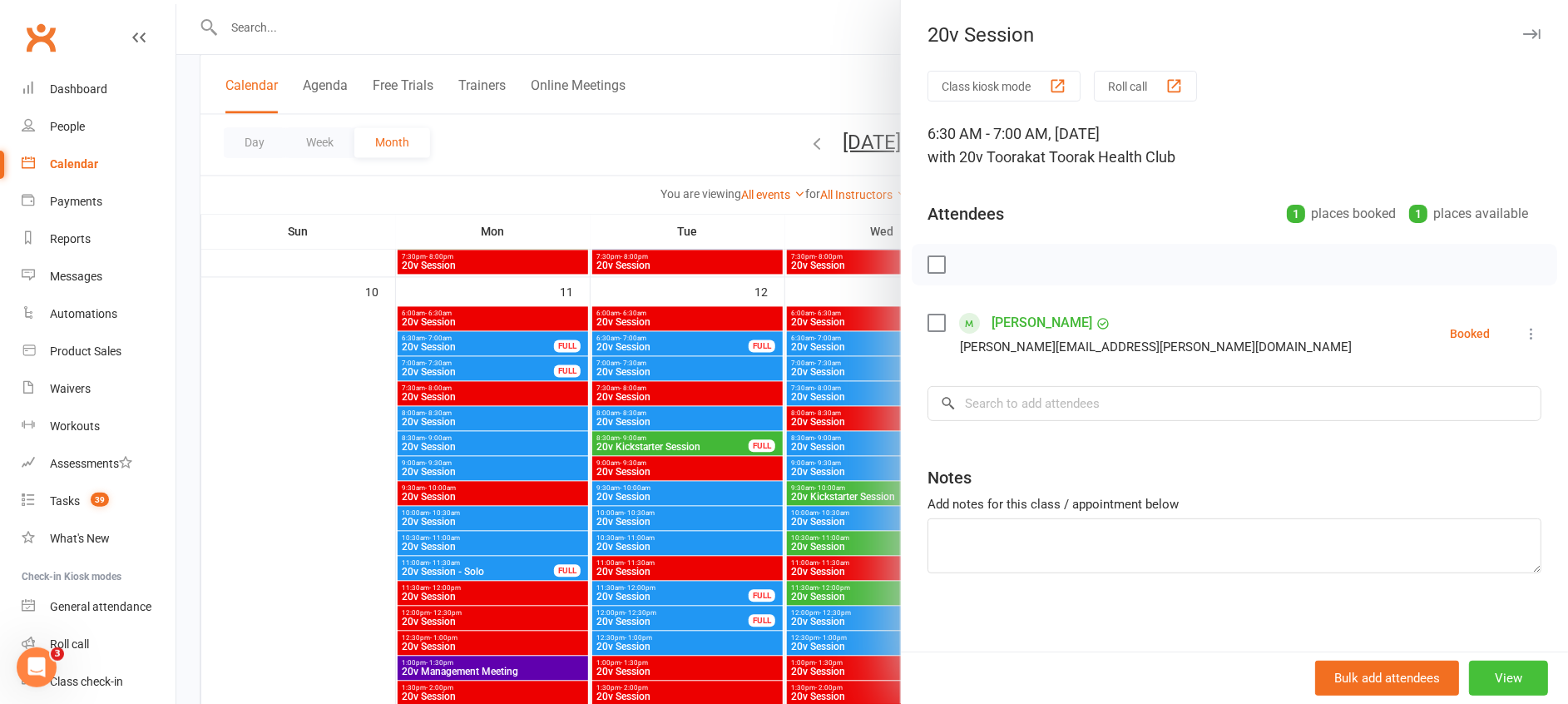
click at [1488, 684] on button "View" at bounding box center [1508, 678] width 79 height 35
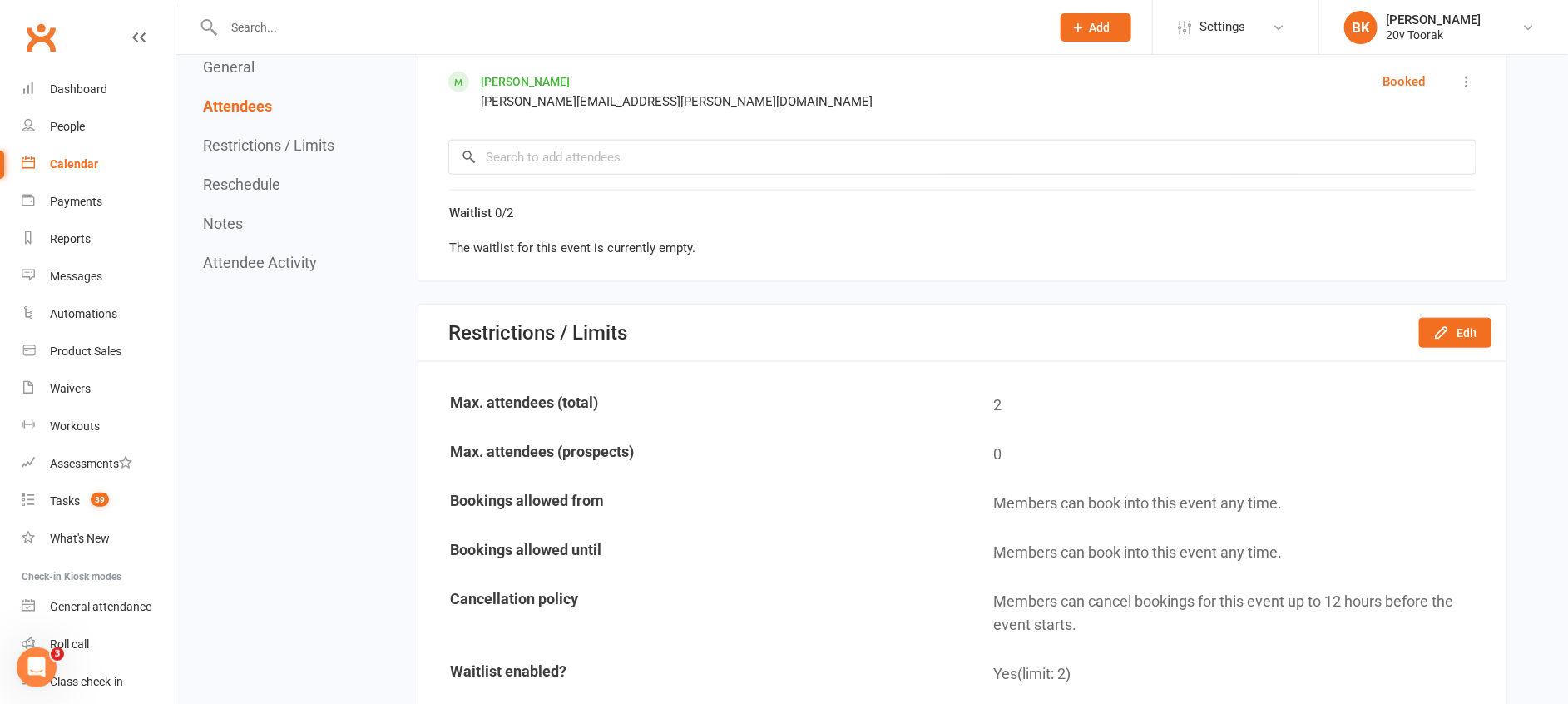
scroll to position [822, 0]
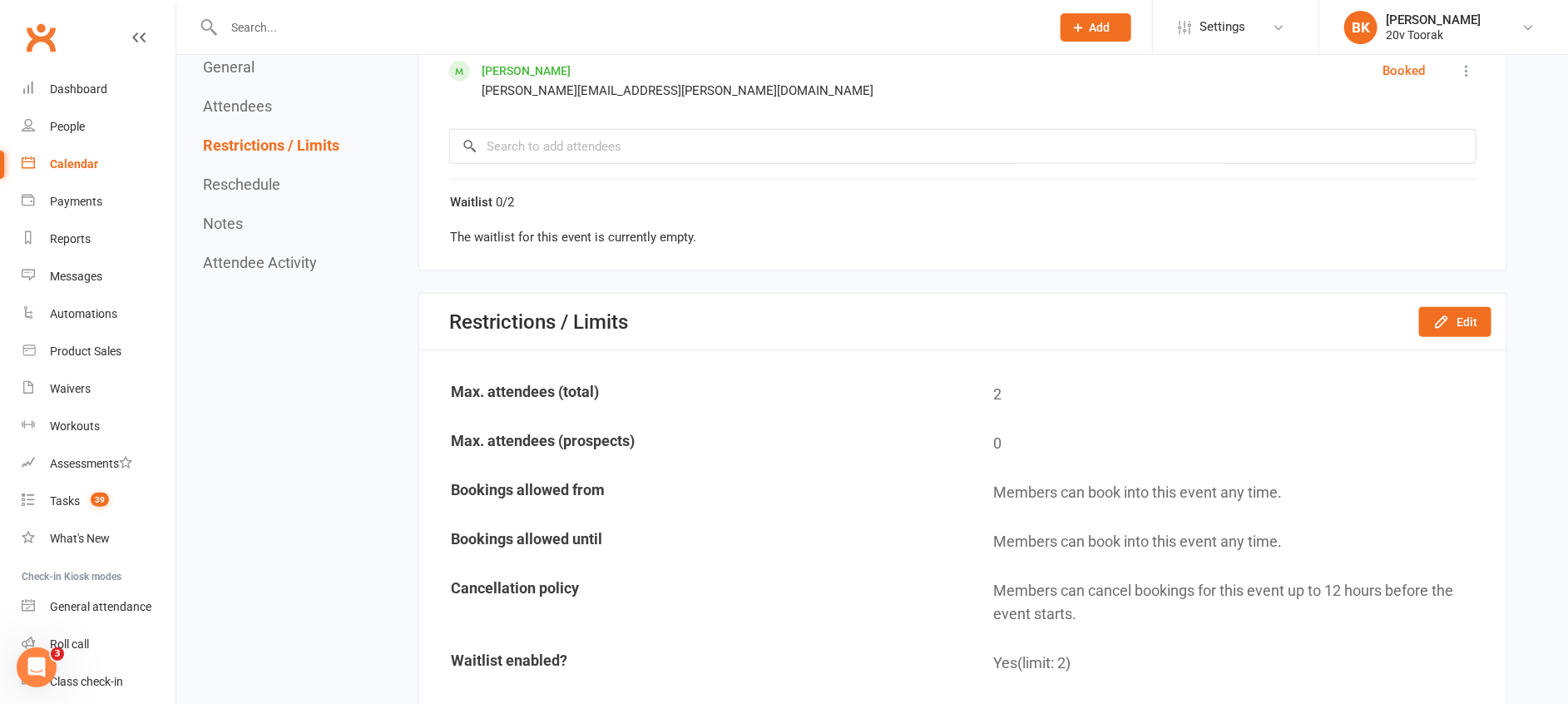
click at [1419, 323] on div "Restrictions / Limits Edit" at bounding box center [962, 321] width 1087 height 57
click at [1457, 315] on button "Edit" at bounding box center [1455, 321] width 72 height 30
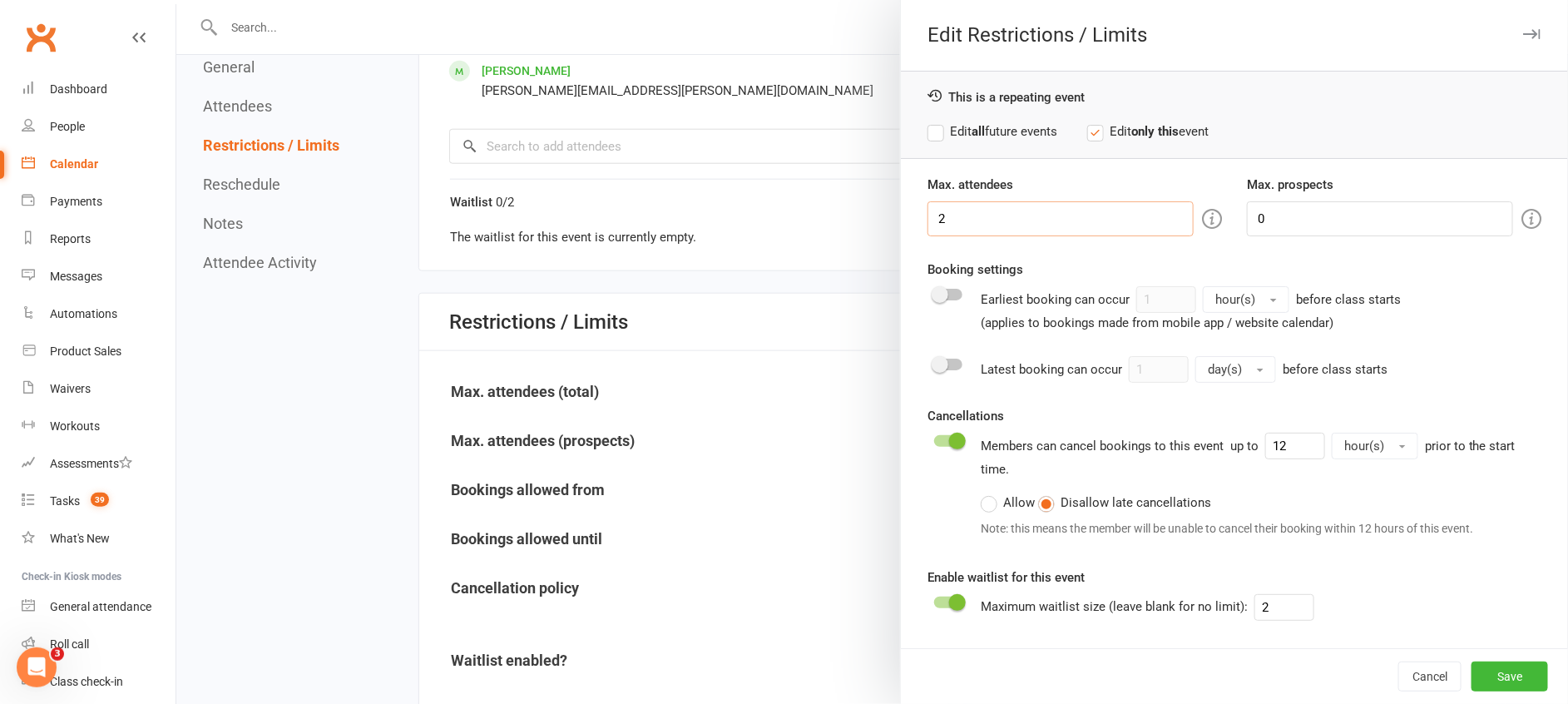
click at [941, 216] on input "2" at bounding box center [1060, 219] width 266 height 35
type input "1"
click at [1516, 664] on button "Save" at bounding box center [1510, 676] width 77 height 30
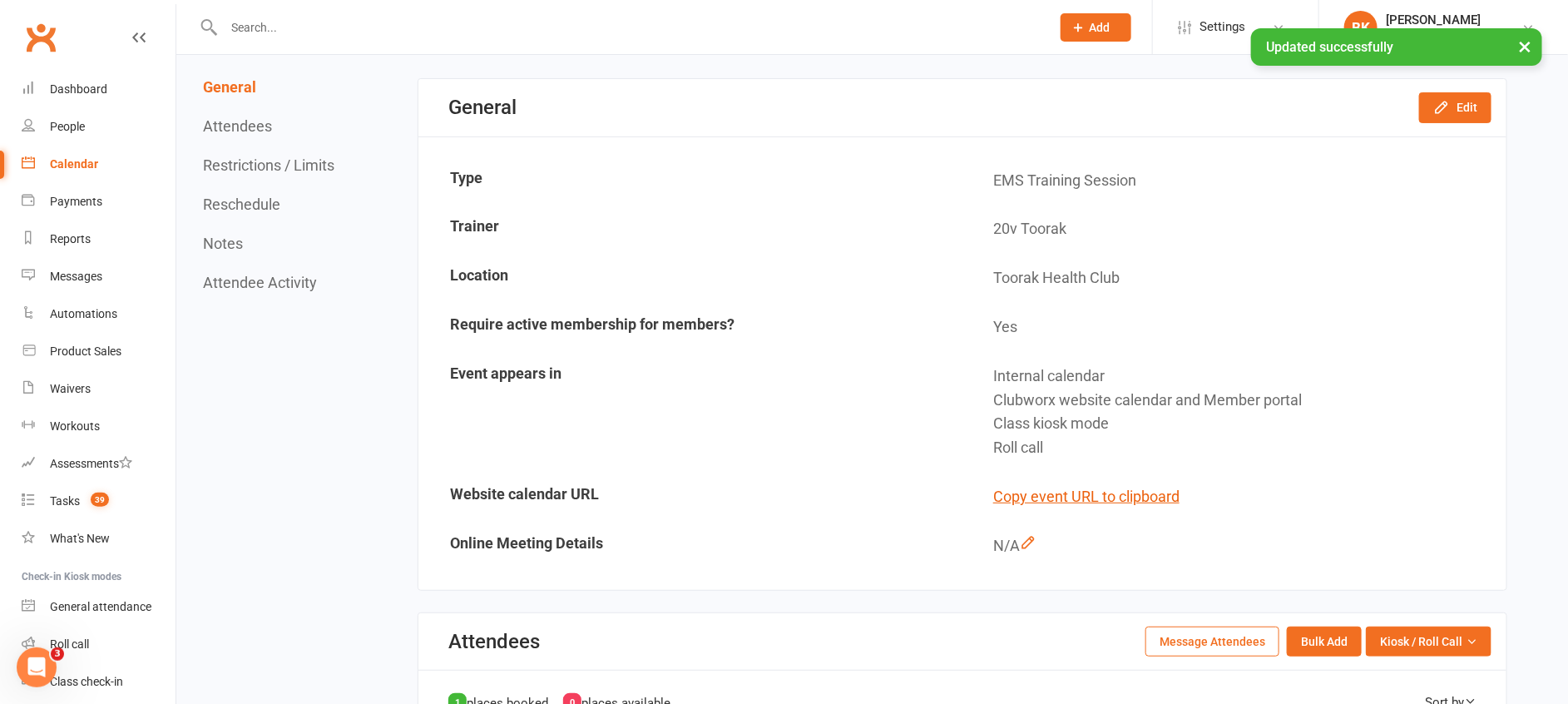
scroll to position [0, 0]
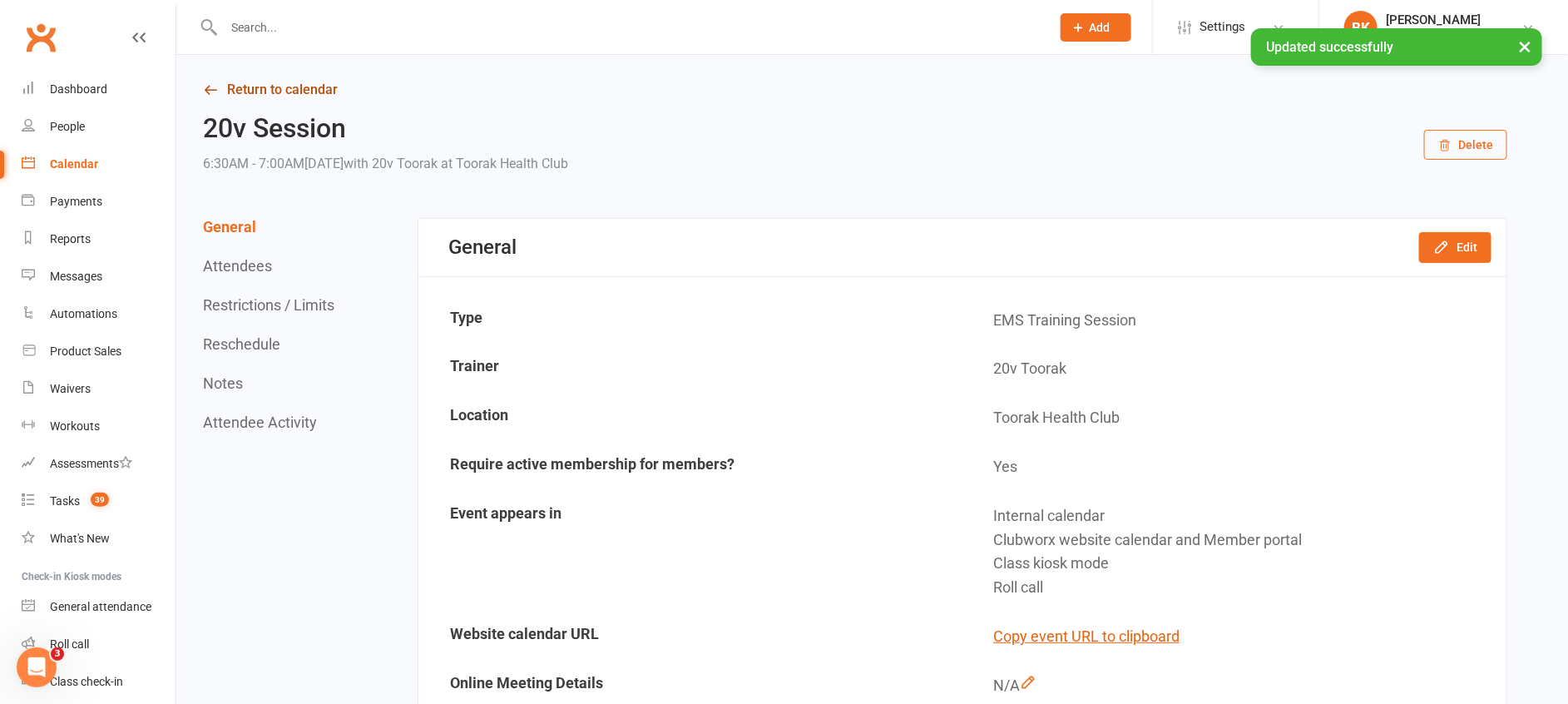
click at [310, 90] on link "Return to calendar" at bounding box center [854, 90] width 1304 height 23
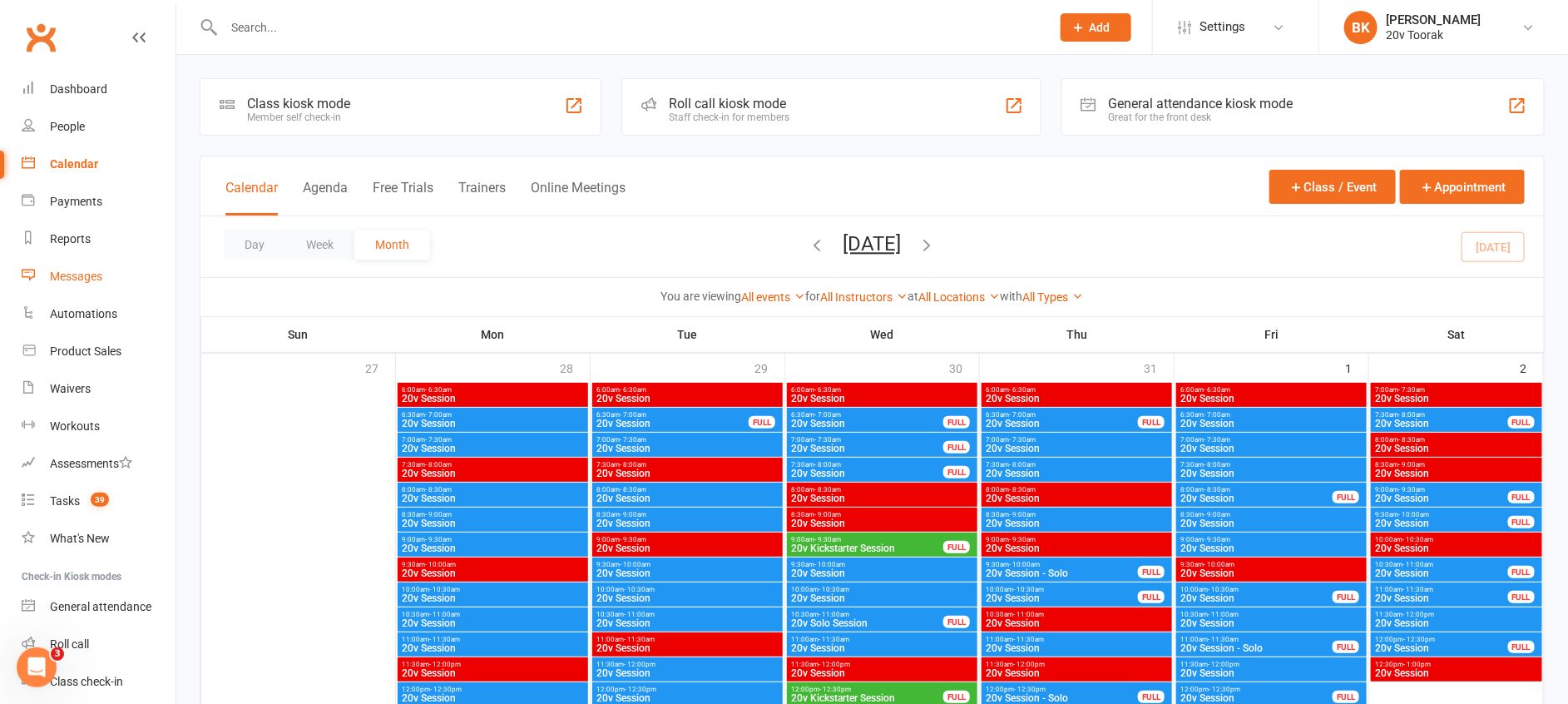
click at [94, 280] on div "Messages" at bounding box center [76, 277] width 53 height 14
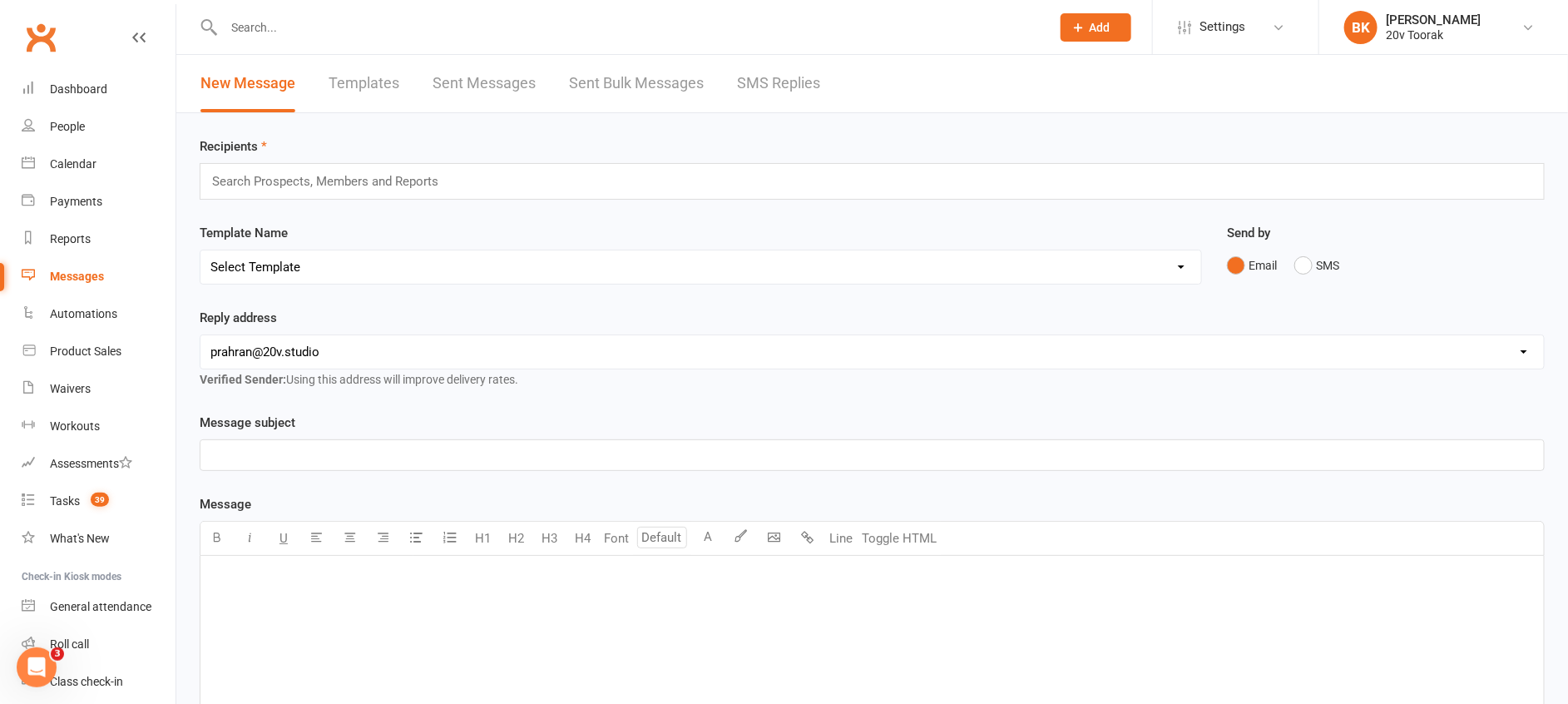
click at [349, 84] on link "Templates" at bounding box center [363, 83] width 71 height 57
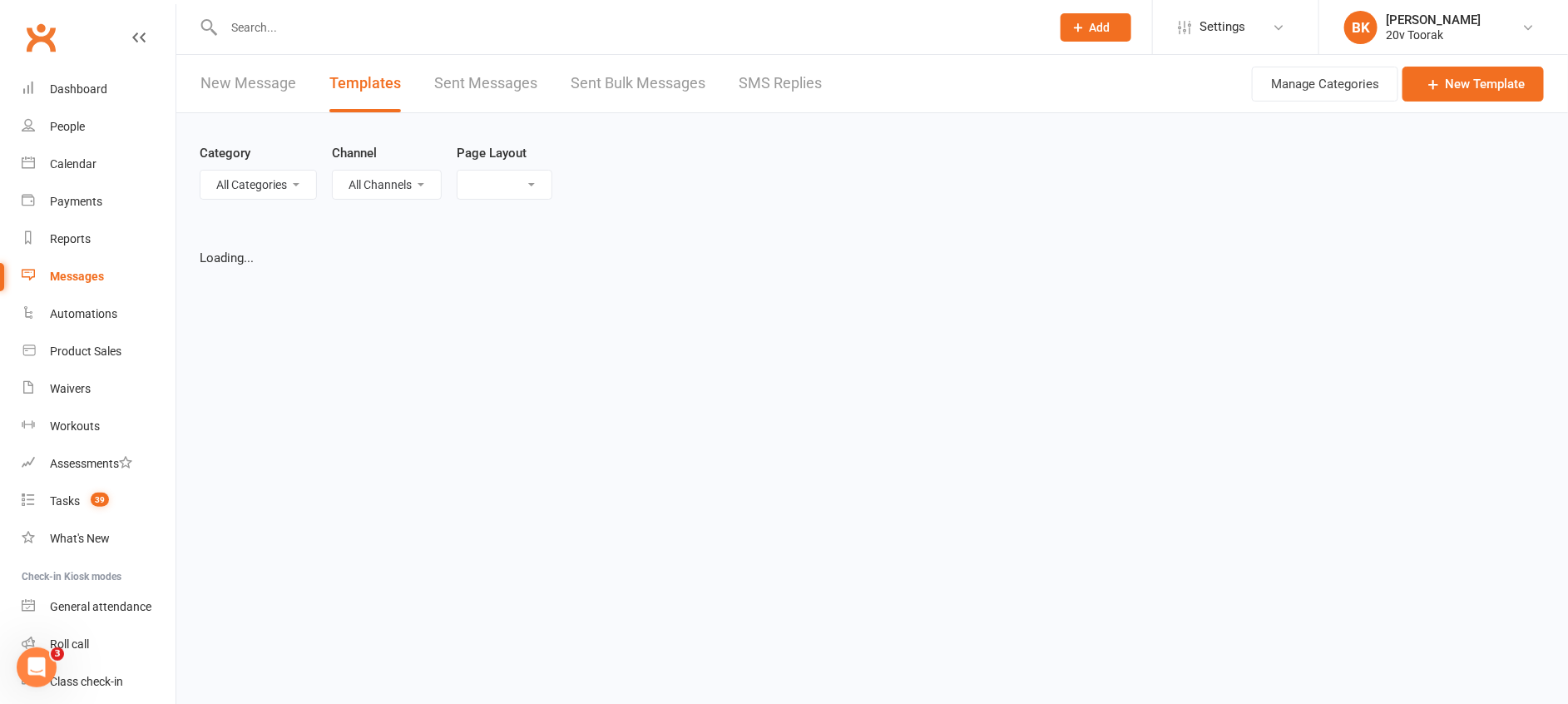
select select "list"
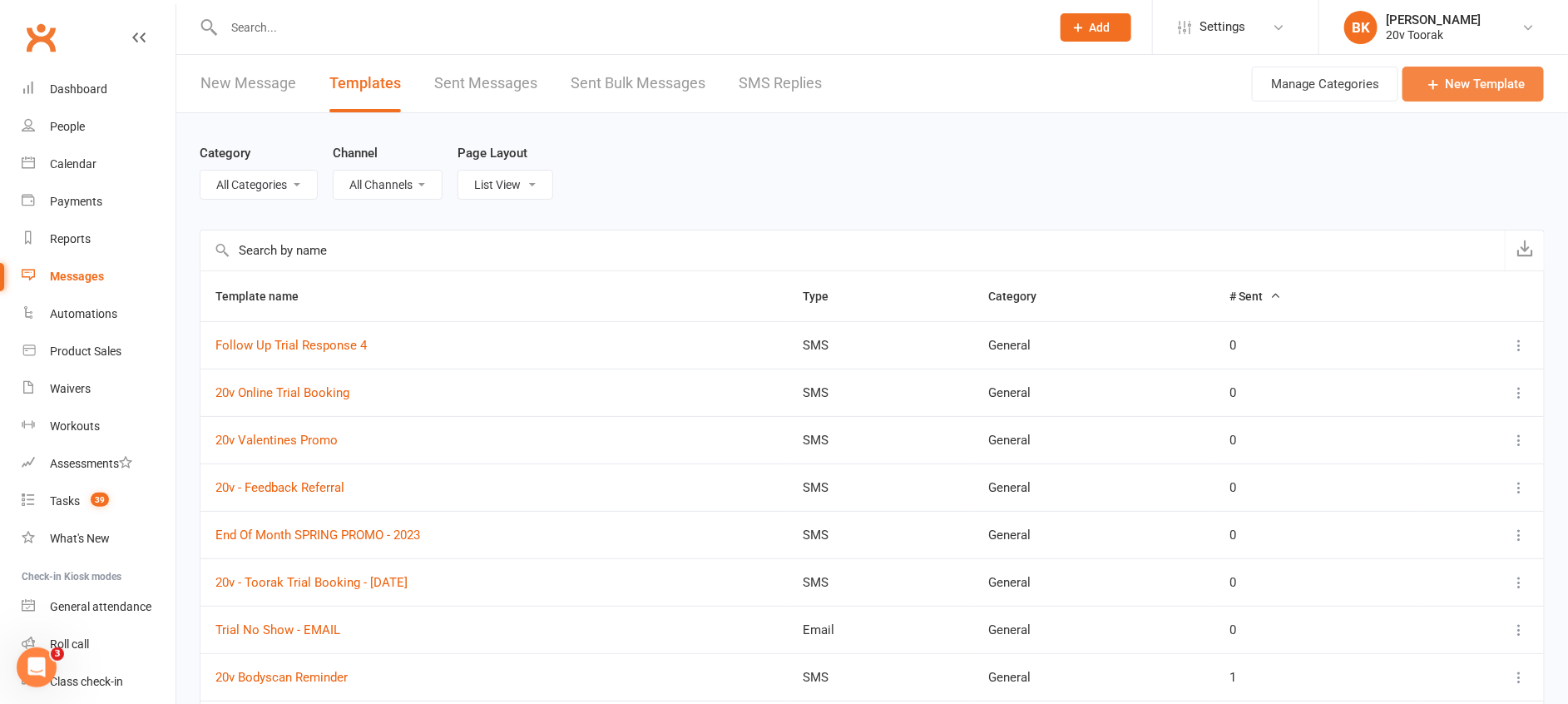
click at [1488, 85] on link "New Template" at bounding box center [1473, 84] width 141 height 35
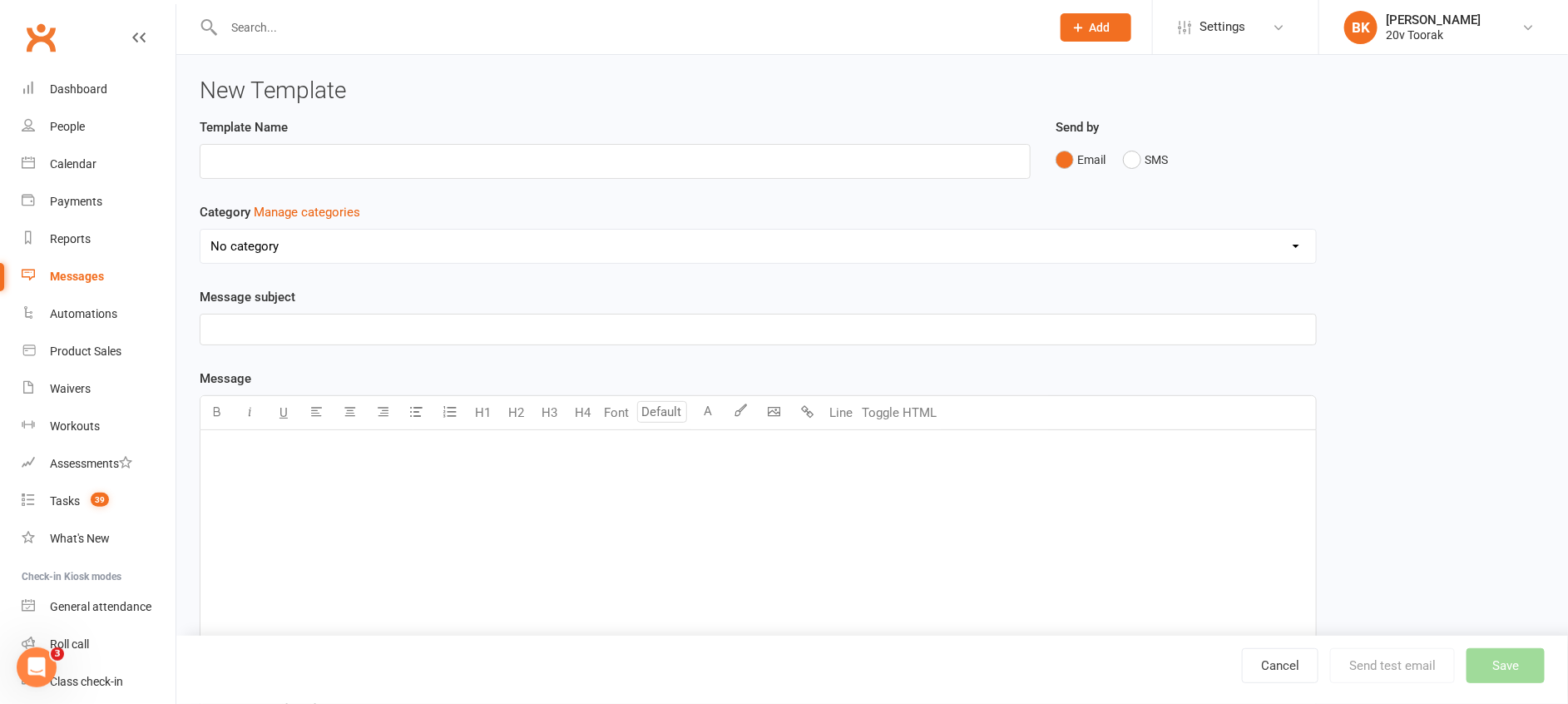
click at [745, 160] on input "text" at bounding box center [615, 162] width 831 height 35
type input "Cardio - Feedback"
click at [1111, 185] on div "Send by Email SMS" at bounding box center [1185, 158] width 285 height 82
click at [339, 233] on select "No category General" at bounding box center [758, 246] width 1115 height 33
select select "7547"
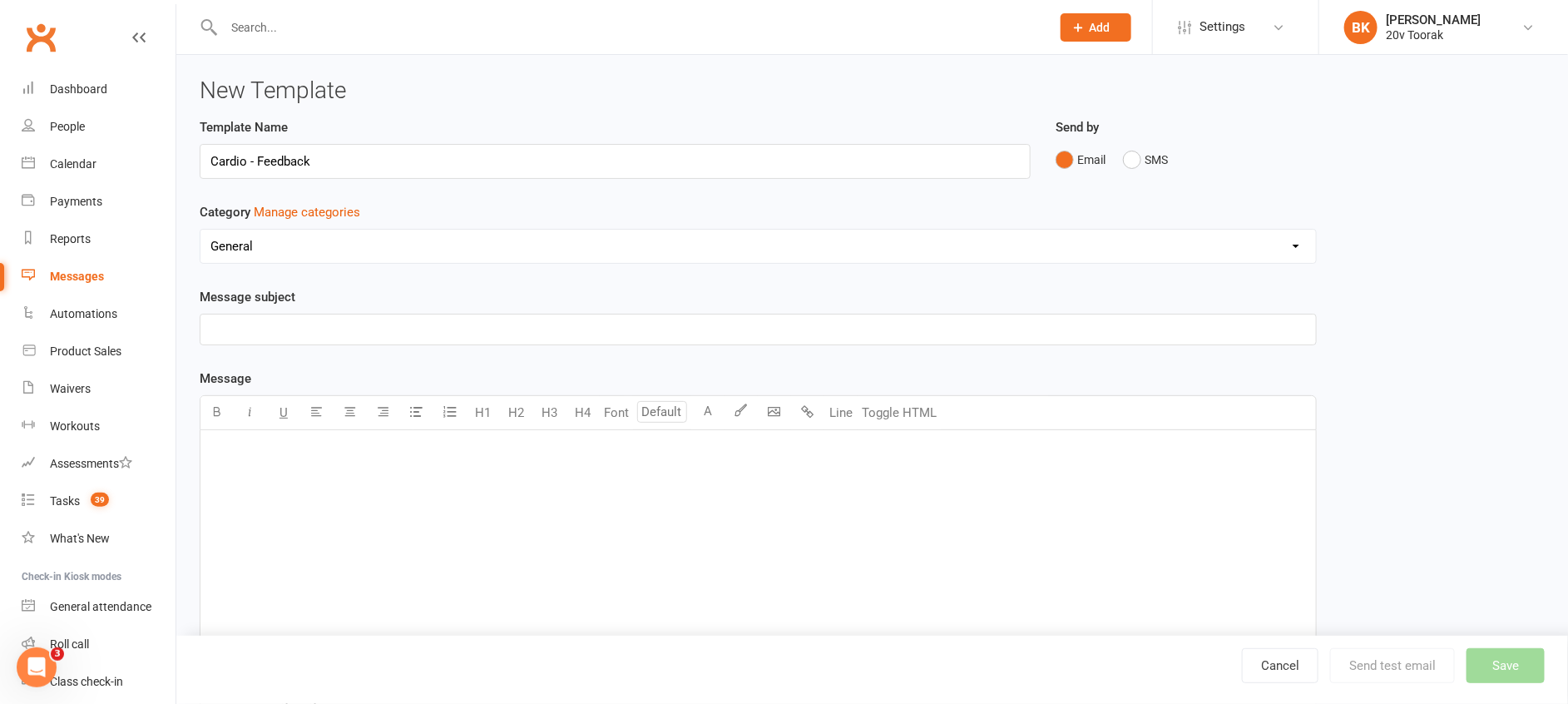
click at [201, 230] on select "No category General" at bounding box center [758, 246] width 1115 height 33
click at [331, 319] on p "﻿" at bounding box center [758, 329] width 1096 height 19
click at [358, 491] on div "﻿" at bounding box center [758, 555] width 1115 height 249
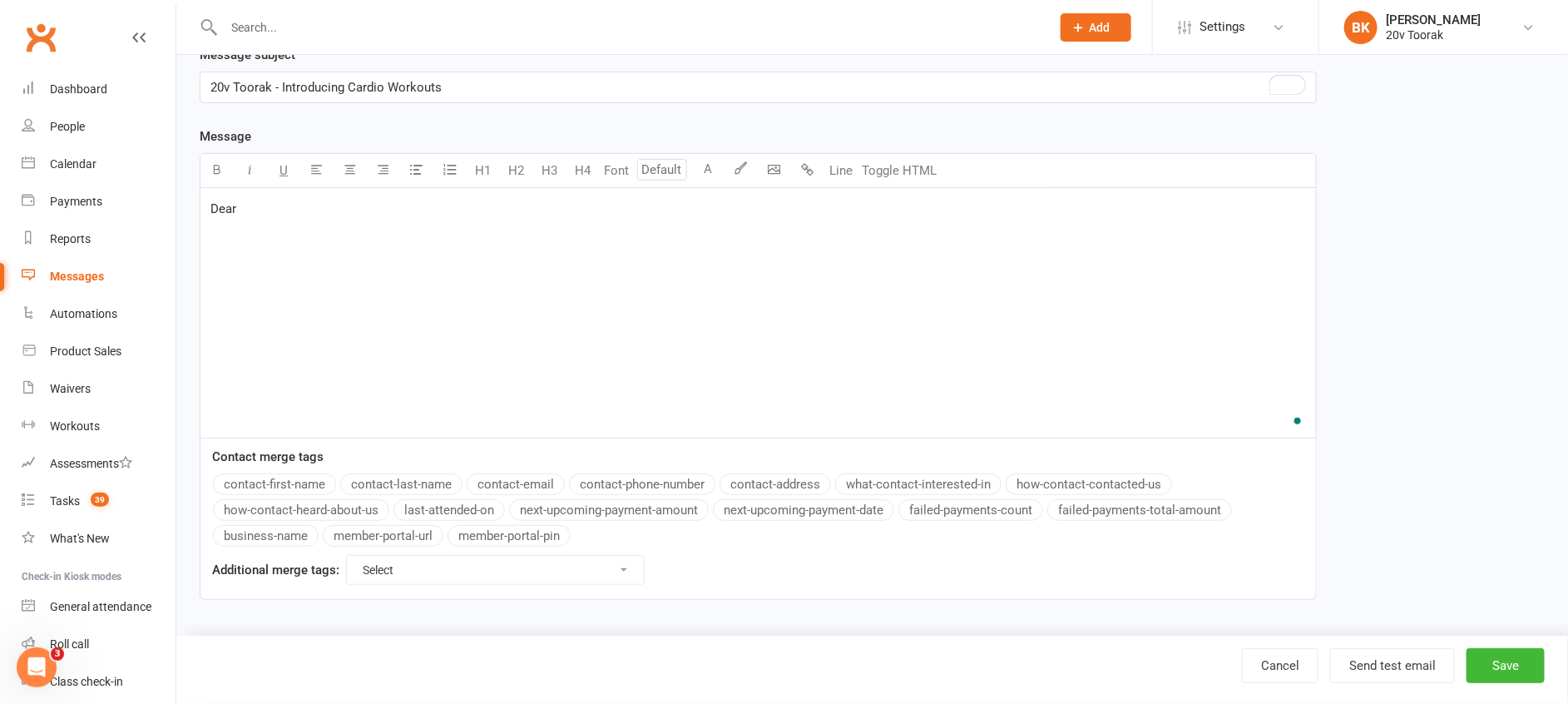
click at [309, 483] on button "contact-first-name" at bounding box center [275, 484] width 123 height 21
click at [447, 259] on div "Dear ﻿ {contact-first-name} ﻿" at bounding box center [758, 313] width 1115 height 249
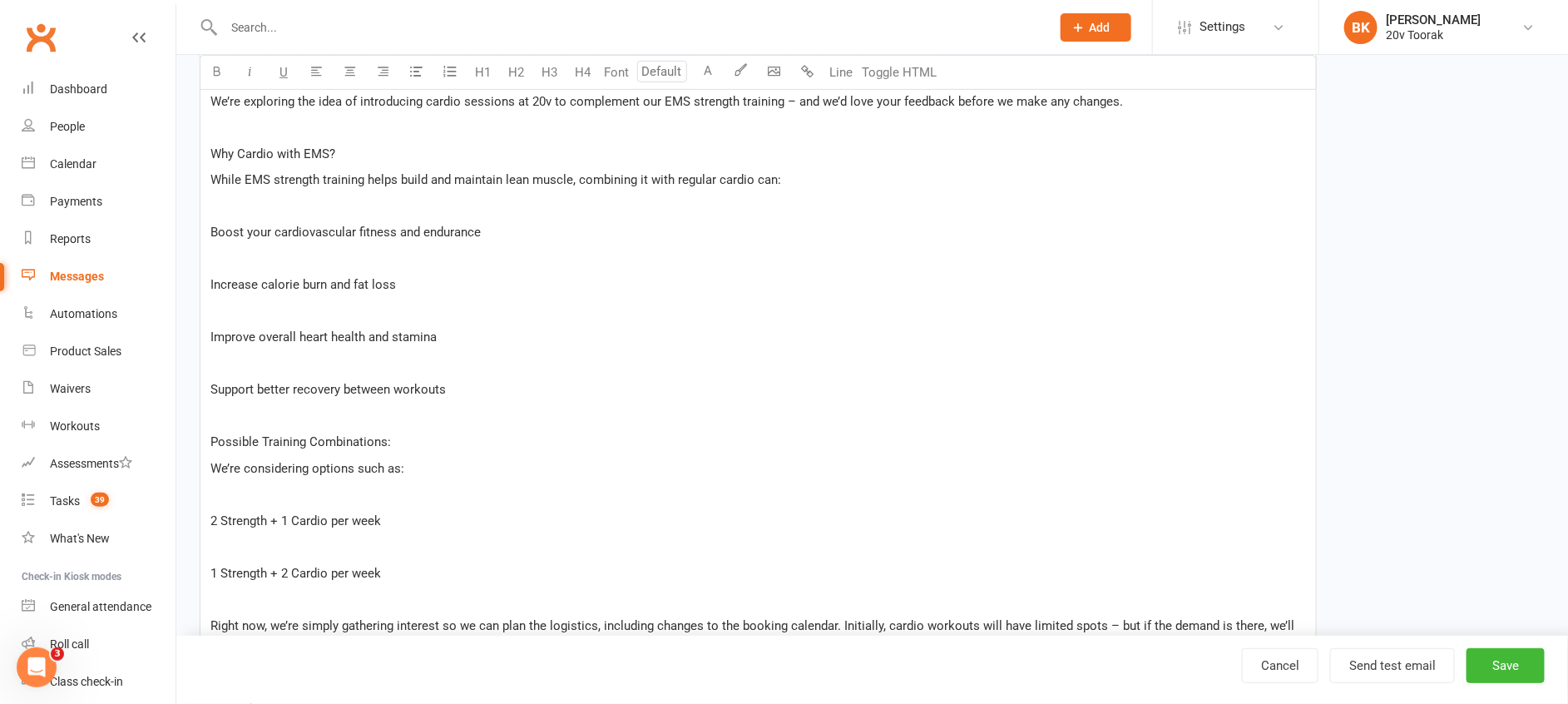
scroll to position [311, 0]
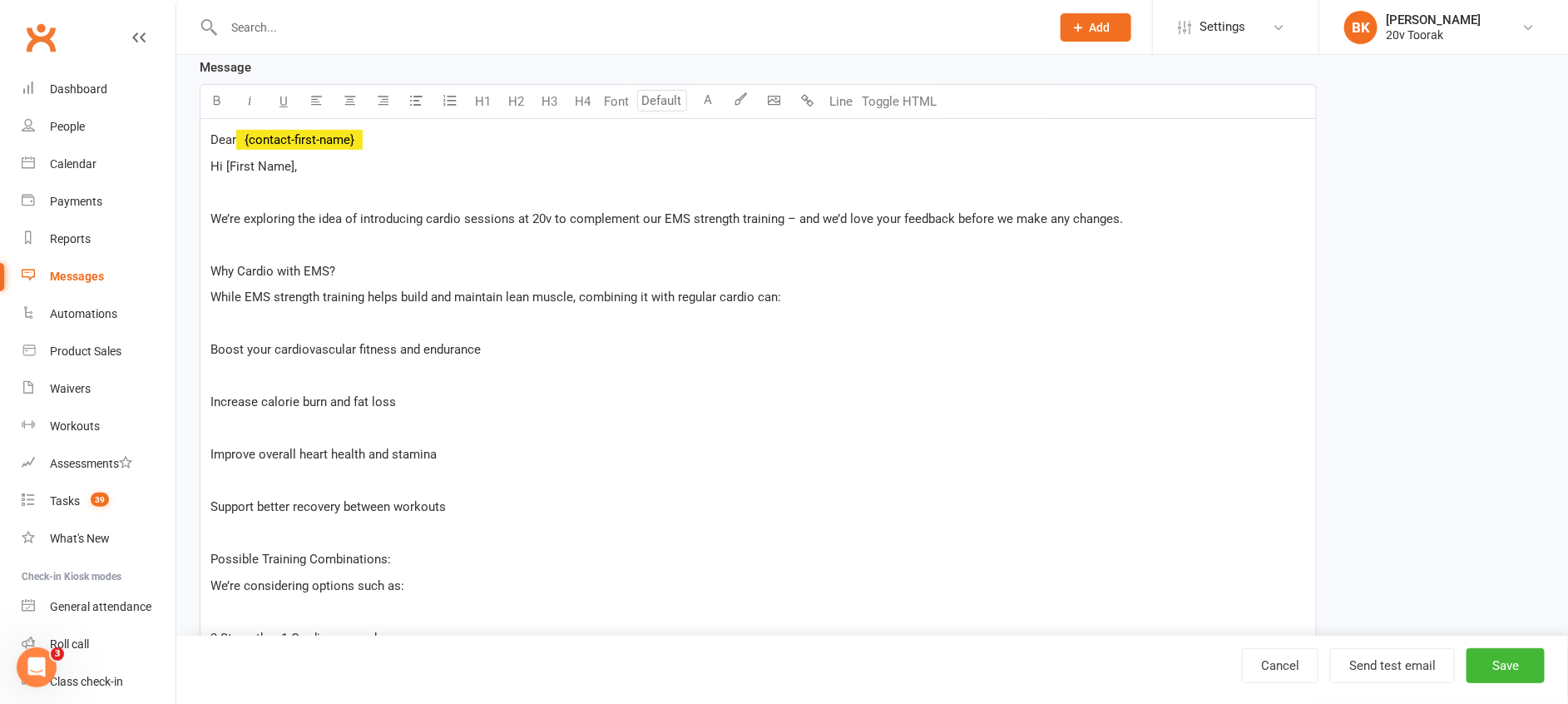
click at [211, 215] on span "We’re exploring the idea of introducing cardio sessions at 20v to complement ou…" at bounding box center [666, 218] width 913 height 15
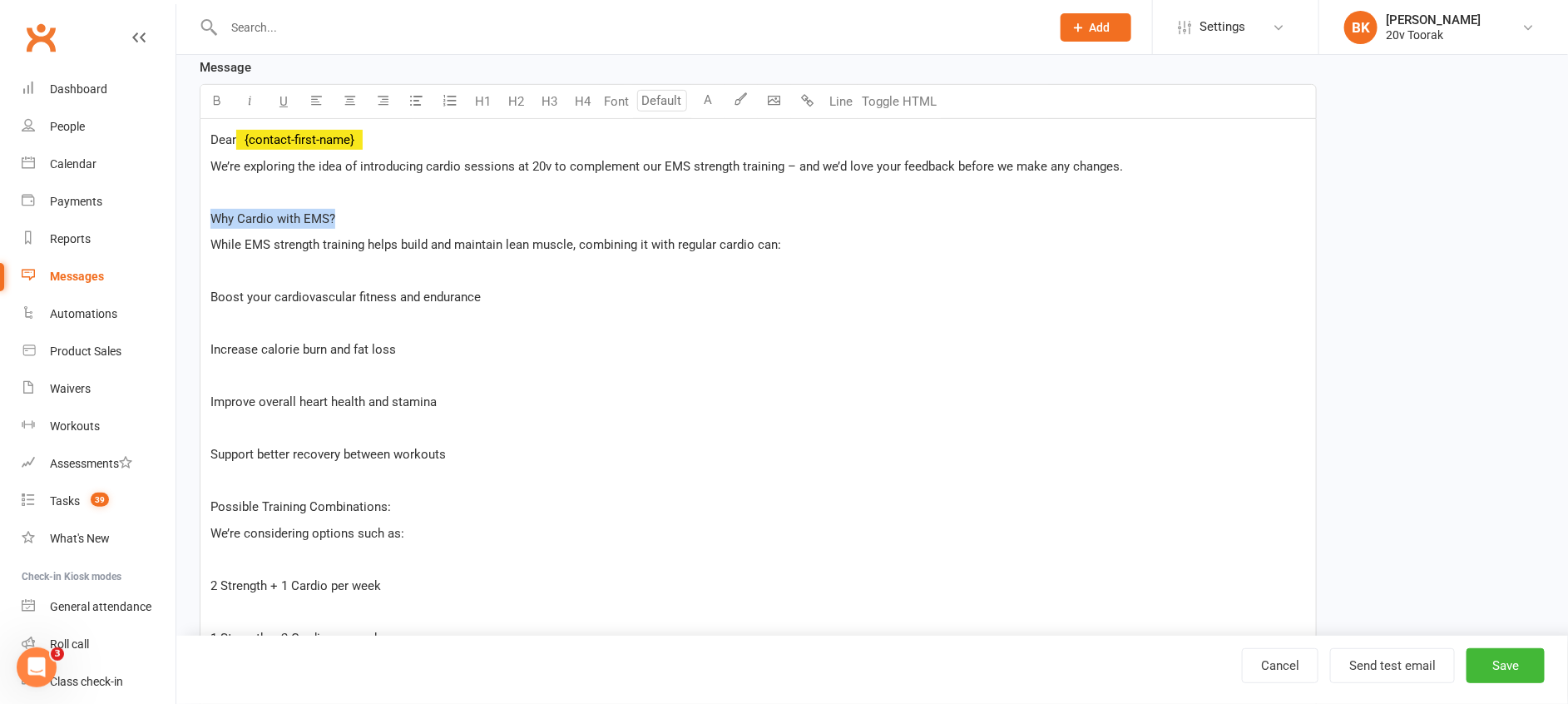
drag, startPoint x: 336, startPoint y: 219, endPoint x: 214, endPoint y: 219, distance: 122.0
click at [214, 219] on p "Why Cardio with EMS?" at bounding box center [758, 218] width 1096 height 19
click at [219, 100] on icon "button" at bounding box center [217, 100] width 13 height 13
click at [351, 248] on span "While EMS strength training helps build and maintain lean muscle, combining it …" at bounding box center [496, 243] width 571 height 15
click at [208, 293] on div "Dear ﻿ {contact-first-name} We’re exploring the idea of introducing cardio sess…" at bounding box center [758, 542] width 1115 height 848
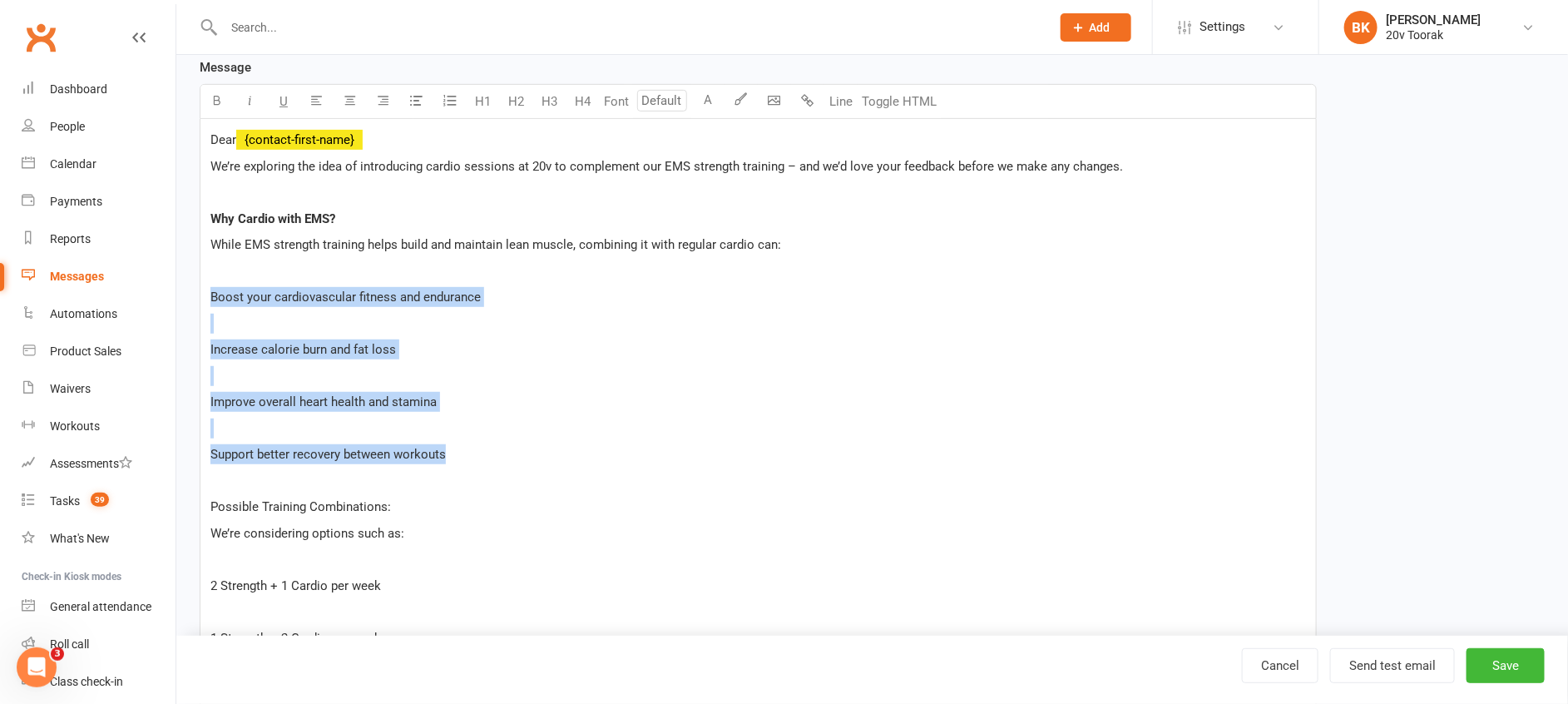
drag, startPoint x: 213, startPoint y: 299, endPoint x: 453, endPoint y: 463, distance: 290.7
click at [453, 463] on div "Dear ﻿ {contact-first-name} We’re exploring the idea of introducing cardio sess…" at bounding box center [758, 542] width 1115 height 848
click at [448, 103] on icon "button" at bounding box center [449, 100] width 17 height 17
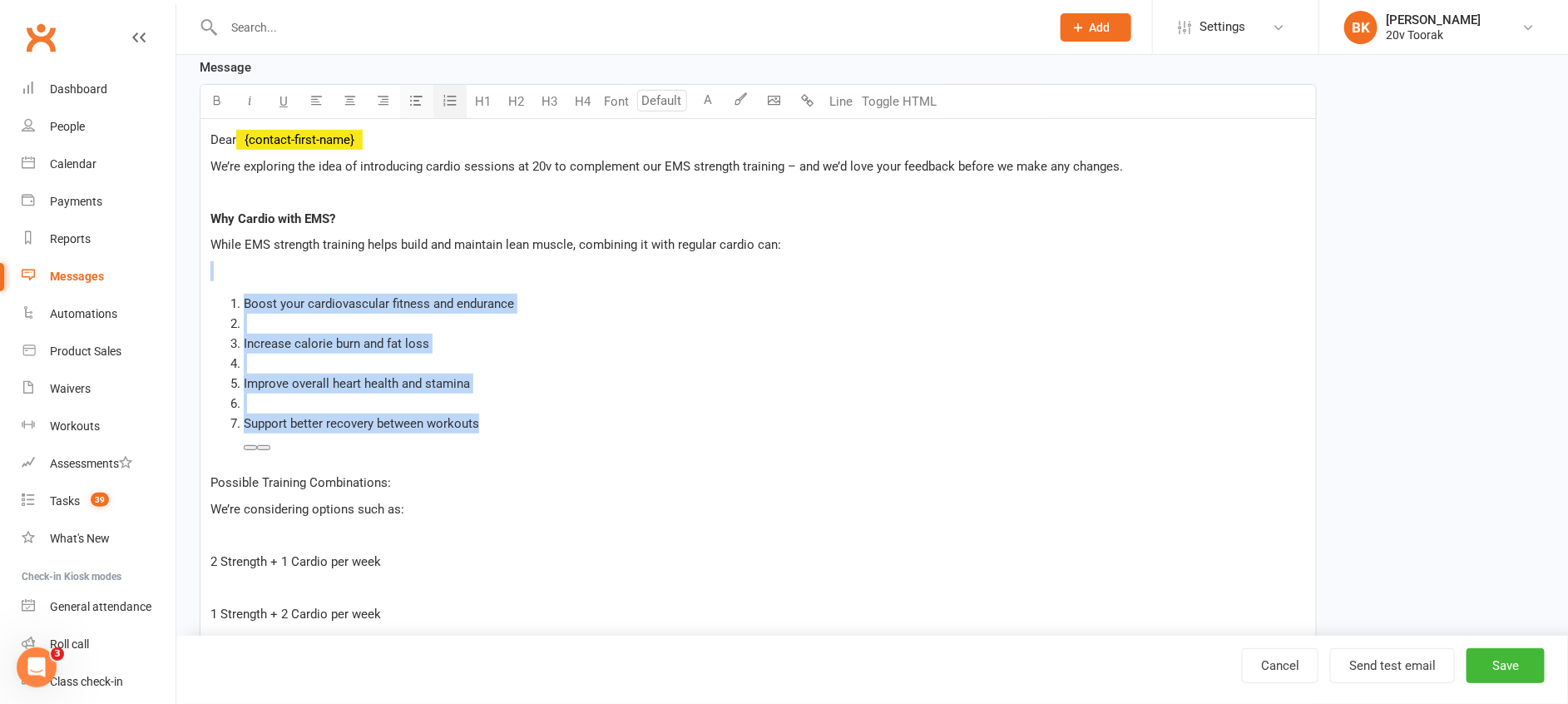
click at [401, 99] on button "button" at bounding box center [417, 101] width 33 height 33
click at [258, 329] on li "﻿" at bounding box center [774, 323] width 1063 height 19
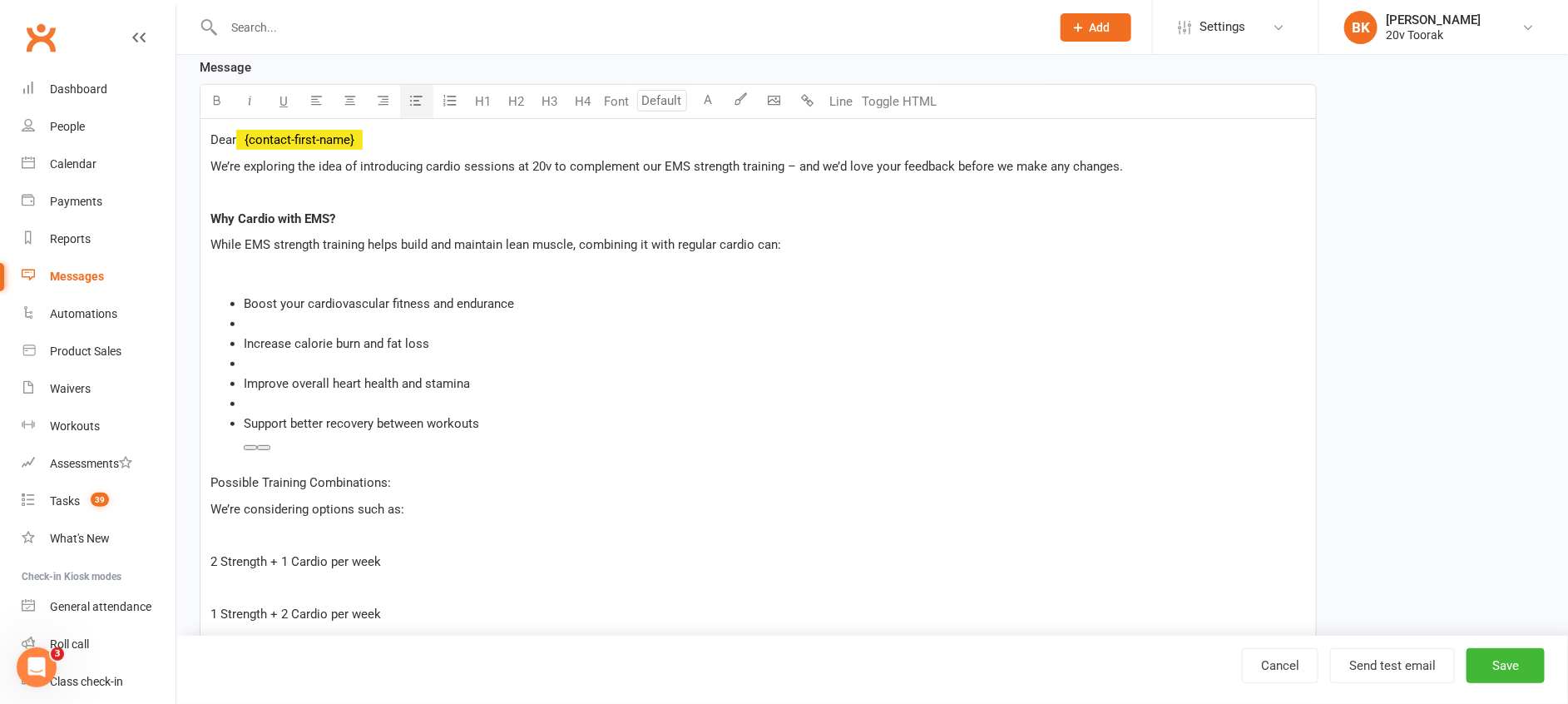
click at [253, 404] on li "﻿" at bounding box center [774, 403] width 1063 height 19
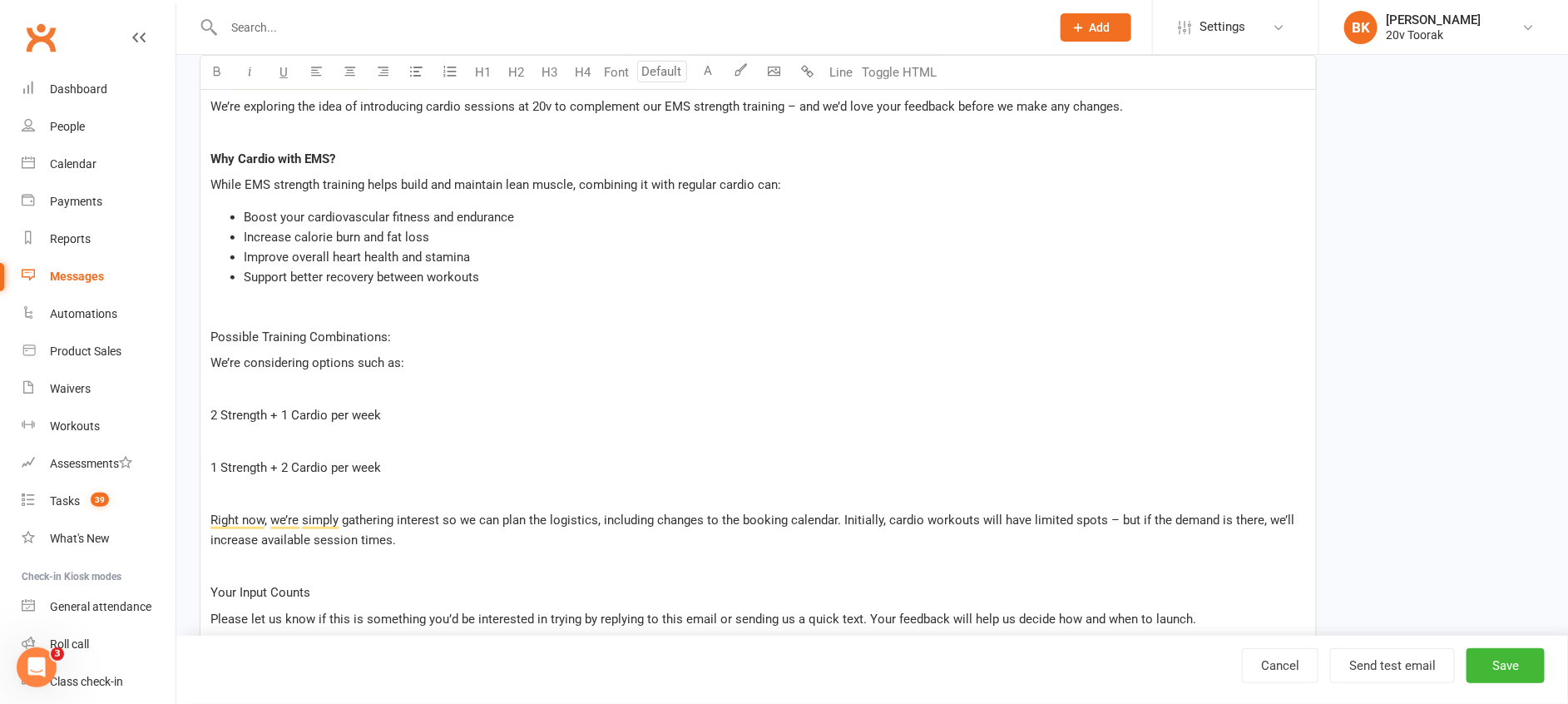
scroll to position [372, 0]
click at [396, 336] on p "Possible Training Combinations:" at bounding box center [758, 336] width 1096 height 19
click at [212, 333] on span "Possible Training Combinations:" at bounding box center [300, 335] width 180 height 15
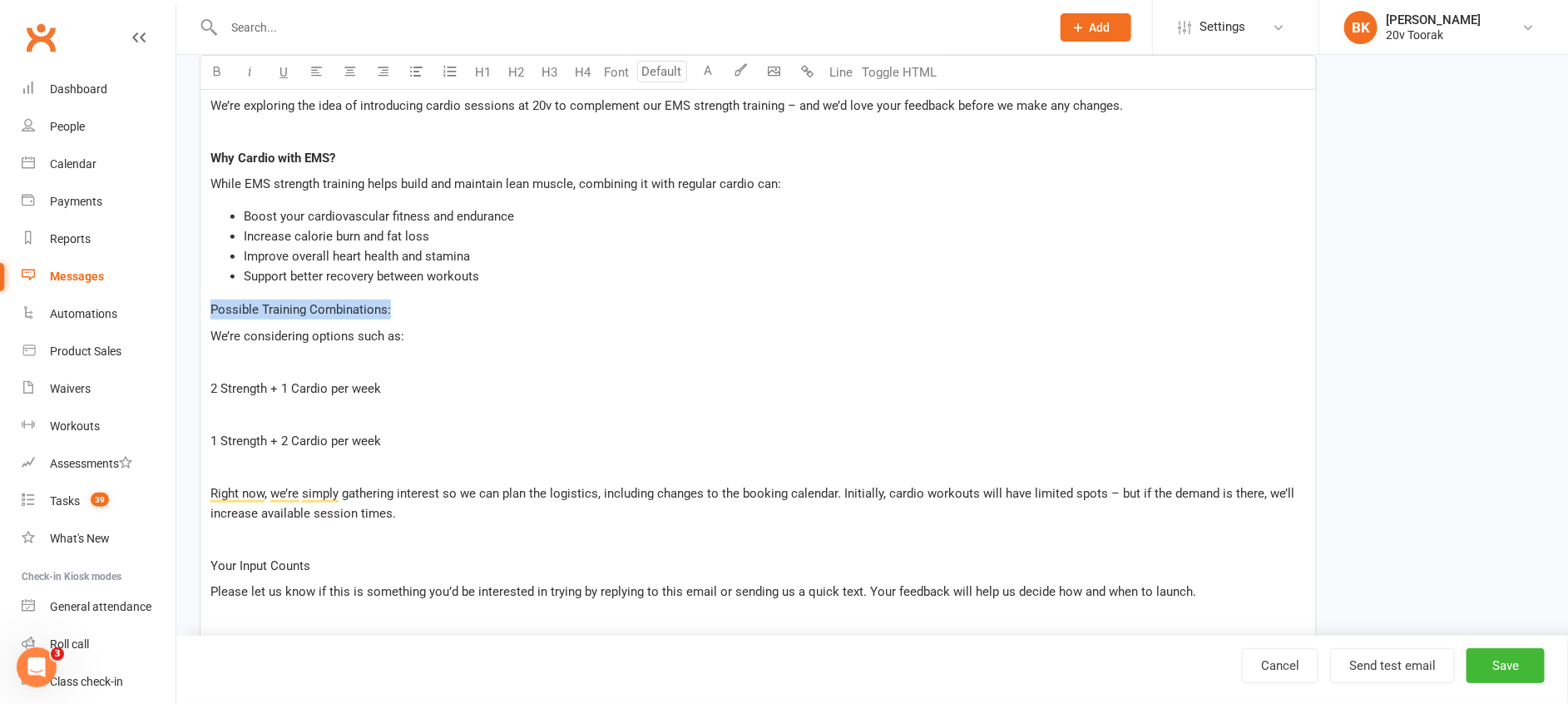
drag, startPoint x: 398, startPoint y: 309, endPoint x: 204, endPoint y: 305, distance: 194.0
click at [204, 305] on div "Dear ﻿ {contact-first-name} We’re exploring the idea of introducing cardio sess…" at bounding box center [758, 414] width 1115 height 712
click at [225, 68] on button "button" at bounding box center [217, 72] width 33 height 33
click at [359, 408] on p "﻿" at bounding box center [758, 414] width 1096 height 19
click at [208, 389] on div "Dear ﻿ {contact-first-name} We’re exploring the idea of introducing cardio sess…" at bounding box center [758, 414] width 1115 height 712
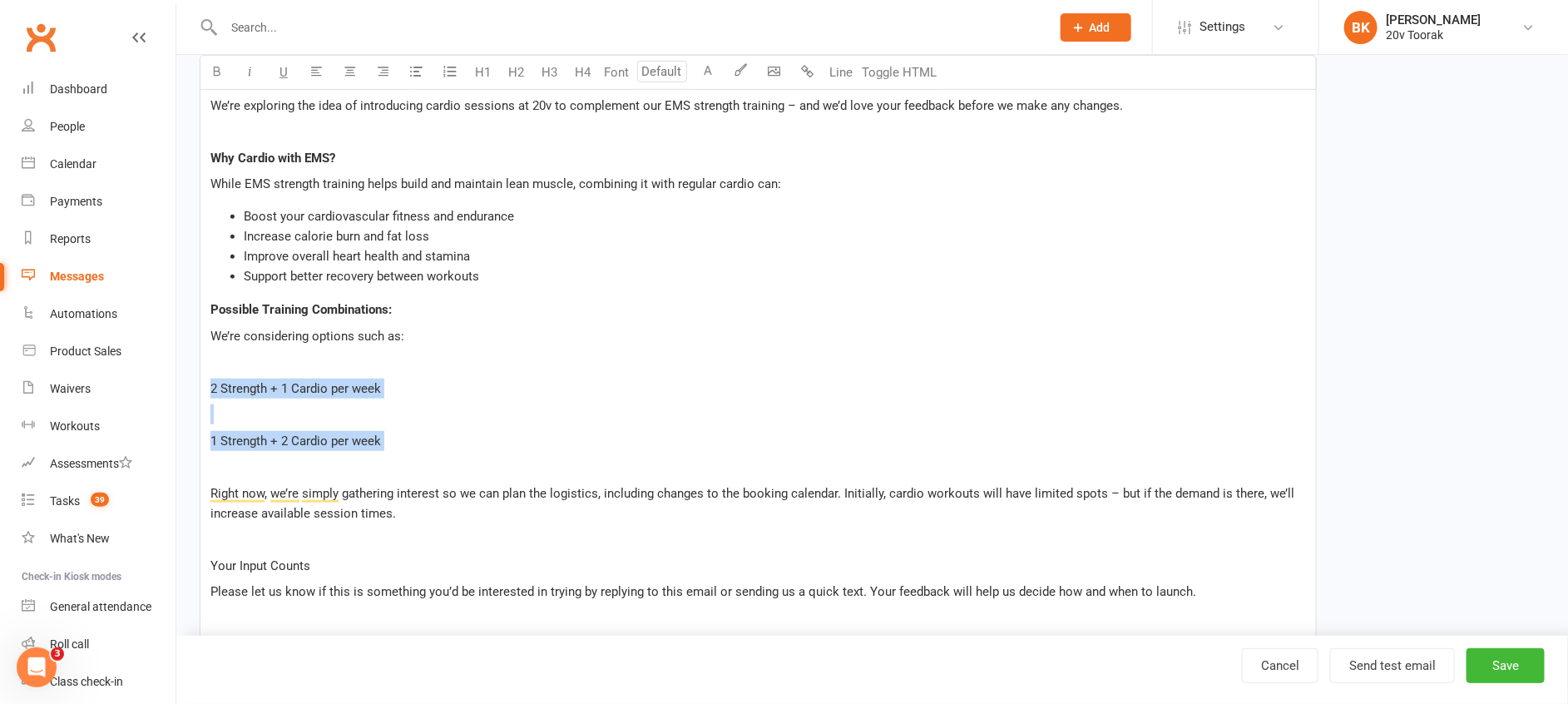
drag, startPoint x: 208, startPoint y: 389, endPoint x: 373, endPoint y: 468, distance: 182.9
click at [373, 468] on div "Dear ﻿ {contact-first-name} We’re exploring the idea of introducing cardio sess…" at bounding box center [758, 414] width 1115 height 712
click at [398, 550] on div "Dear ﻿ {contact-first-name} We’re exploring the idea of introducing cardio sess…" at bounding box center [758, 414] width 1115 height 712
drag, startPoint x: 398, startPoint y: 440, endPoint x: 203, endPoint y: 384, distance: 202.9
click at [203, 384] on div "Dear ﻿ {contact-first-name} We’re exploring the idea of introducing cardio sess…" at bounding box center [758, 414] width 1115 height 712
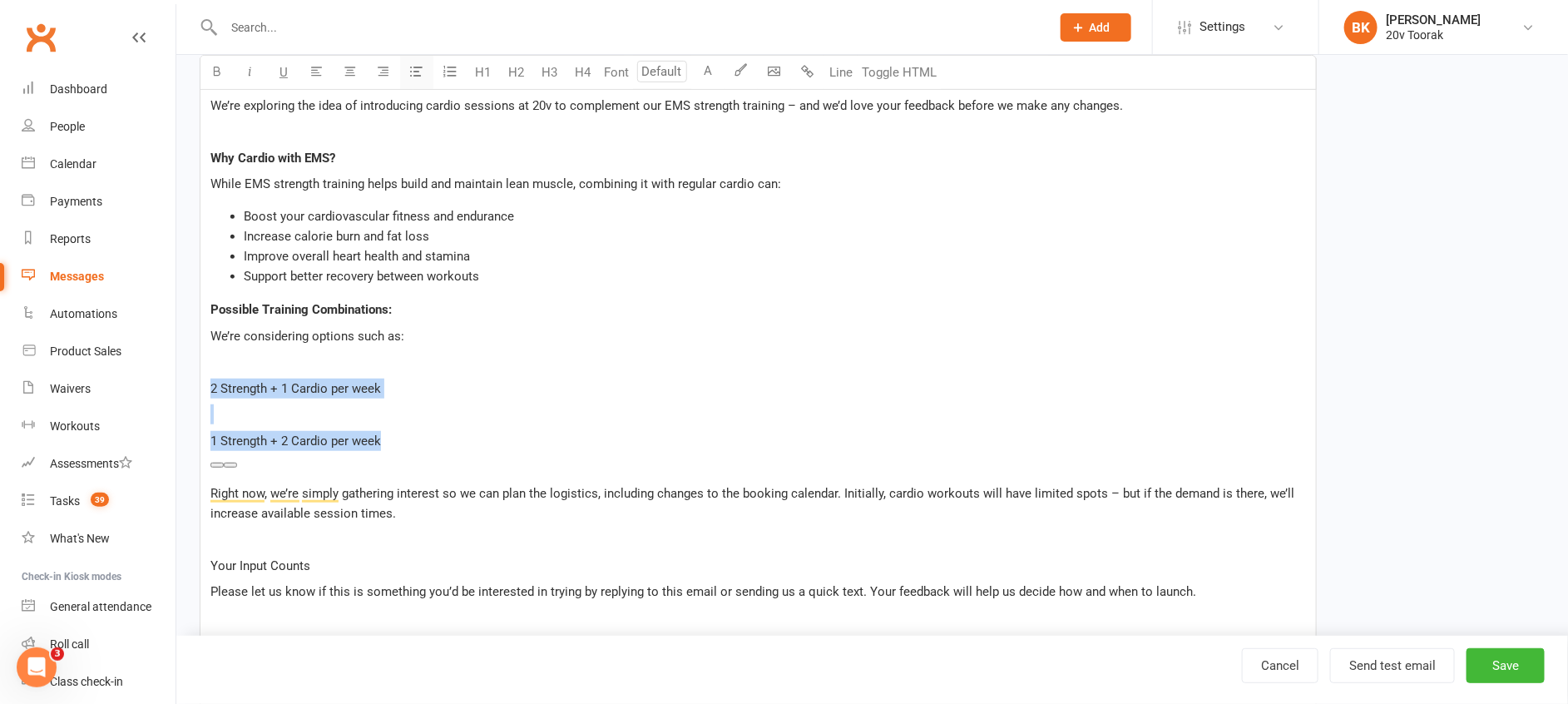
click at [410, 71] on button "button" at bounding box center [417, 72] width 33 height 33
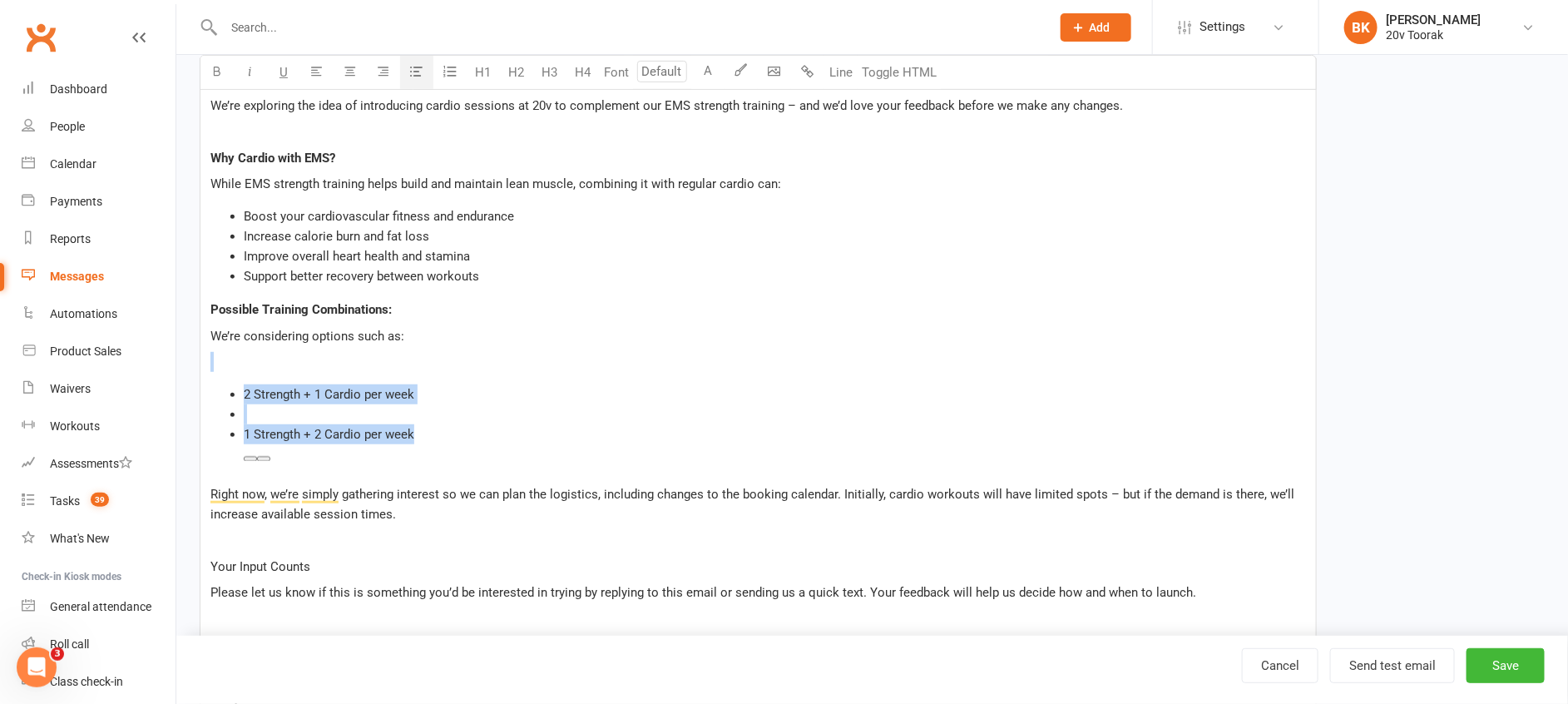
click at [273, 418] on li "﻿" at bounding box center [774, 414] width 1063 height 19
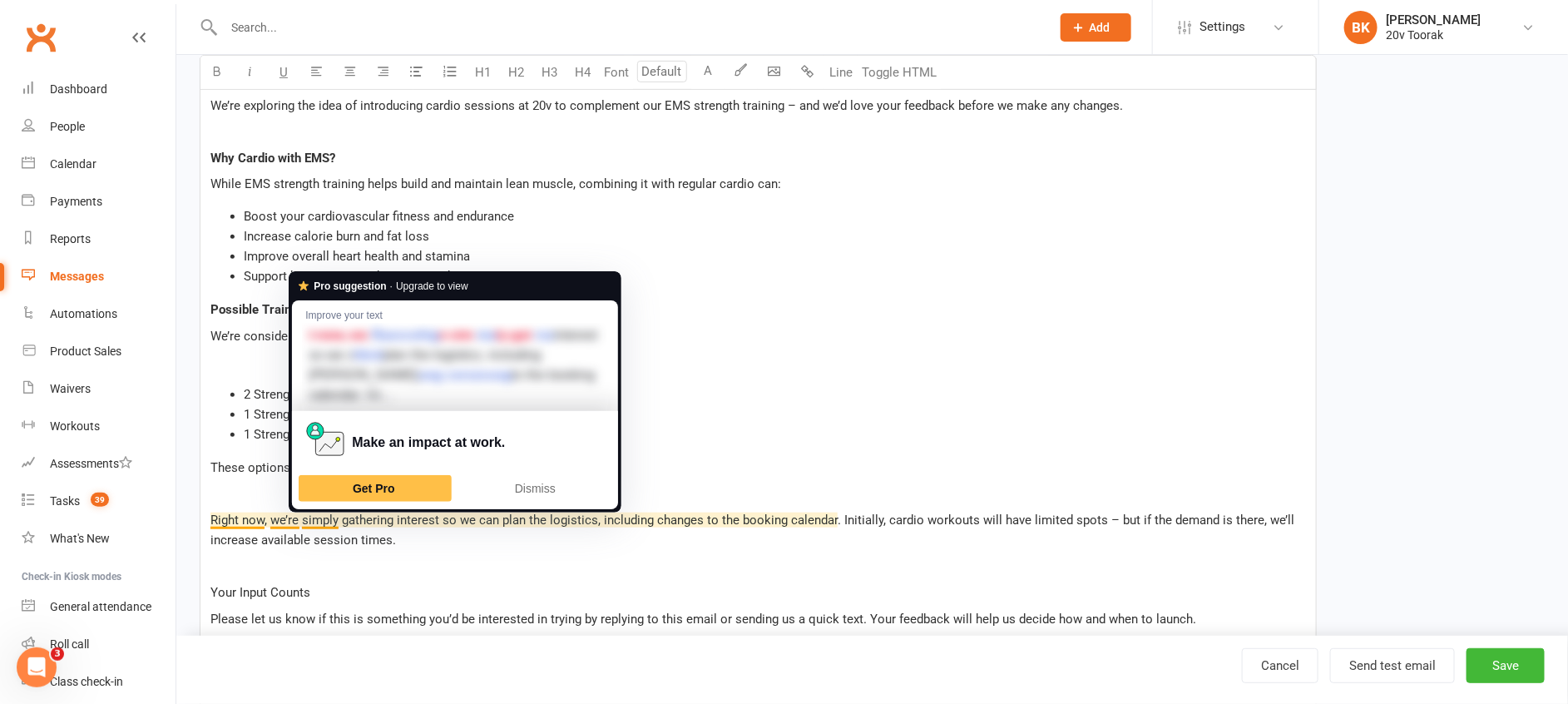
click at [818, 380] on div "Dear ﻿ {contact-first-name} We’re exploring the idea of introducing cardio sess…" at bounding box center [758, 427] width 1115 height 739
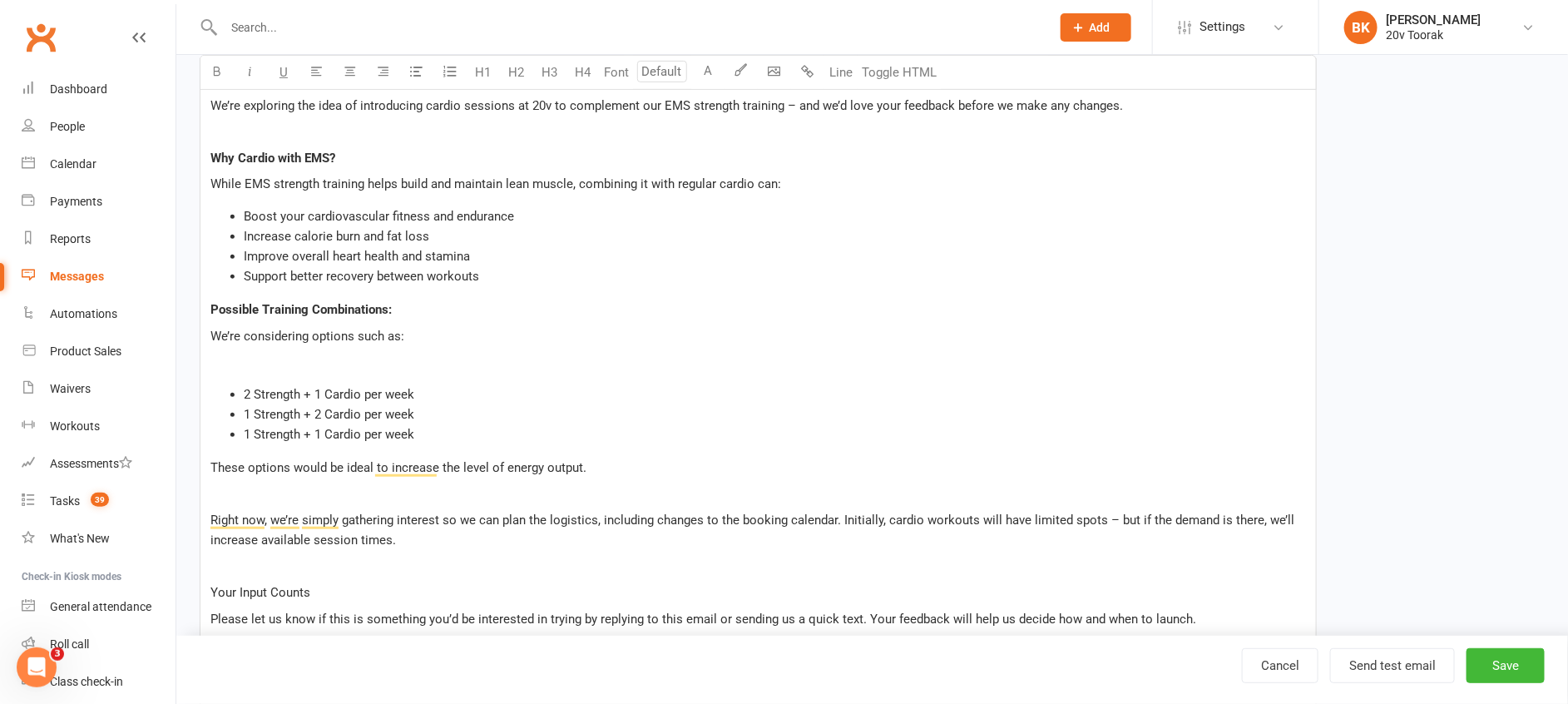
click at [441, 464] on span "These options would be ideal to increase the level of energy output." at bounding box center [398, 466] width 376 height 15
click at [635, 481] on div "Dear ﻿ {contact-first-name} We’re exploring the idea of introducing cardio sess…" at bounding box center [758, 427] width 1115 height 739
click at [616, 454] on div "Dear ﻿ {contact-first-name} We’re exploring the idea of introducing cardio sess…" at bounding box center [758, 427] width 1115 height 739
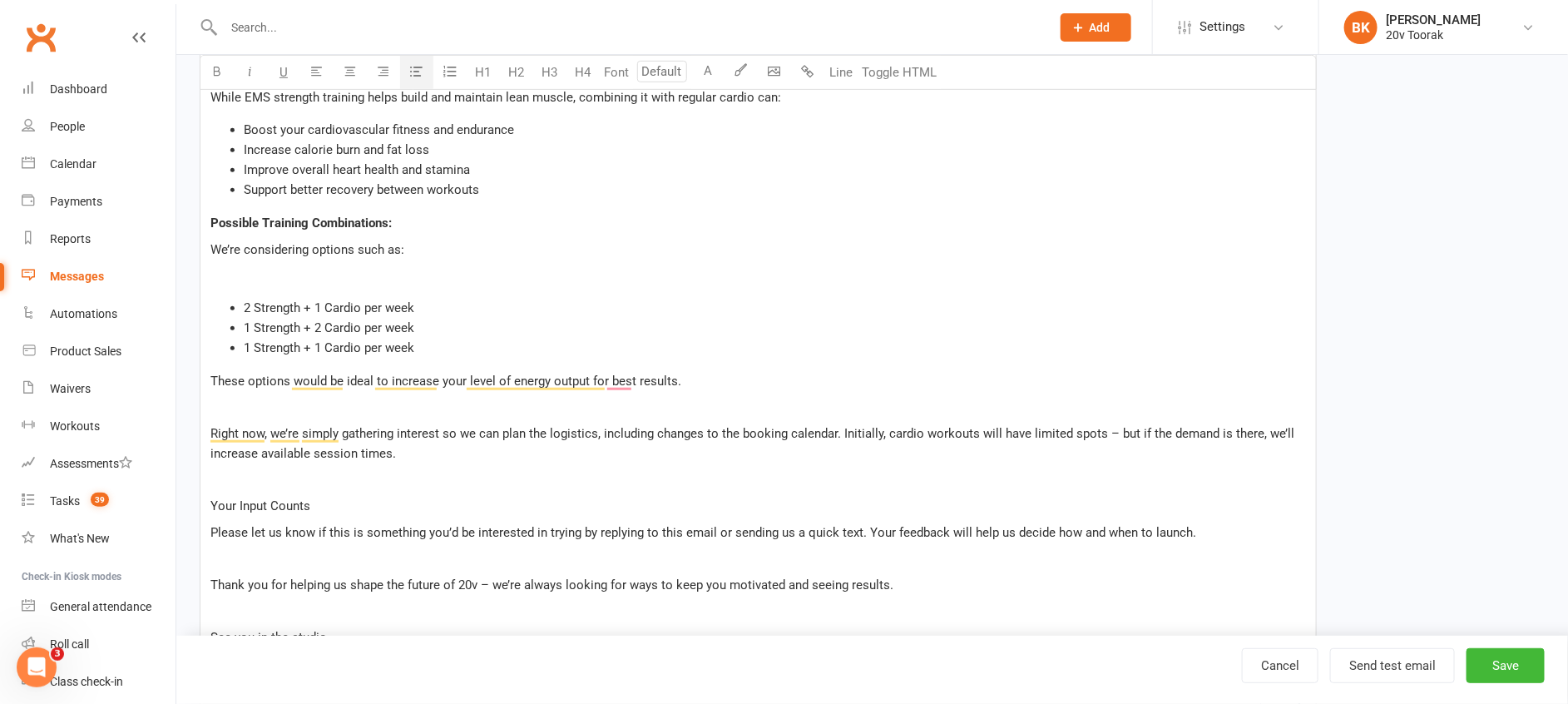
drag, startPoint x: 437, startPoint y: 350, endPoint x: 238, endPoint y: 305, distance: 204.0
click at [238, 305] on ul "2 Strength + 1 Cardio per week 1 Strength + 2 Cardio per week 1 Strength + 1 Ca…" at bounding box center [758, 327] width 1096 height 59
click at [248, 76] on icon "button" at bounding box center [250, 71] width 13 height 13
click at [765, 295] on div "Dear ﻿ {contact-first-name} We’re exploring the idea of introducing cardio sess…" at bounding box center [758, 341] width 1115 height 739
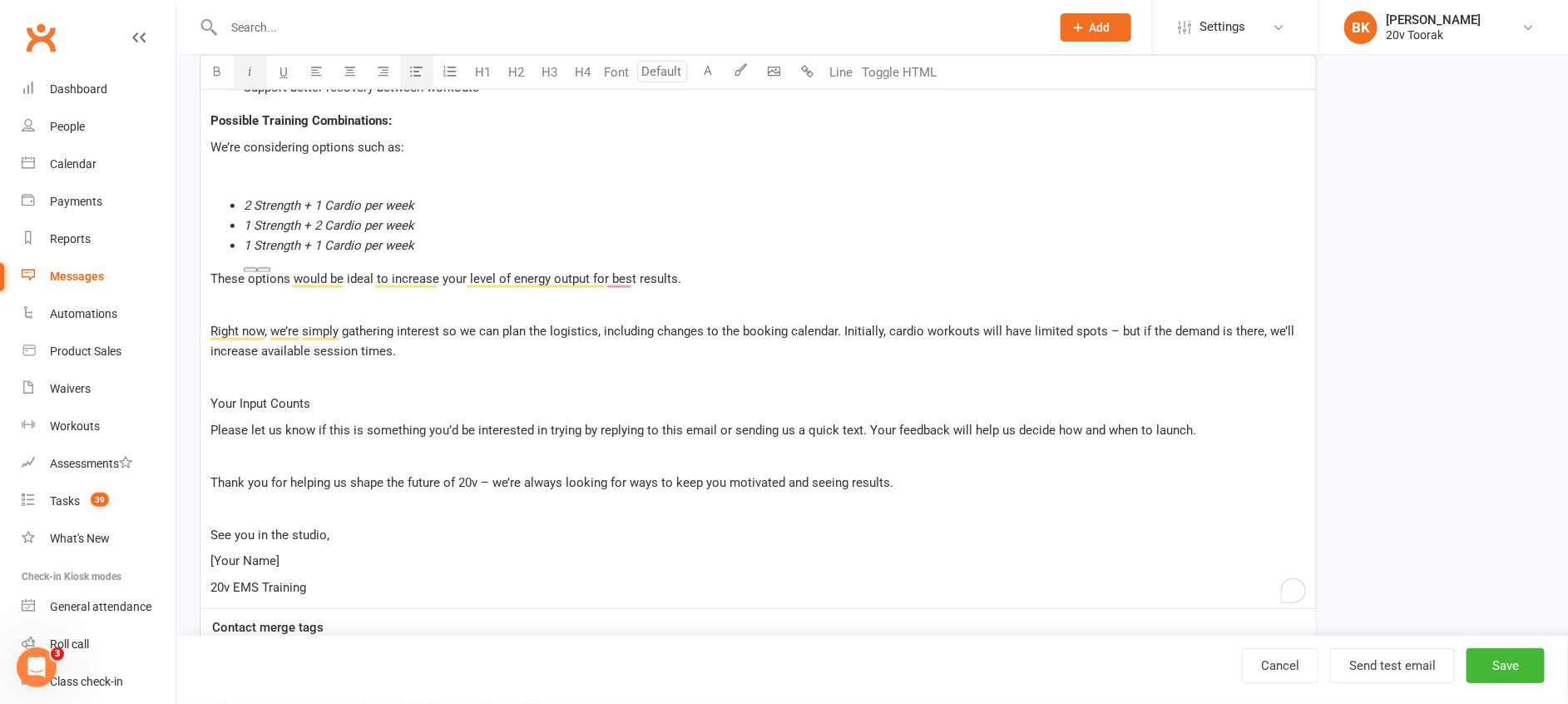
scroll to position [561, 0]
click at [968, 321] on p "Right now, we’re simply gathering interest so we can plan the logistics, includ…" at bounding box center [758, 340] width 1096 height 40
click at [827, 278] on p "These options would be ideal to increase your level of energy output for the be…" at bounding box center [758, 278] width 1096 height 19
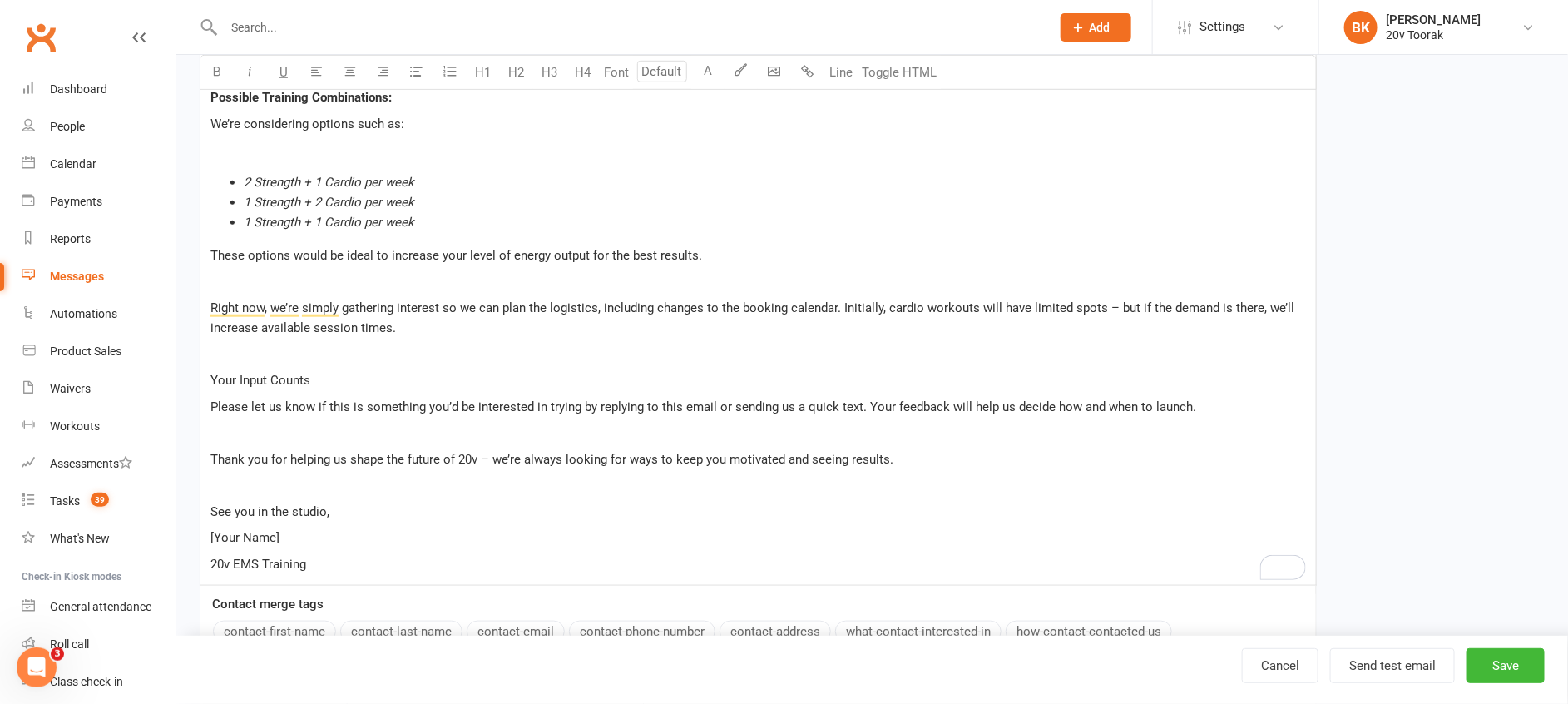
click at [806, 287] on p "﻿" at bounding box center [758, 281] width 1096 height 19
click at [783, 368] on div "Dear ﻿ {contact-first-name} We’re exploring the idea of introducing cardio sess…" at bounding box center [758, 215] width 1115 height 739
drag, startPoint x: 311, startPoint y: 379, endPoint x: 208, endPoint y: 379, distance: 103.0
click at [208, 379] on div "Dear ﻿ {contact-first-name} We’re exploring the idea of introducing cardio sess…" at bounding box center [758, 215] width 1115 height 739
click at [219, 71] on icon "button" at bounding box center [217, 71] width 13 height 13
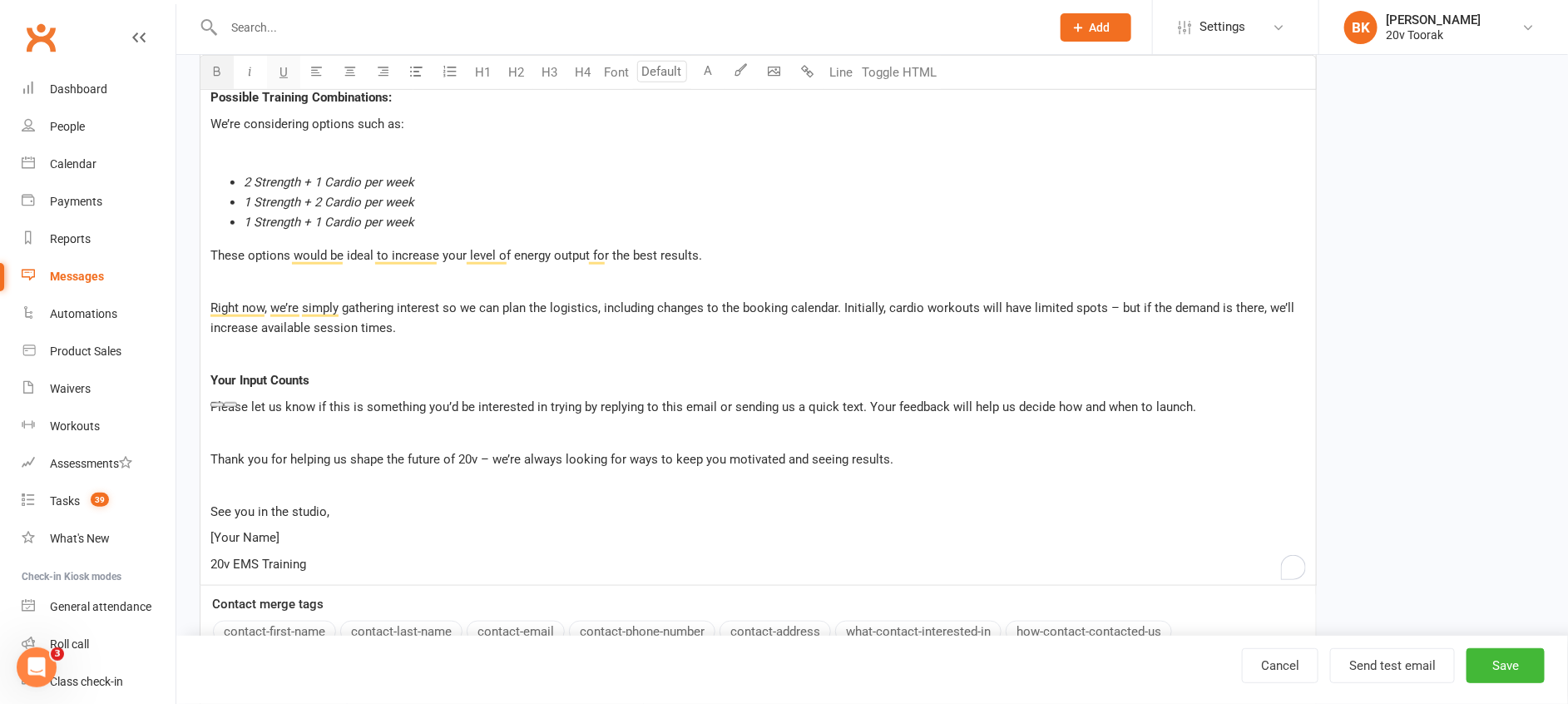
click at [288, 71] on button "U" at bounding box center [283, 72] width 33 height 33
click at [611, 362] on p "﻿" at bounding box center [758, 354] width 1096 height 19
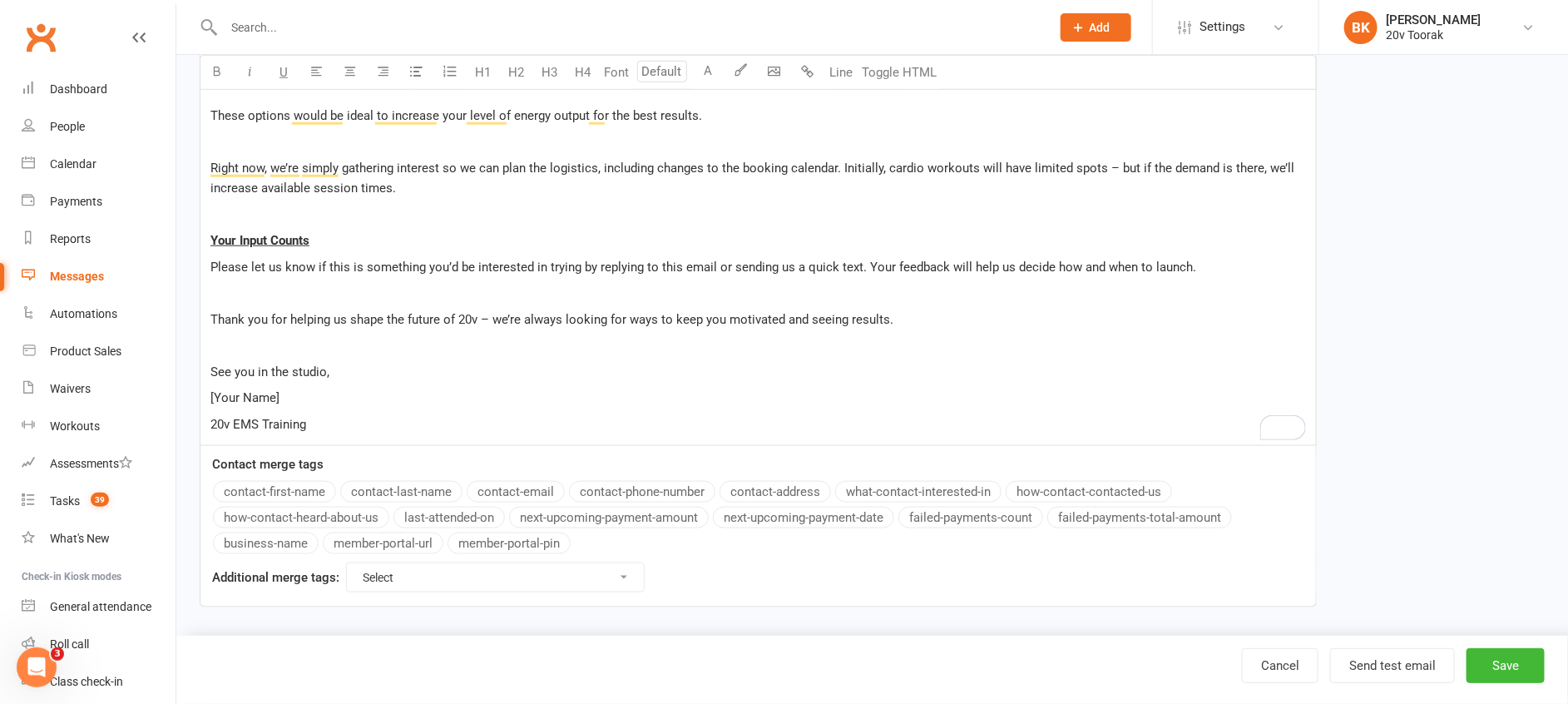
scroll to position [728, 0]
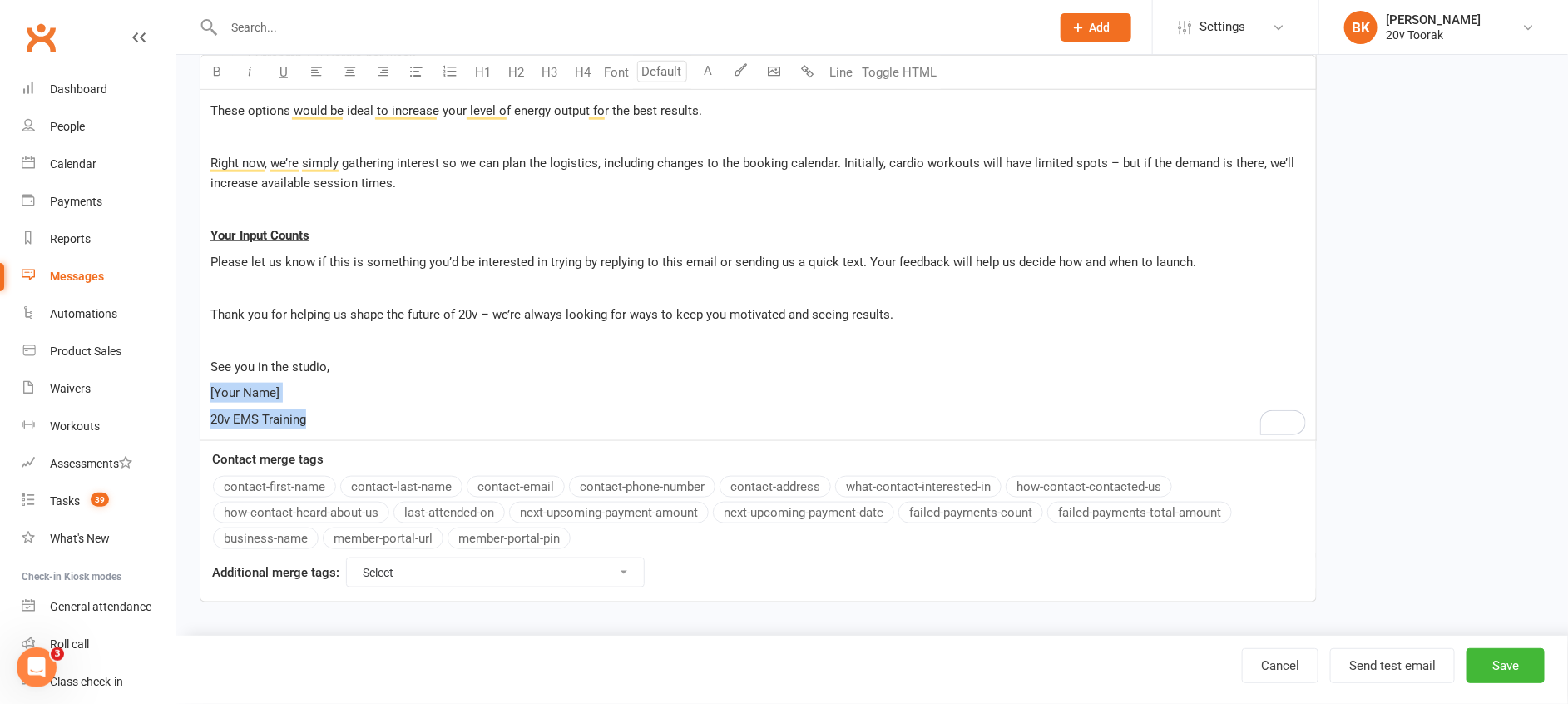
drag, startPoint x: 311, startPoint y: 417, endPoint x: 189, endPoint y: 389, distance: 125.2
click at [189, 389] on div "Template Name Cardio - Feedback Send by Email SMS Category Manage categories No…" at bounding box center [758, 7] width 1142 height 1238
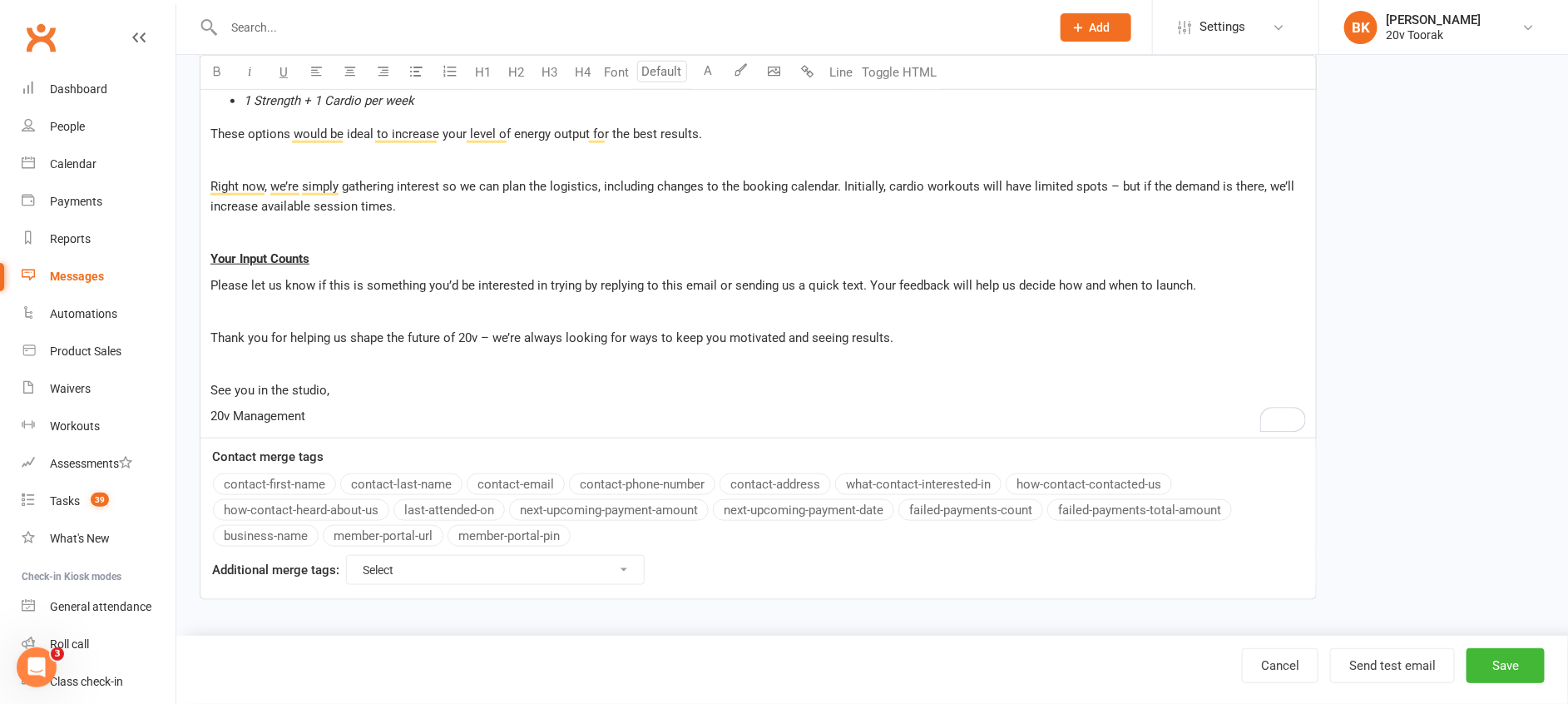
click at [555, 364] on p "﻿" at bounding box center [758, 363] width 1096 height 19
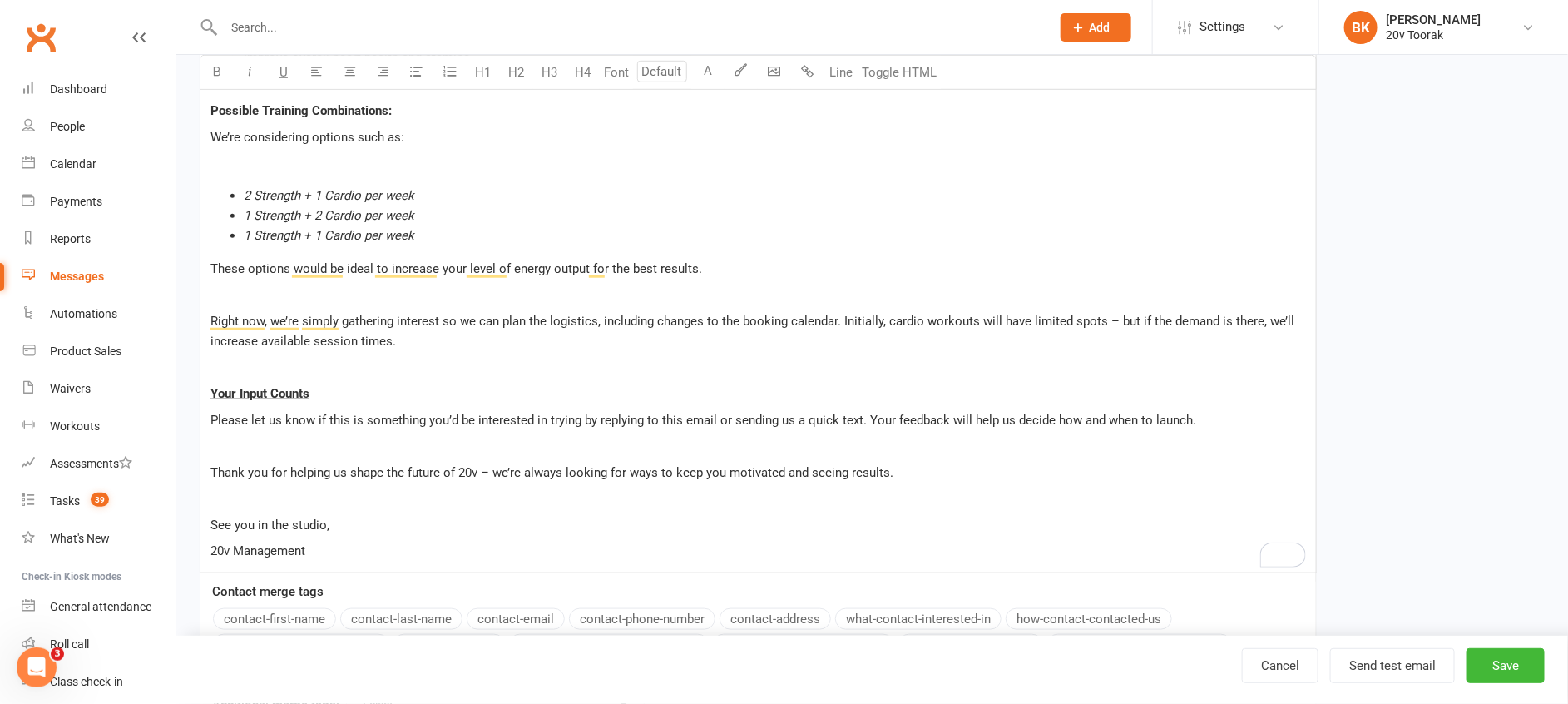
scroll to position [572, 0]
click at [1023, 448] on p "﻿" at bounding box center [758, 445] width 1096 height 19
click at [861, 418] on span "Please let us know if this is something you’d be interested in trying by replyi…" at bounding box center [703, 419] width 986 height 15
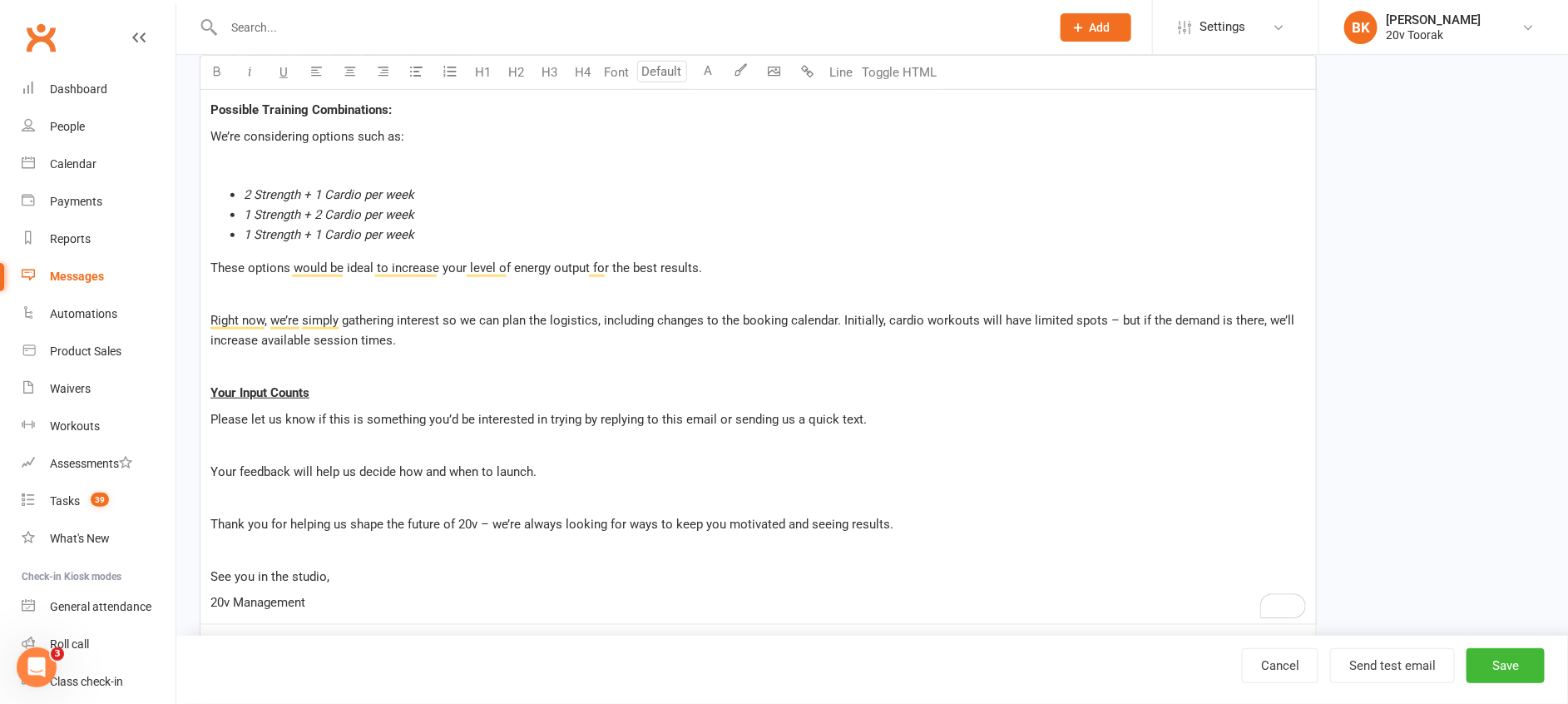
click at [668, 471] on p "Your feedback will help us decide how and when to launch." at bounding box center [758, 471] width 1096 height 19
click at [491, 524] on span "Thank you for helping us shape the future of 20v – we’re always looking for way…" at bounding box center [551, 523] width 683 height 15
click at [517, 518] on span "Thank you for helping us shape the future of 20v – best be assured we’re always…" at bounding box center [597, 523] width 774 height 15
click at [1052, 541] on p "﻿" at bounding box center [758, 549] width 1096 height 19
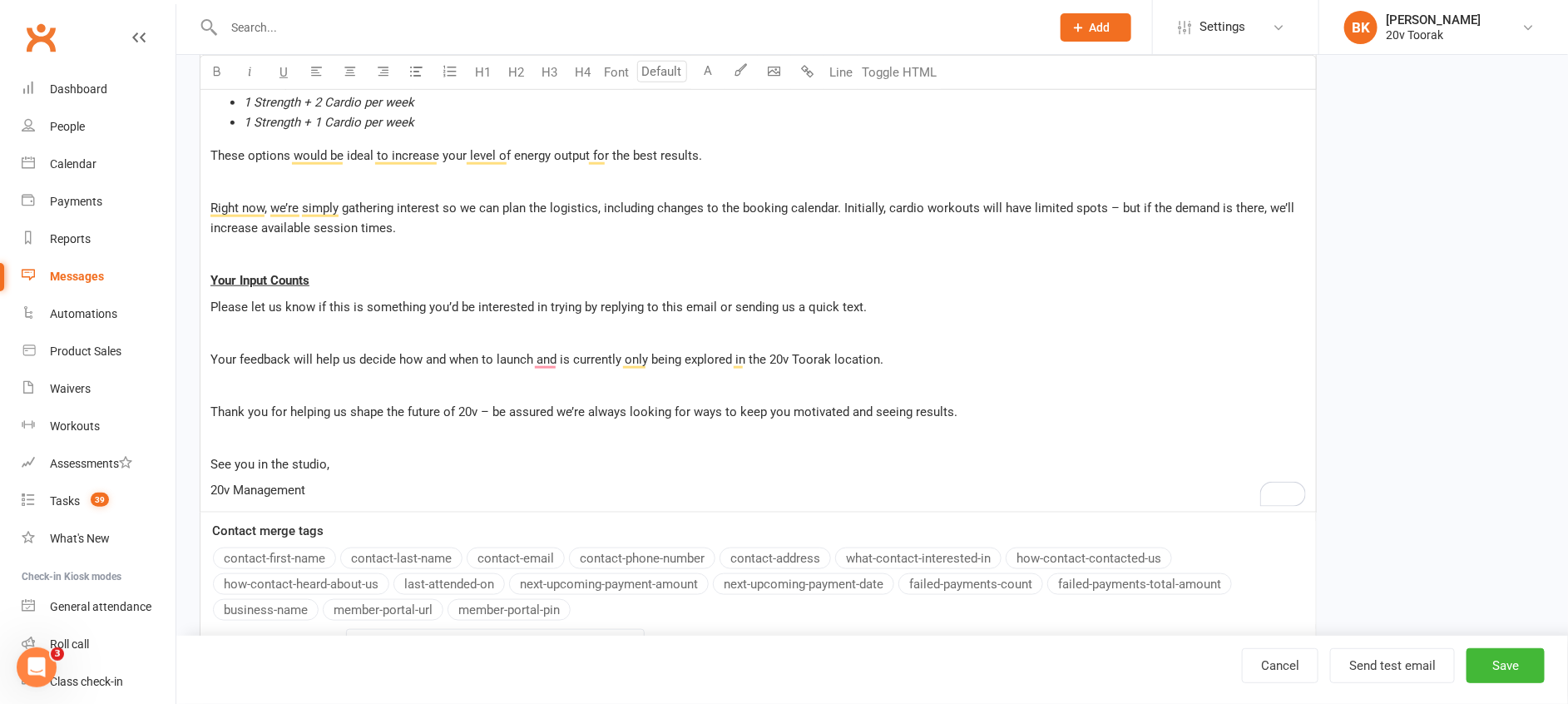
click at [986, 413] on p "Thank you for helping us shape the future of 20v – be assured we’re always look…" at bounding box center [758, 412] width 1096 height 19
click at [952, 408] on span "Thank you for helping us shape the future of 20v – be assured we’re always look…" at bounding box center [591, 411] width 763 height 15
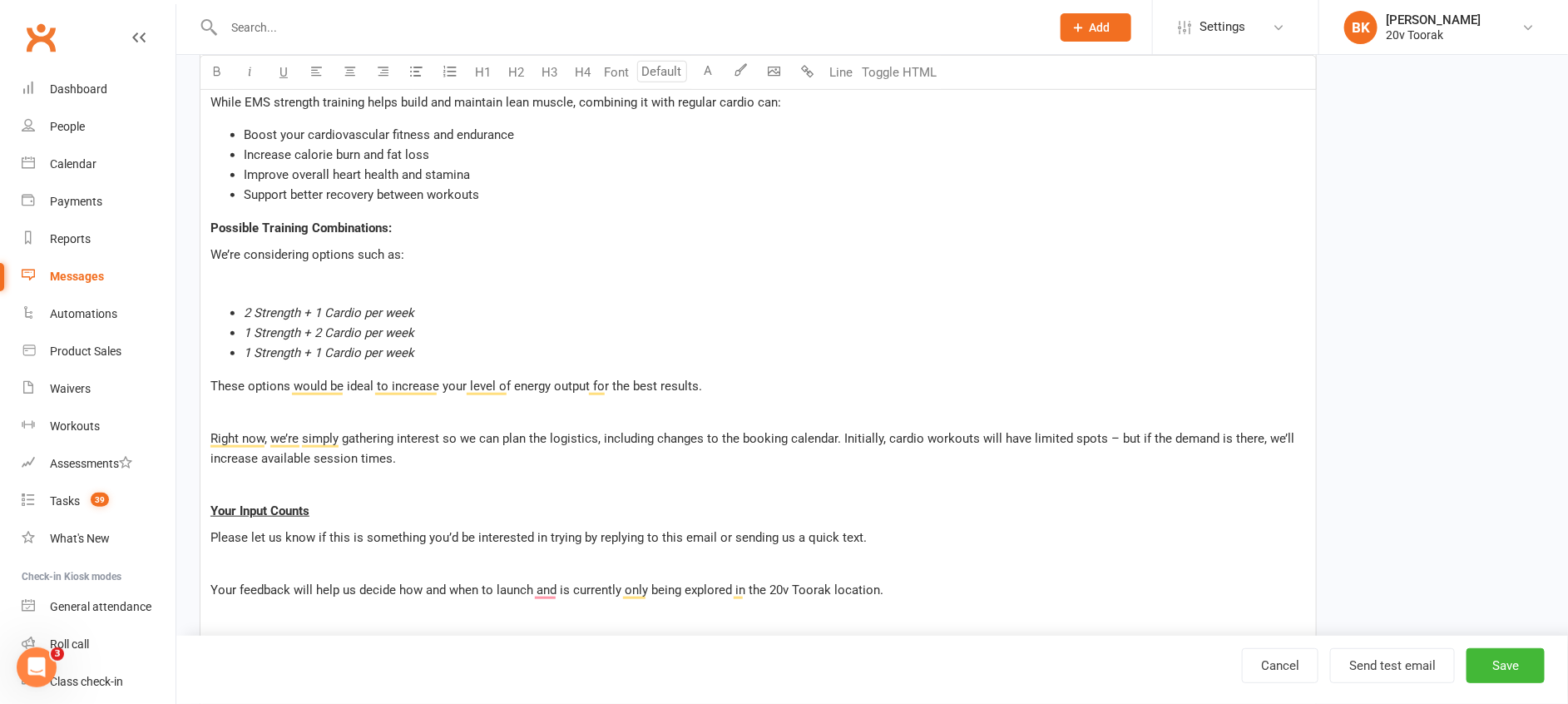
scroll to position [452, 0]
click at [463, 311] on li "2 Strength + 1 Cardio per week" at bounding box center [774, 315] width 1063 height 19
click at [441, 333] on li "1 Strength + 2 Cardio per week" at bounding box center [774, 334] width 1063 height 19
click at [436, 313] on li "2 Strength + 1 Cardio per week 🔥" at bounding box center [774, 315] width 1063 height 19
drag, startPoint x: 432, startPoint y: 309, endPoint x: 421, endPoint y: 310, distance: 11.0
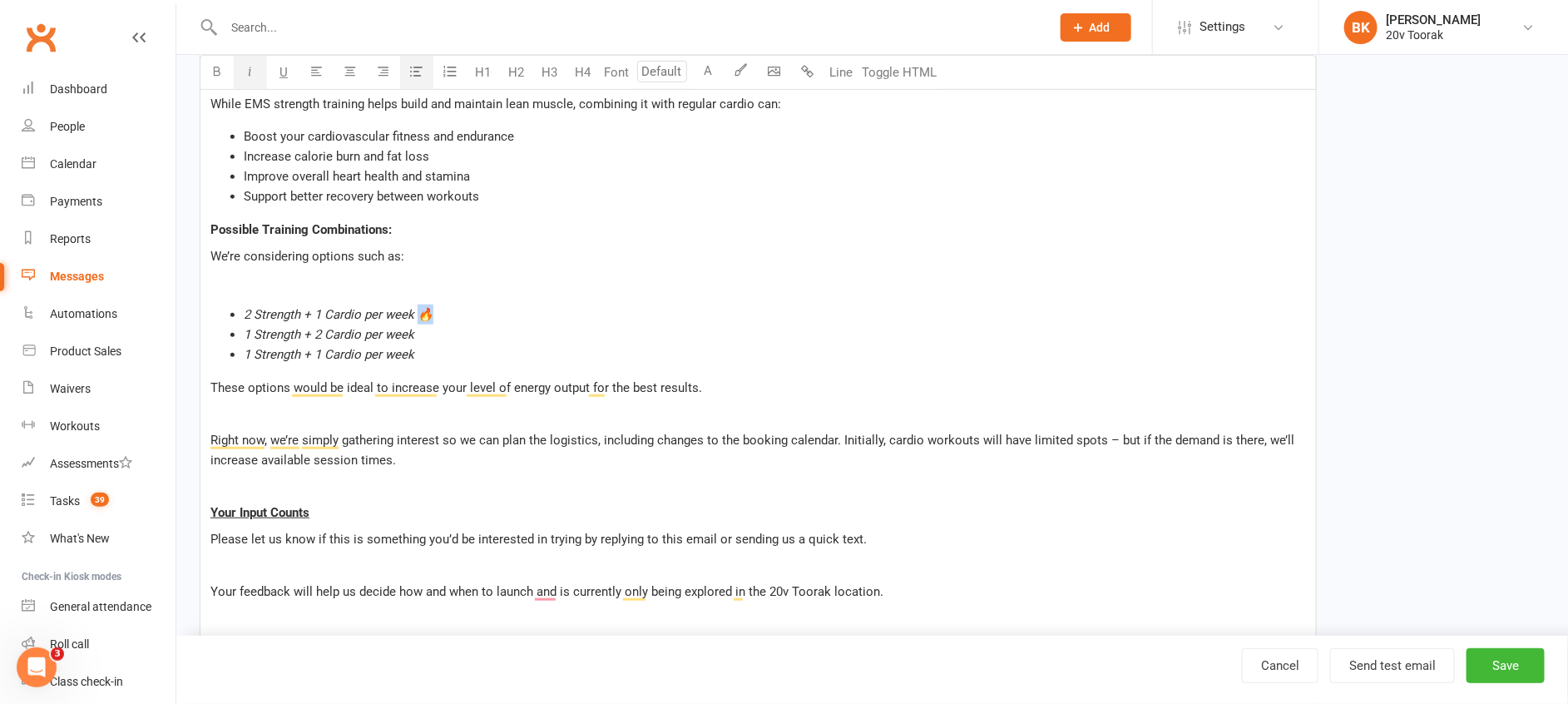
click at [421, 310] on span "2 Strength + 1 Cardio per week 🔥" at bounding box center [338, 314] width 190 height 15
click at [448, 327] on li "1 Strength + 2 Cardio per week" at bounding box center [774, 334] width 1063 height 19
click at [451, 313] on li "2 Strength + 1 Cardio per week" at bounding box center [774, 315] width 1063 height 19
click at [647, 352] on li "1 Strength + 1 Cardio per week" at bounding box center [774, 354] width 1063 height 19
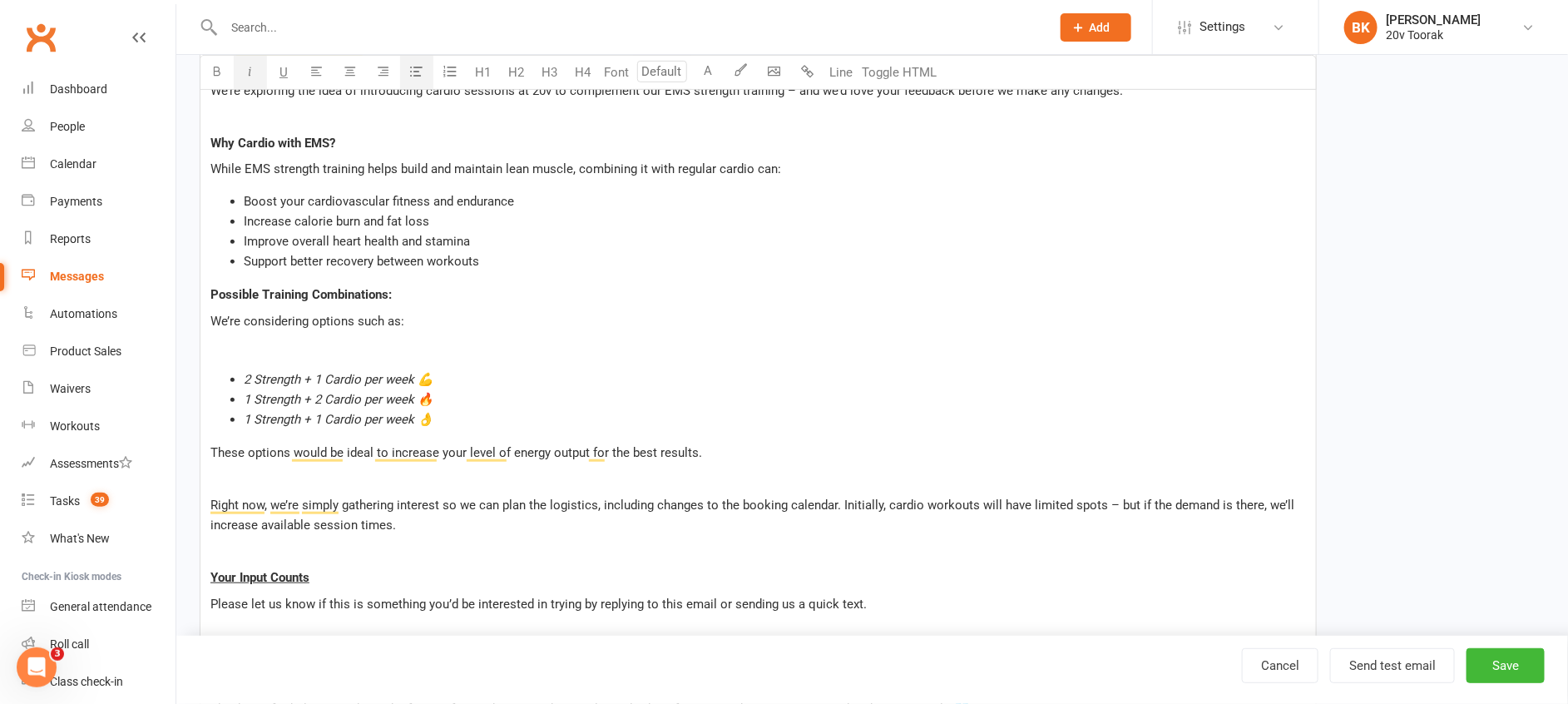
scroll to position [386, 0]
click at [483, 334] on div "Dear ﻿ {contact-first-name} We’re exploring the idea of introducing cardio sess…" at bounding box center [758, 426] width 1115 height 765
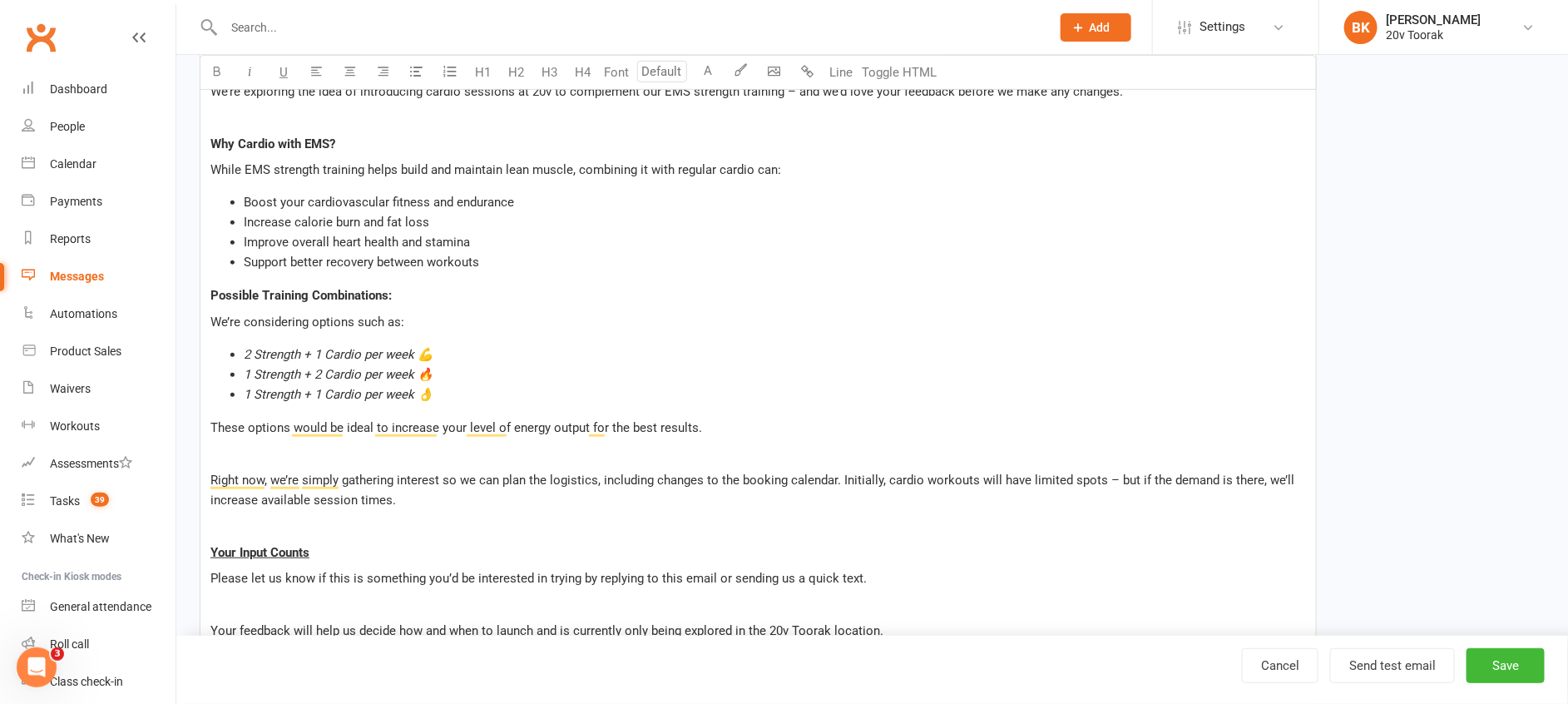
click at [225, 357] on ul "2 Strength + 1 Cardio per week 💪 1 Strength + 2 Cardio per week 🔥 1 Strength + …" at bounding box center [758, 374] width 1096 height 59
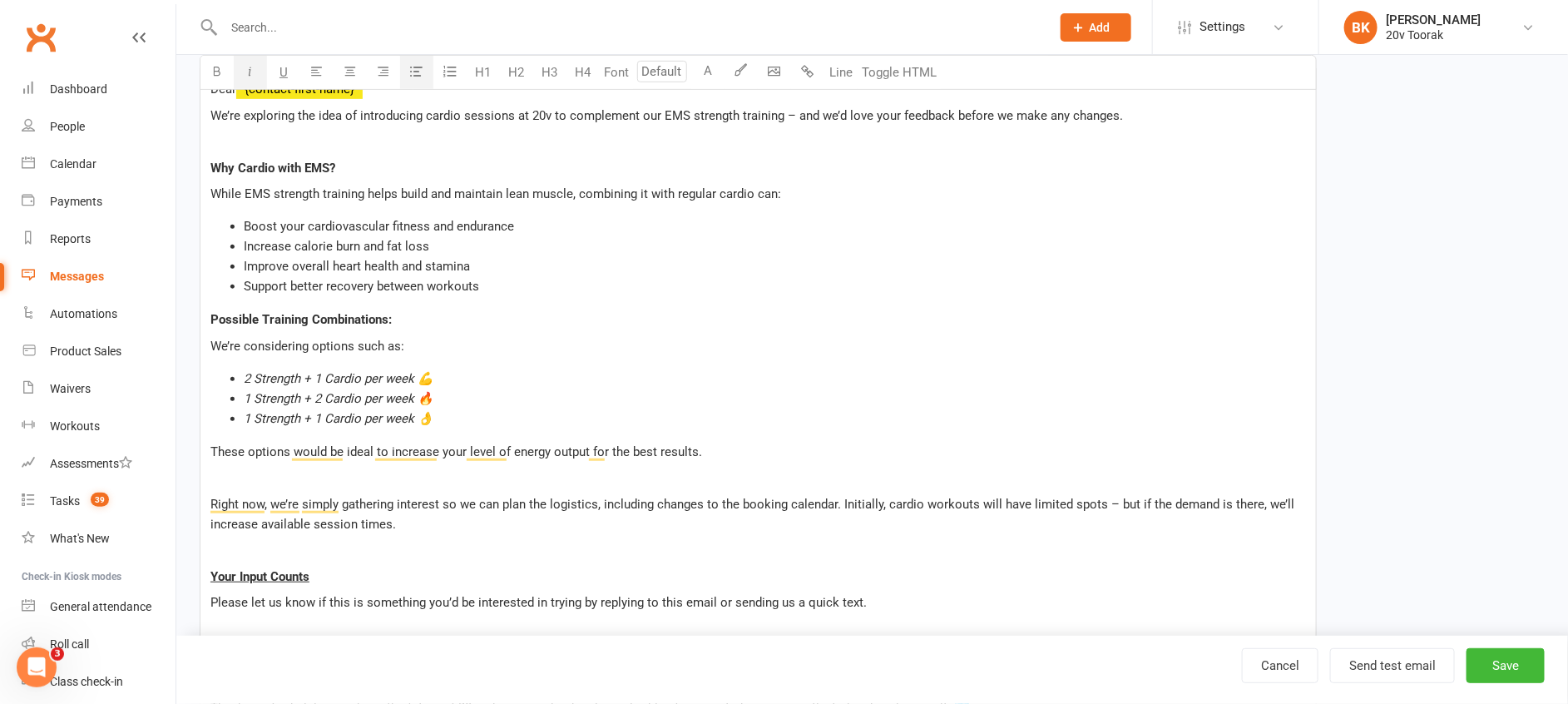
scroll to position [358, 0]
click at [725, 295] on li "Support better recovery between workouts" at bounding box center [774, 289] width 1063 height 19
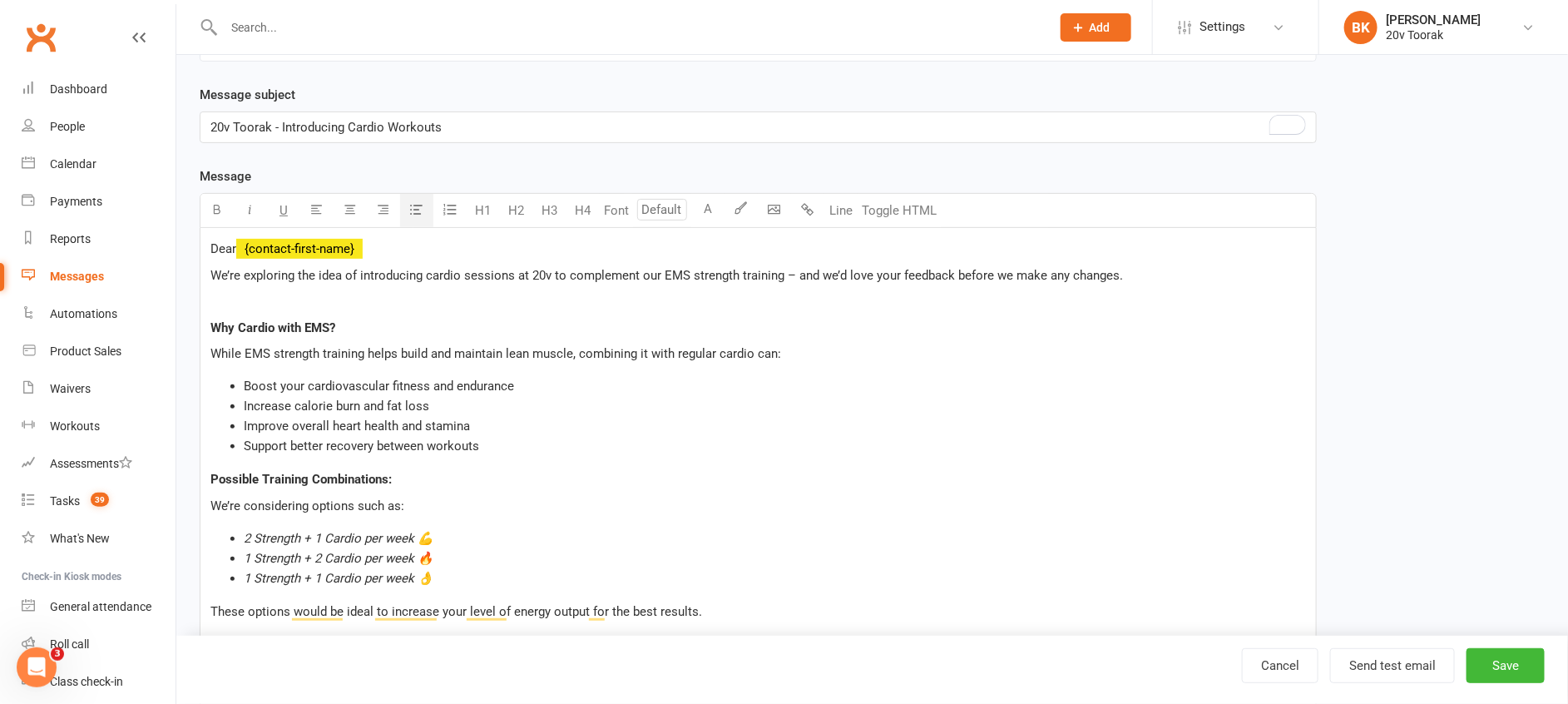
scroll to position [197, 0]
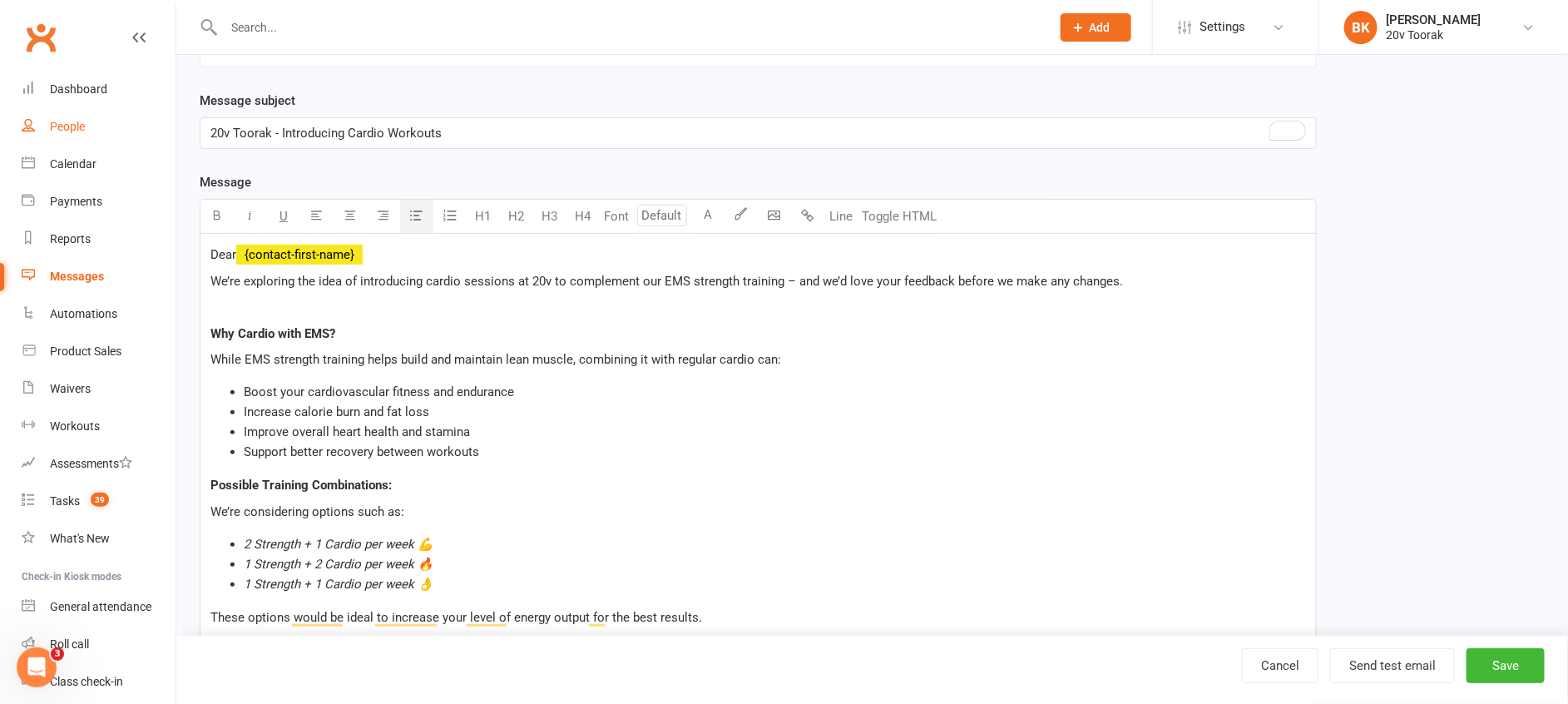
click at [83, 130] on div "People" at bounding box center [67, 127] width 35 height 14
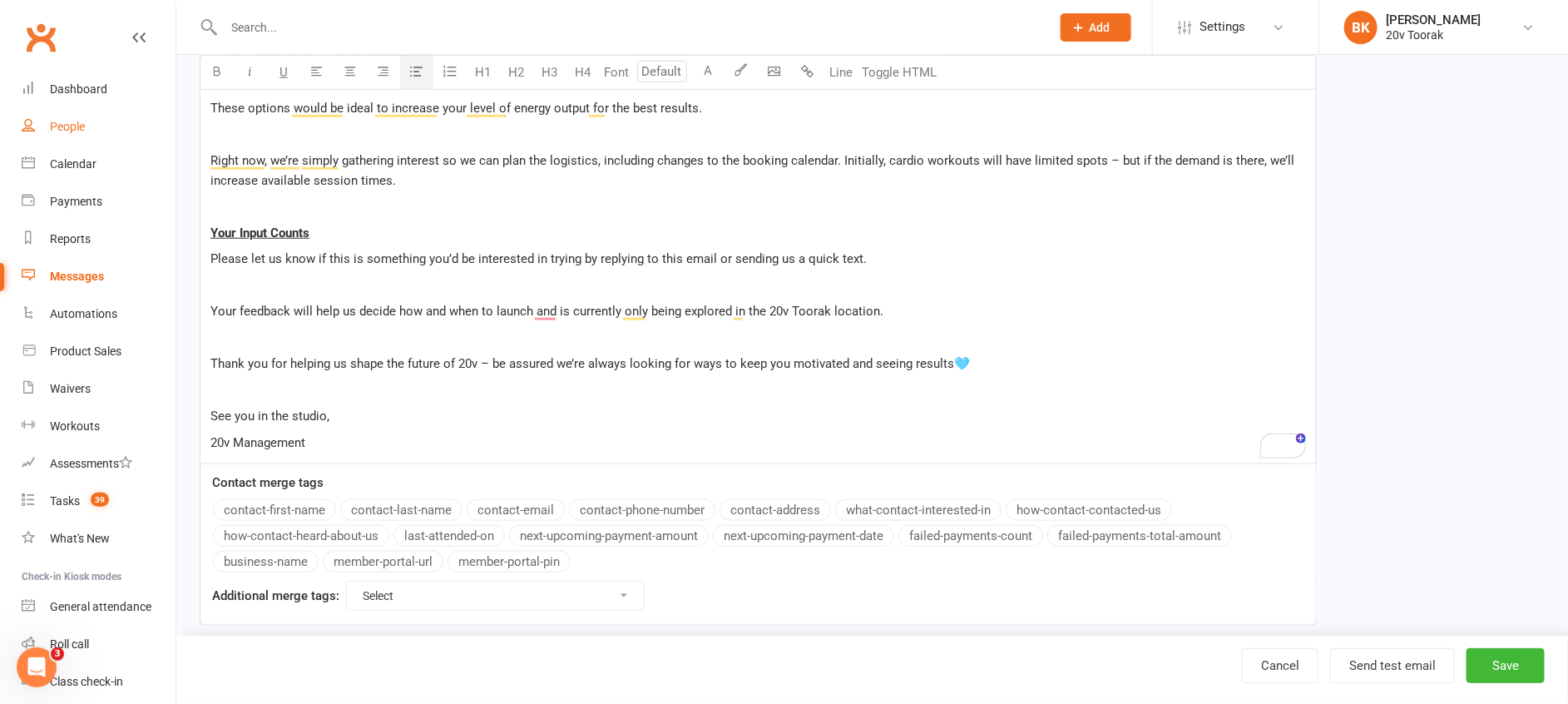
scroll to position [706, 0]
click at [474, 222] on p "Your Input Counts" at bounding box center [758, 232] width 1096 height 19
drag, startPoint x: 307, startPoint y: 229, endPoint x: 339, endPoint y: 230, distance: 32.0
click at [339, 230] on p "Your Input Counts 📢" at bounding box center [758, 232] width 1096 height 19
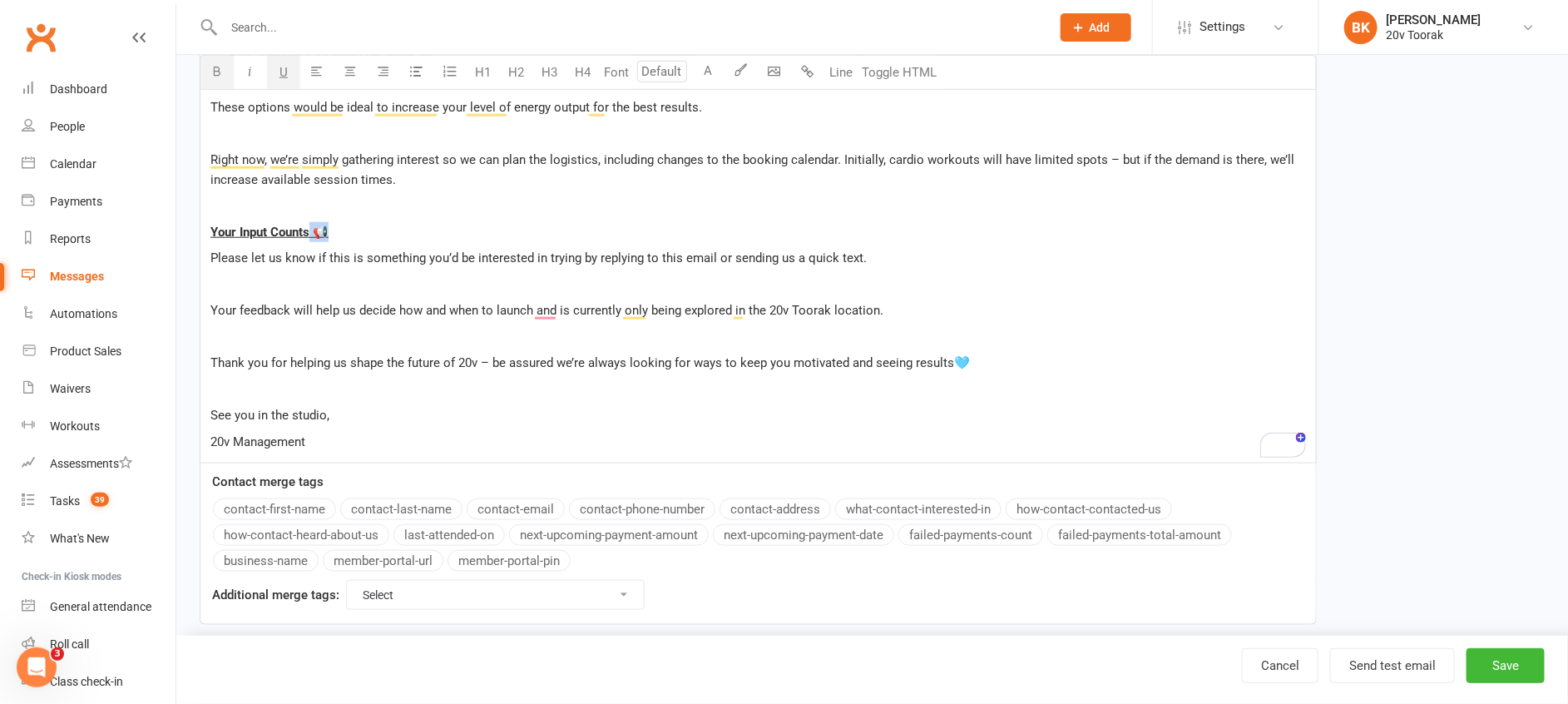
drag, startPoint x: 339, startPoint y: 230, endPoint x: 311, endPoint y: 231, distance: 28.0
click at [311, 231] on p "Your Input Counts 📢" at bounding box center [758, 232] width 1096 height 19
click at [286, 74] on span "U" at bounding box center [283, 72] width 9 height 15
click at [471, 295] on div "Dear ﻿ {contact-first-name} We’re exploring the idea of introducing cardio sess…" at bounding box center [758, 93] width 1115 height 739
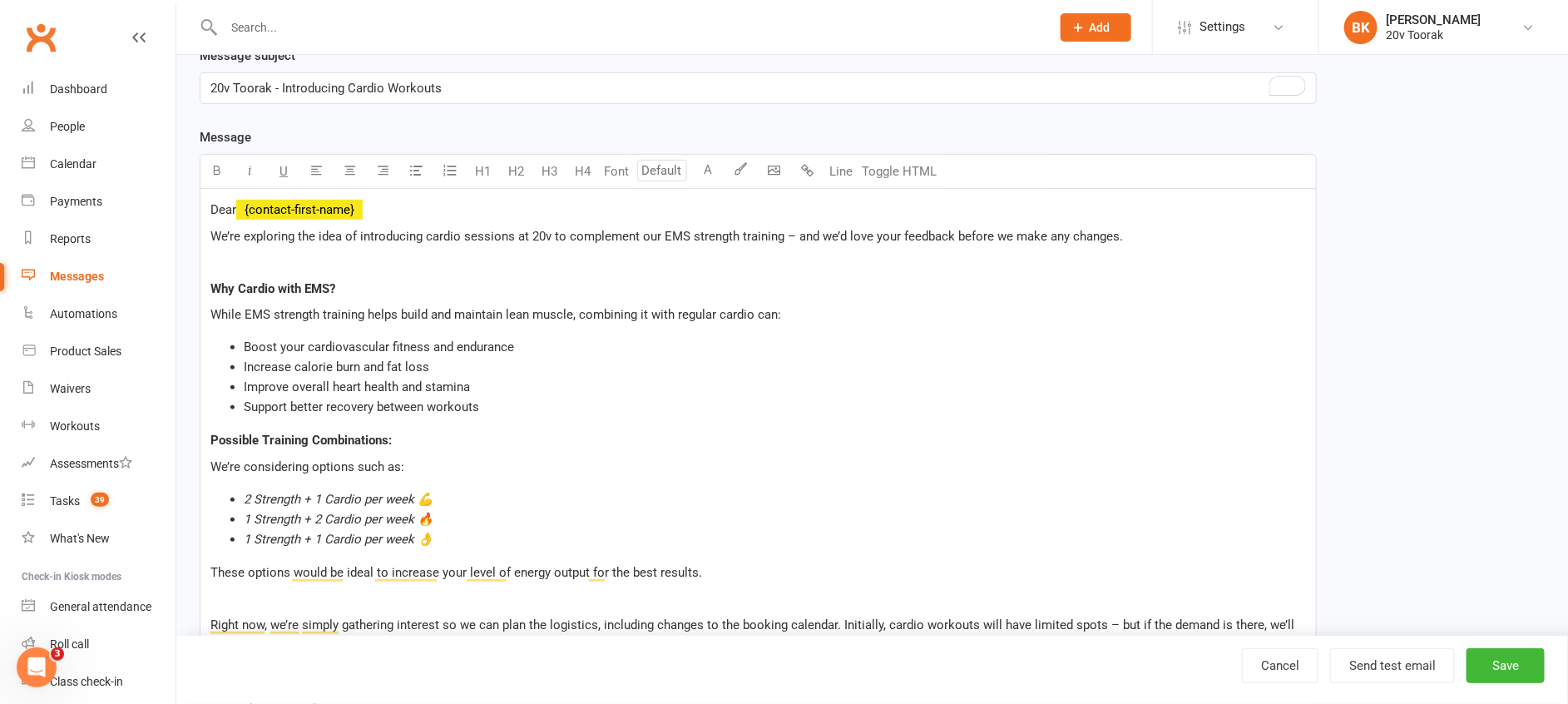
scroll to position [240, 0]
click at [351, 271] on p "﻿" at bounding box center [758, 263] width 1096 height 19
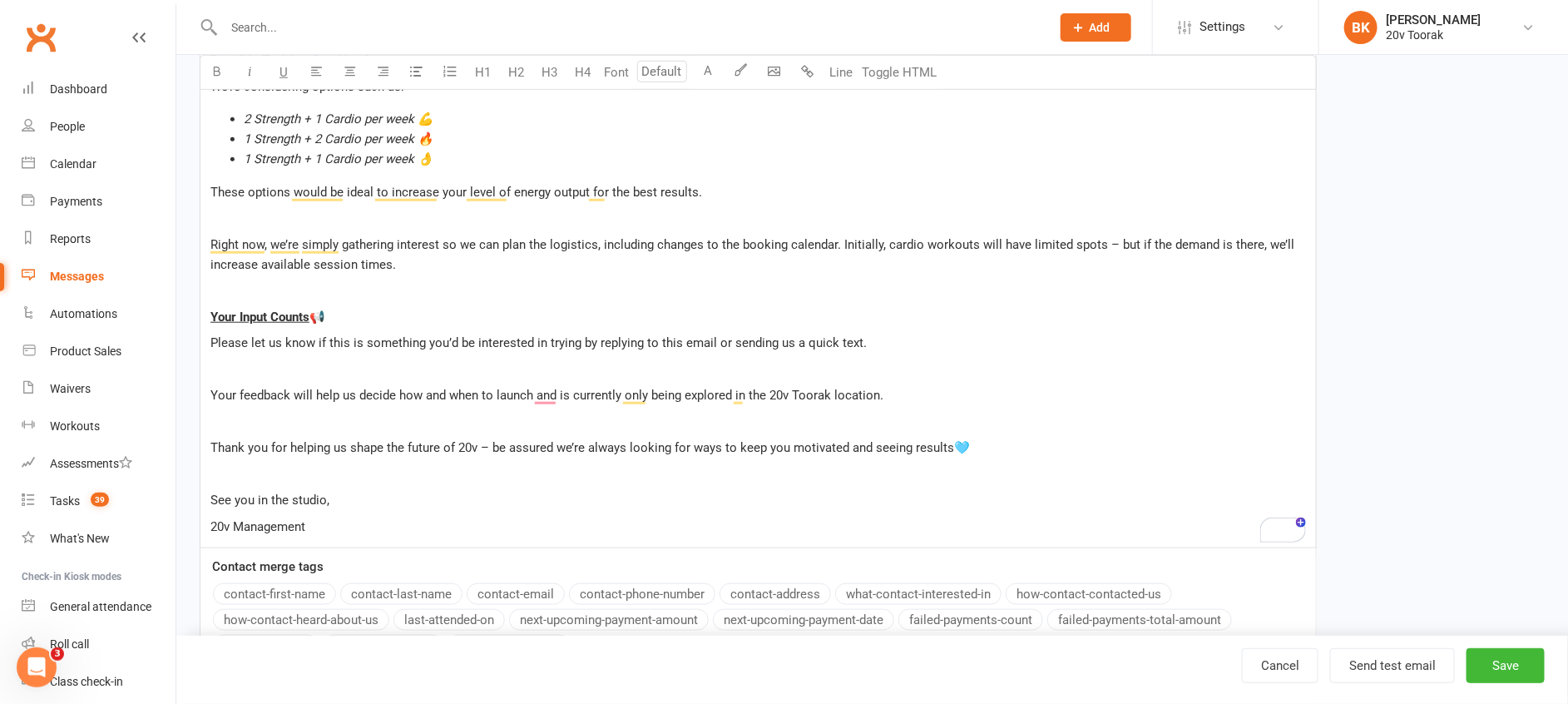
scroll to position [731, 0]
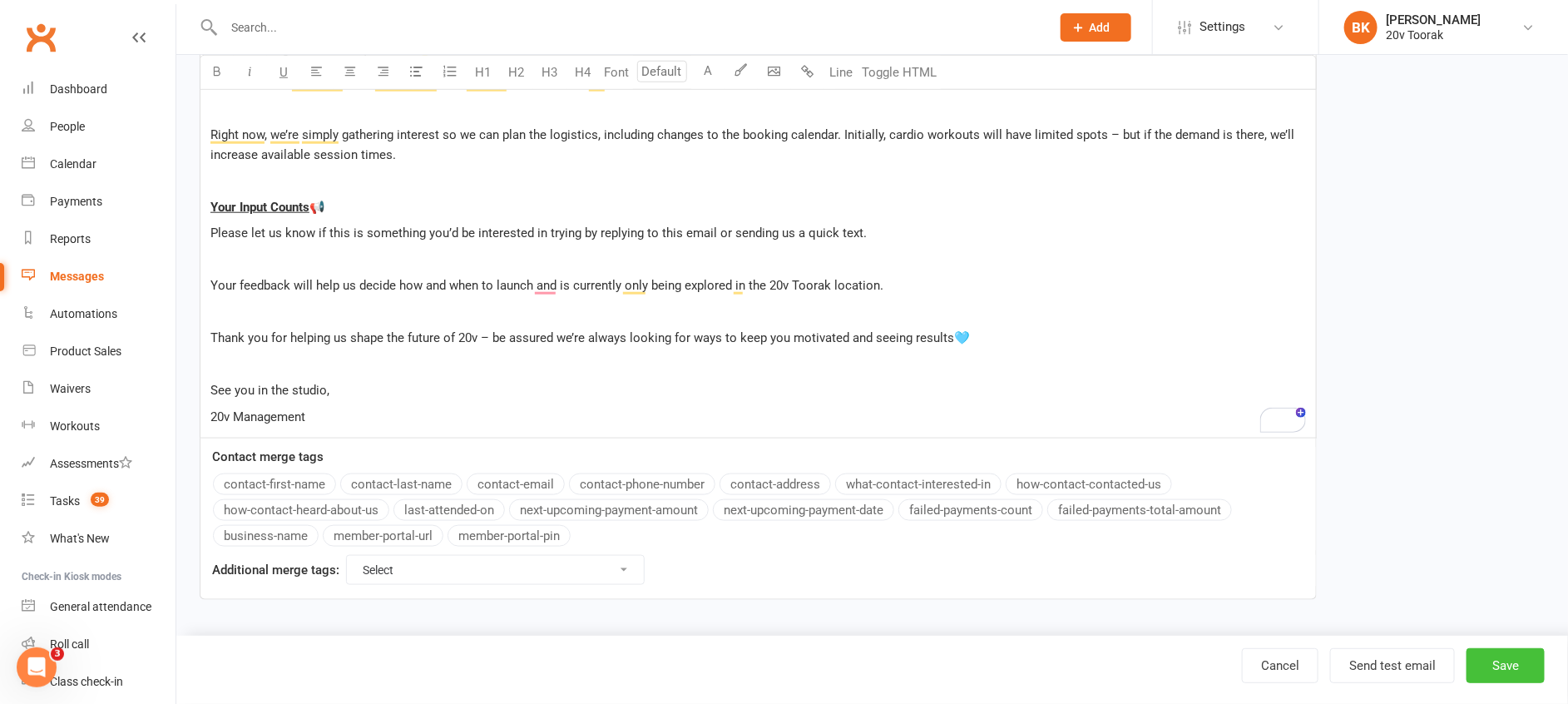
click at [1497, 663] on button "Save" at bounding box center [1506, 665] width 78 height 35
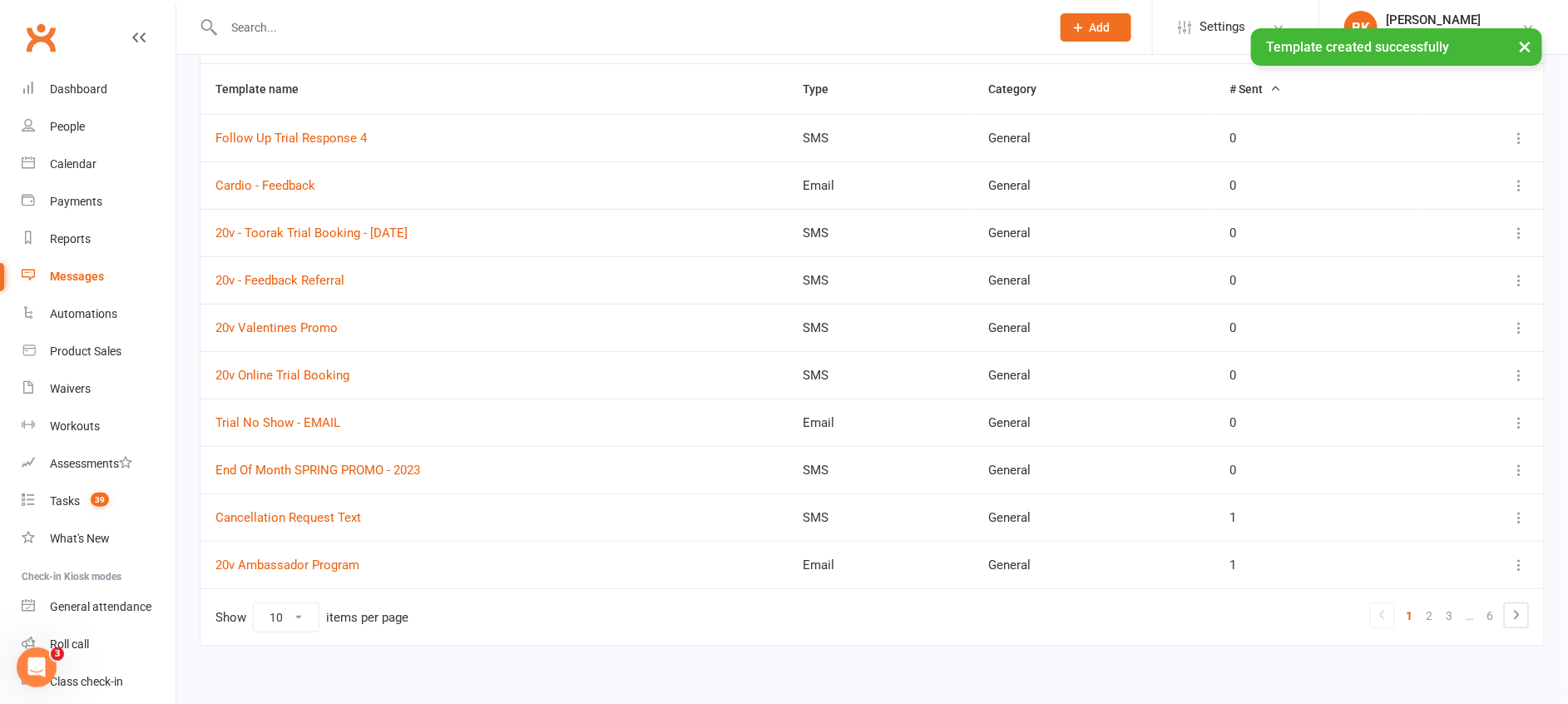
scroll to position [219, 0]
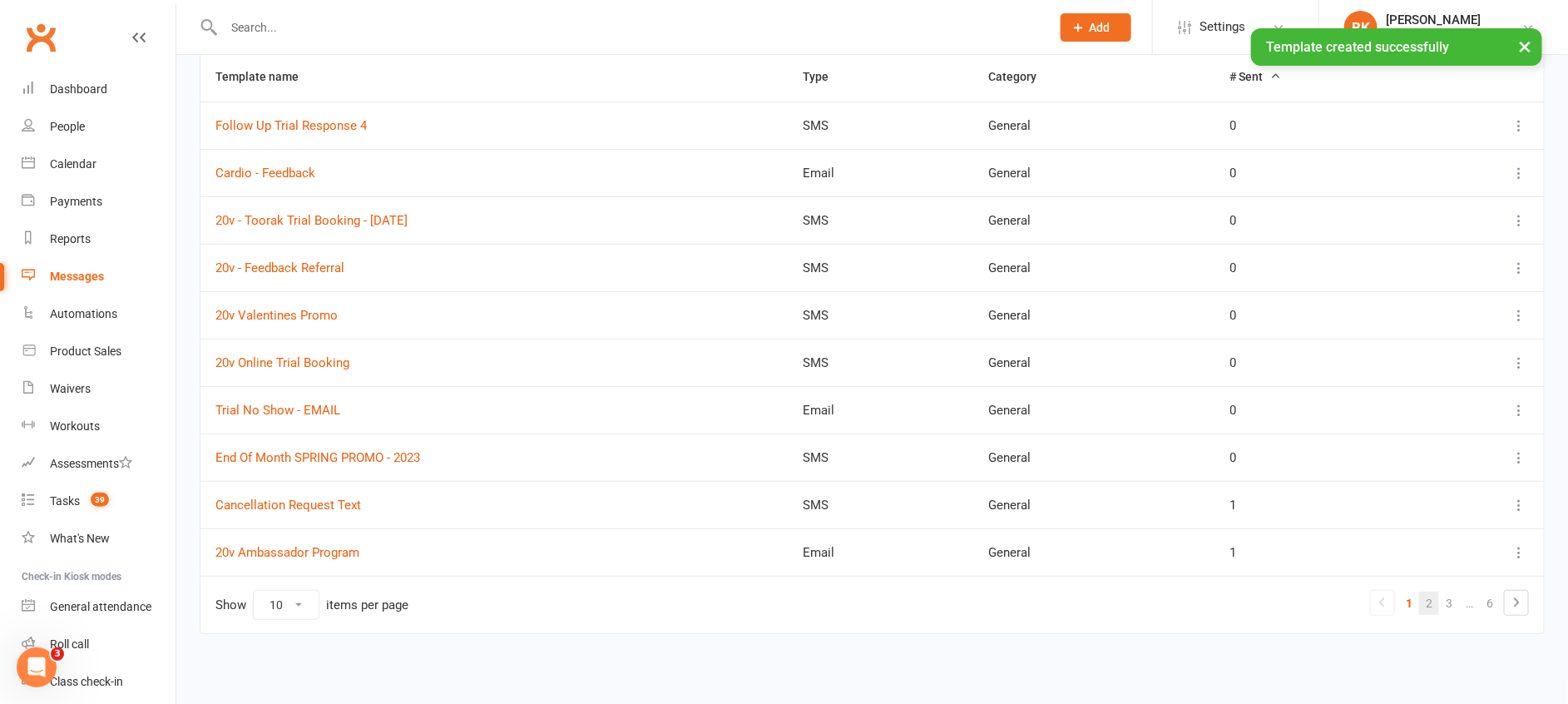
click at [1434, 607] on link "2" at bounding box center [1429, 603] width 19 height 23
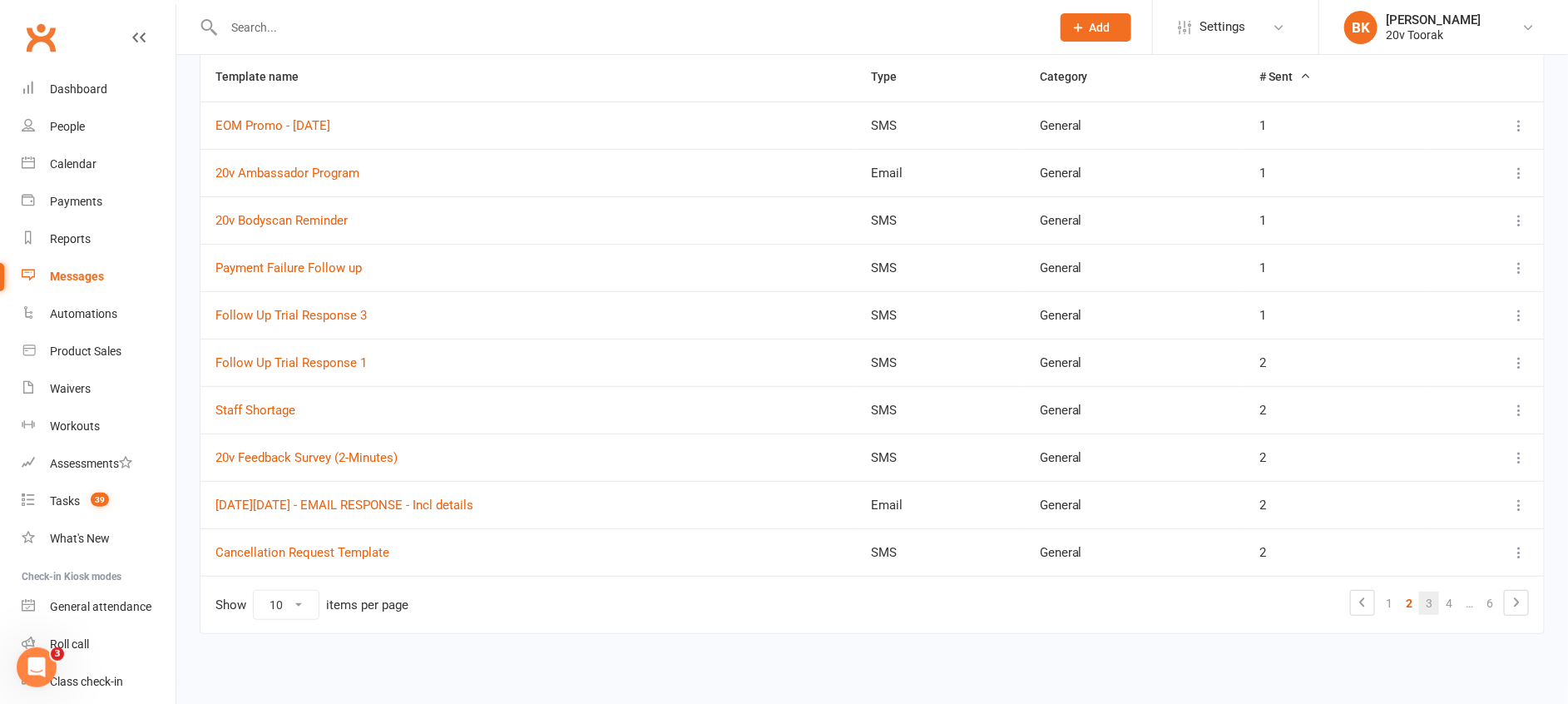
click at [1437, 612] on link "3" at bounding box center [1429, 603] width 19 height 23
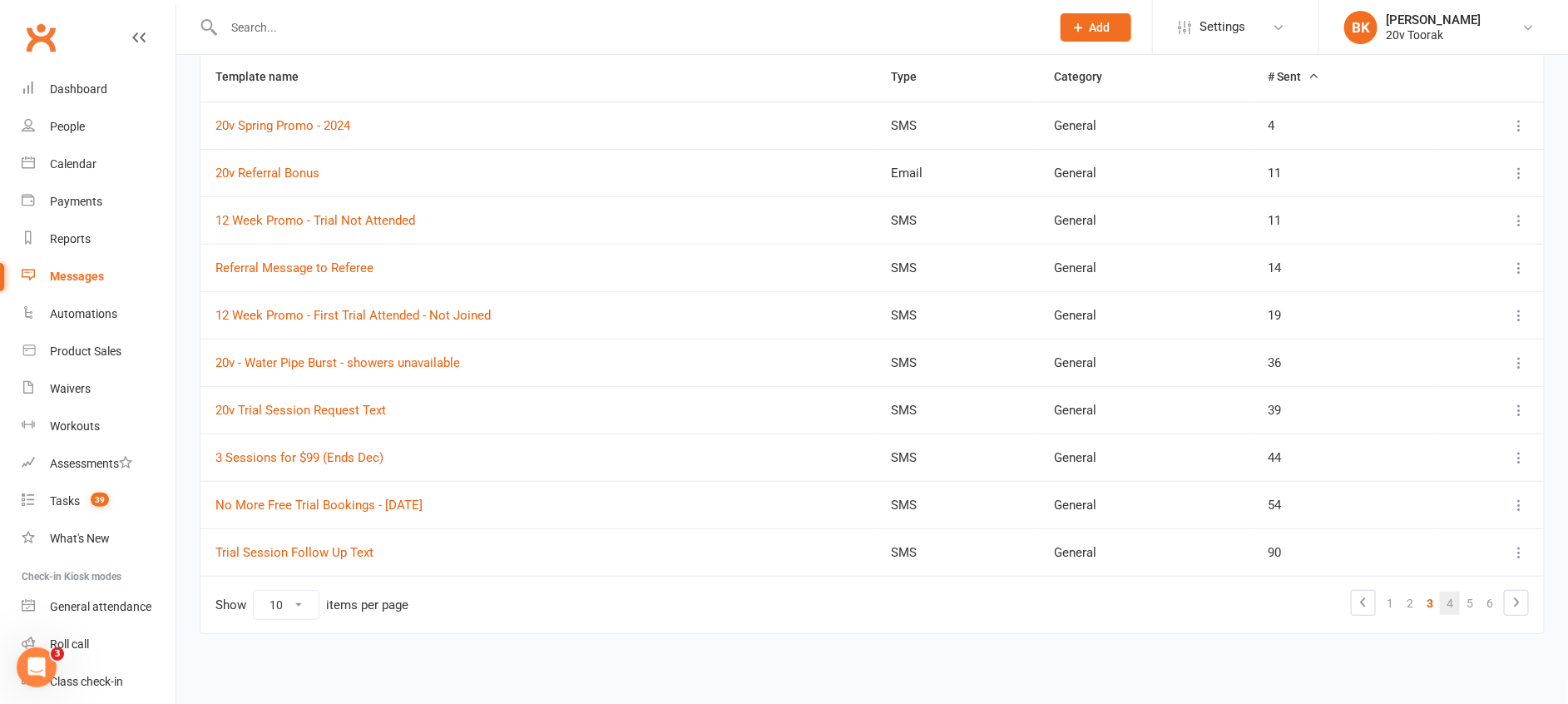
click at [1451, 607] on link "4" at bounding box center [1449, 603] width 19 height 23
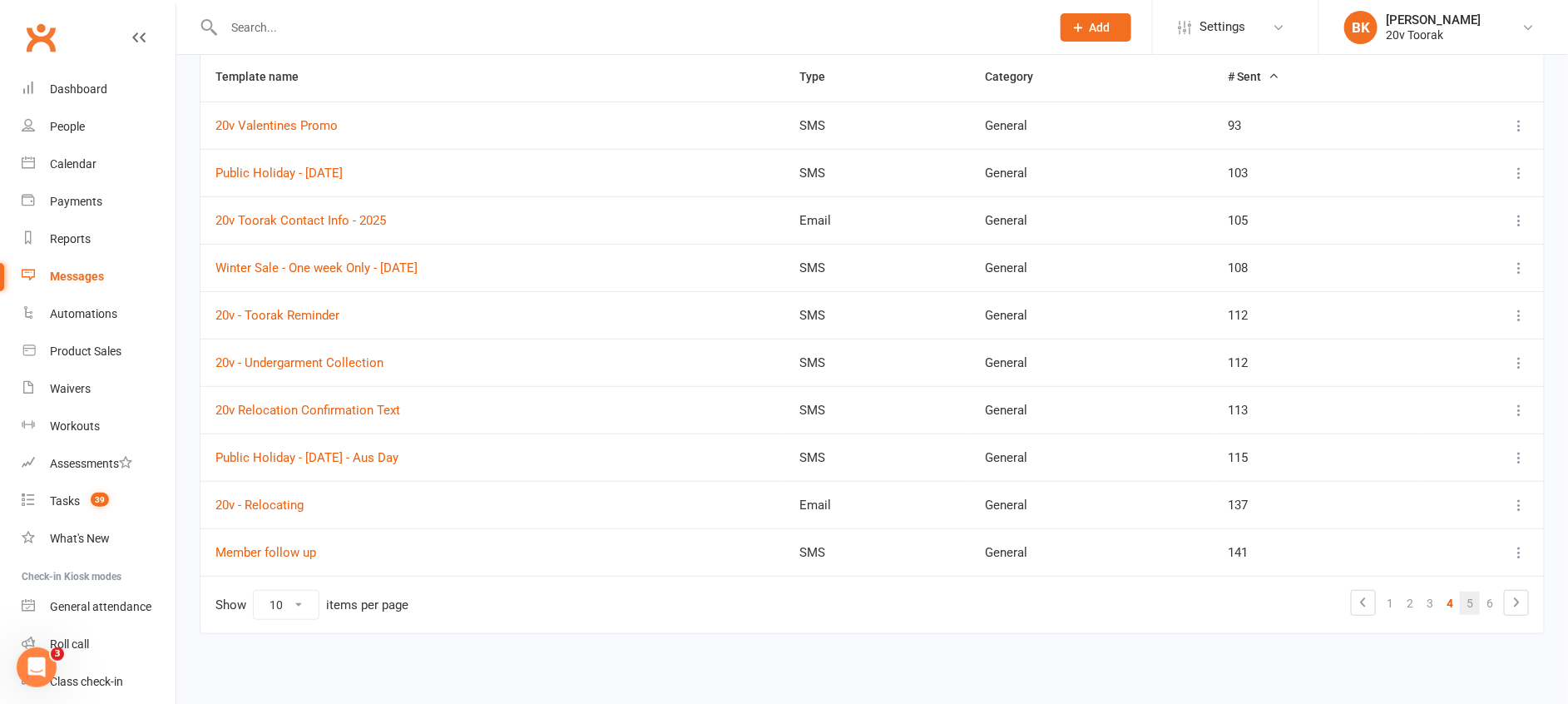
click at [1462, 607] on link "5" at bounding box center [1470, 603] width 19 height 23
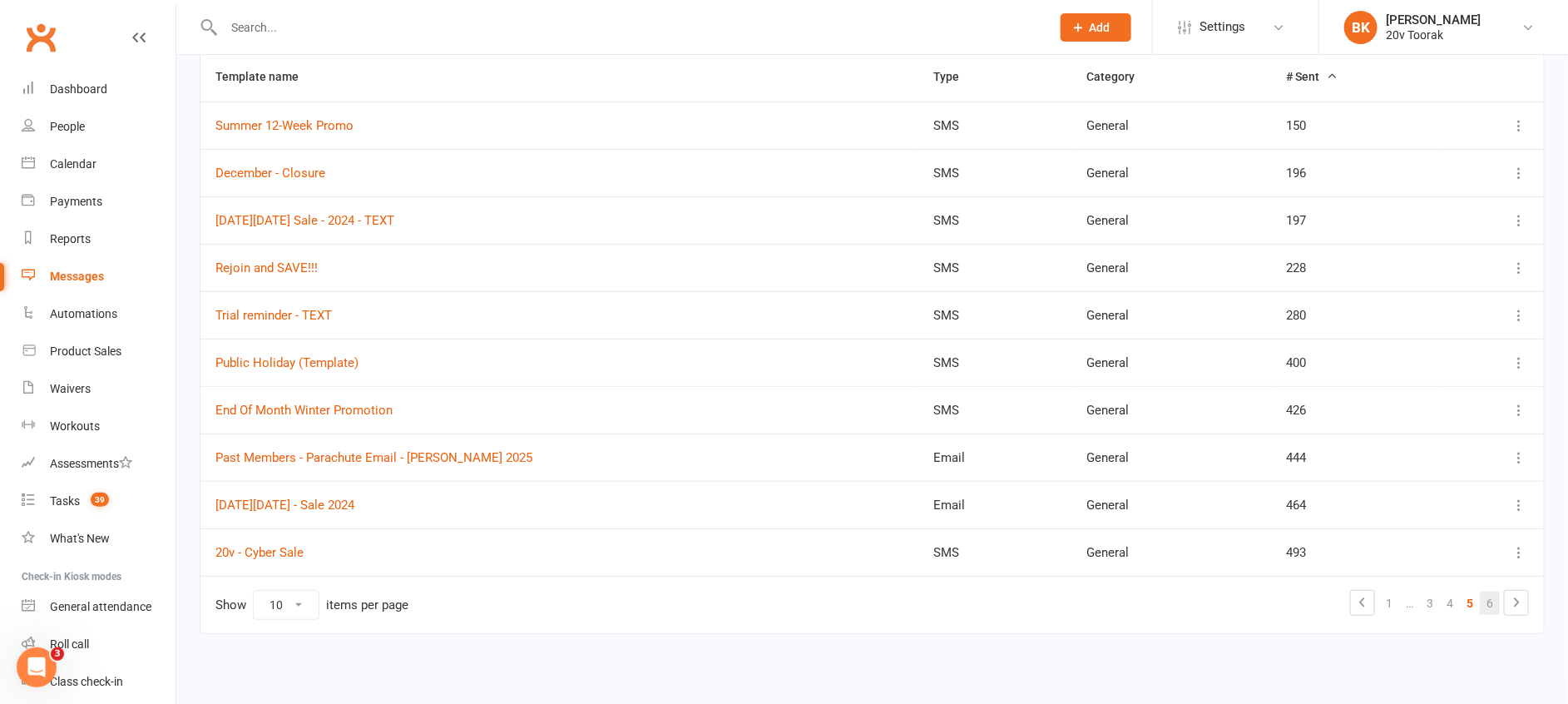
click at [1491, 602] on link "6" at bounding box center [1489, 603] width 19 height 23
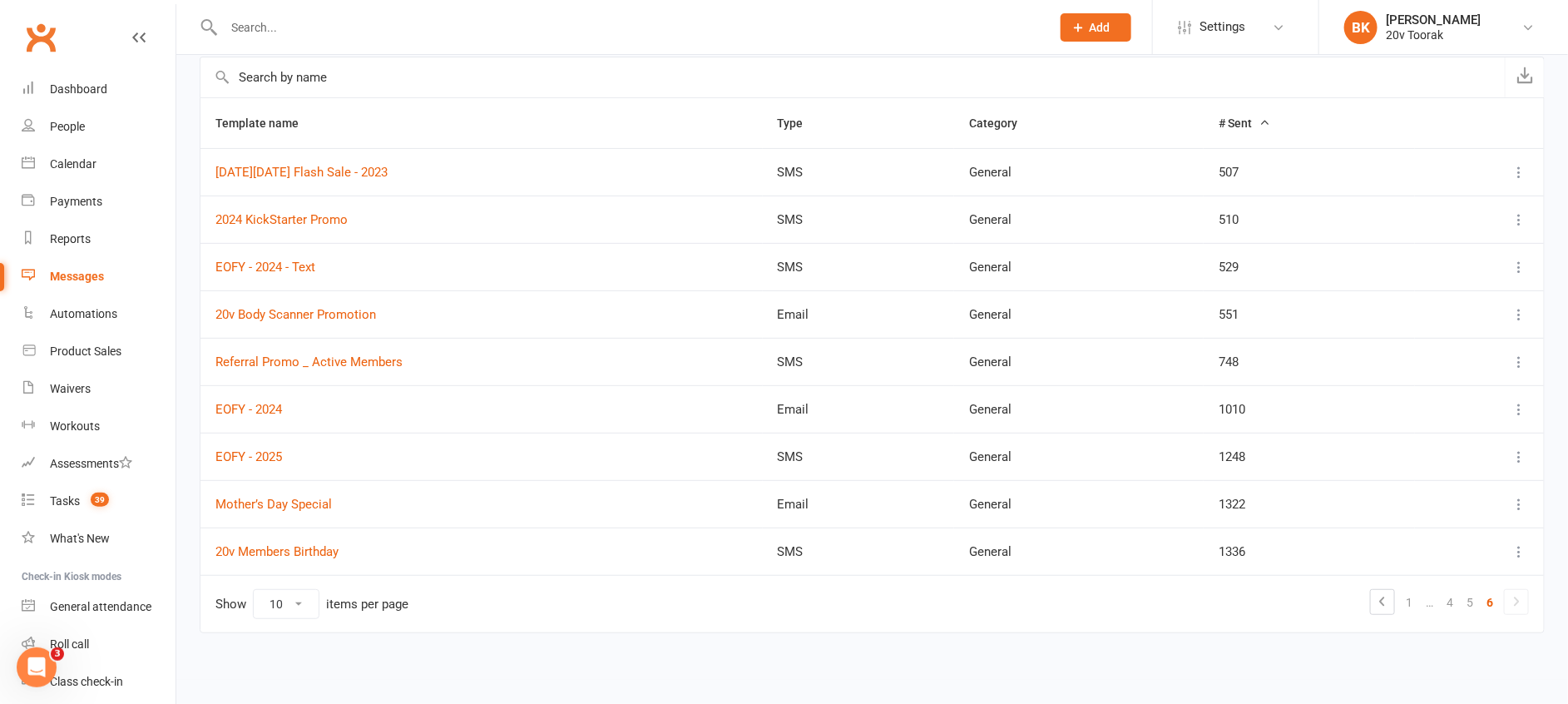
scroll to position [172, 0]
click at [1533, 212] on td at bounding box center [1479, 220] width 129 height 48
click at [1524, 216] on icon at bounding box center [1518, 220] width 17 height 17
click at [1374, 278] on link "Edit" at bounding box center [1427, 286] width 165 height 33
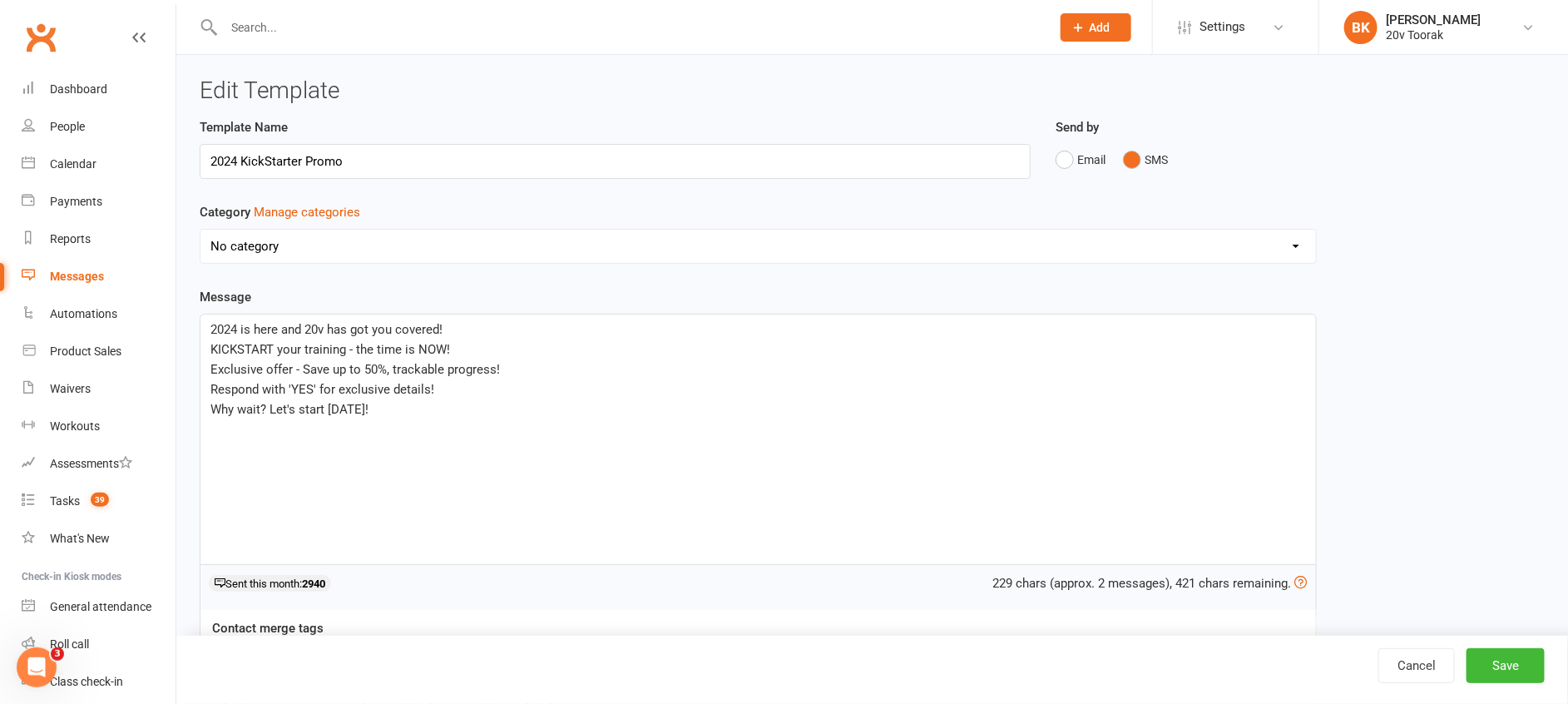
select select "7547"
click at [1434, 664] on link "Cancel" at bounding box center [1416, 665] width 77 height 35
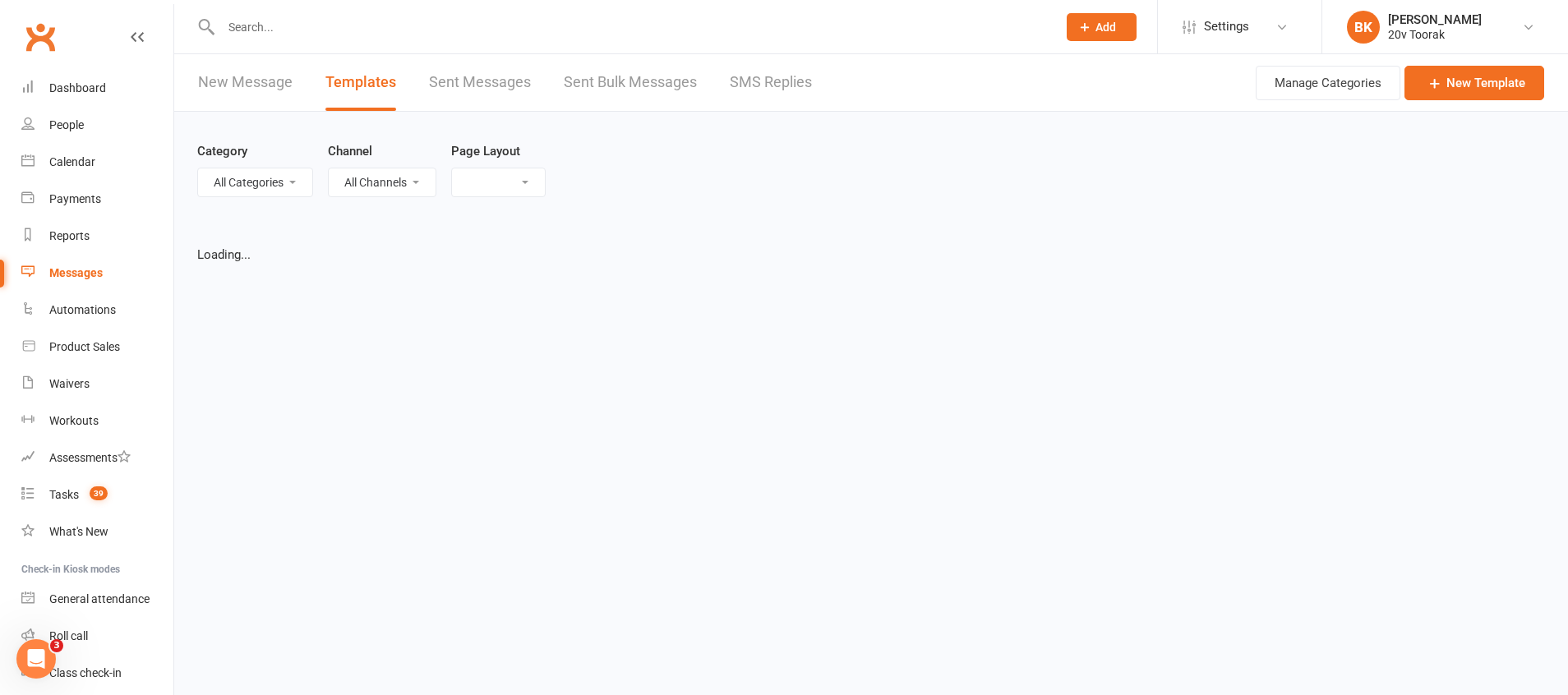
select select "list"
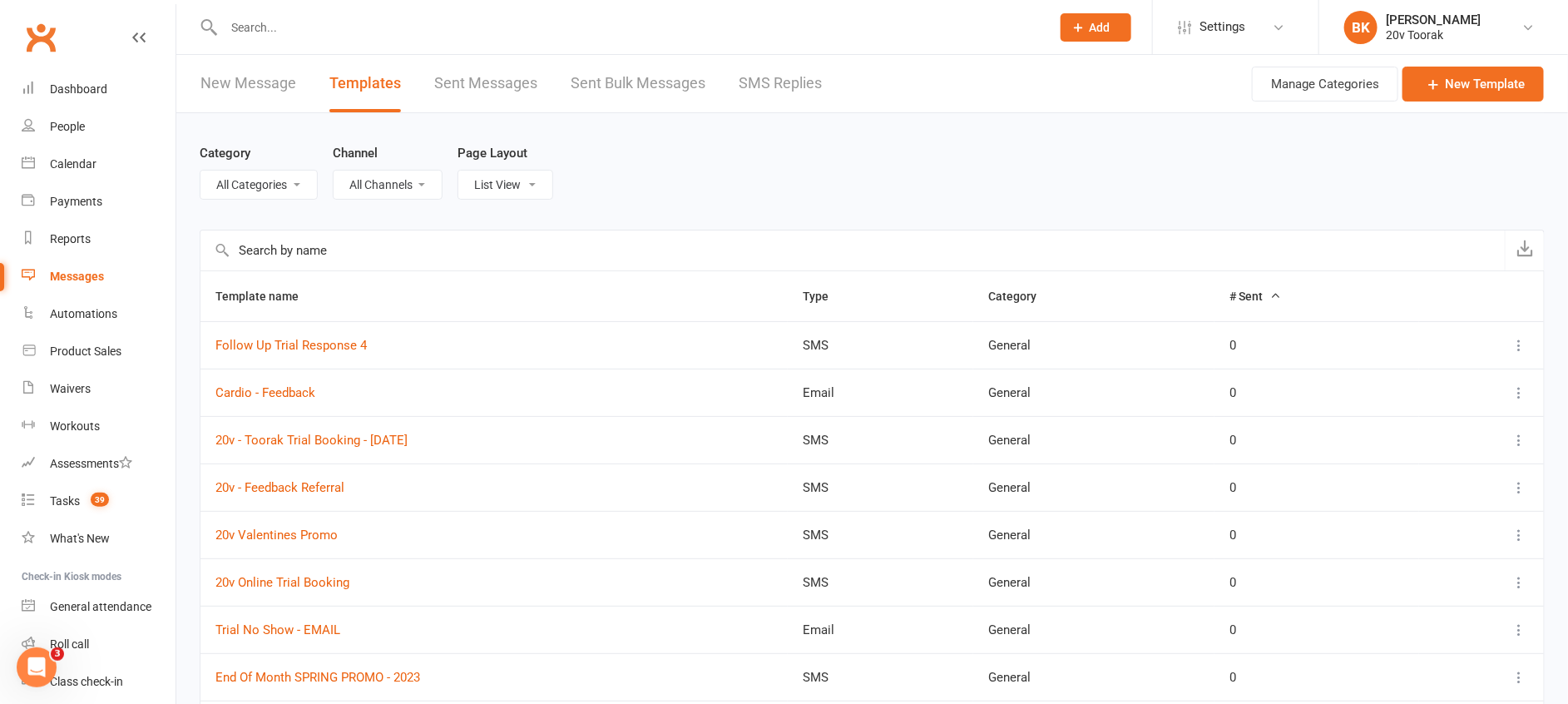
click at [1518, 389] on icon at bounding box center [1518, 392] width 17 height 17
click at [1399, 454] on link "Edit" at bounding box center [1427, 458] width 165 height 33
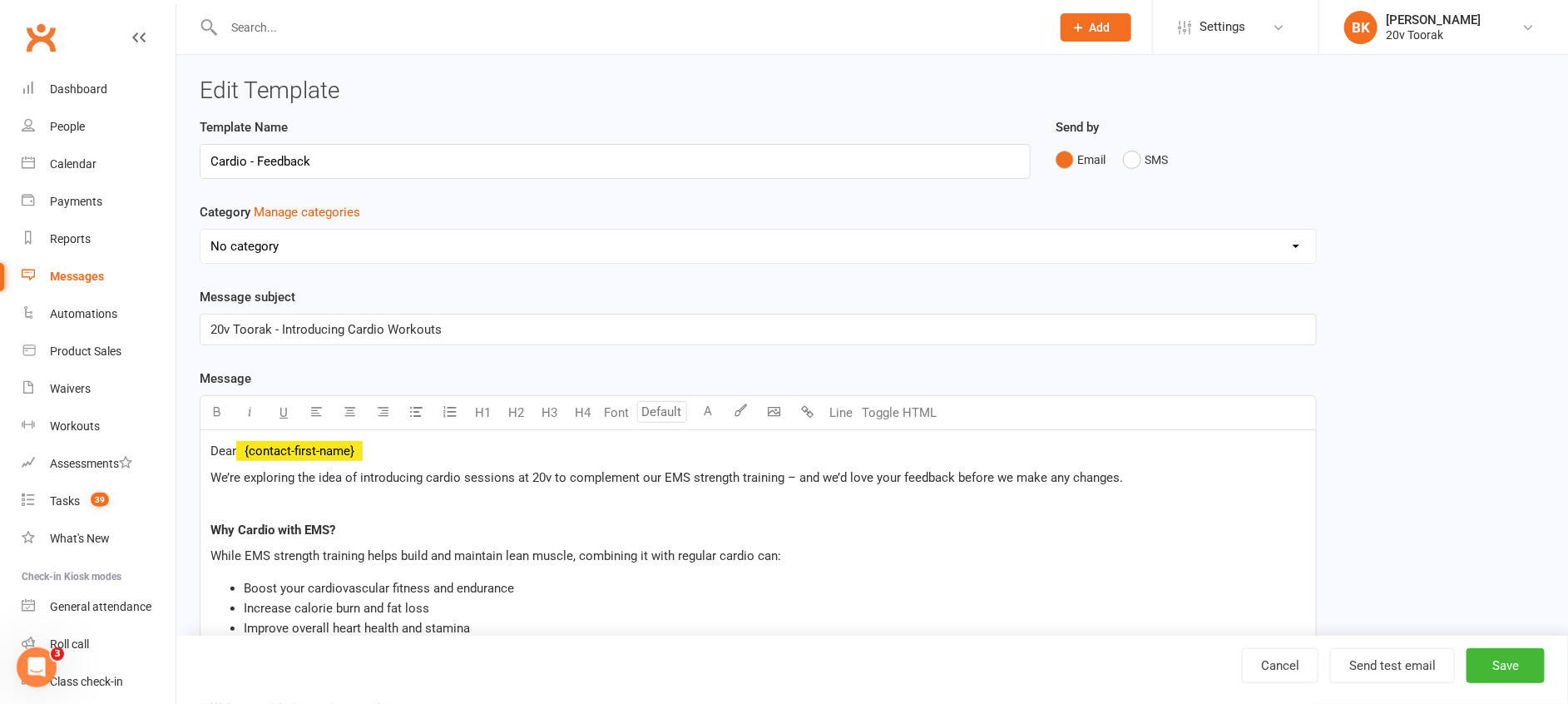
select select "7547"
click at [209, 153] on input "Cardio - Feedback" at bounding box center [615, 162] width 831 height 35
type input "20v Cardio - Feedback"
drag, startPoint x: 280, startPoint y: 327, endPoint x: 186, endPoint y: 327, distance: 94.0
click at [186, 327] on div "Edit Template Template Name 20v Cardio - Feedback Send by Email SMS Category Ma…" at bounding box center [872, 711] width 1392 height 1313
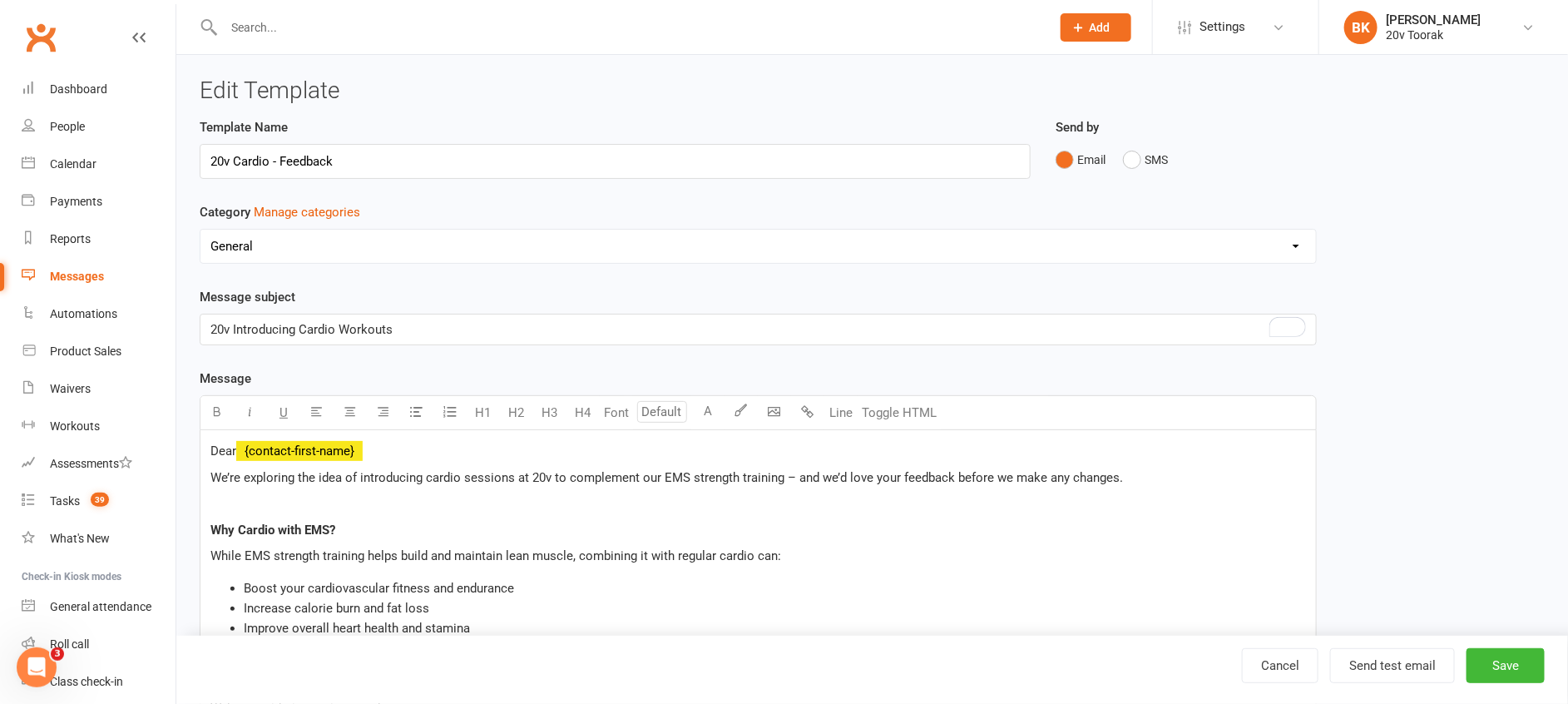
click at [271, 325] on span "20v Introducing Cardio Workouts" at bounding box center [301, 329] width 182 height 15
click at [388, 325] on p "20v Cardio Workouts" at bounding box center [758, 329] width 1096 height 19
click at [602, 296] on div "Message subject 20v Cardio Workouts - What Are Your Thoughts??" at bounding box center [758, 316] width 1117 height 58
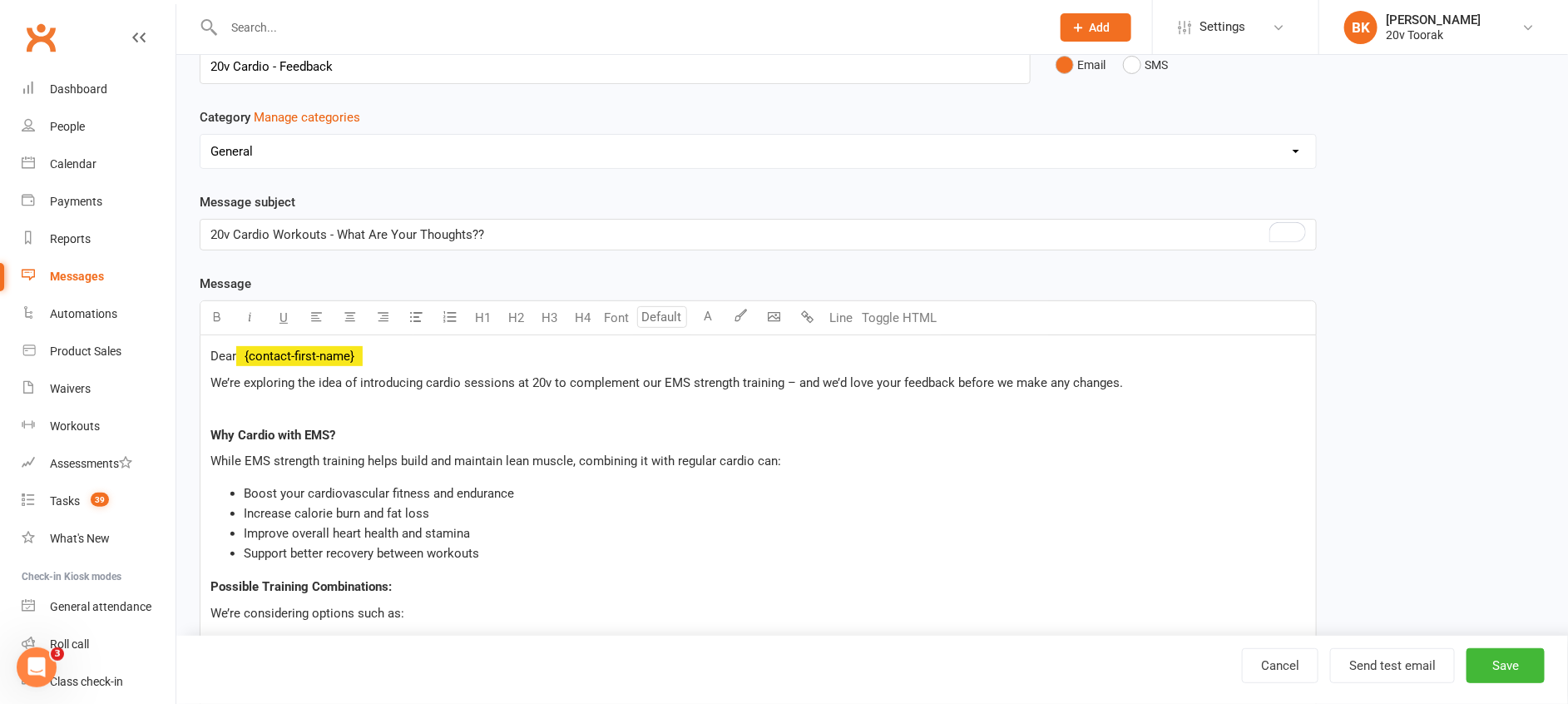
scroll to position [95, 0]
click at [1502, 663] on button "Save" at bounding box center [1506, 665] width 78 height 35
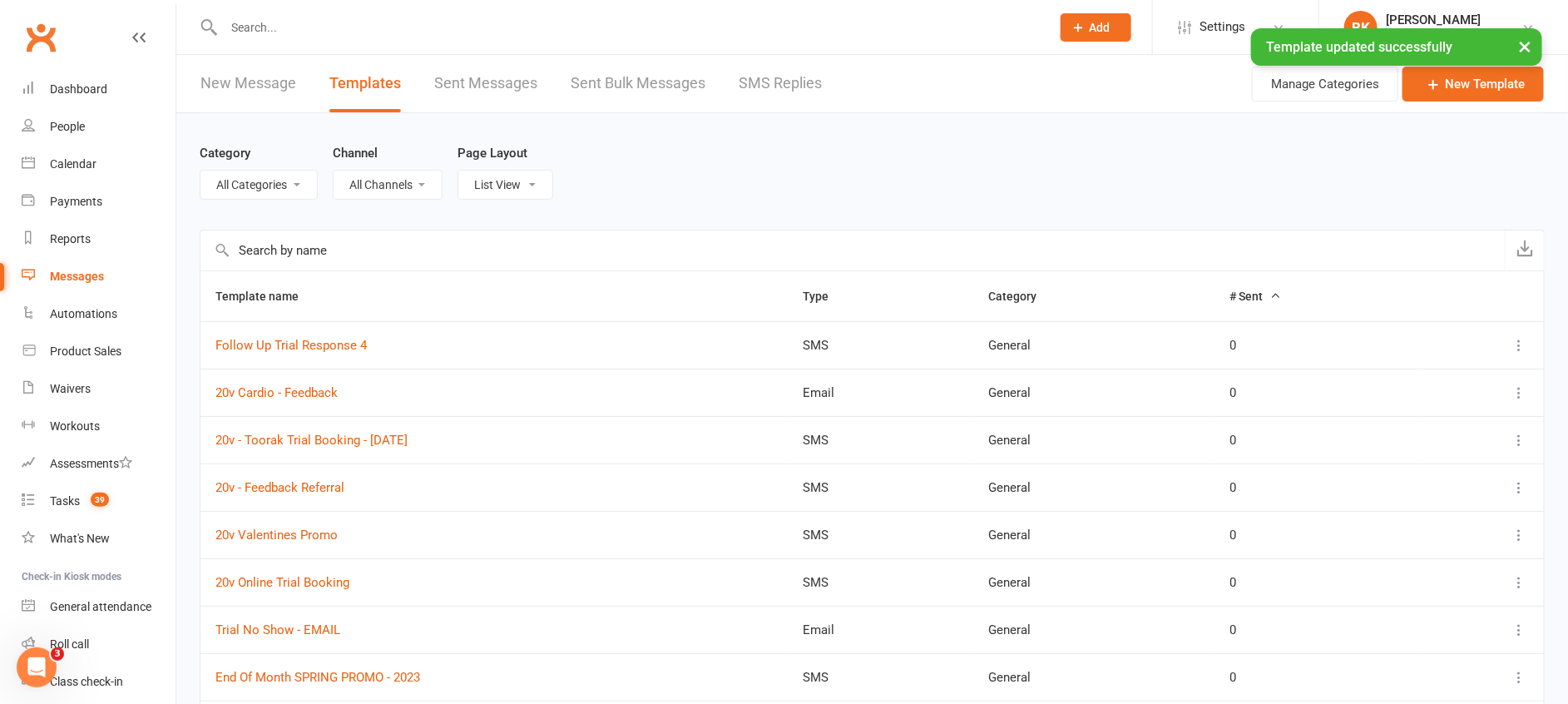
click at [1525, 388] on icon at bounding box center [1518, 392] width 17 height 17
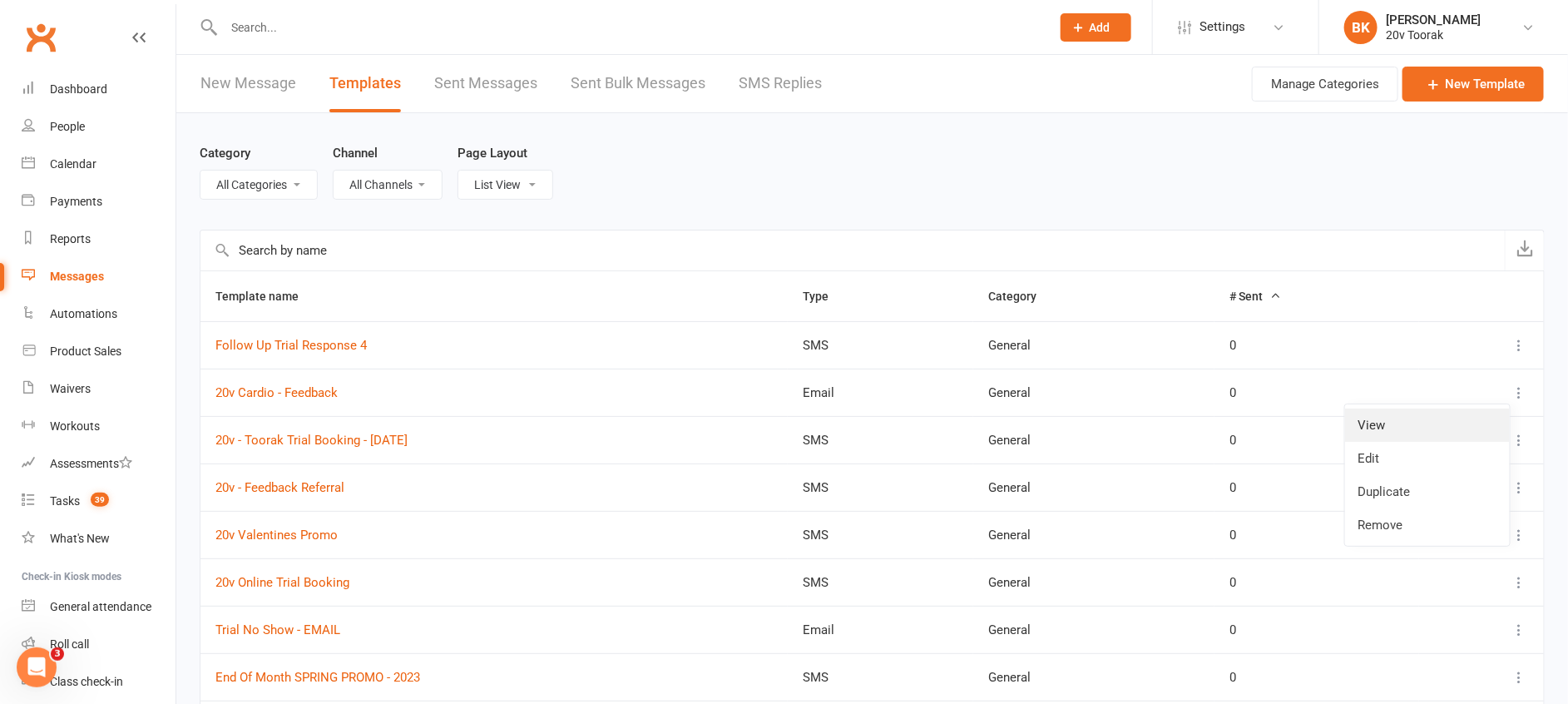
click at [1377, 430] on link "View" at bounding box center [1427, 425] width 165 height 33
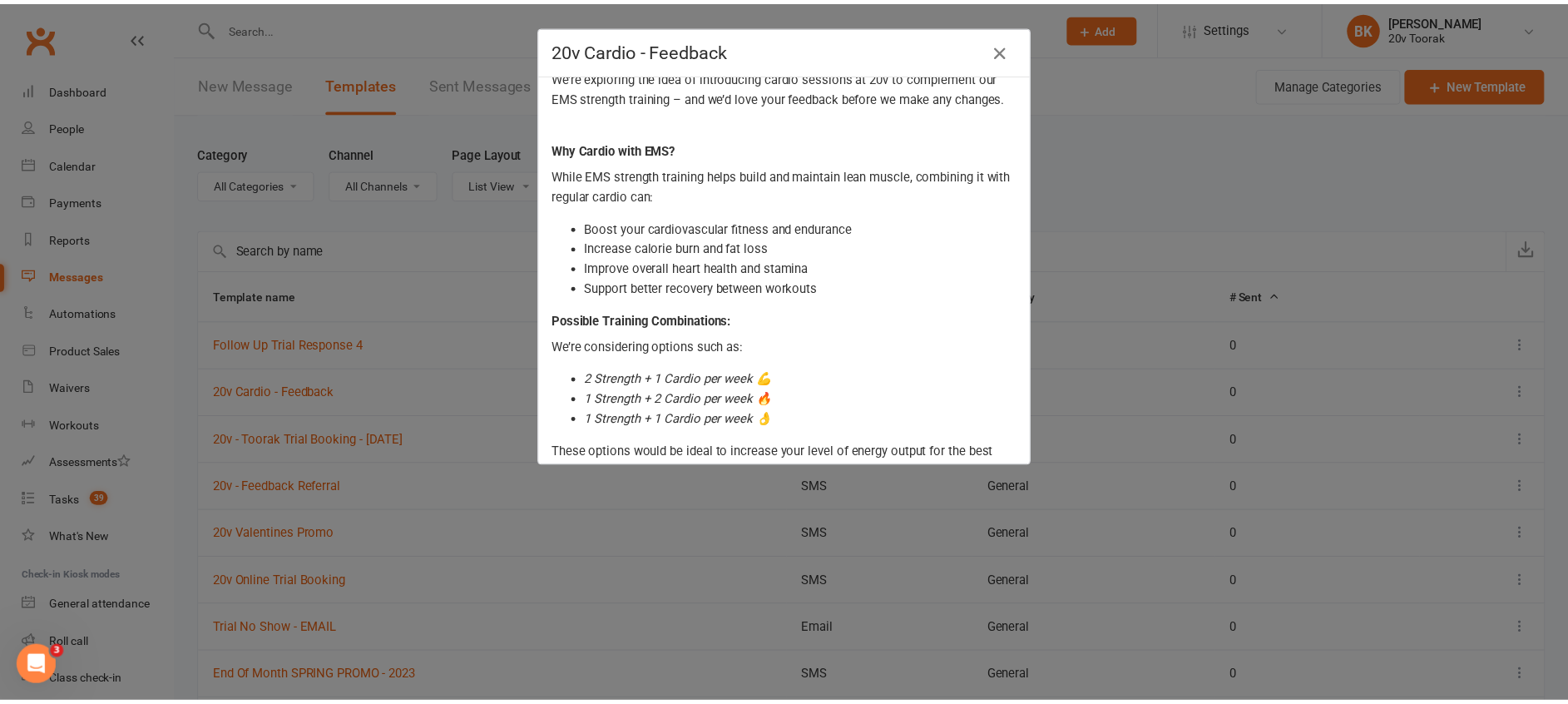
scroll to position [544, 0]
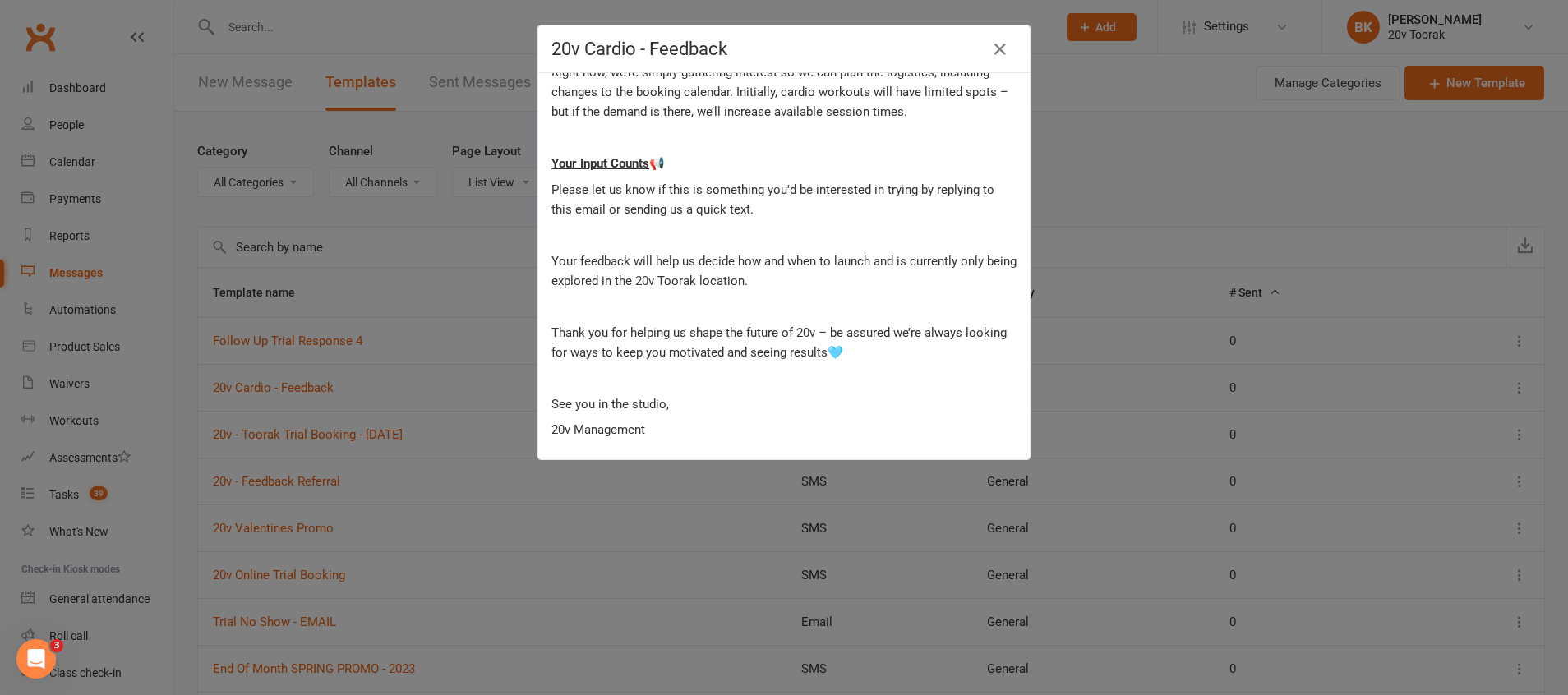
click at [1001, 35] on div "20v Cardio - Feedback" at bounding box center [783, 49] width 492 height 48
click at [988, 63] on div "20v Cardio - Feedback" at bounding box center [783, 49] width 492 height 48
click at [990, 40] on icon "button" at bounding box center [999, 49] width 19 height 19
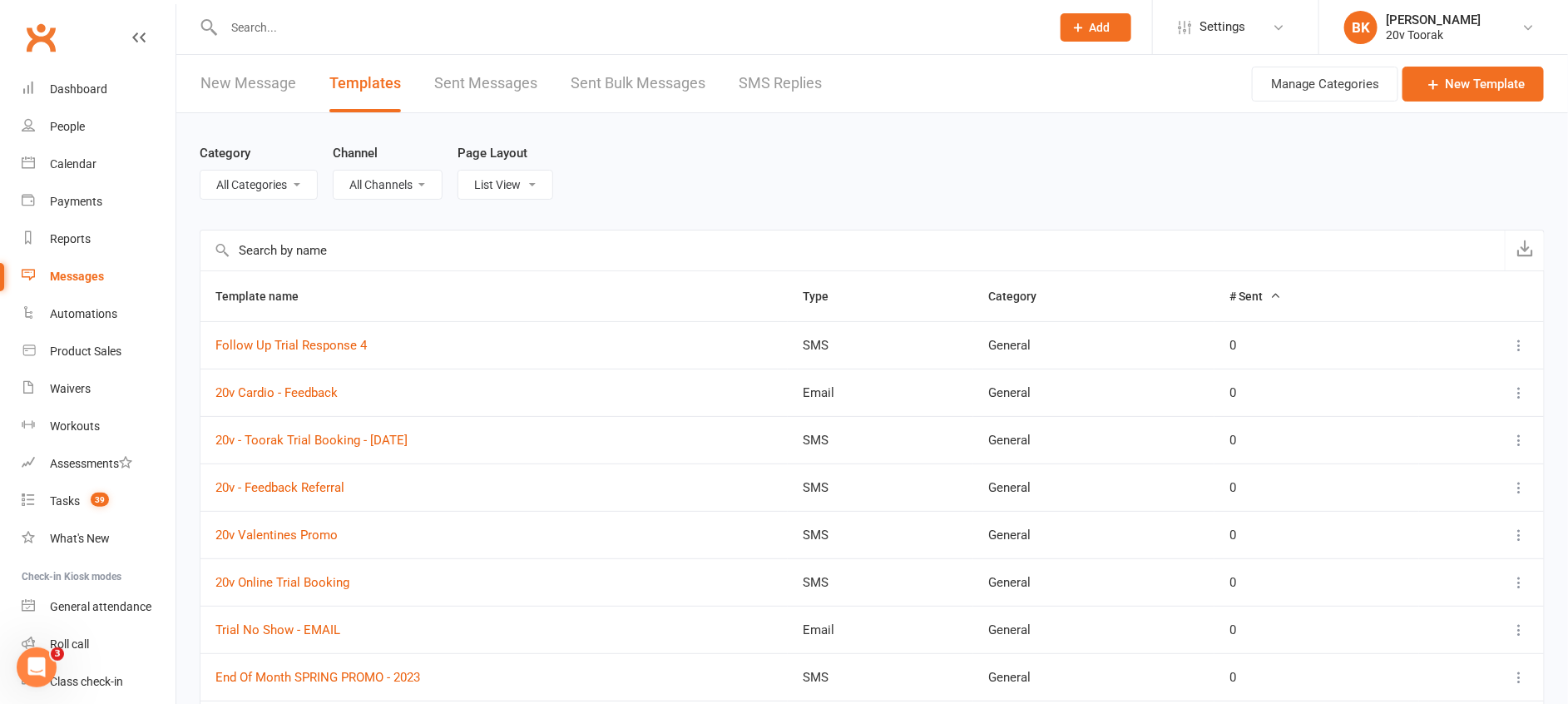
drag, startPoint x: 1531, startPoint y: 373, endPoint x: 265, endPoint y: 401, distance: 1266.3
click at [265, 401] on td "20v Cardio - Feedback" at bounding box center [494, 391] width 587 height 48
click at [260, 393] on link "20v Cardio - Feedback" at bounding box center [277, 391] width 123 height 15
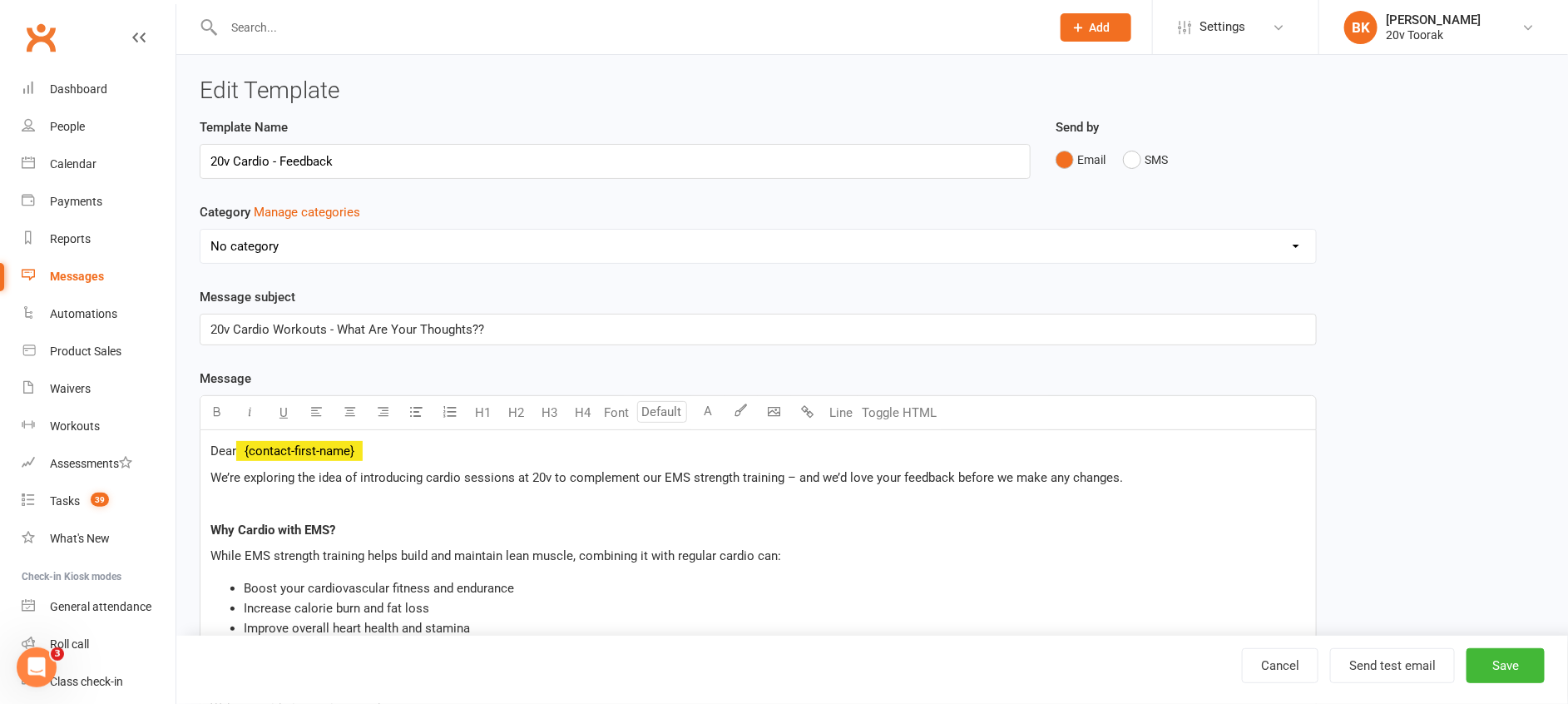
select select "7547"
click at [1413, 655] on button "Send test email" at bounding box center [1393, 665] width 125 height 35
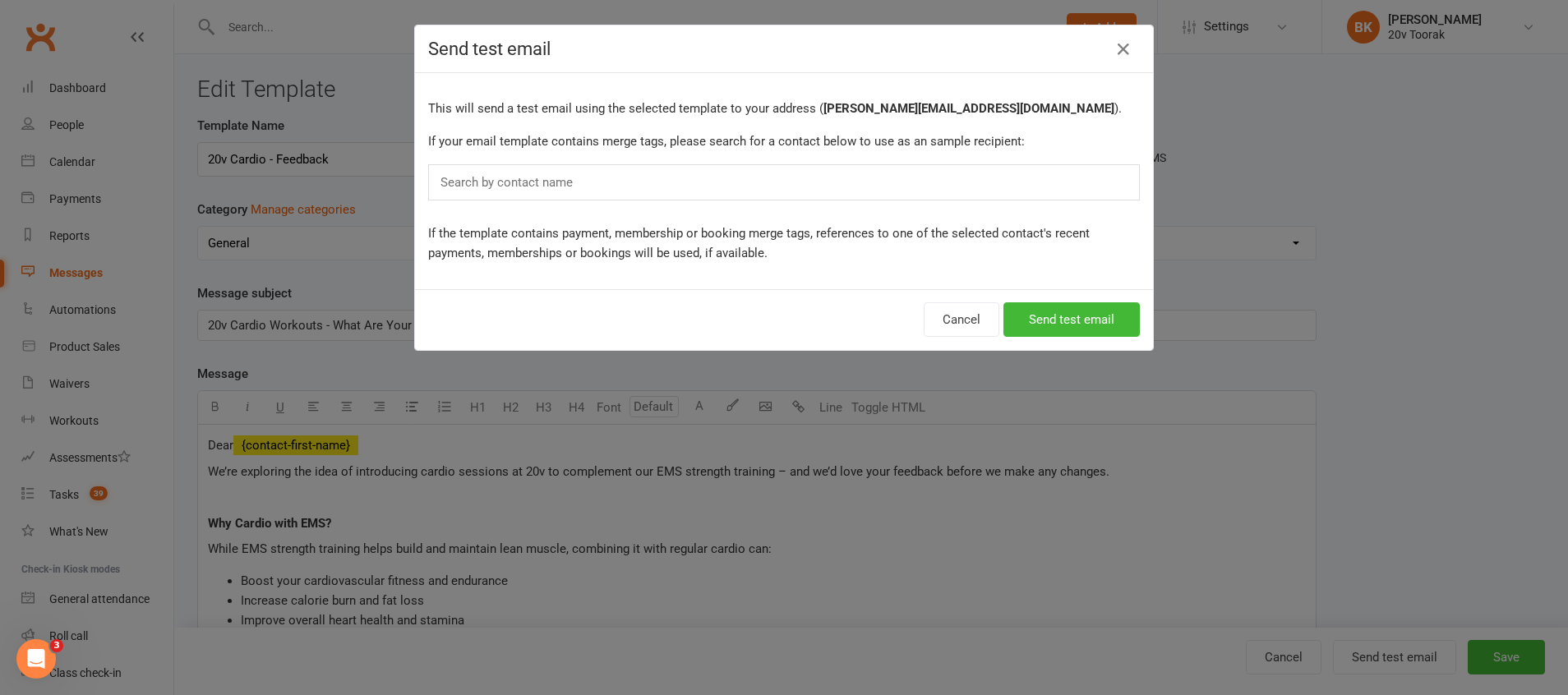
click at [564, 196] on div "Search by contact name" at bounding box center [784, 183] width 712 height 37
click at [525, 176] on input "text" at bounding box center [510, 182] width 143 height 21
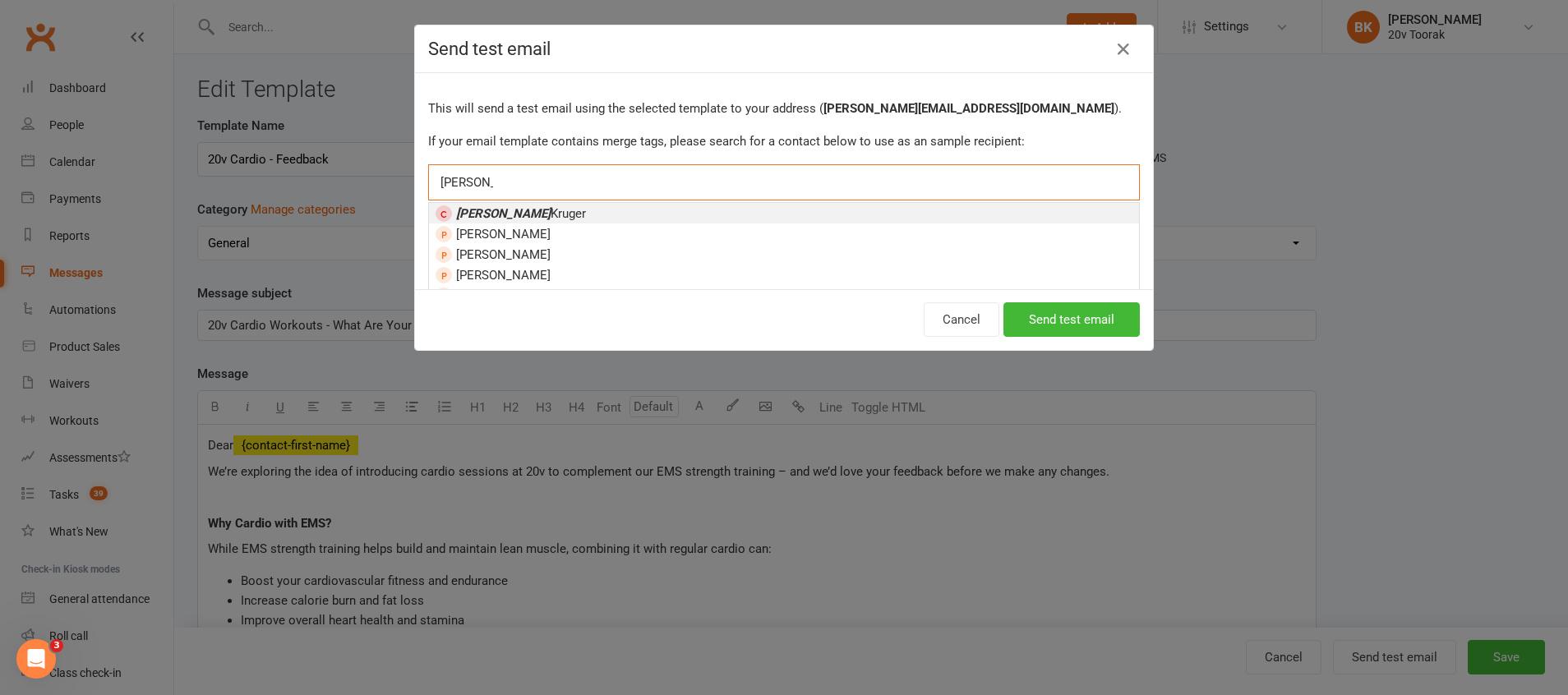
type input "byron"
click at [503, 219] on span "Byron Kruger" at bounding box center [520, 212] width 130 height 14
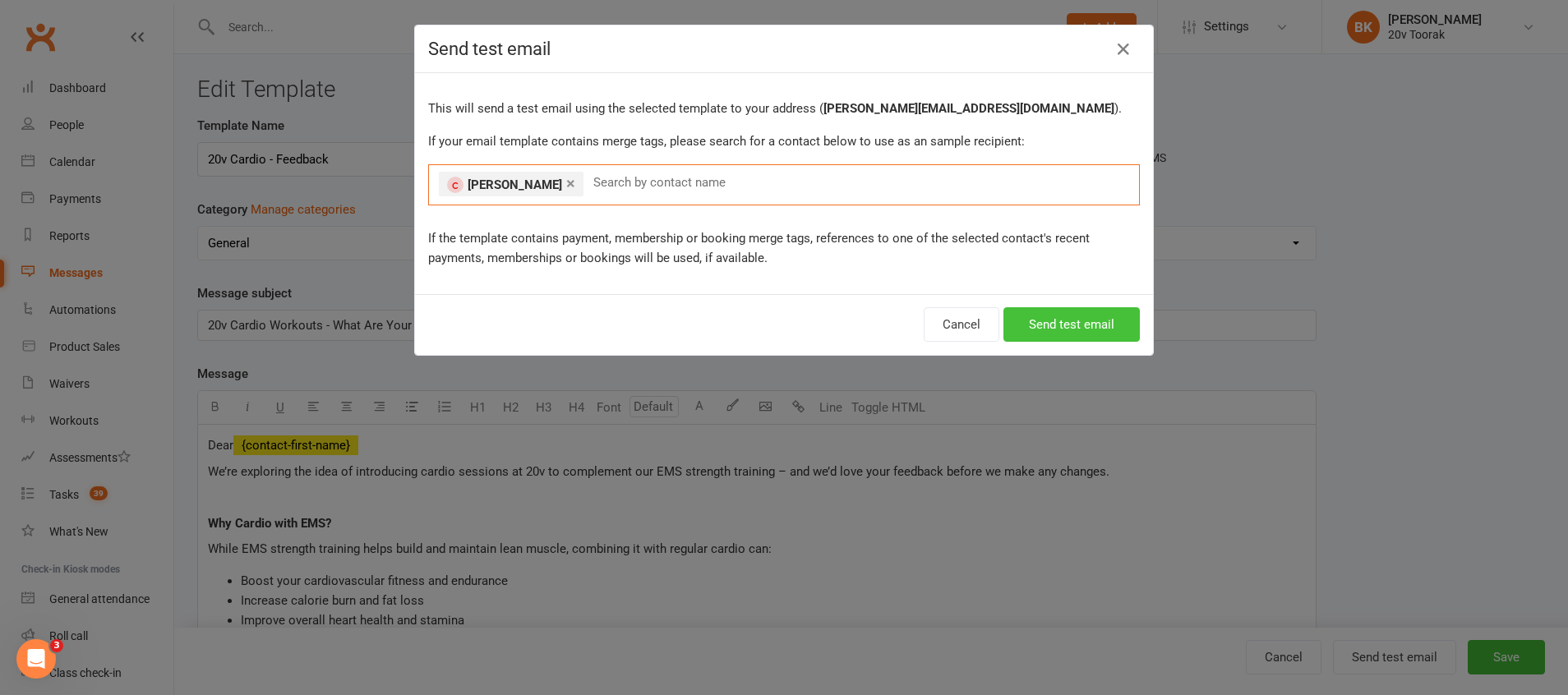
click at [1080, 333] on button "Send test email" at bounding box center [1072, 324] width 137 height 35
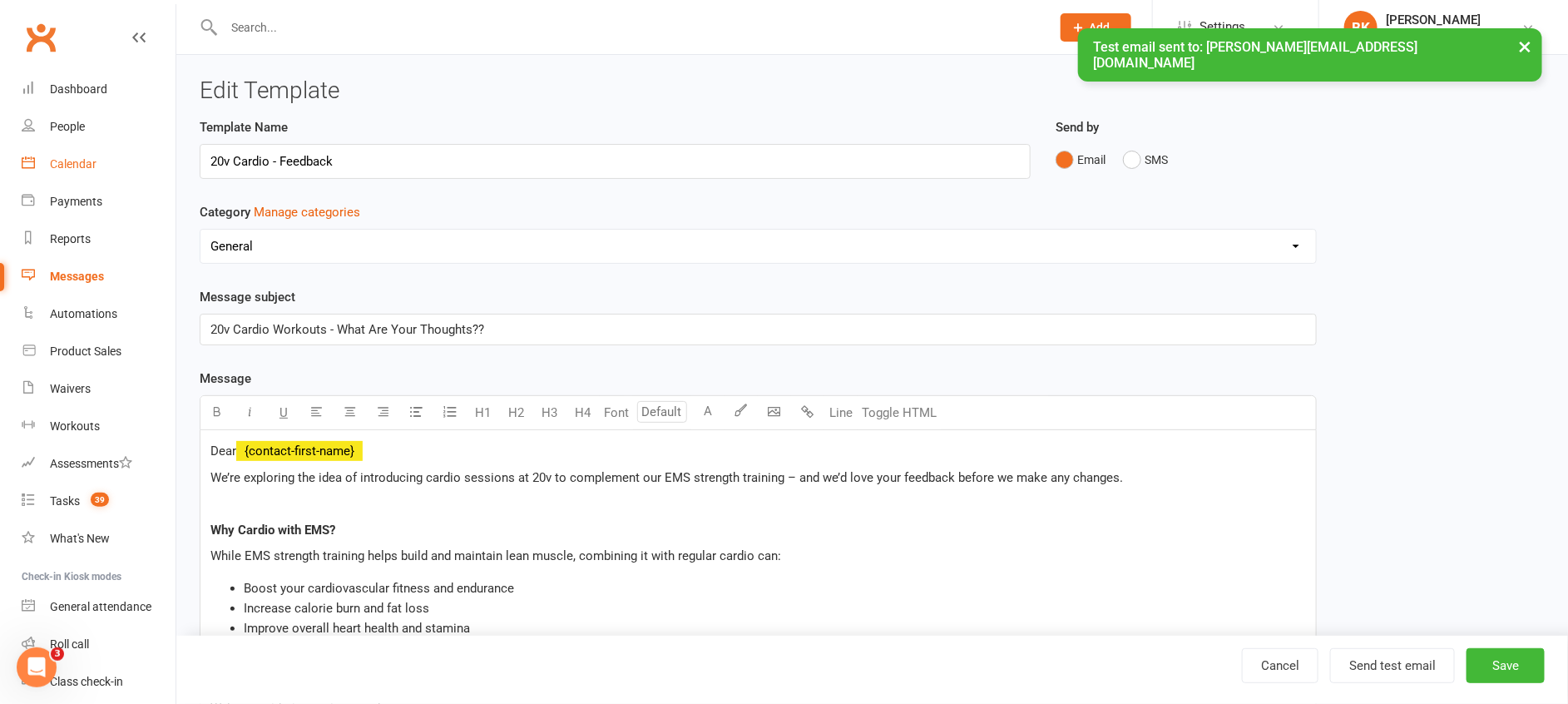
click at [35, 168] on link "Calendar" at bounding box center [98, 164] width 154 height 37
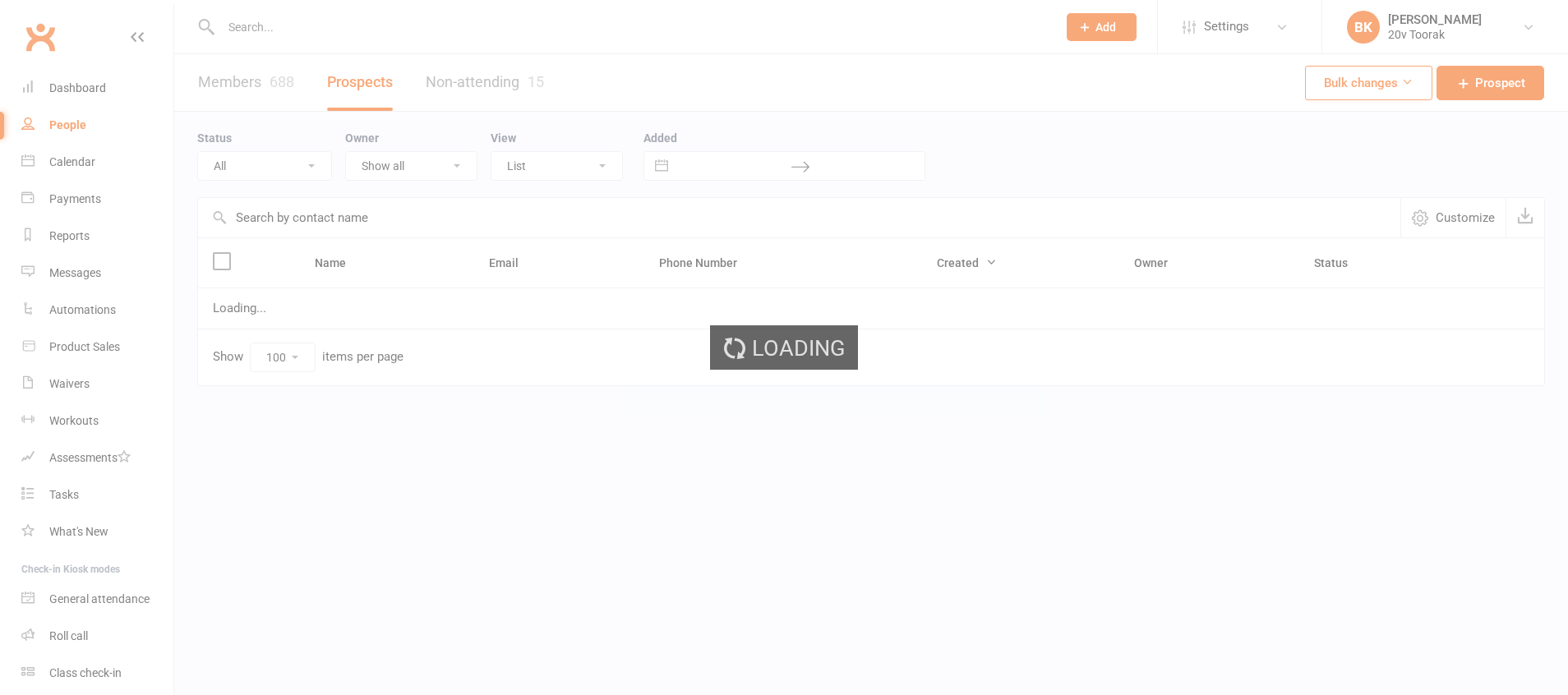
select select "100"
click at [254, 31] on input "text" at bounding box center [631, 27] width 829 height 23
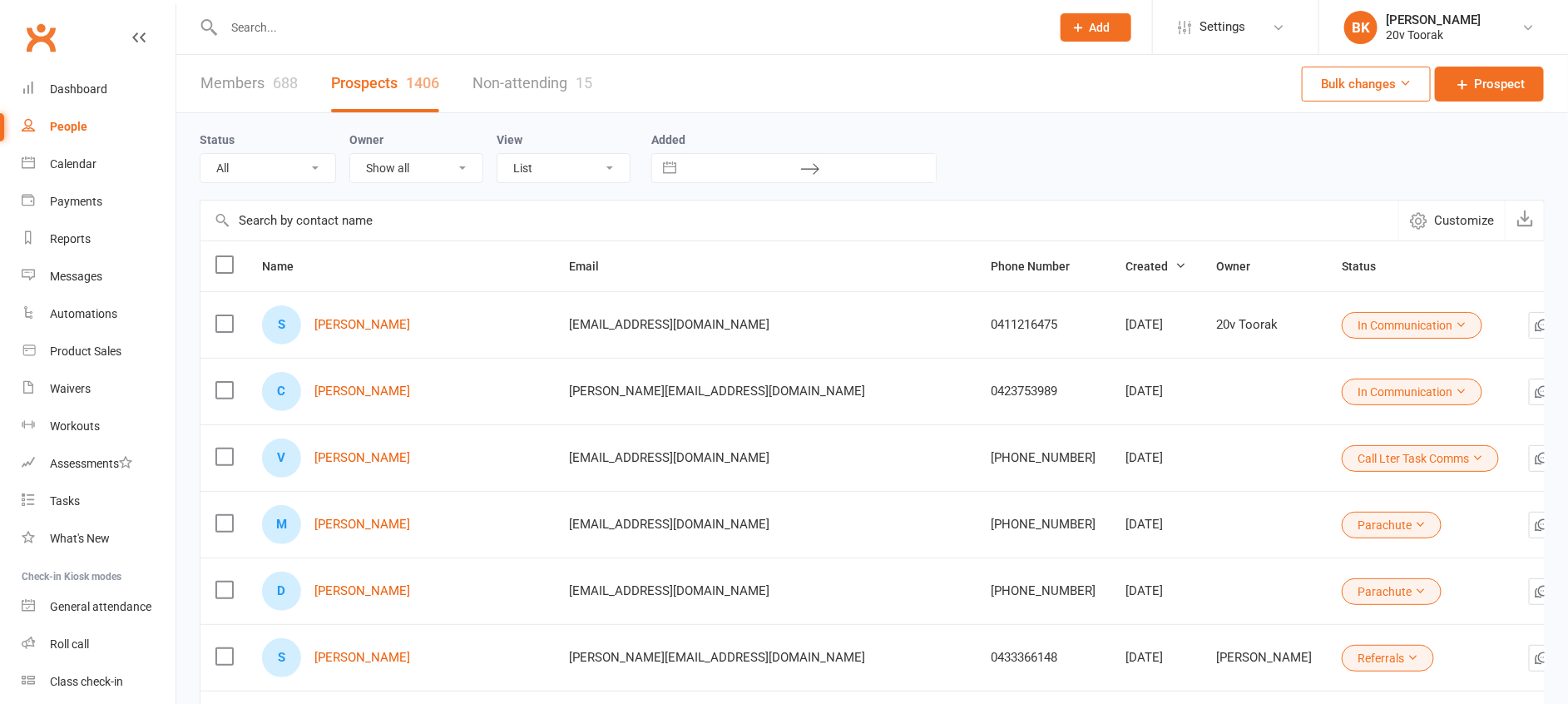
click at [274, 31] on input "text" at bounding box center [629, 27] width 820 height 23
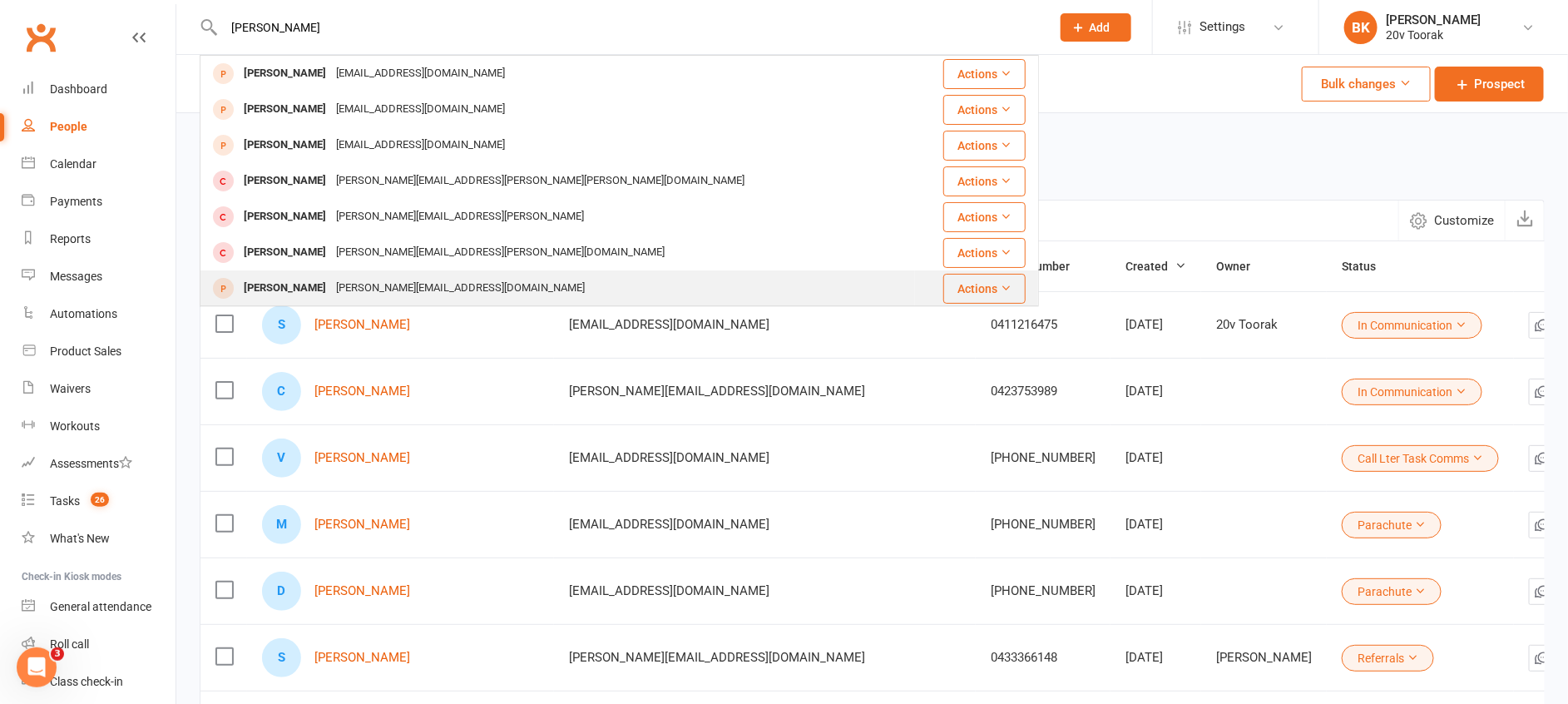
type input "[PERSON_NAME]"
click at [304, 288] on div "[PERSON_NAME]" at bounding box center [284, 288] width 93 height 24
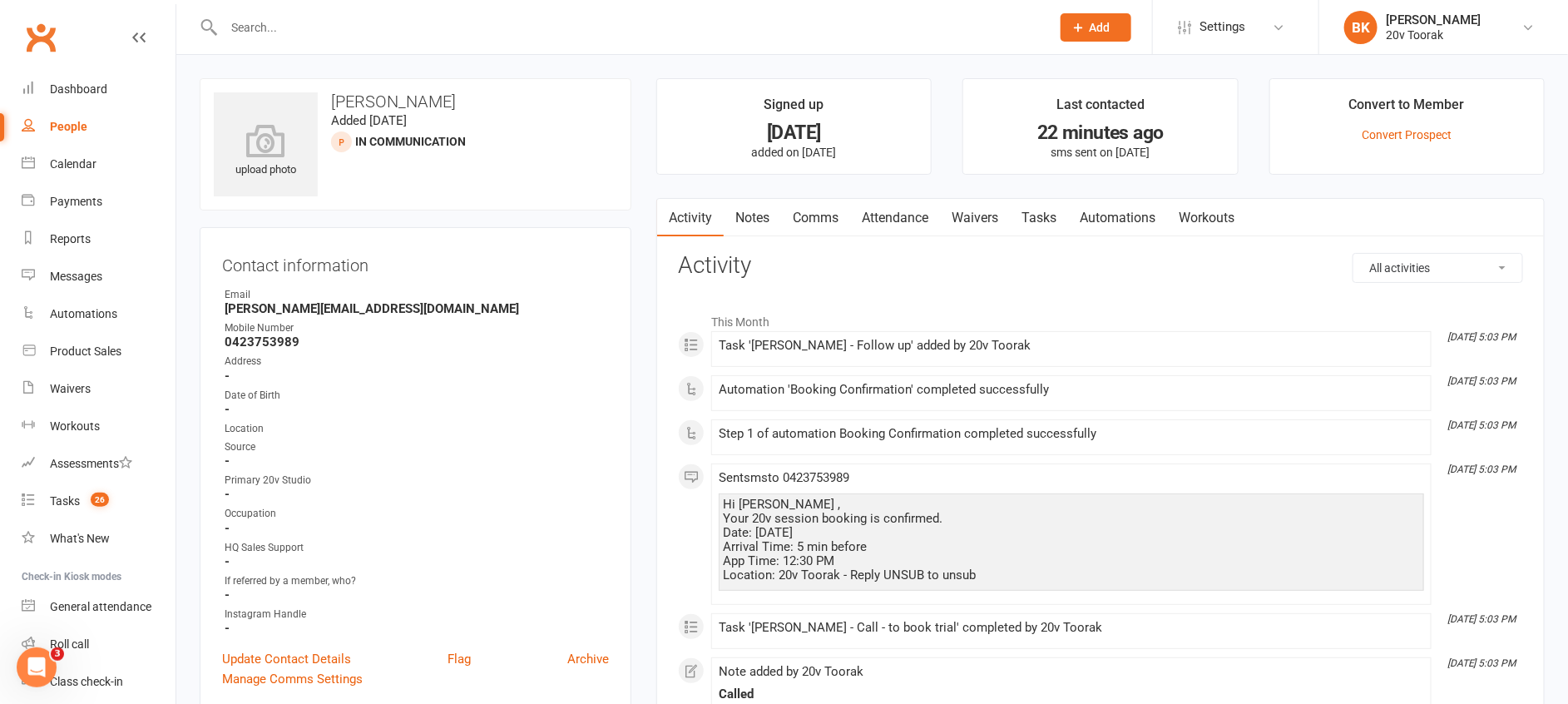
click at [1048, 225] on link "Tasks" at bounding box center [1039, 217] width 58 height 38
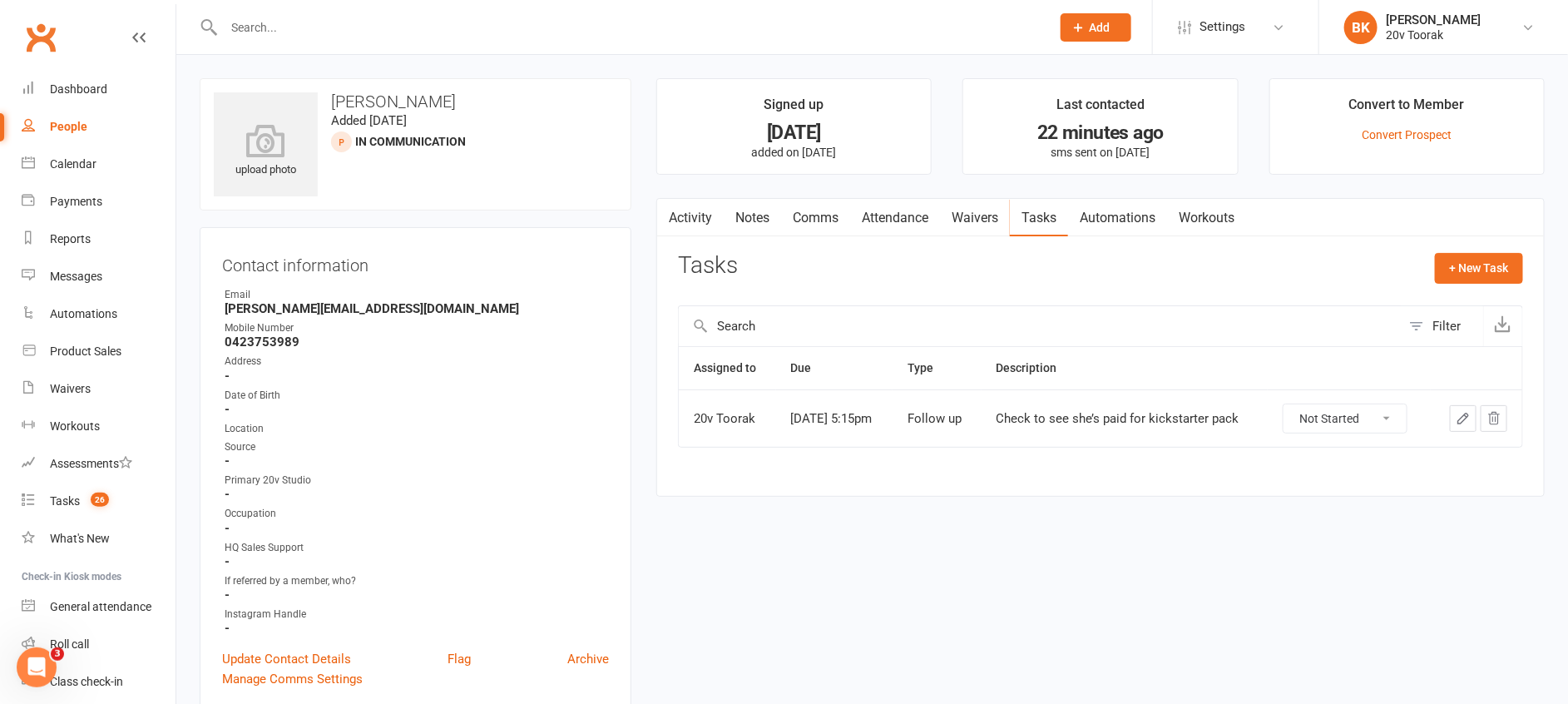
click at [1117, 225] on link "Automations" at bounding box center [1118, 217] width 99 height 38
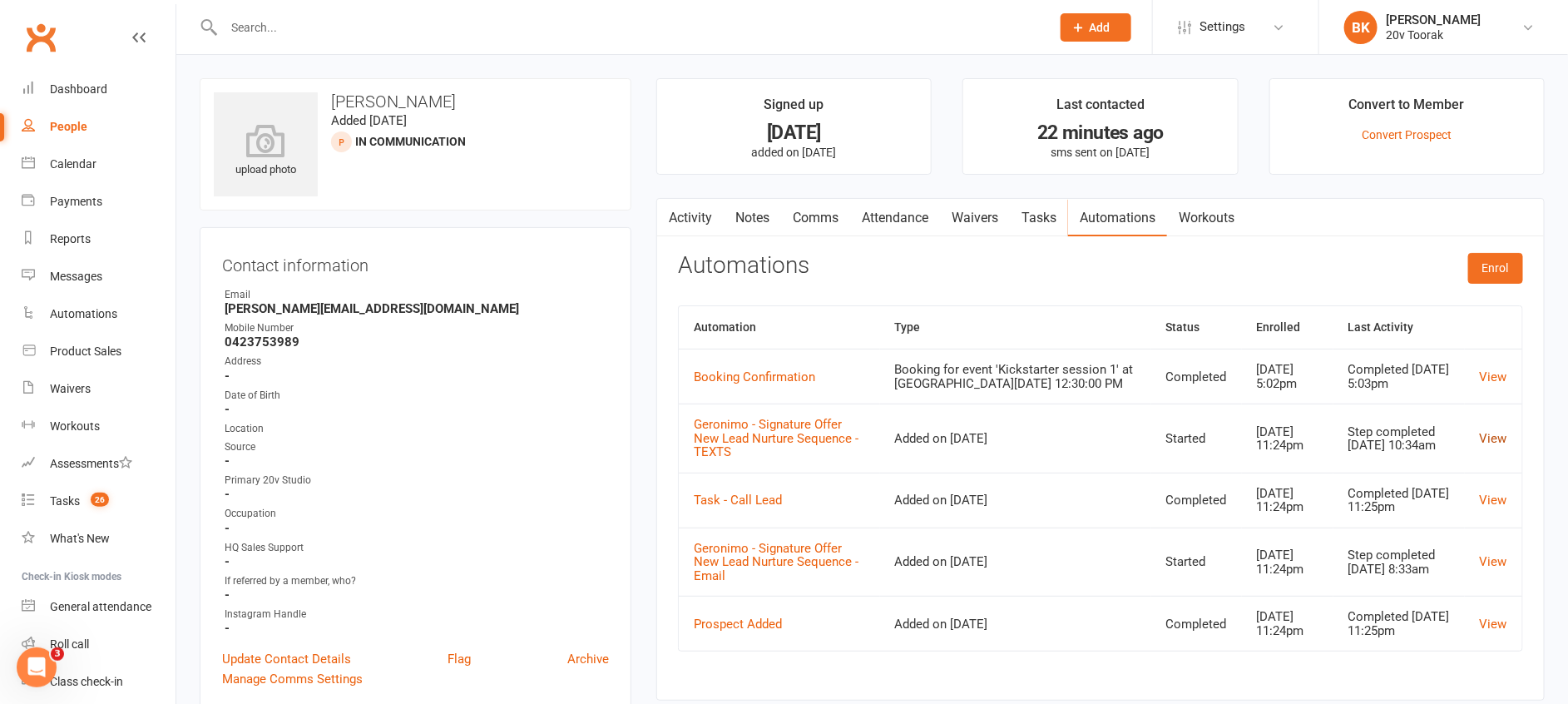
click at [1496, 441] on link "View" at bounding box center [1493, 437] width 27 height 15
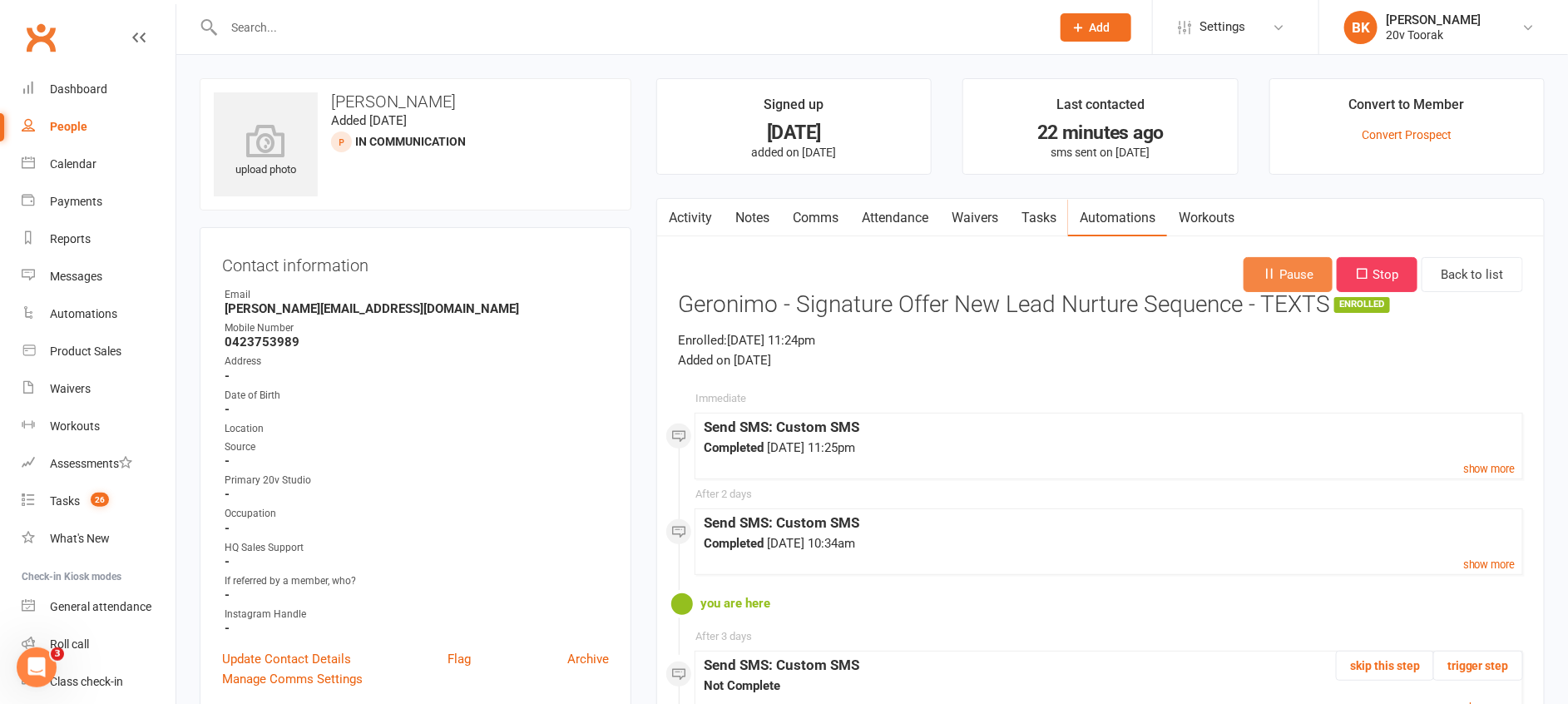
click at [1286, 266] on button "Pause" at bounding box center [1288, 275] width 89 height 35
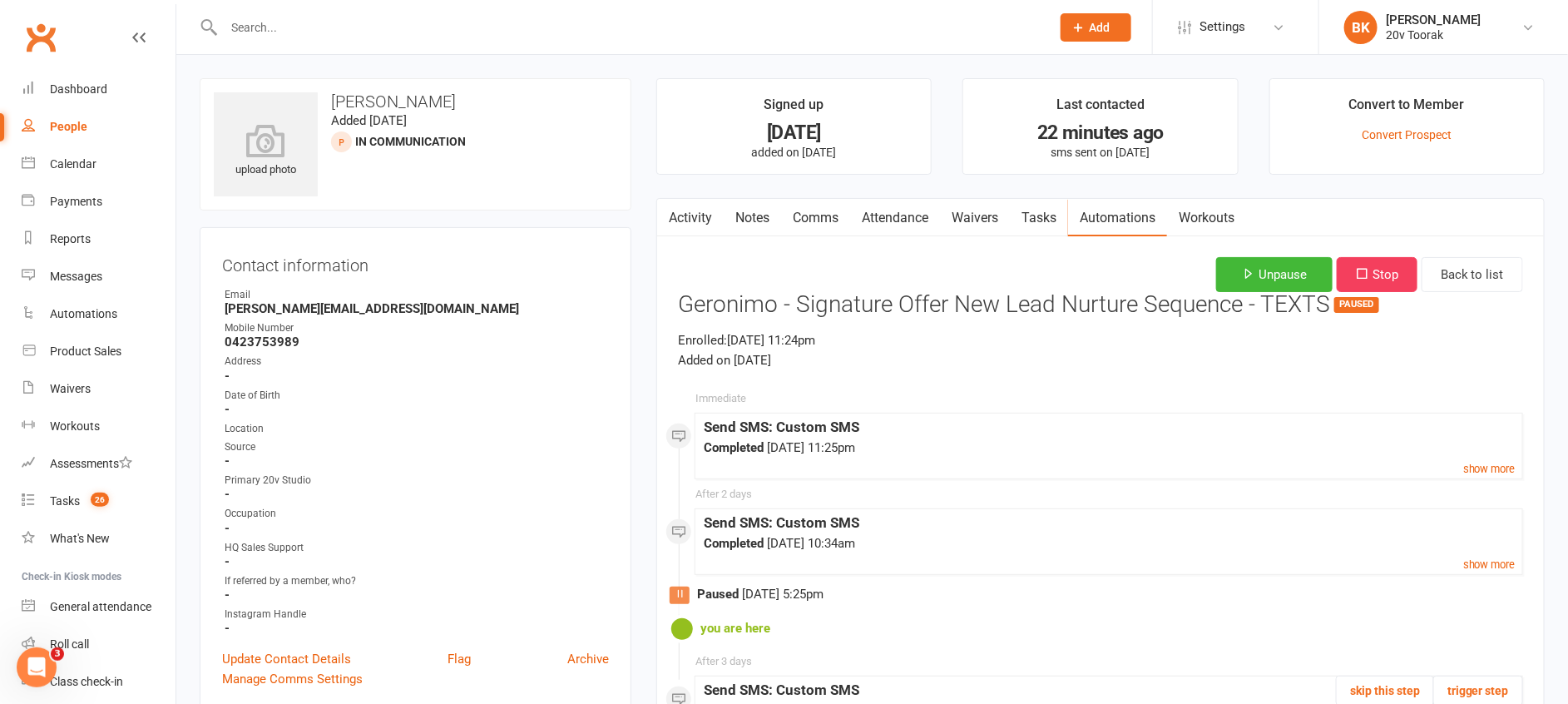
click at [1117, 216] on link "Automations" at bounding box center [1118, 217] width 99 height 38
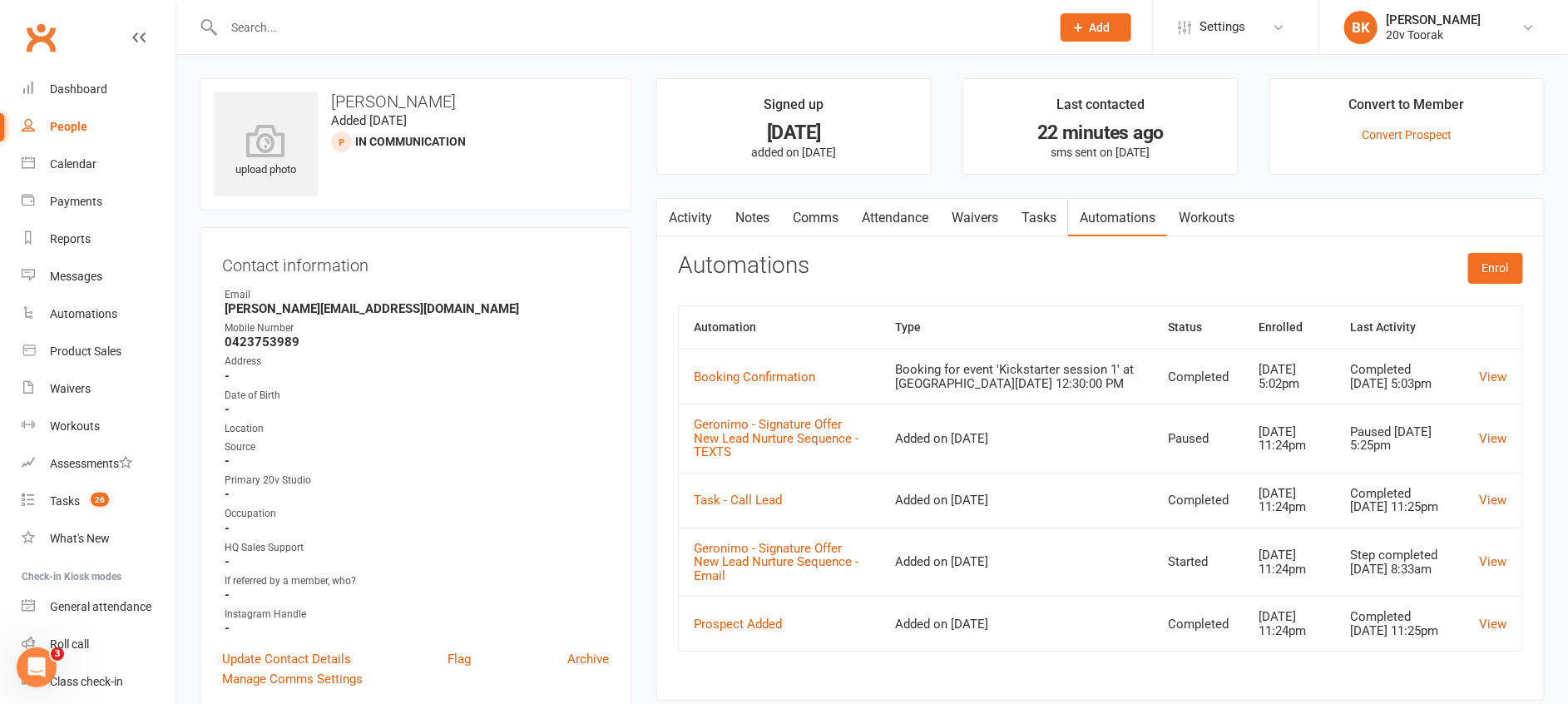
click at [1499, 618] on td "View" at bounding box center [1493, 622] width 57 height 55
click at [1499, 561] on link "View" at bounding box center [1493, 561] width 27 height 15
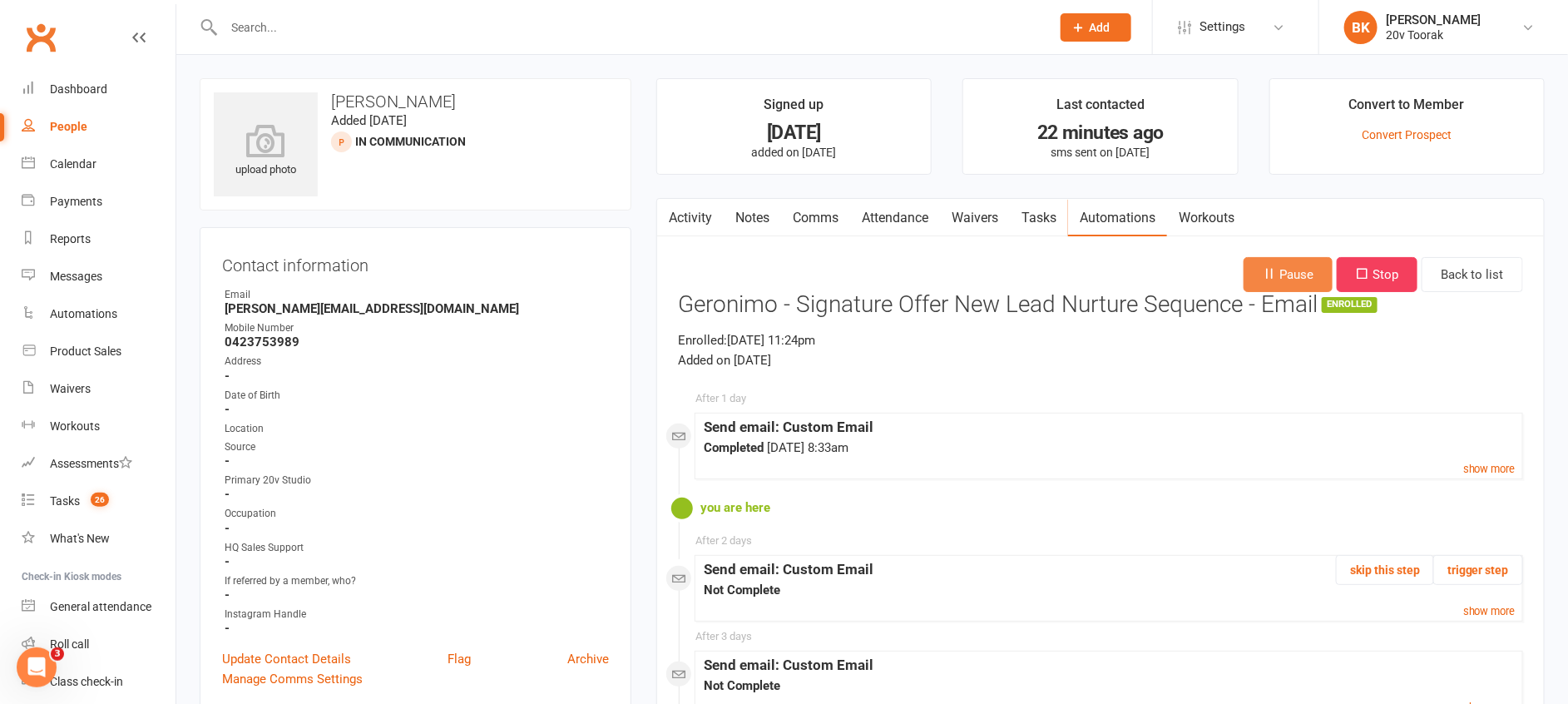
click at [1283, 267] on button "Pause" at bounding box center [1288, 275] width 89 height 35
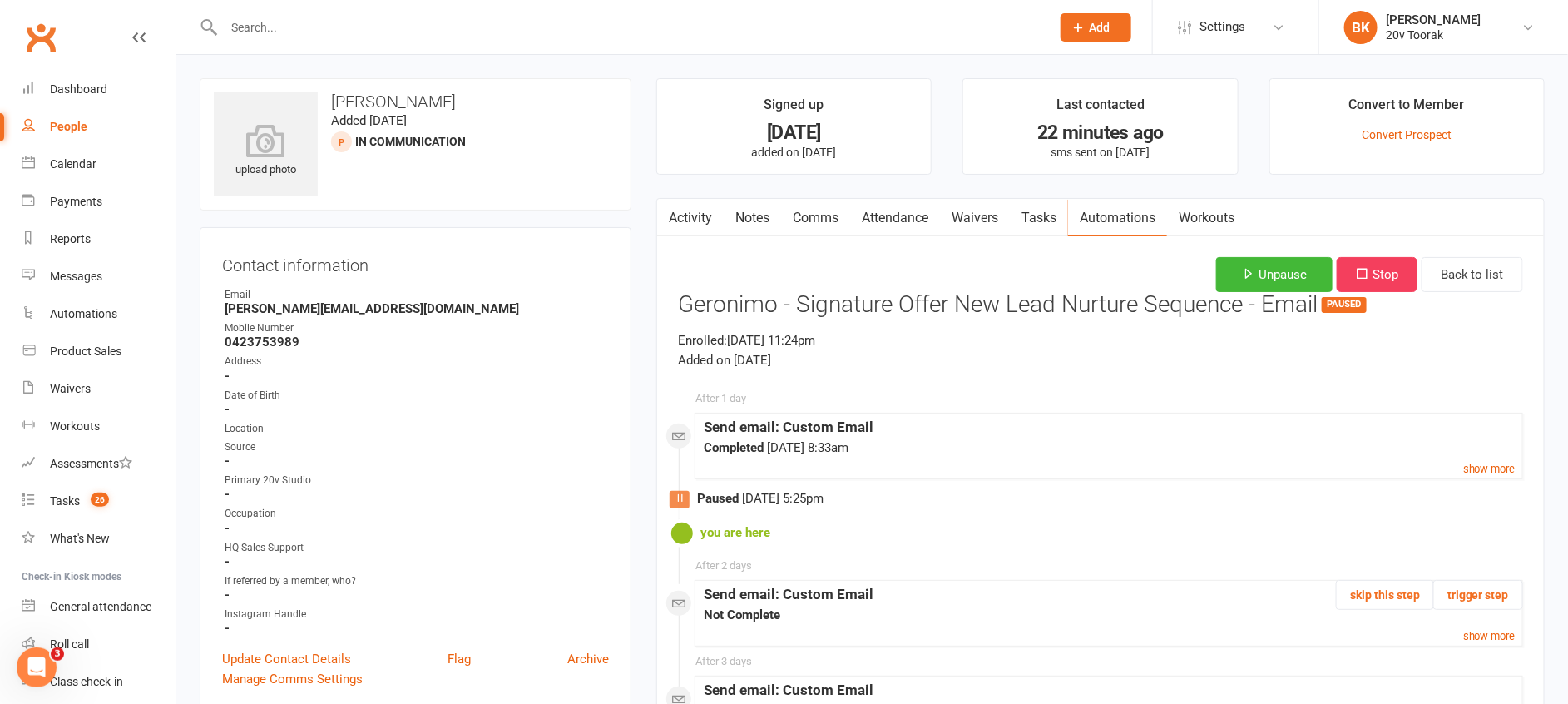
click at [80, 116] on link "People" at bounding box center [98, 127] width 154 height 37
select select "100"
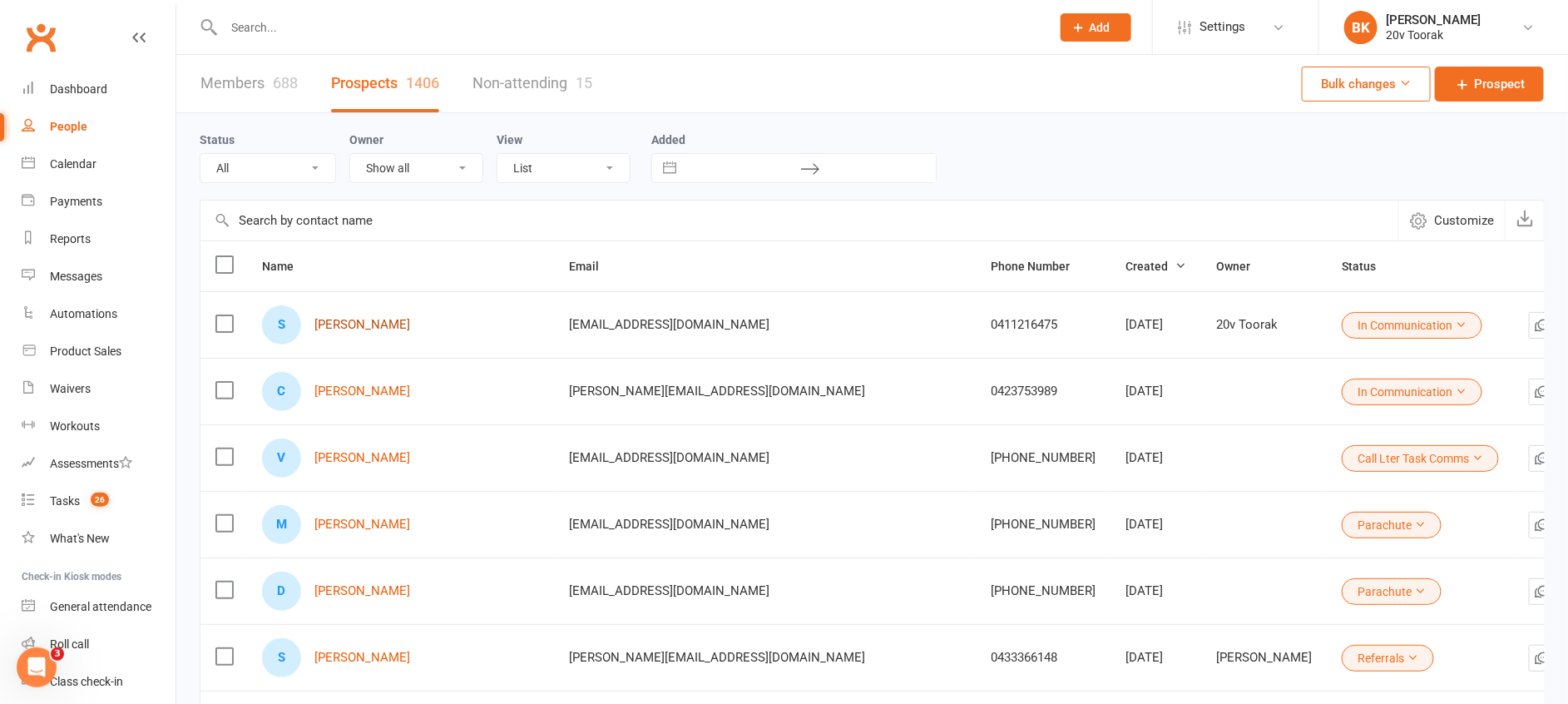
click at [373, 321] on link "Samir Mardini" at bounding box center [362, 324] width 95 height 15
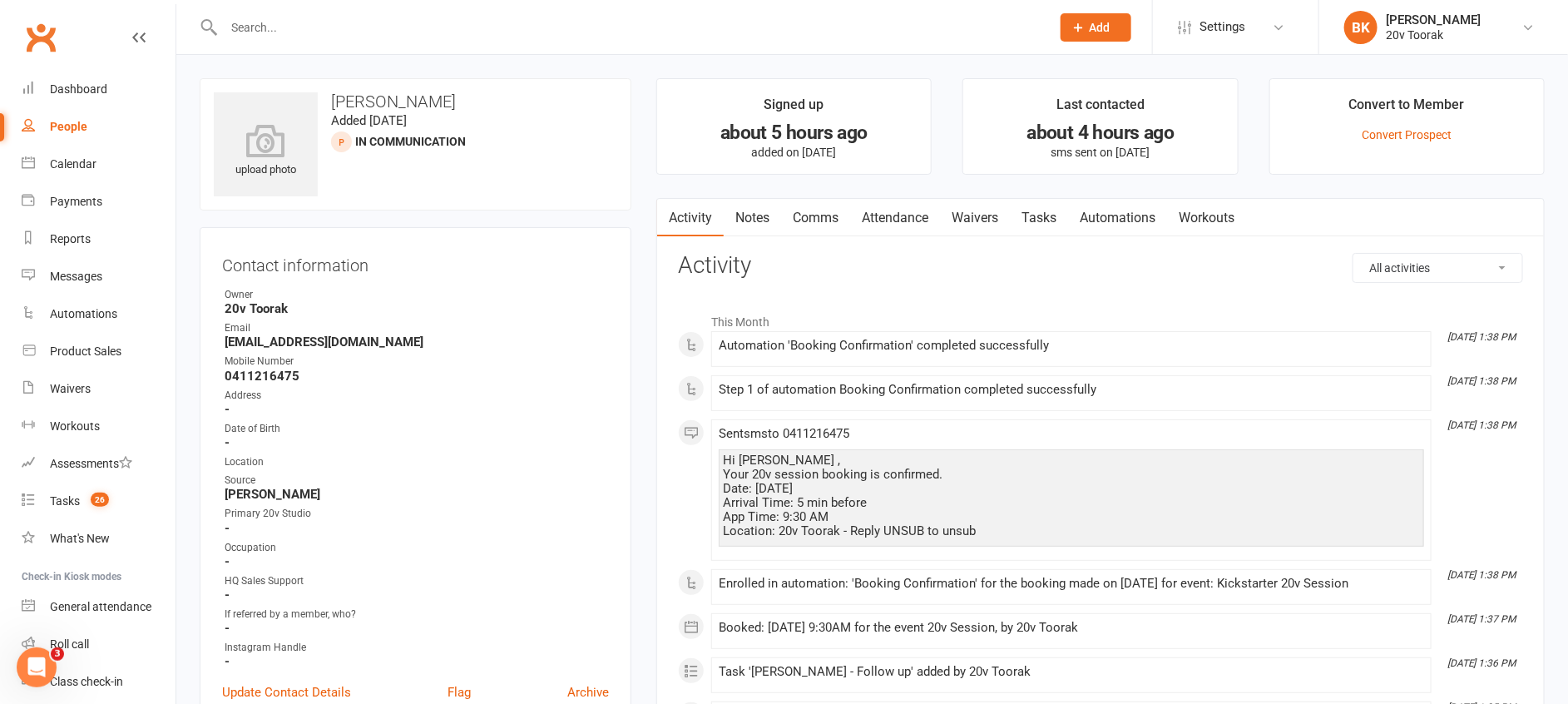
click at [983, 219] on link "Waivers" at bounding box center [975, 217] width 70 height 38
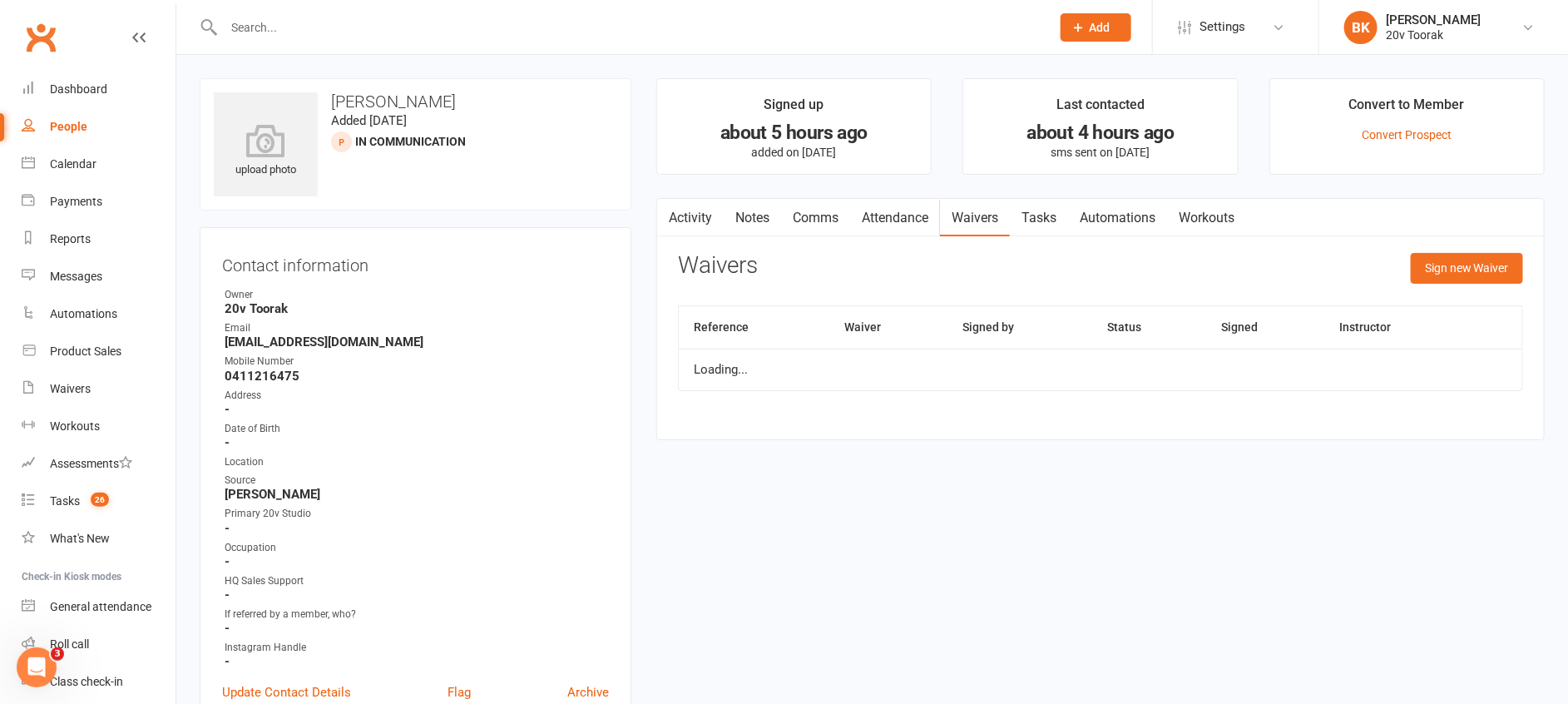
click at [1102, 224] on link "Automations" at bounding box center [1118, 217] width 99 height 38
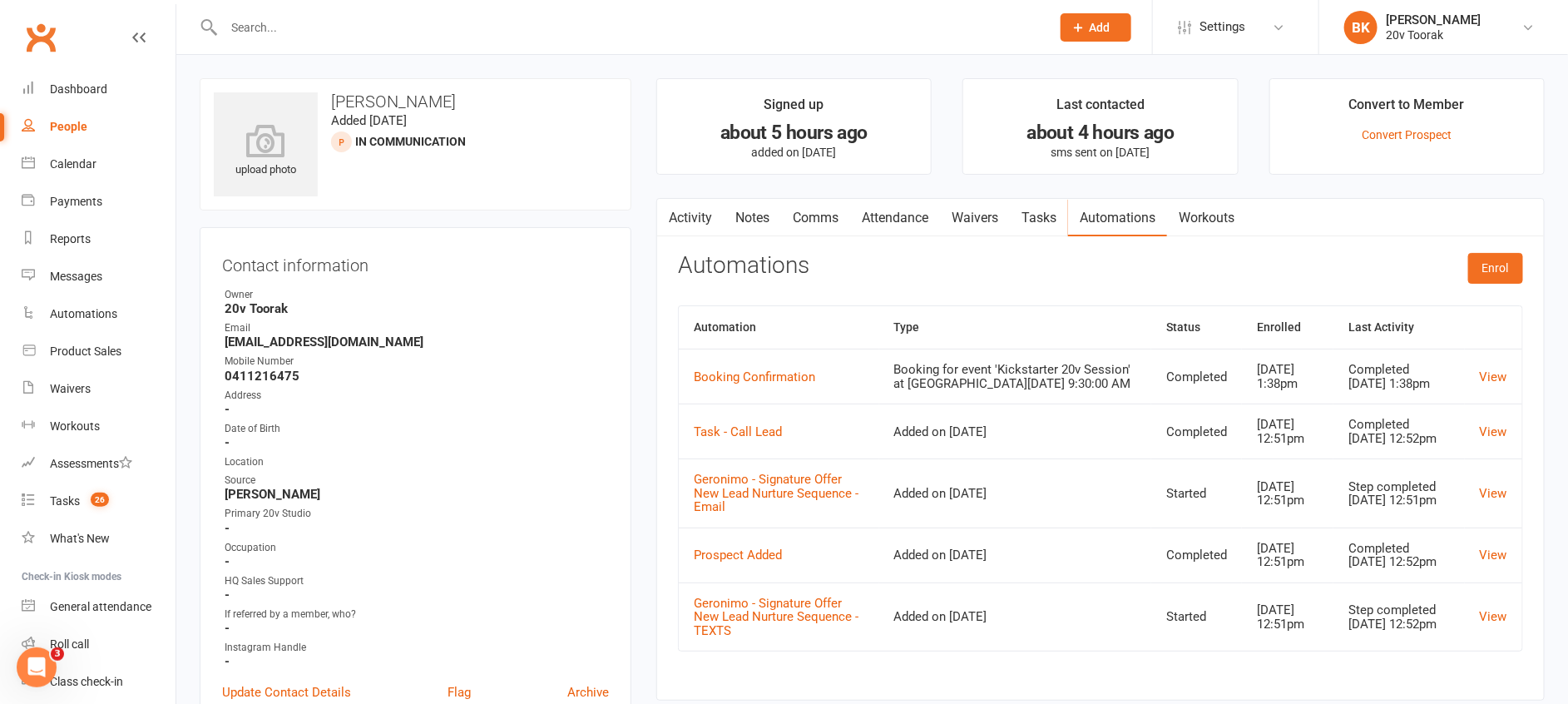
click at [1491, 492] on td "View" at bounding box center [1493, 493] width 57 height 69
click at [1502, 500] on link "View" at bounding box center [1493, 493] width 27 height 15
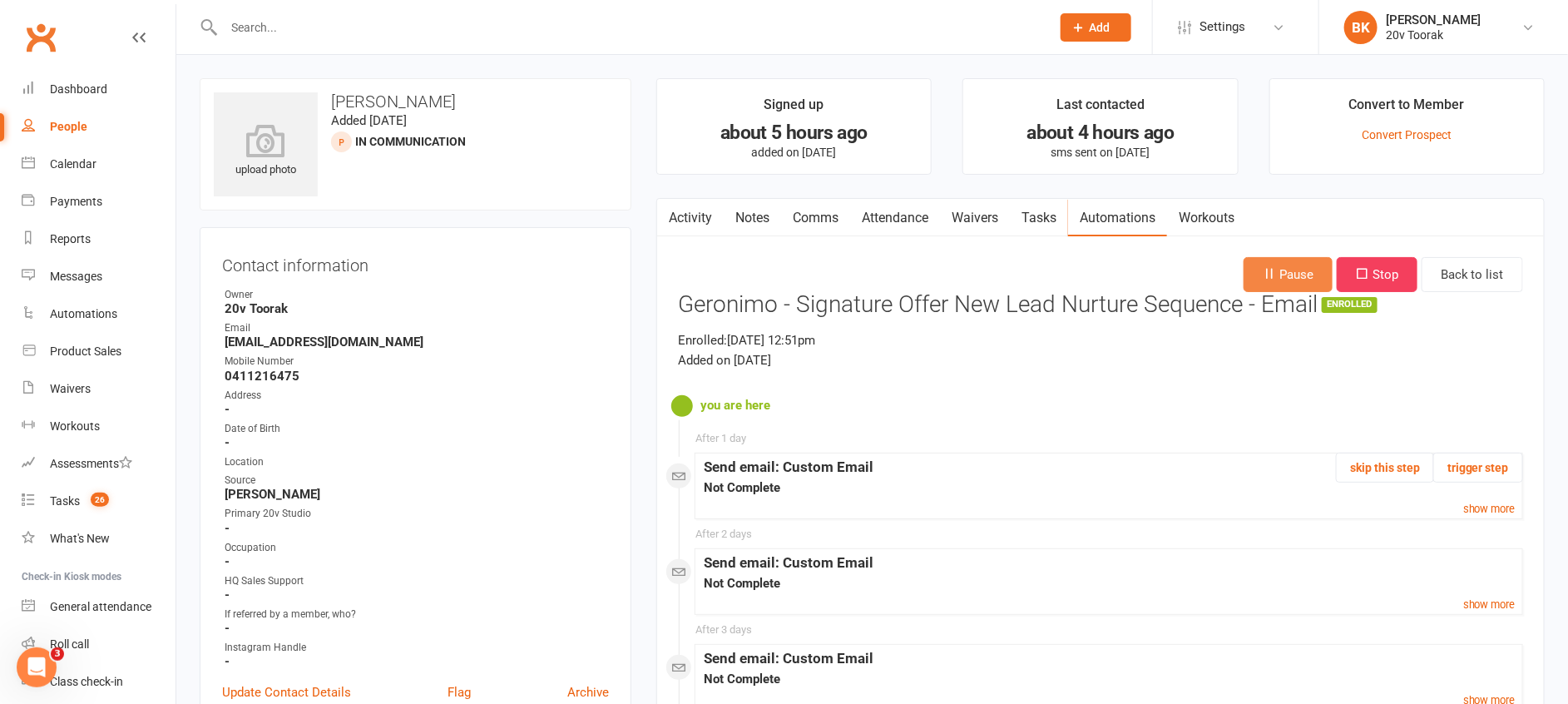
click at [1254, 260] on button "Pause" at bounding box center [1288, 275] width 89 height 35
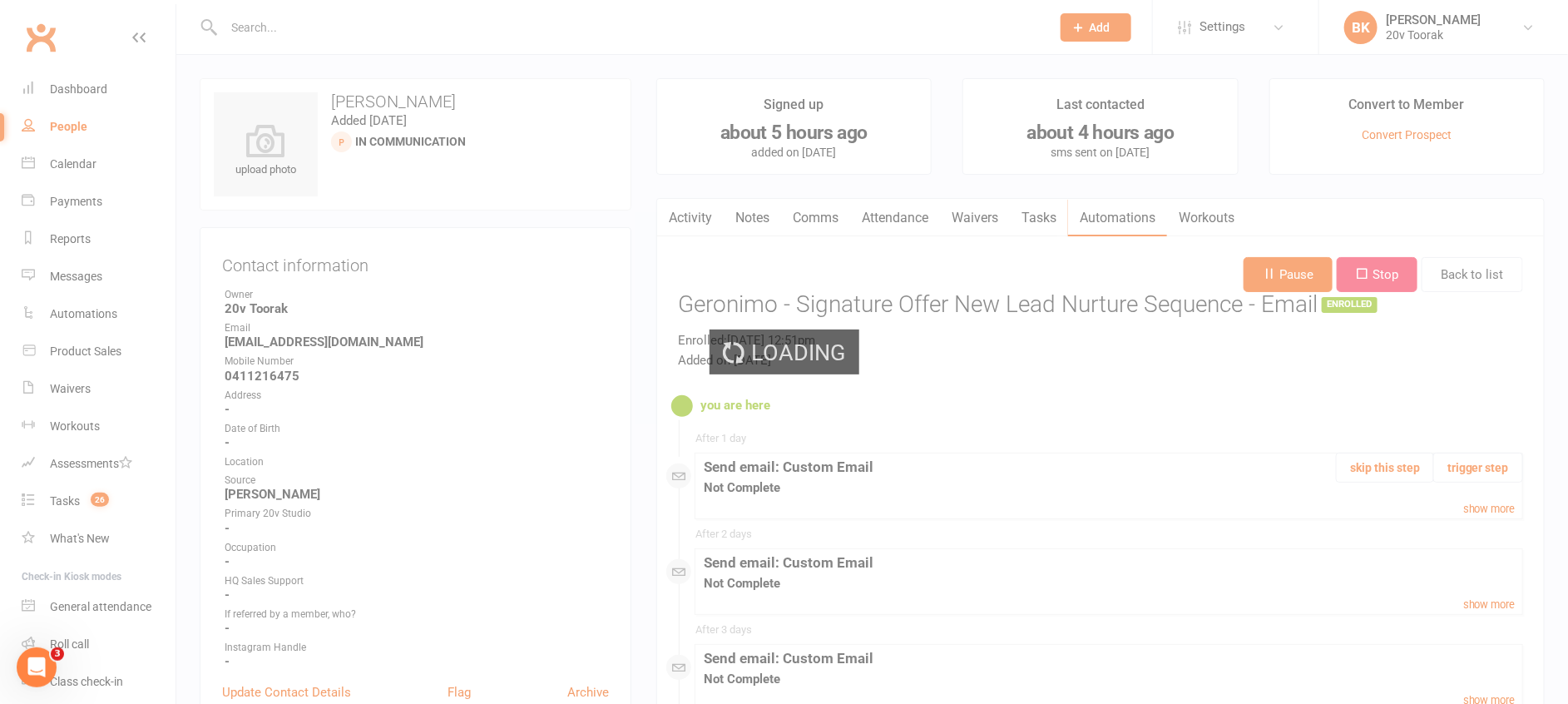
click at [1142, 214] on div "Loading" at bounding box center [784, 352] width 1568 height 704
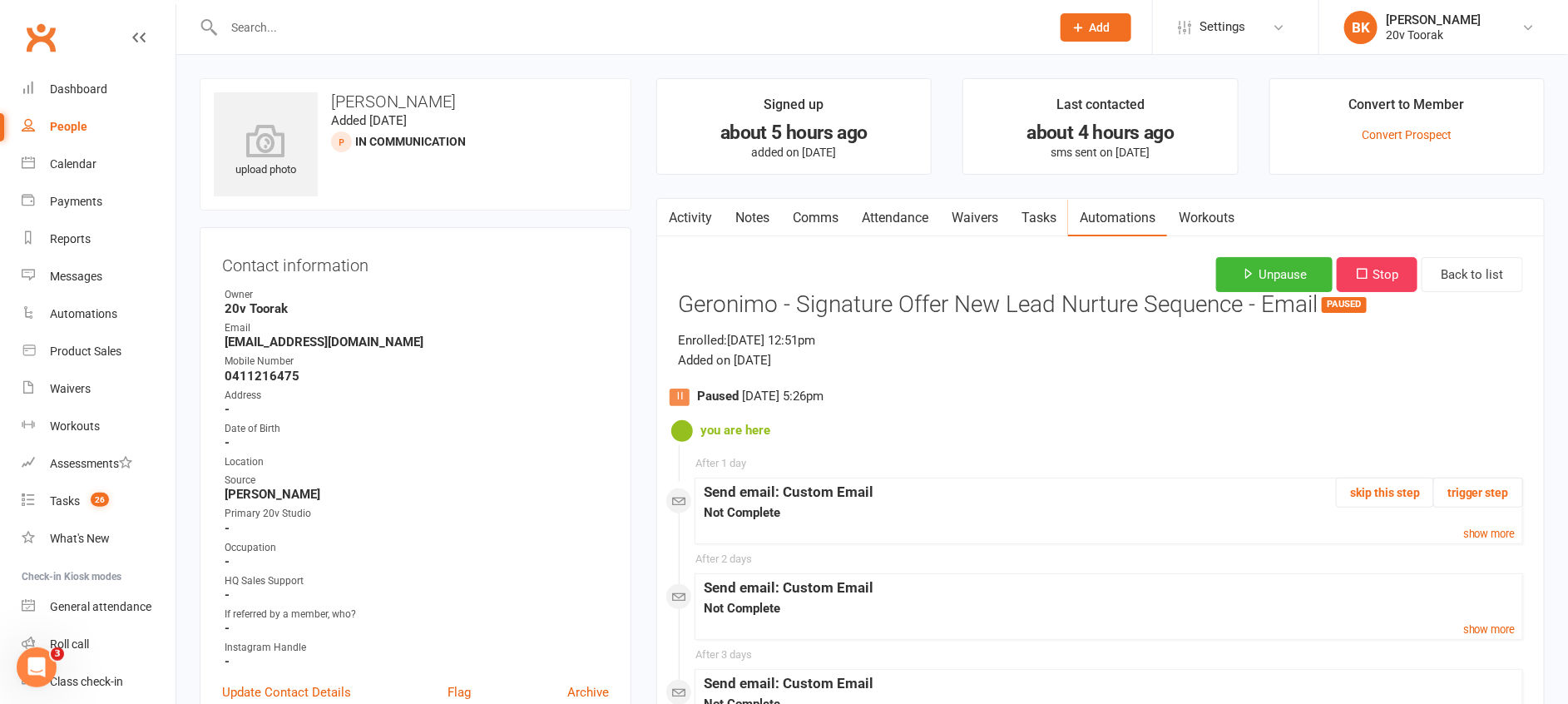
click at [1142, 214] on link "Automations" at bounding box center [1118, 217] width 99 height 38
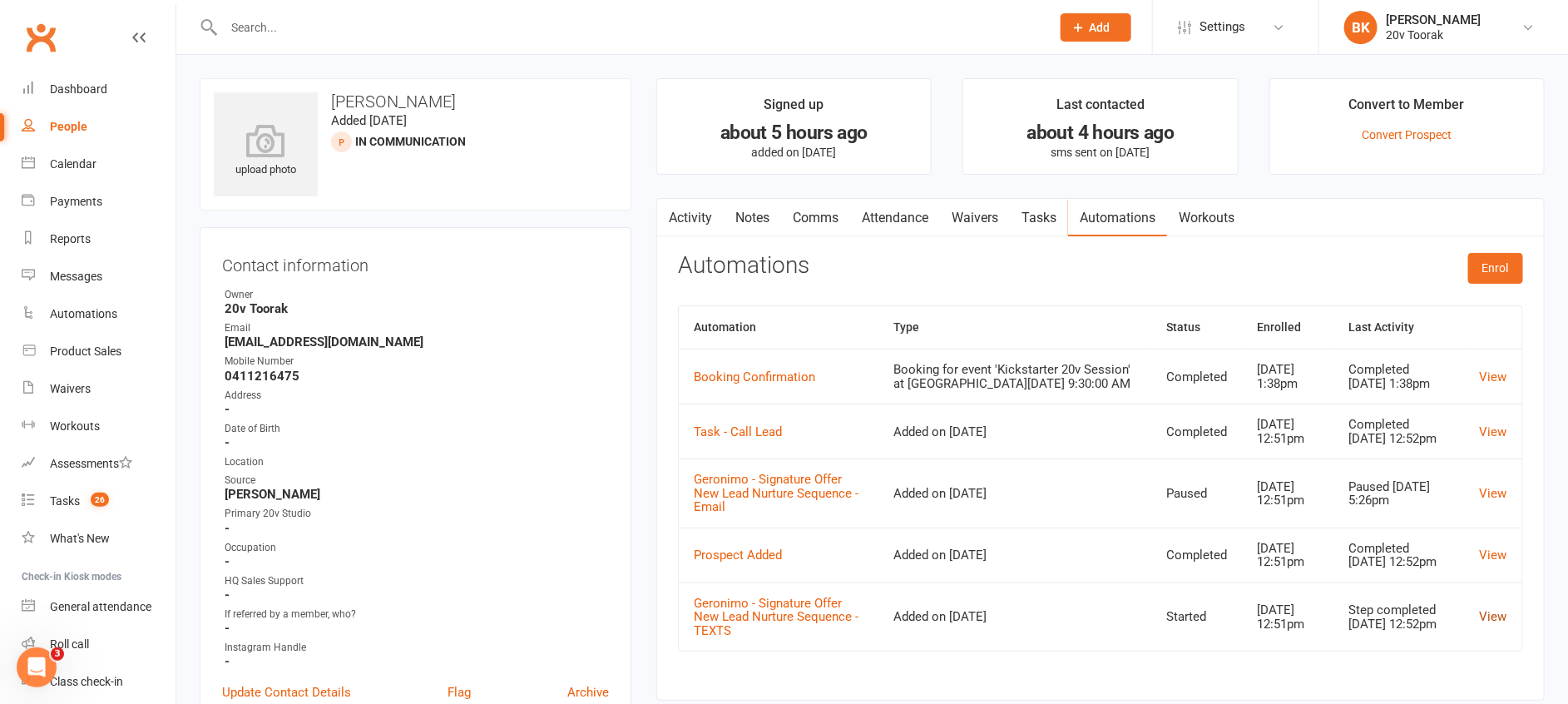
click at [1496, 611] on link "View" at bounding box center [1493, 615] width 27 height 15
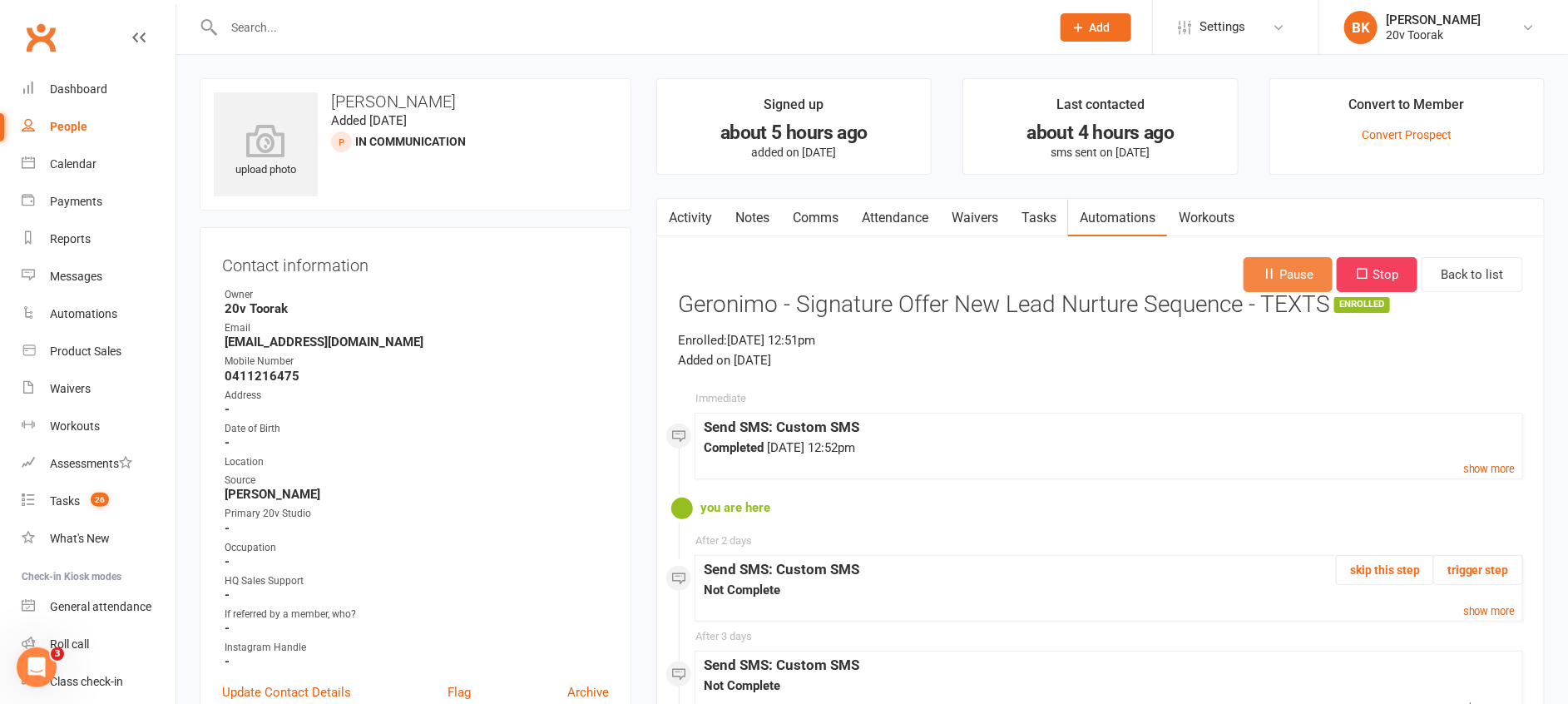
click at [1257, 265] on button "Pause" at bounding box center [1288, 275] width 89 height 35
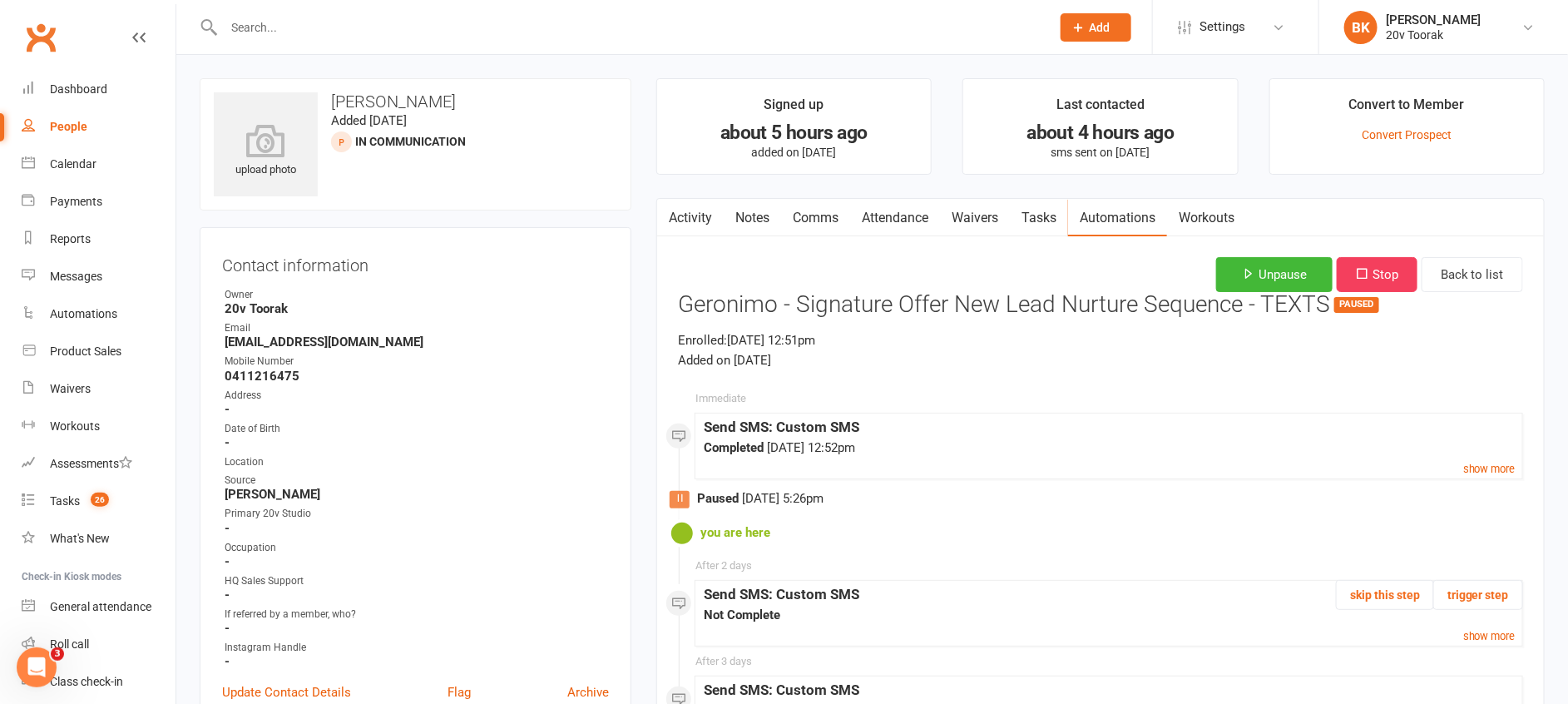
click at [742, 224] on link "Notes" at bounding box center [752, 217] width 57 height 38
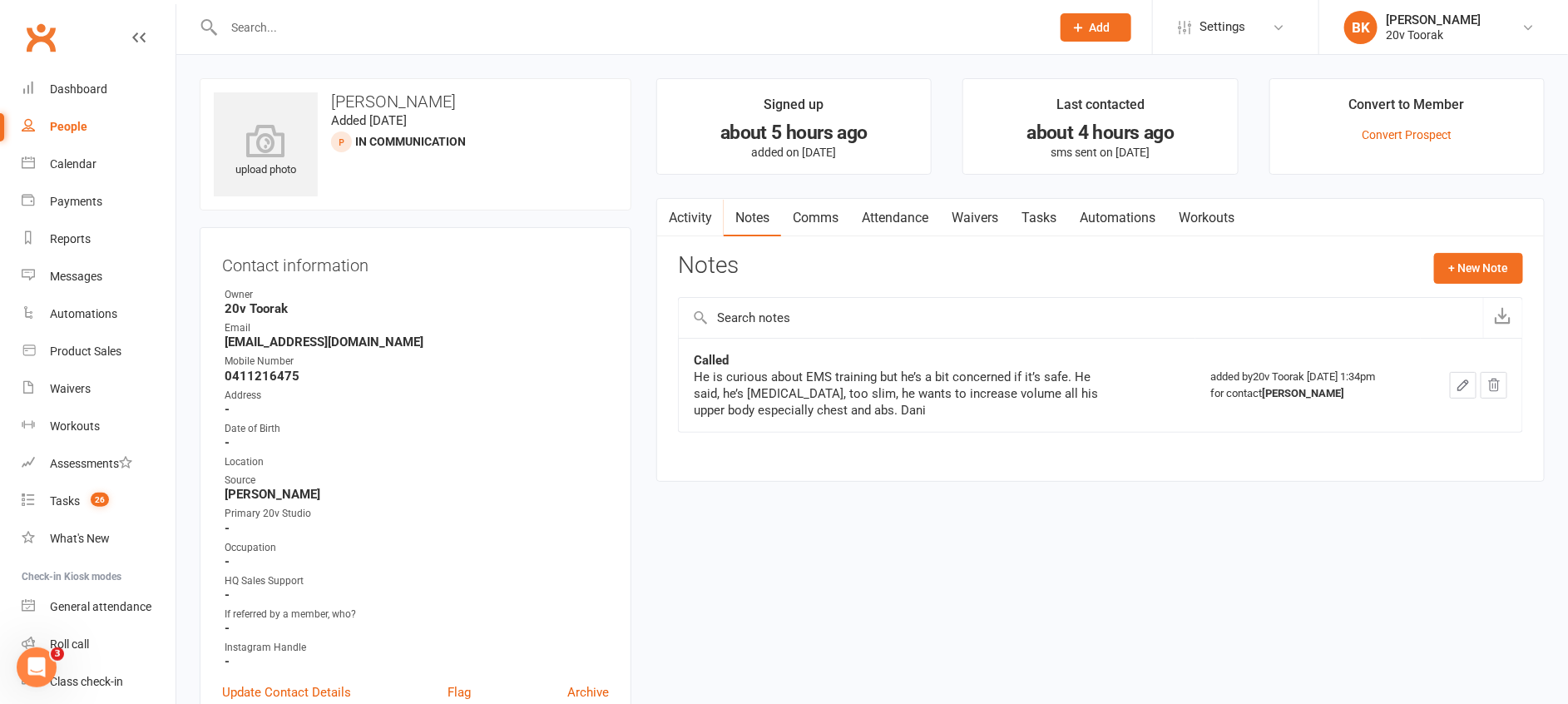
click at [708, 224] on link "Activity" at bounding box center [691, 217] width 66 height 38
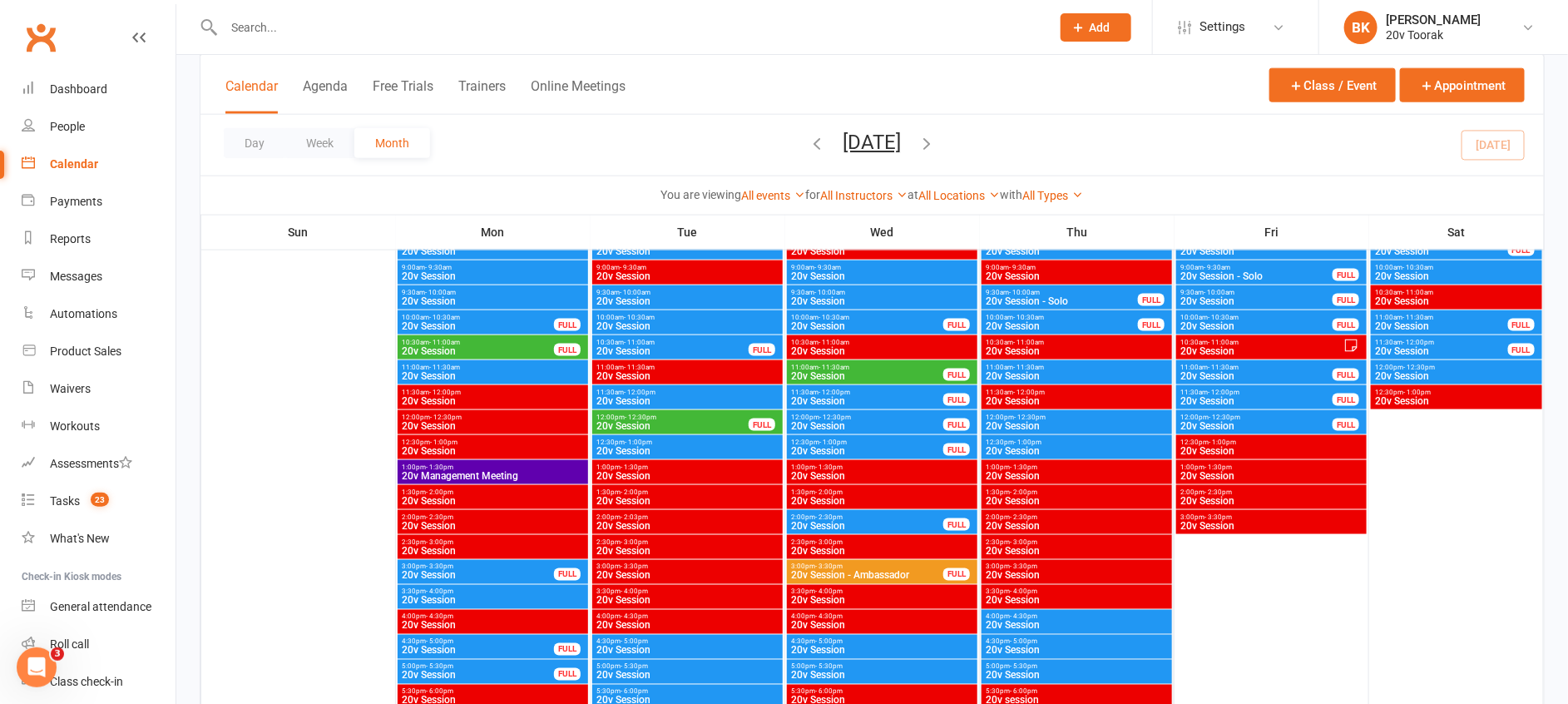
scroll to position [979, 0]
